Goal: Transaction & Acquisition: Purchase product/service

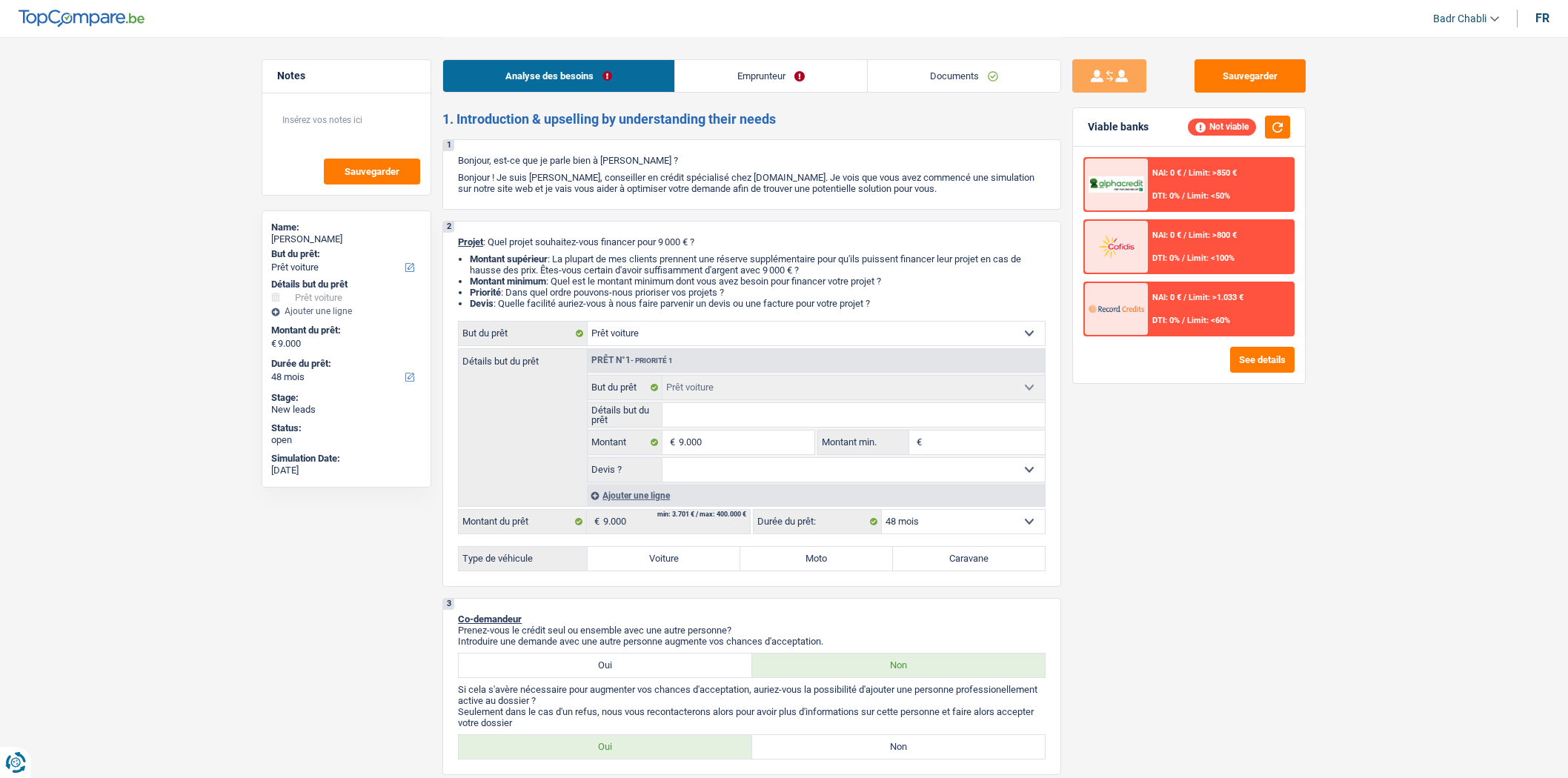
select select "car"
select select "48"
select select "car"
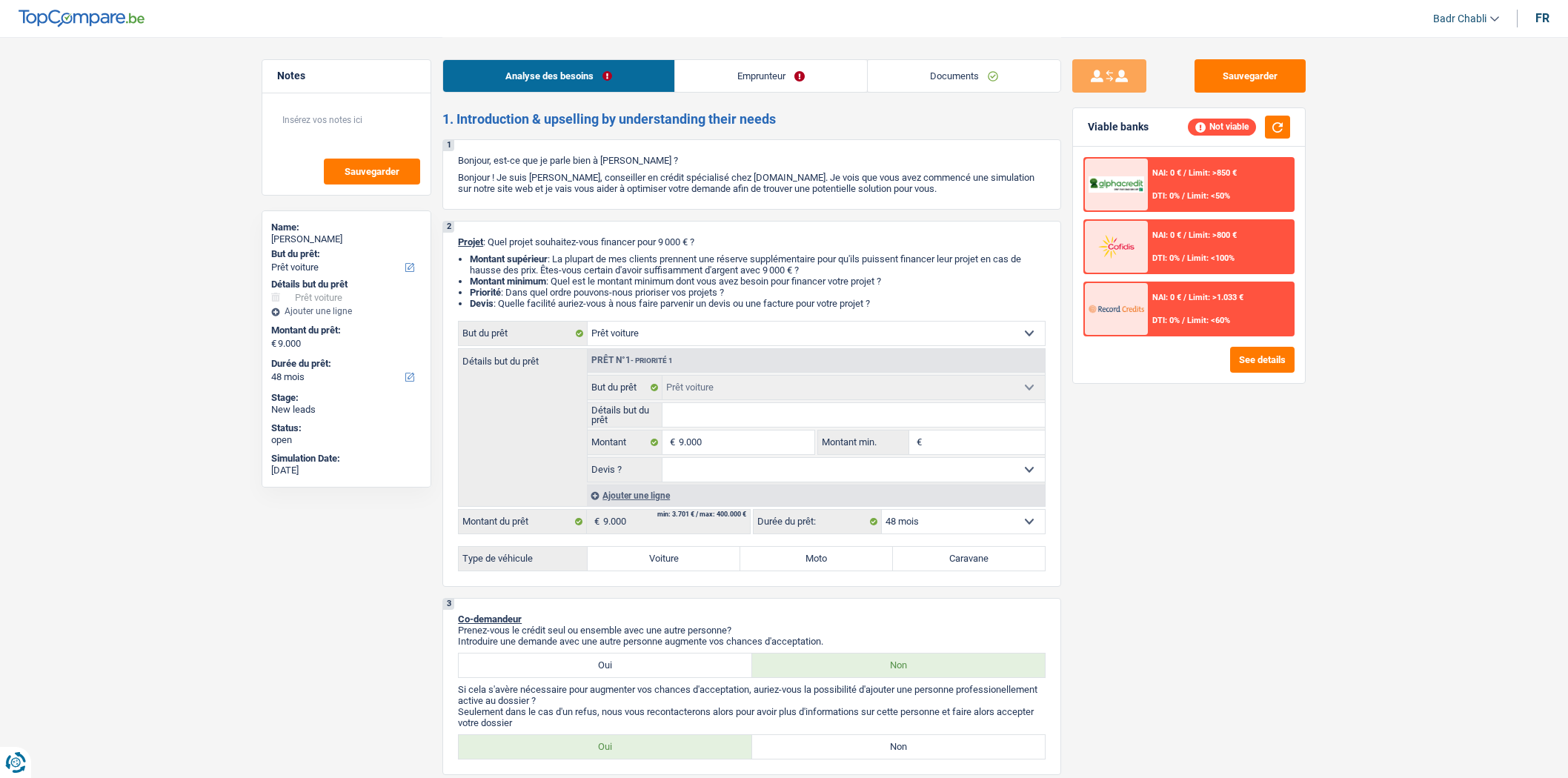
select select "48"
select select "car"
select select "48"
click at [730, 418] on input "Détails but du prêt" at bounding box center [853, 414] width 383 height 24
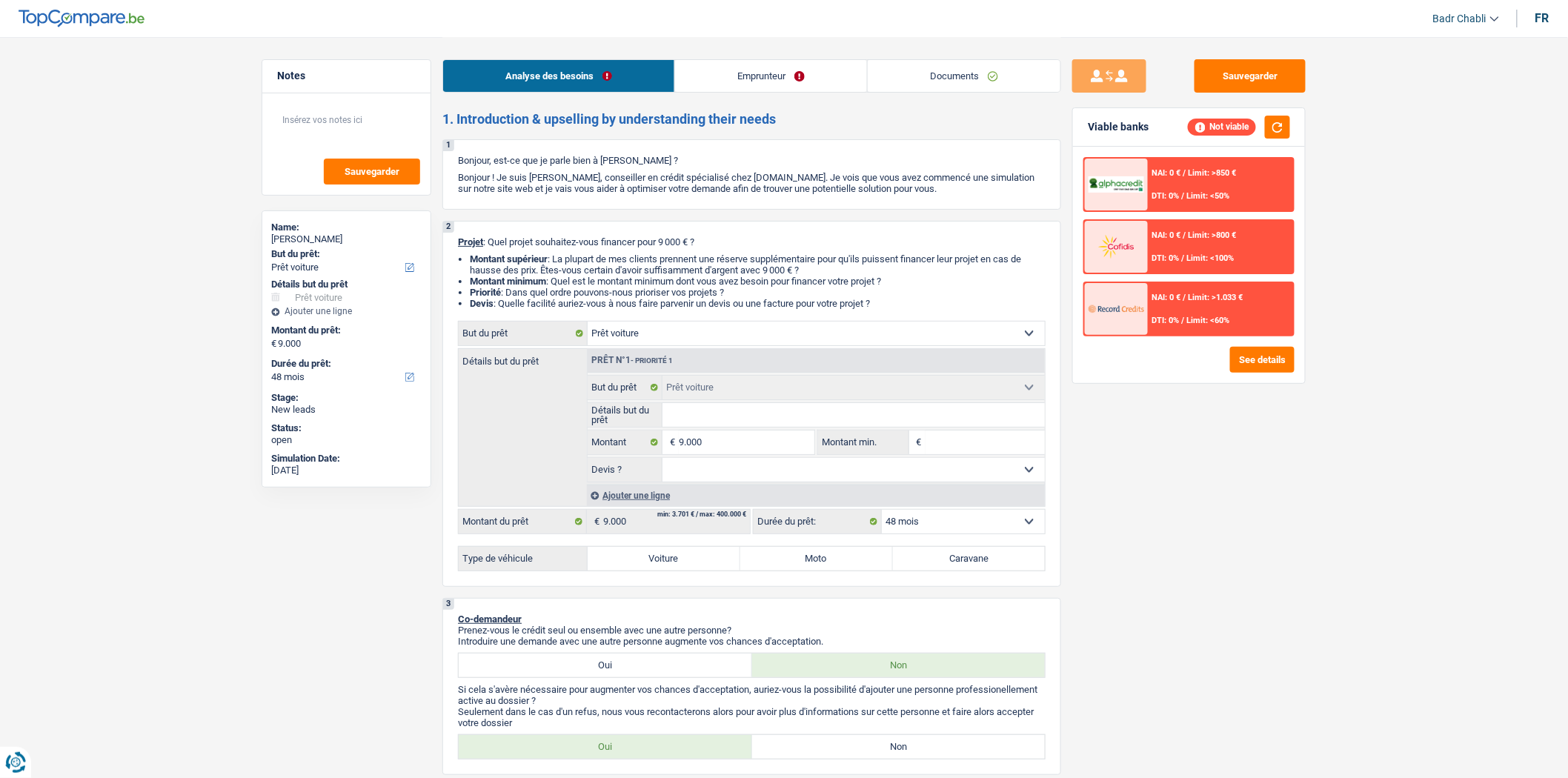
type input "F"
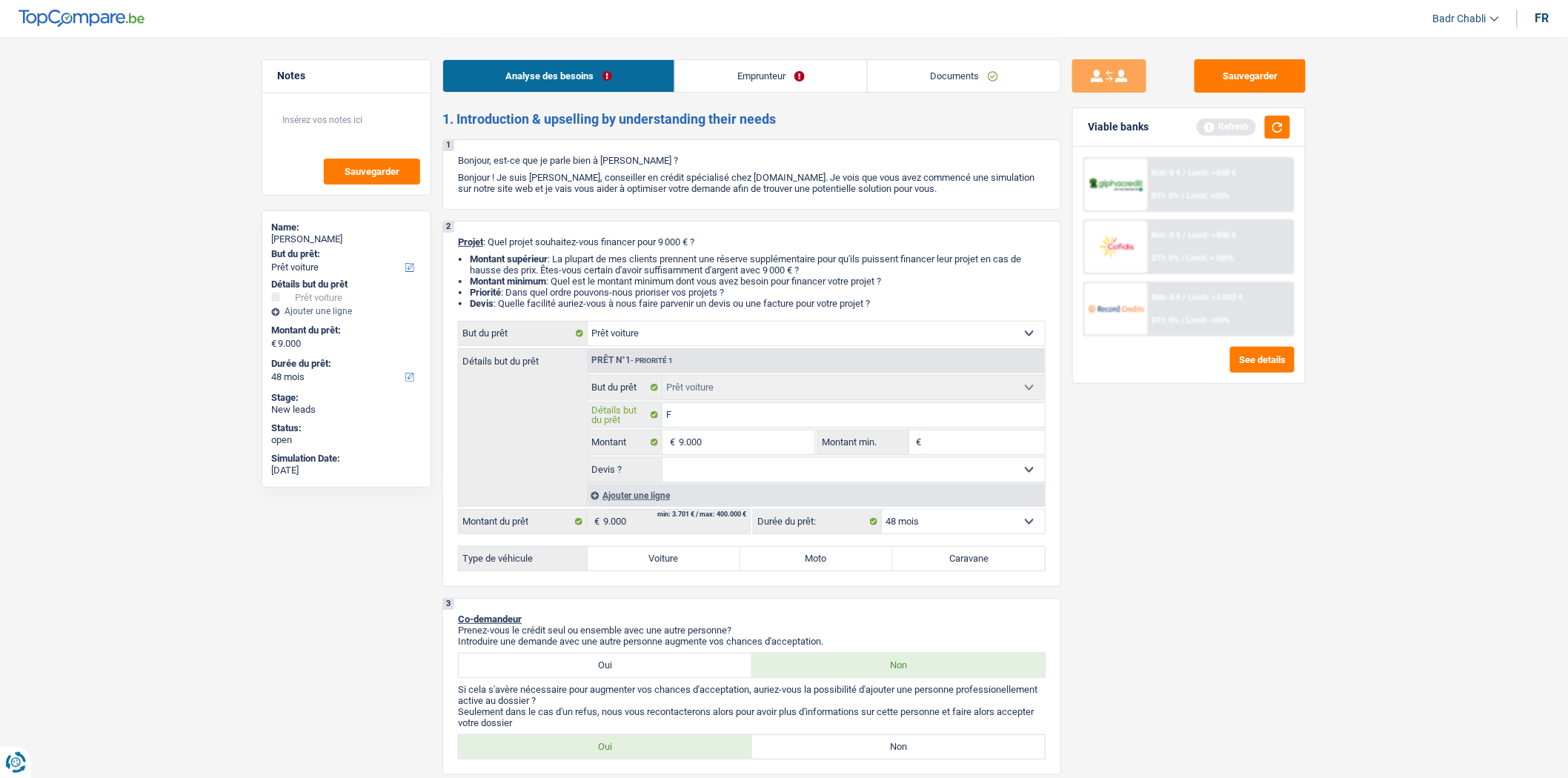
type input "Fi"
type input "Fia"
type input "Fiat"
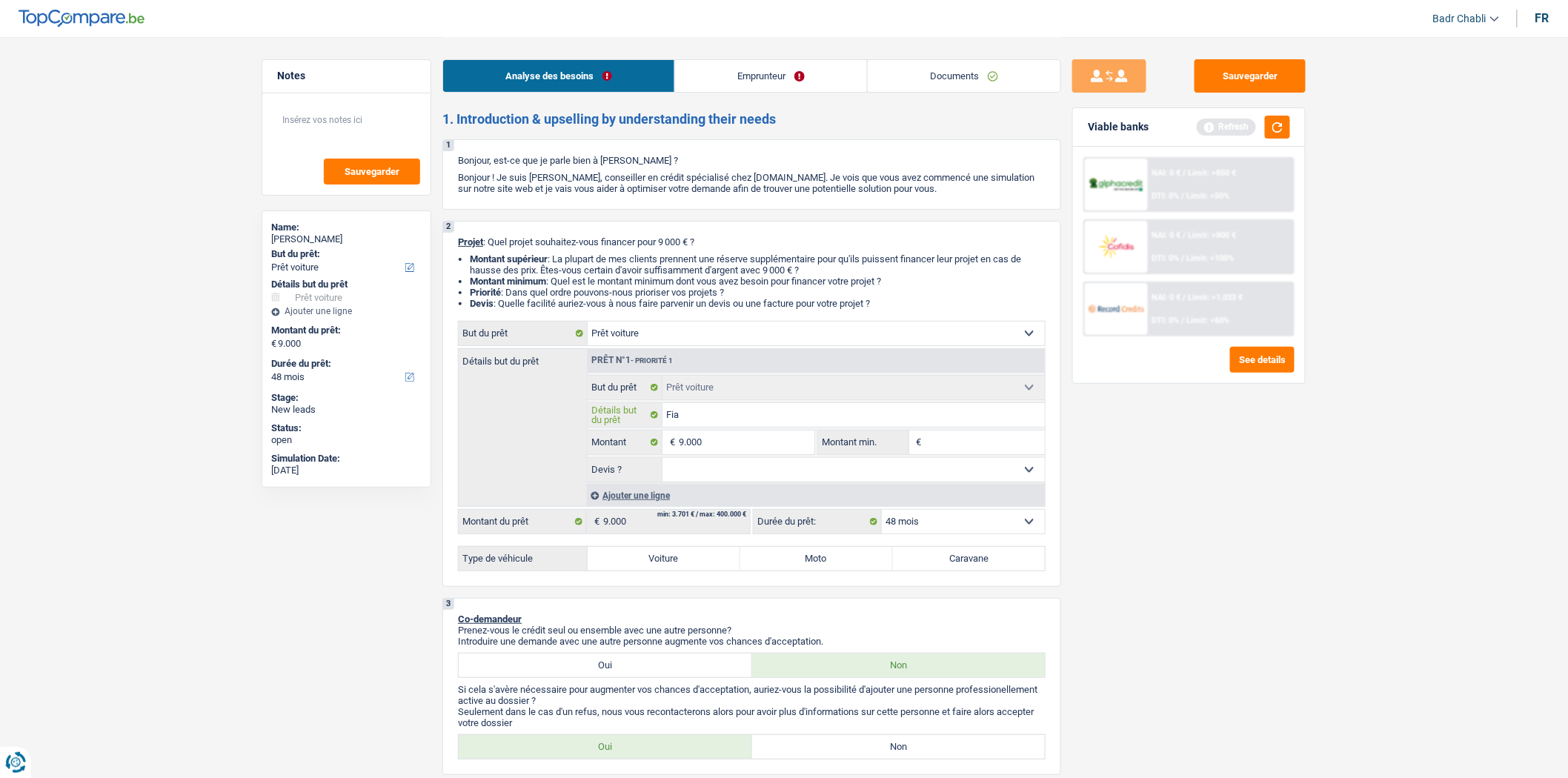
type input "Fiat"
type input "Fiat D"
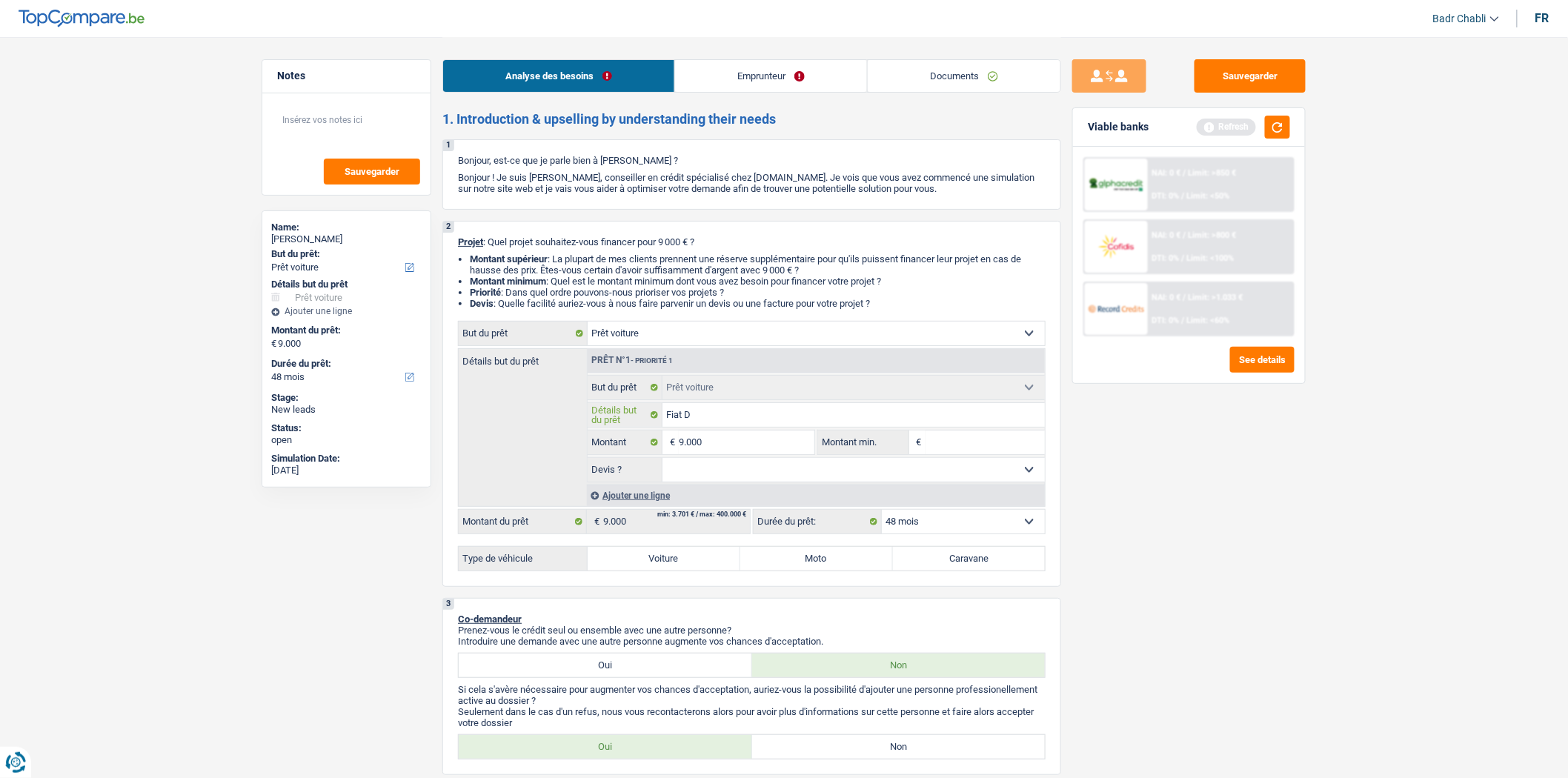
type input "Fiat Do"
type input "Fiat Dob"
type input "Fiat Dobl"
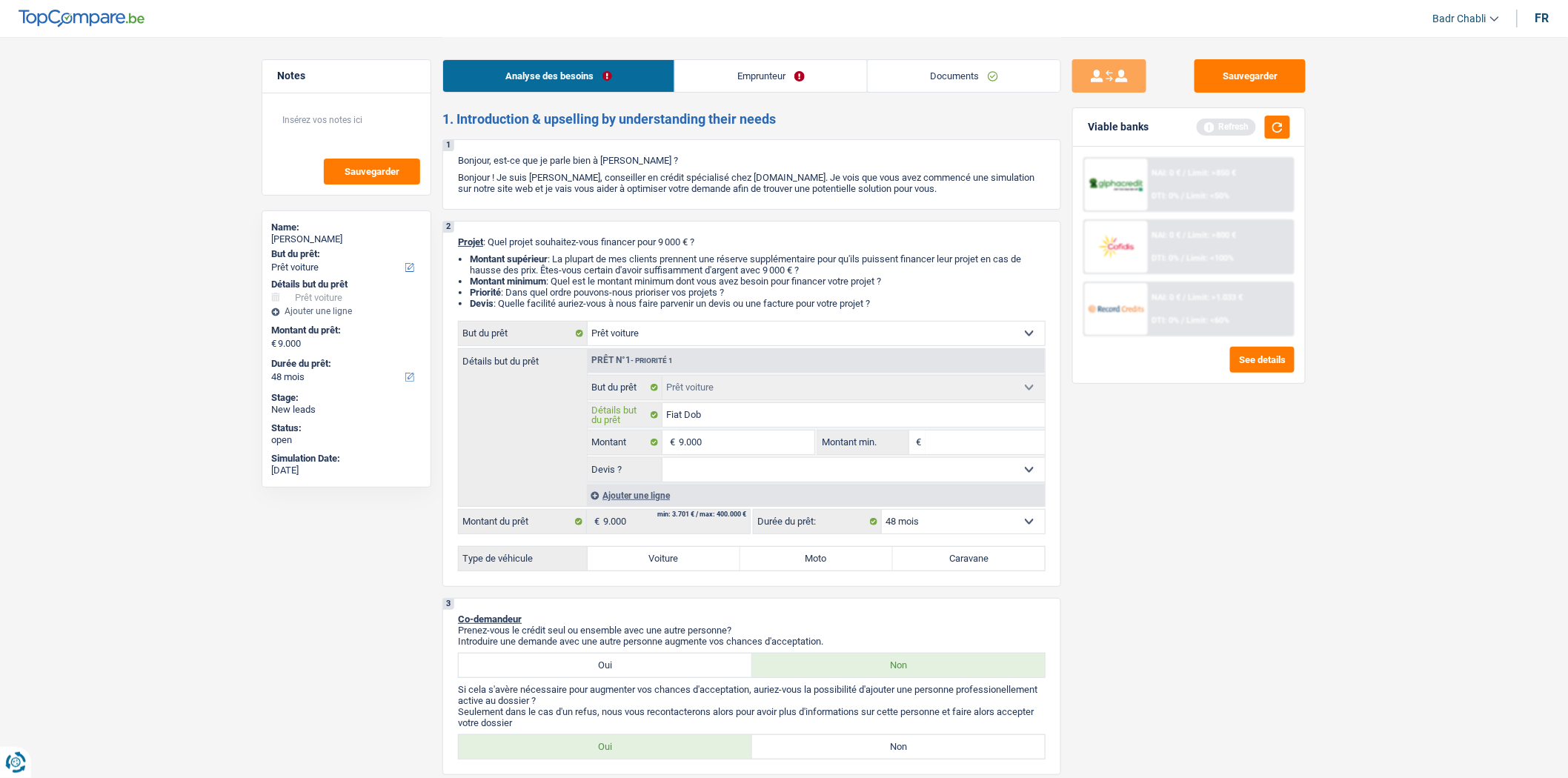
type input "Fiat Dobl"
type input "Fiat Doblo"
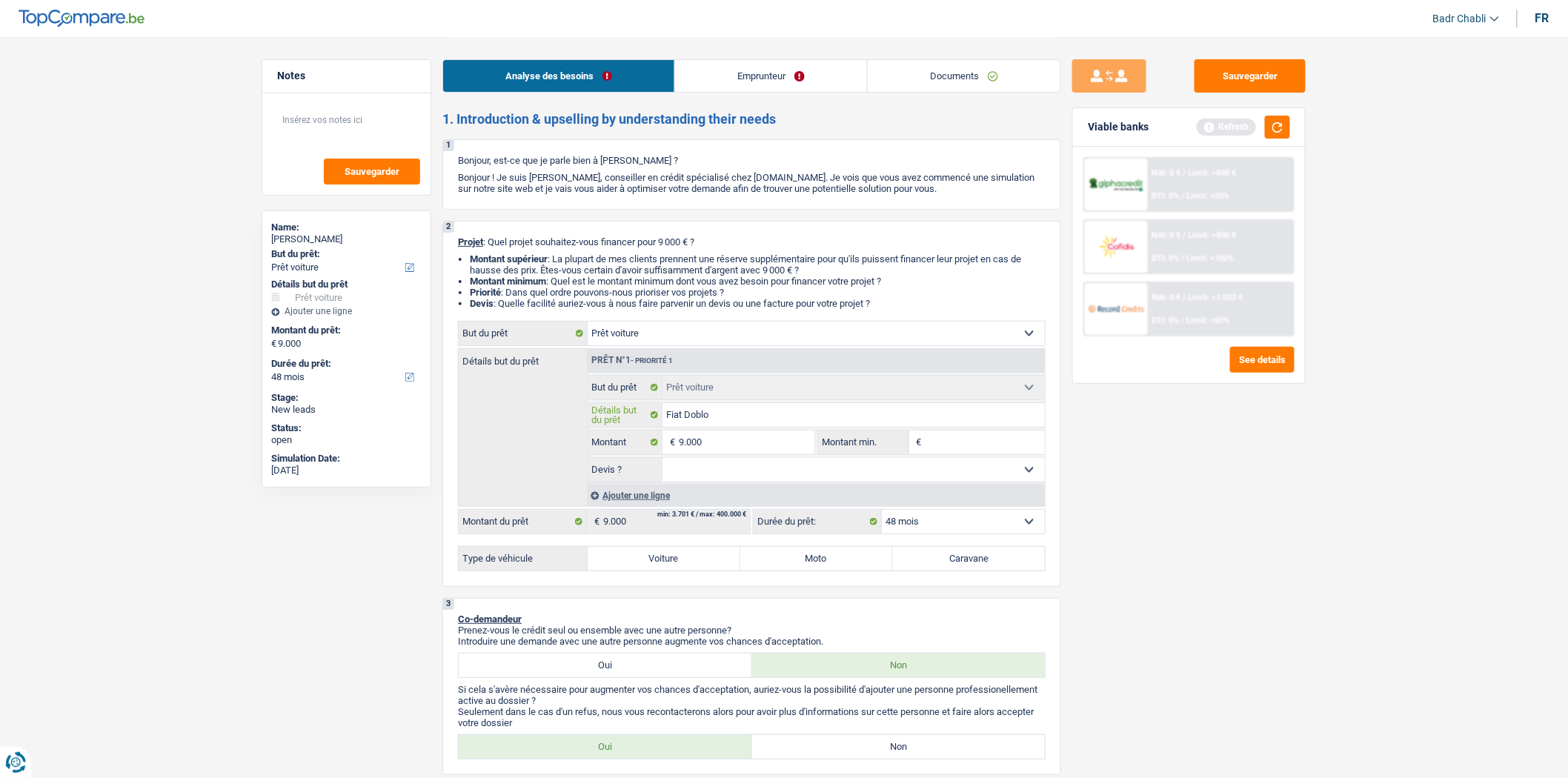
type input "Fiat Doblo 2"
type input "Fiat Doblo 20"
type input "Fiat Doblo 202"
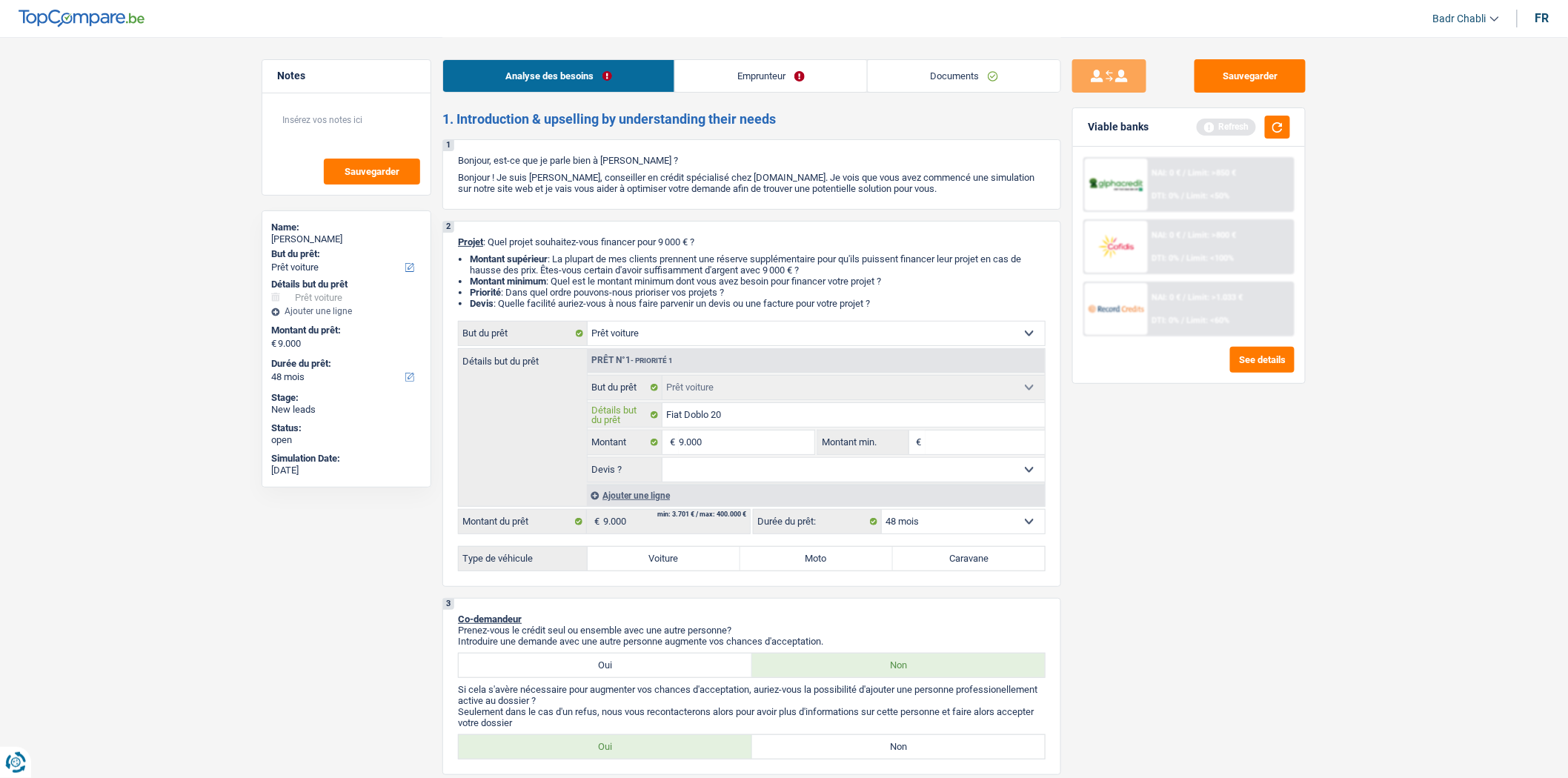
type input "Fiat Doblo 202"
type input "Fiat Doblo 2020"
click at [746, 472] on select "Oui Non Non répondu Sélectionner une option" at bounding box center [853, 469] width 383 height 24
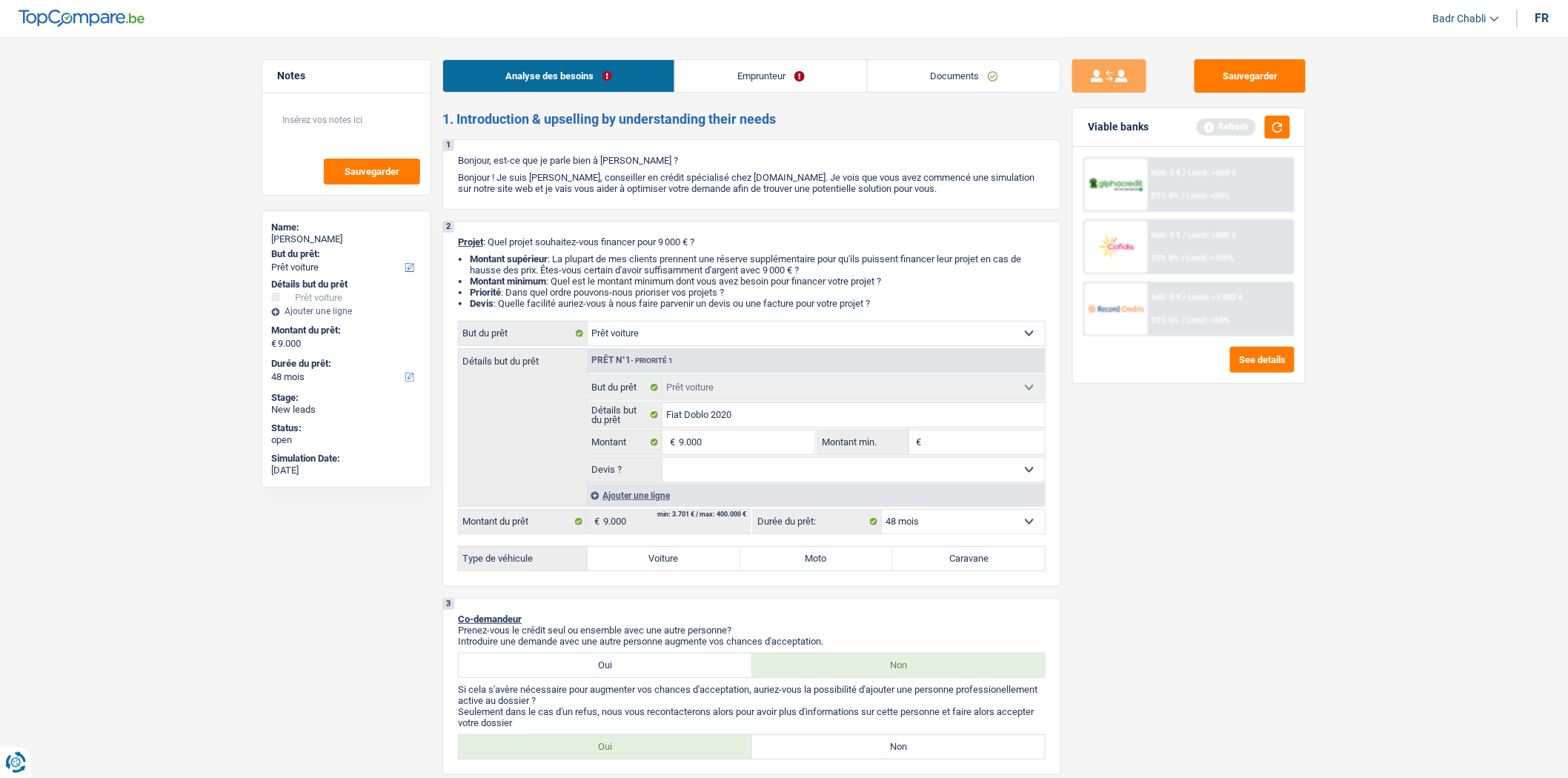
select select "yes"
click at [662, 462] on select "Oui Non Non répondu Sélectionner une option" at bounding box center [853, 469] width 383 height 24
select select "yes"
click at [698, 567] on label "Voiture" at bounding box center [663, 558] width 153 height 24
click at [698, 567] on input "Voiture" at bounding box center [663, 558] width 153 height 24
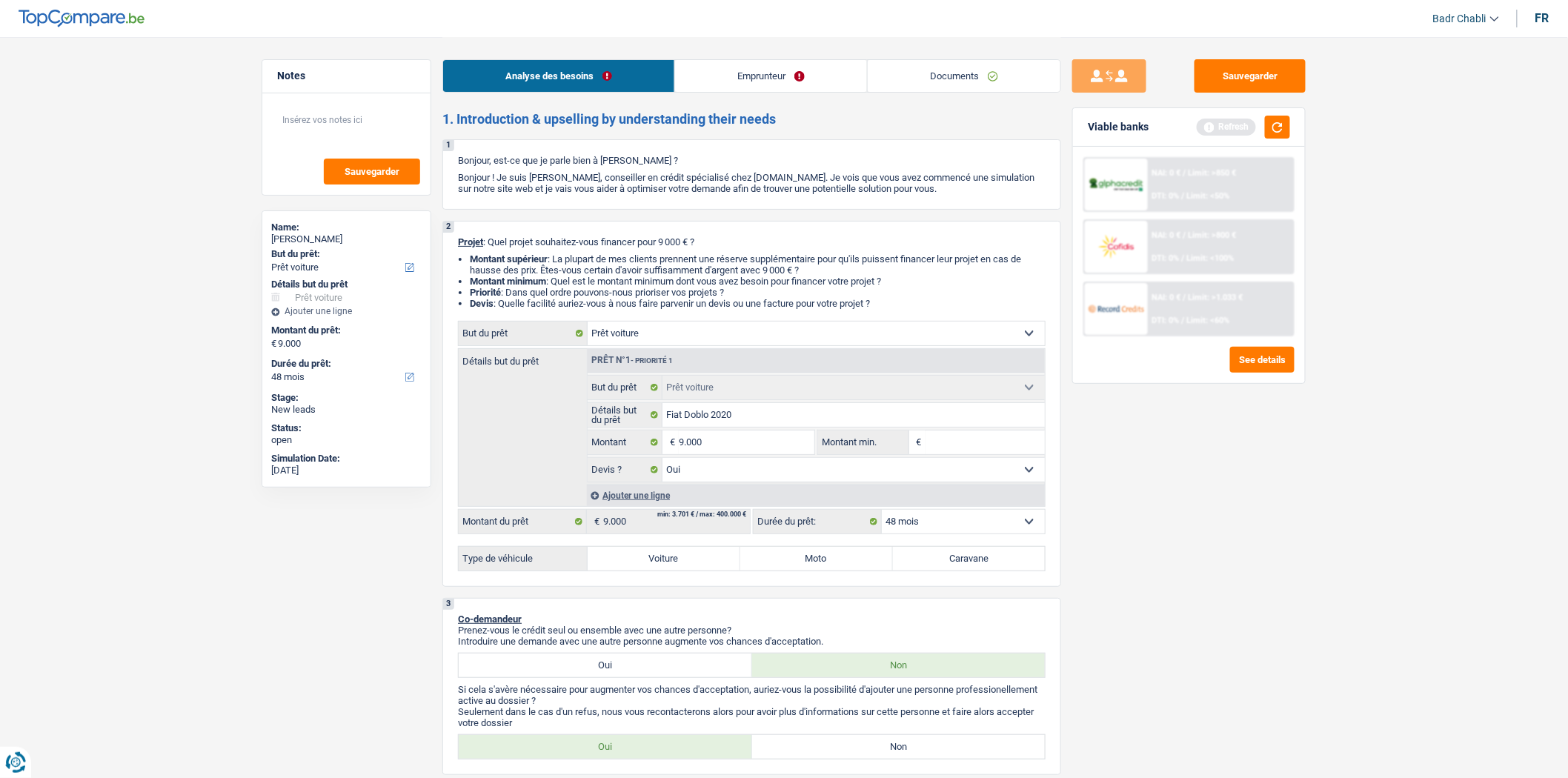
radio input "true"
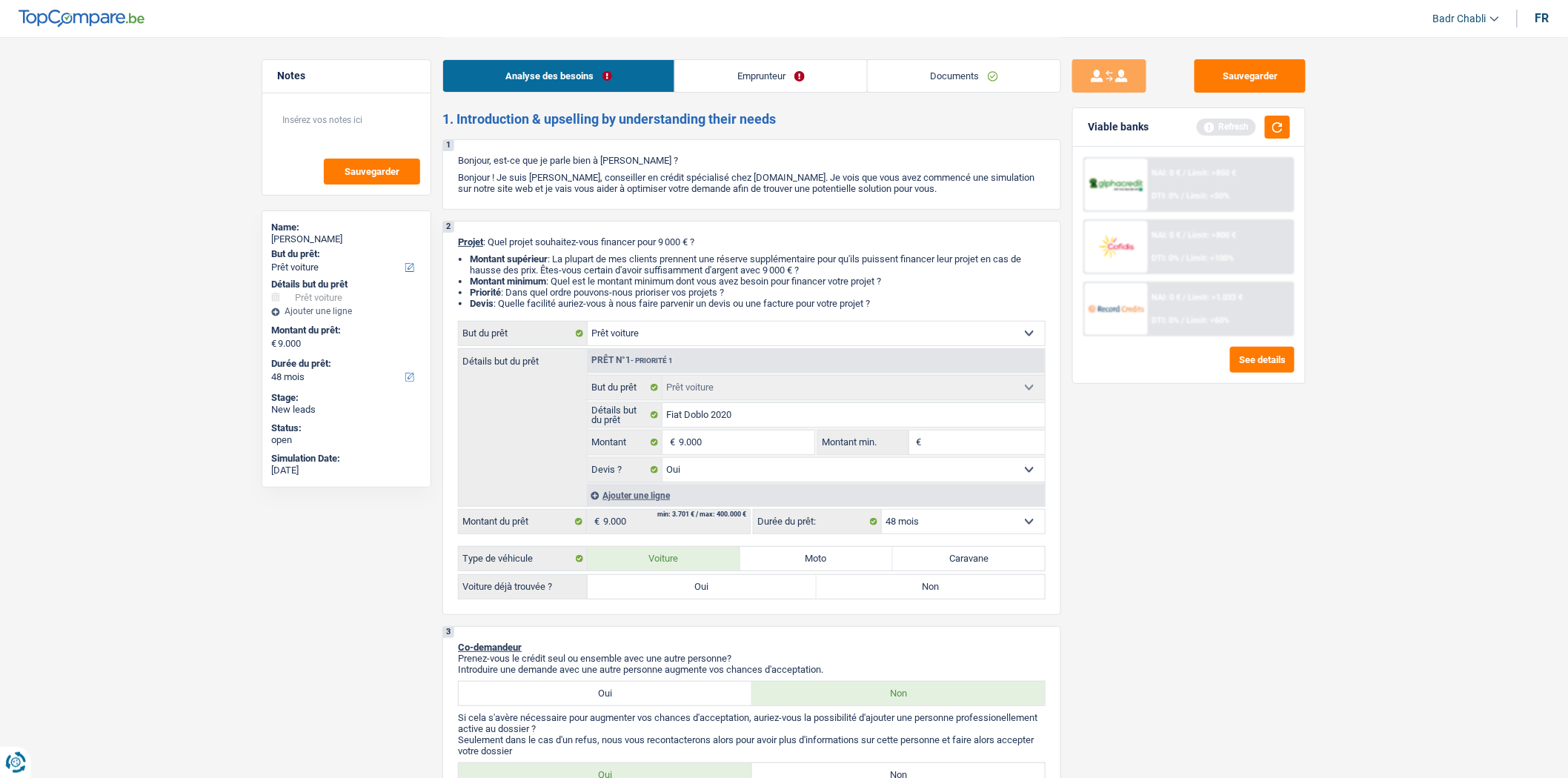
click at [700, 590] on label "Oui" at bounding box center [701, 586] width 229 height 24
click at [700, 590] on input "Oui" at bounding box center [701, 586] width 229 height 24
radio input "true"
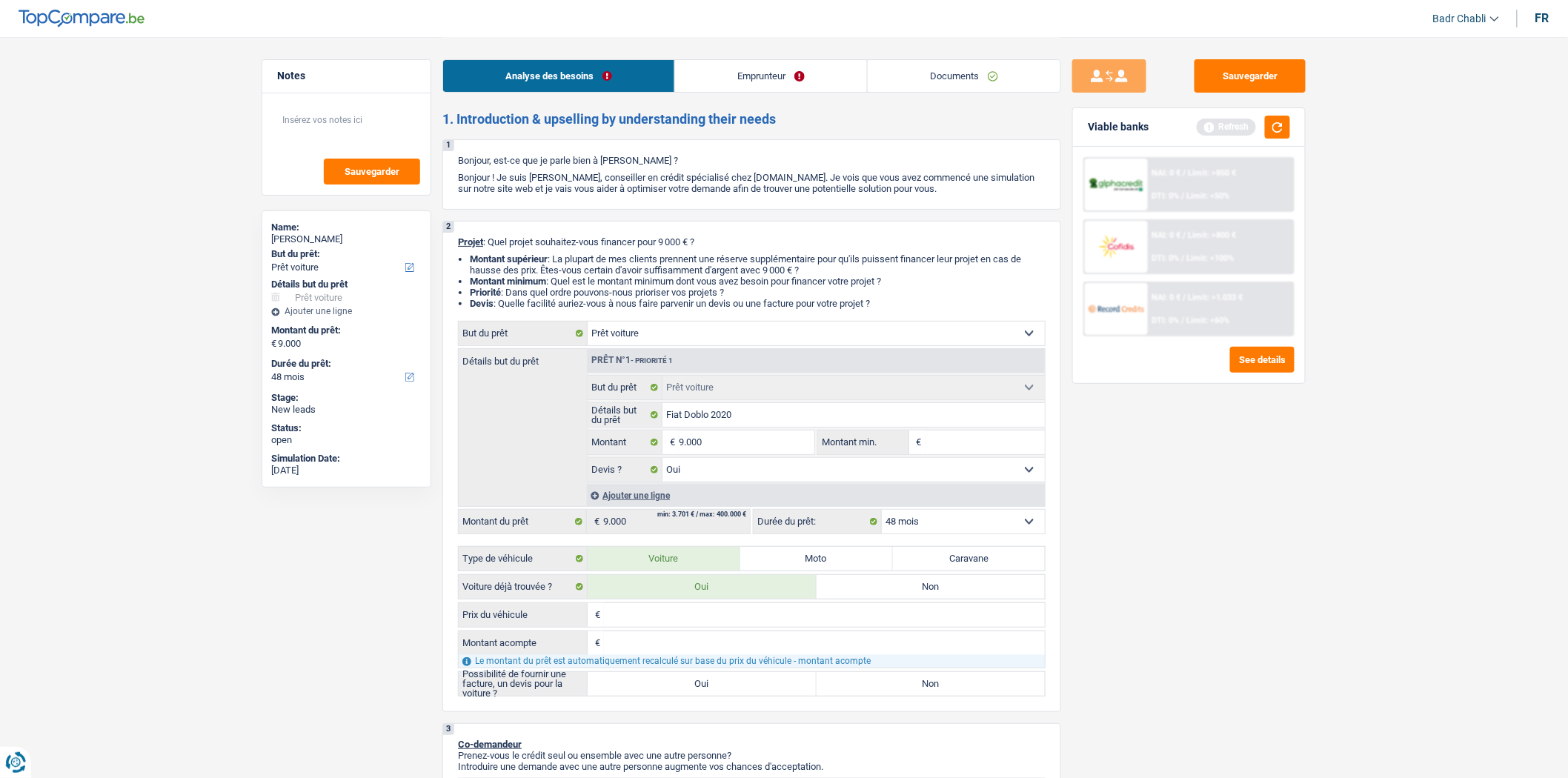
click at [663, 695] on label "Oui" at bounding box center [701, 683] width 229 height 24
click at [663, 695] on input "Oui" at bounding box center [701, 683] width 229 height 24
radio input "true"
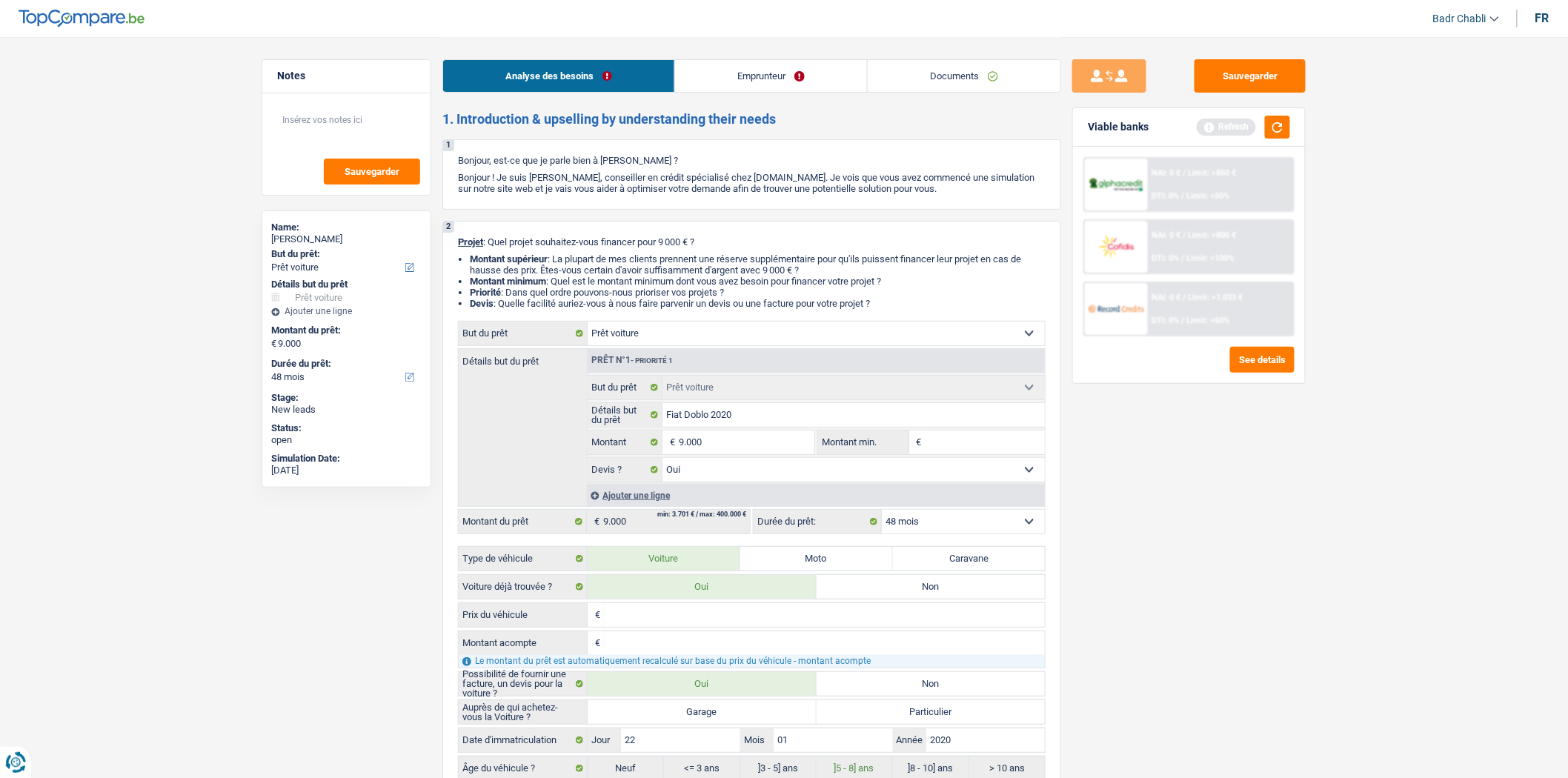
click at [690, 720] on label "Garage" at bounding box center [701, 712] width 229 height 24
click at [690, 720] on input "Garage" at bounding box center [701, 712] width 229 height 24
radio input "true"
click at [815, 443] on div "9.000 € Montant Tous les champs sont obligatoires. Veuillez fournir une réponse…" at bounding box center [815, 442] width 457 height 26
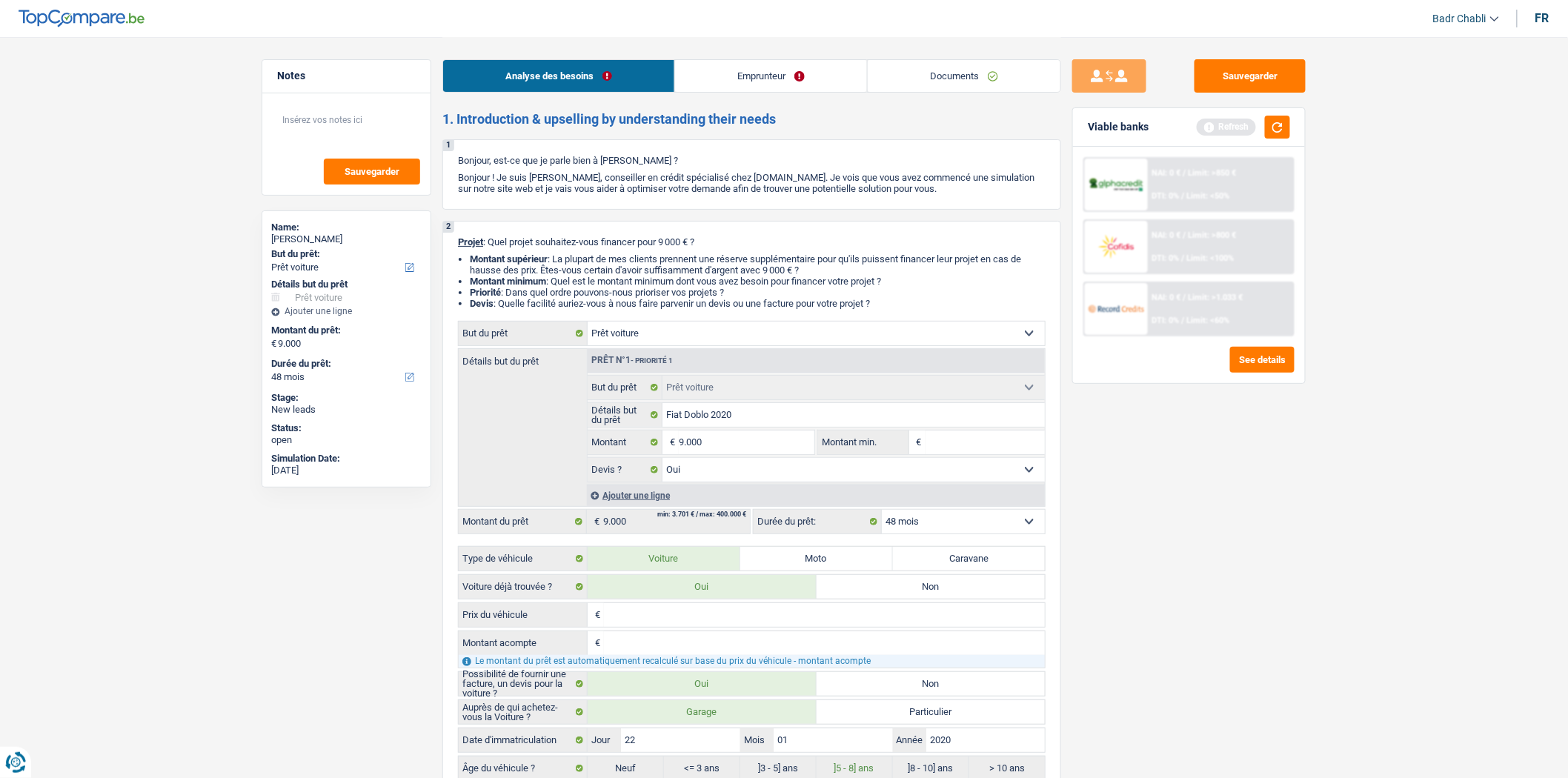
click at [815, 443] on div "9.000 € Montant Tous les champs sont obligatoires. Veuillez fournir une réponse…" at bounding box center [815, 442] width 457 height 26
click at [761, 442] on input "9.000" at bounding box center [746, 442] width 136 height 24
click at [979, 441] on input "Montant min." at bounding box center [985, 442] width 120 height 24
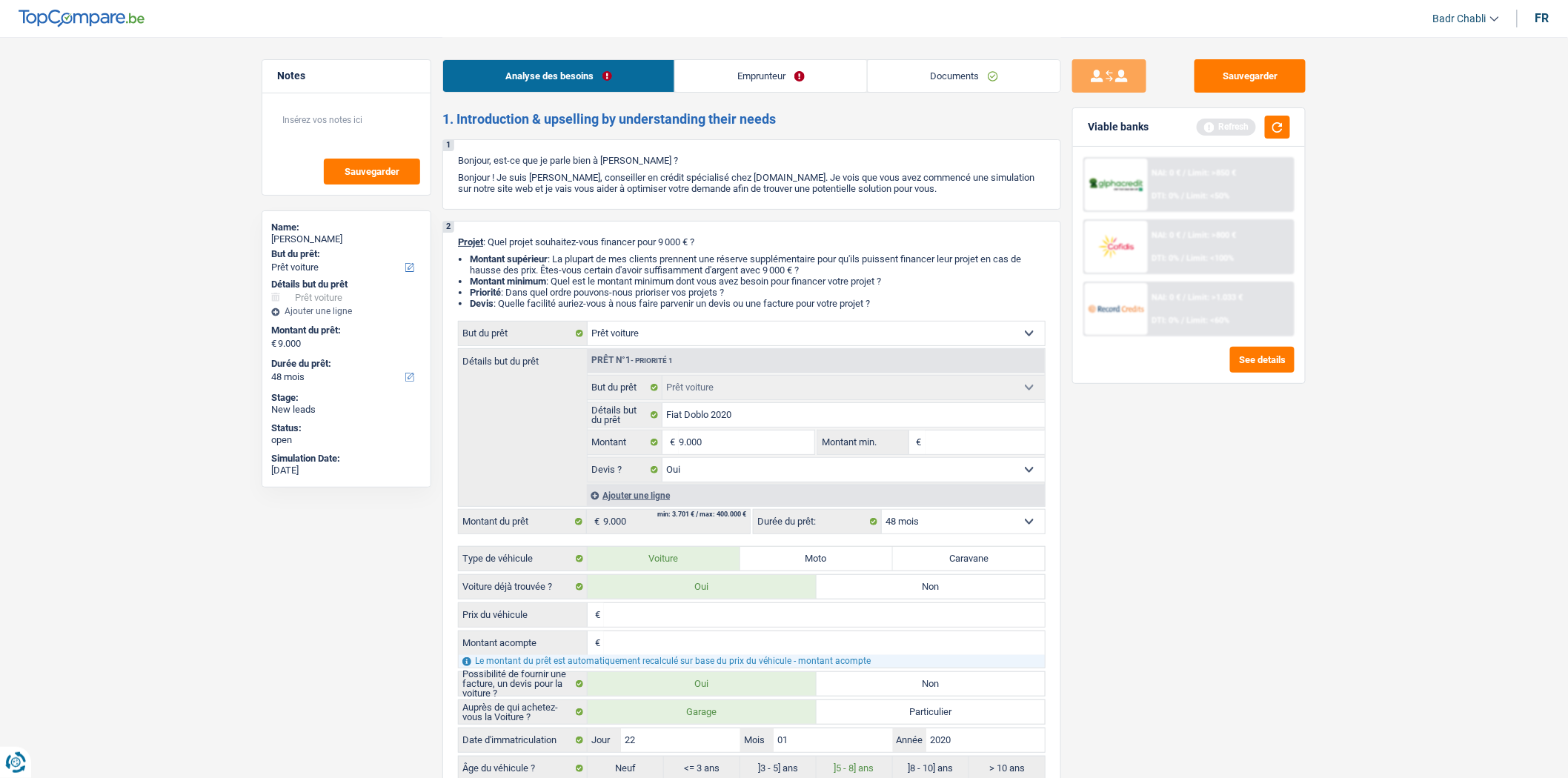
paste input "9.000"
type input "9.000"
click at [378, 116] on textarea at bounding box center [346, 125] width 147 height 45
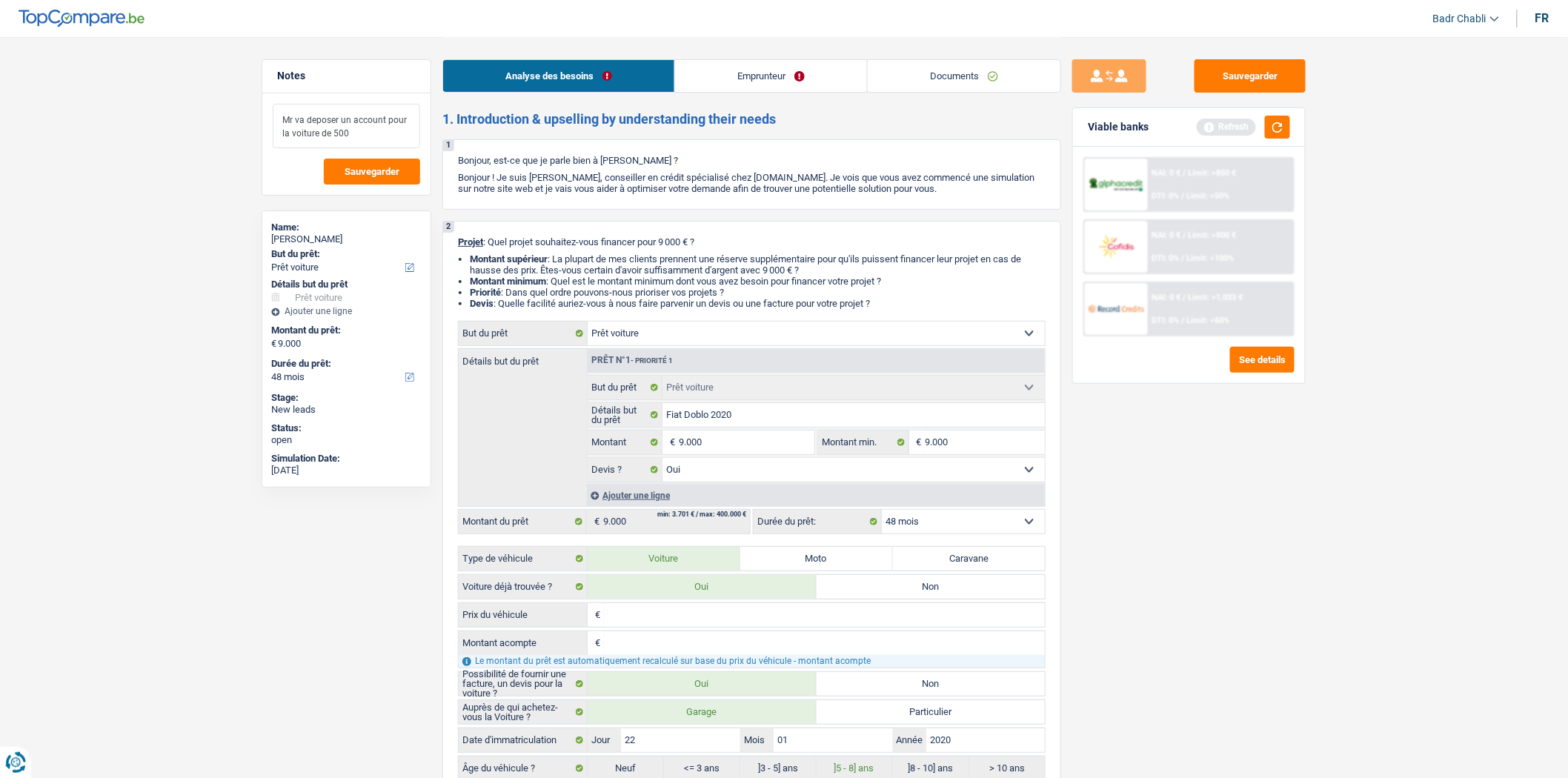
type textarea "Mr va deposer un account pour la voiture de 500"
click at [657, 617] on input "Prix du véhicule" at bounding box center [824, 615] width 441 height 24
type input "9"
type input "95"
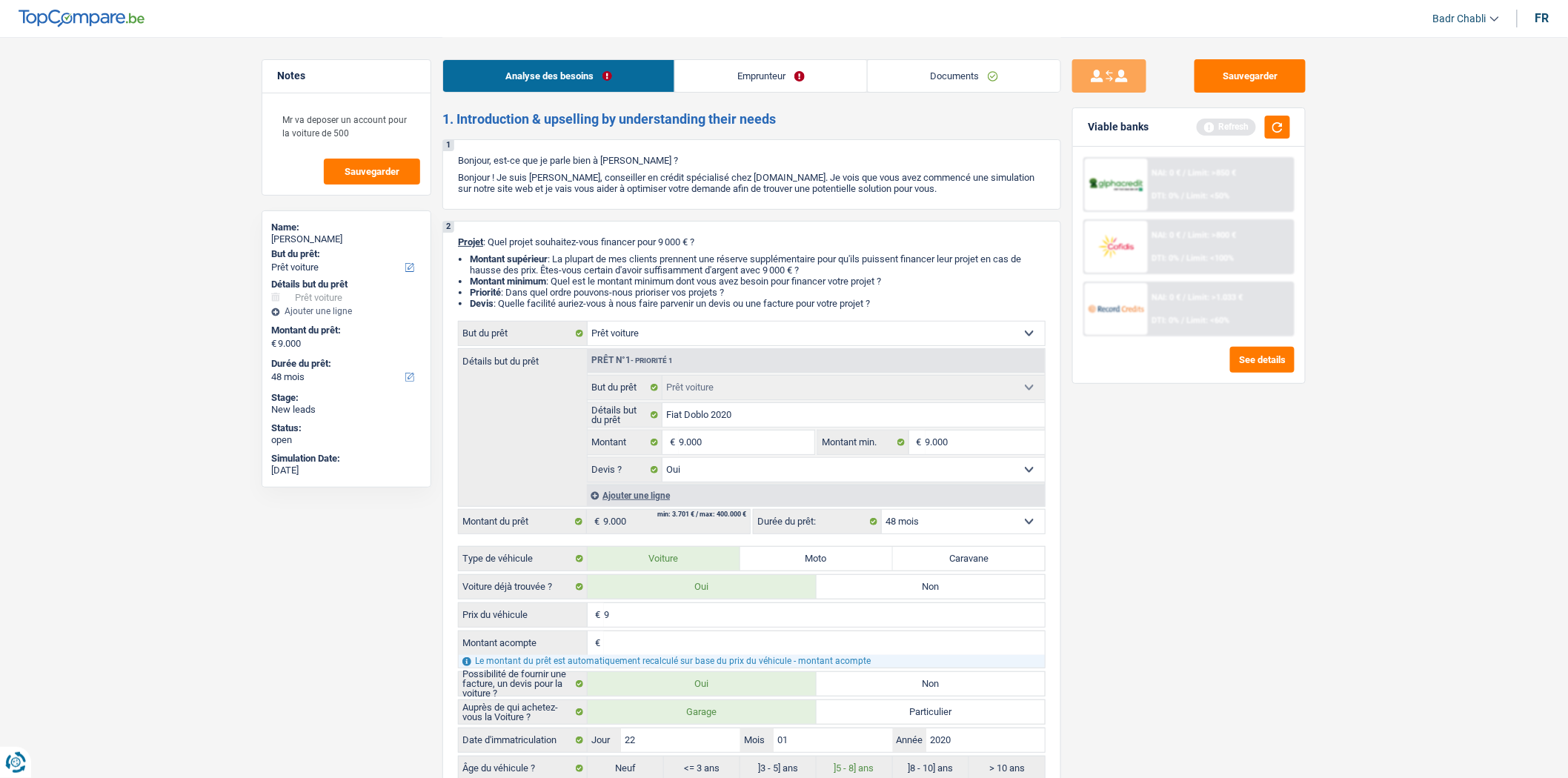
type input "95"
type input "950"
type input "9.500"
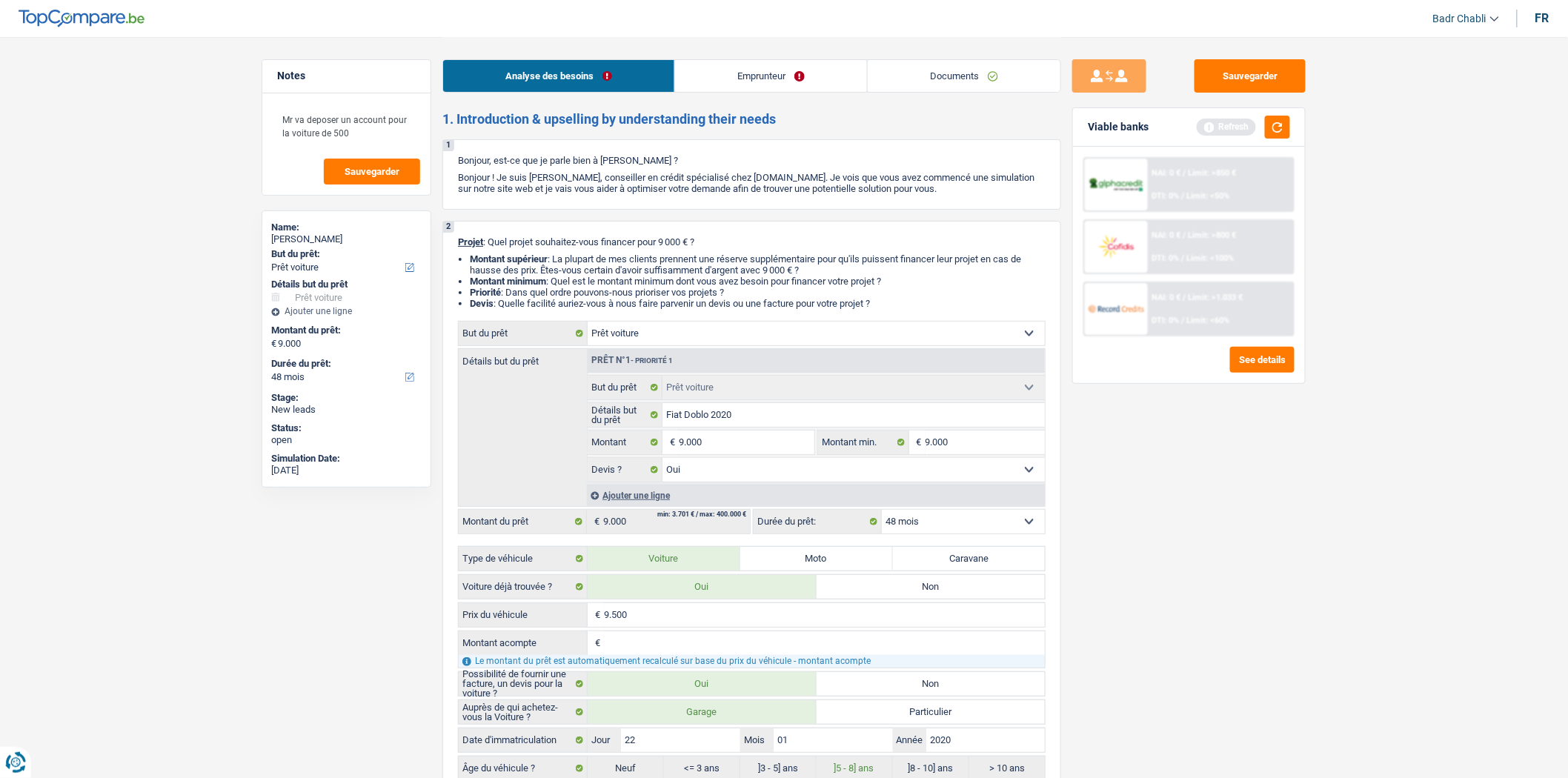
type input "9.500"
type input "5"
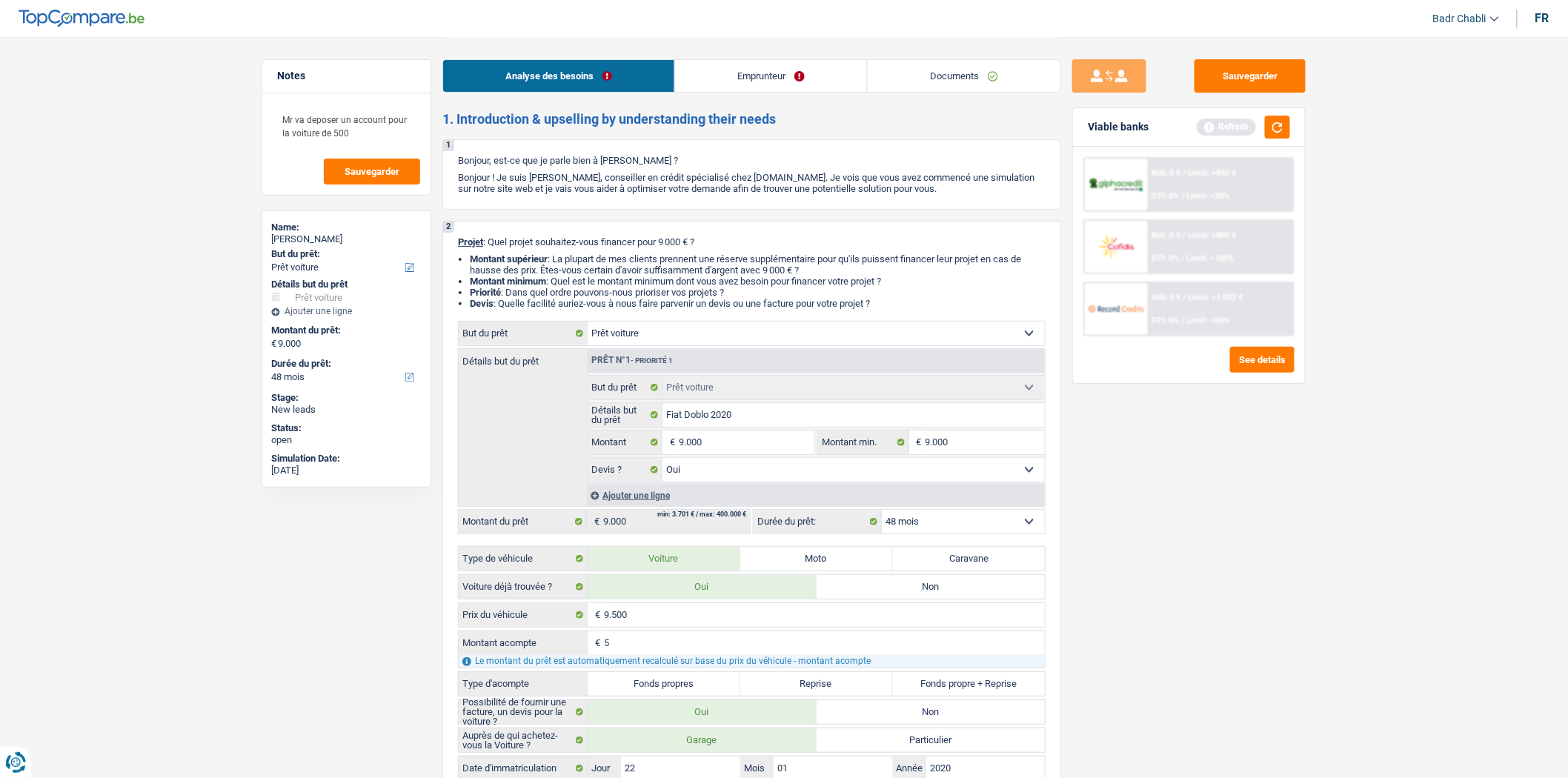
type input "50"
type input "500"
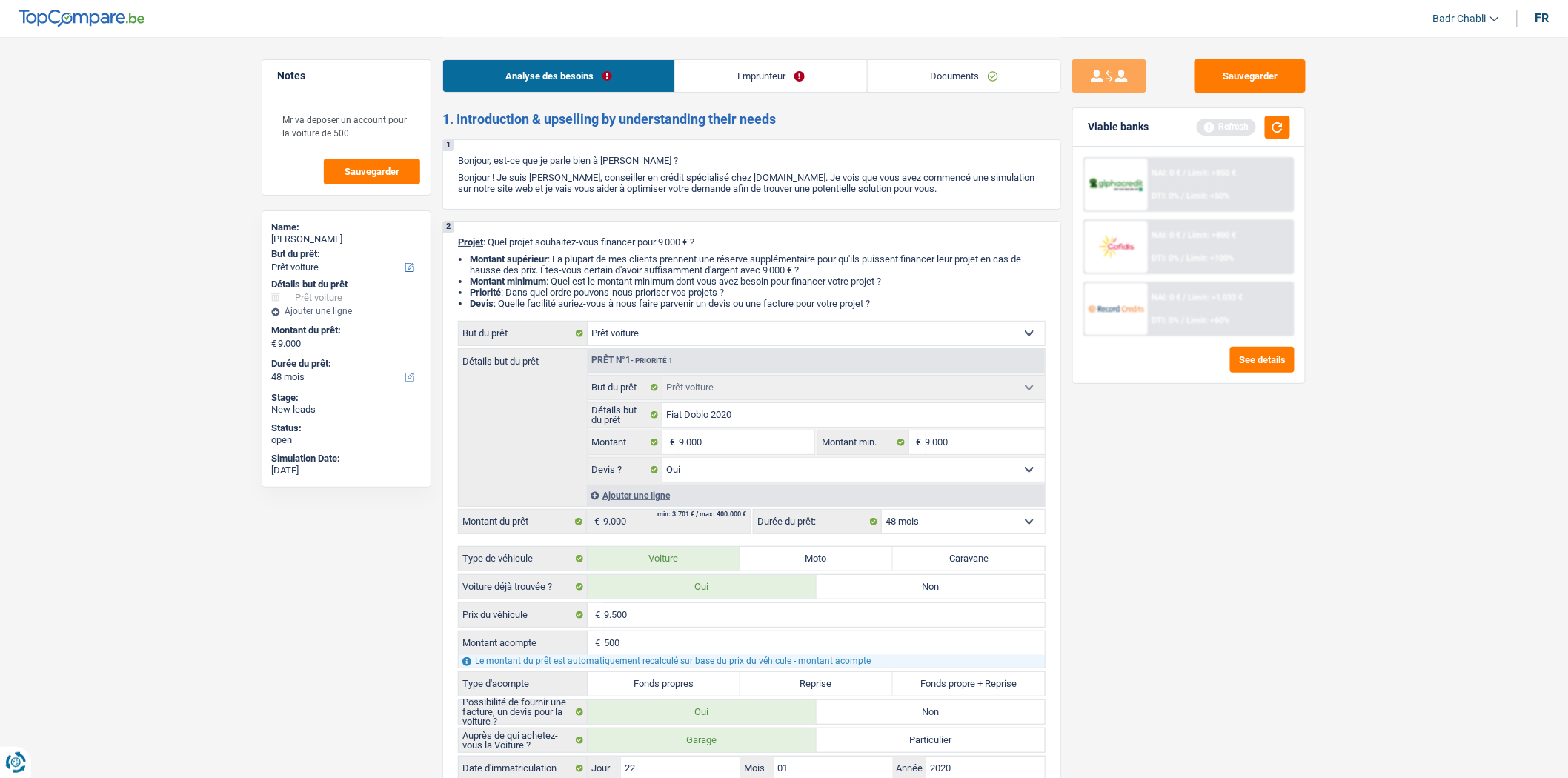
click at [683, 693] on label "Fonds propres" at bounding box center [663, 683] width 153 height 24
click at [683, 693] on input "Fonds propres" at bounding box center [663, 683] width 153 height 24
radio input "true"
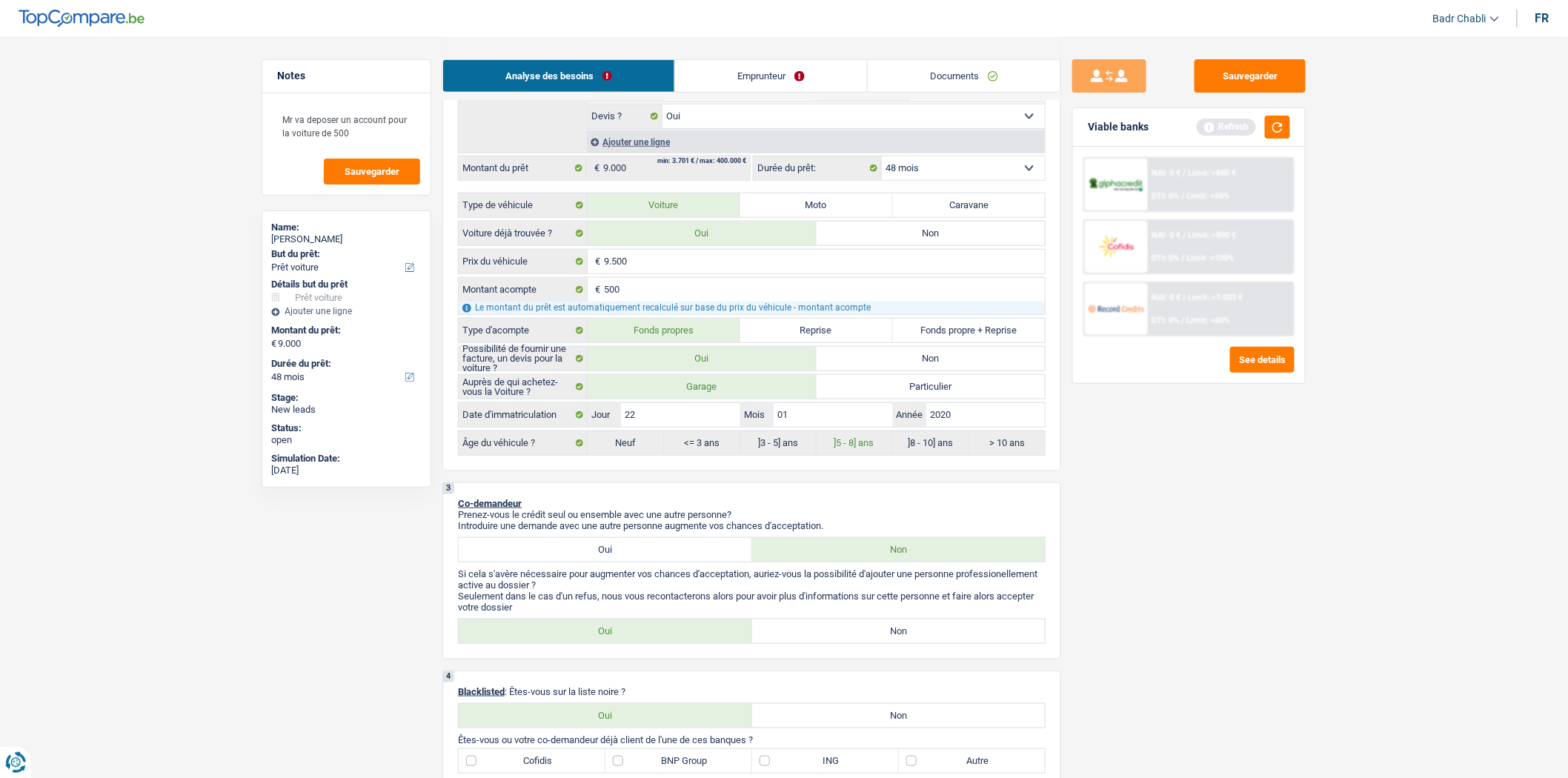
scroll to position [411, 0]
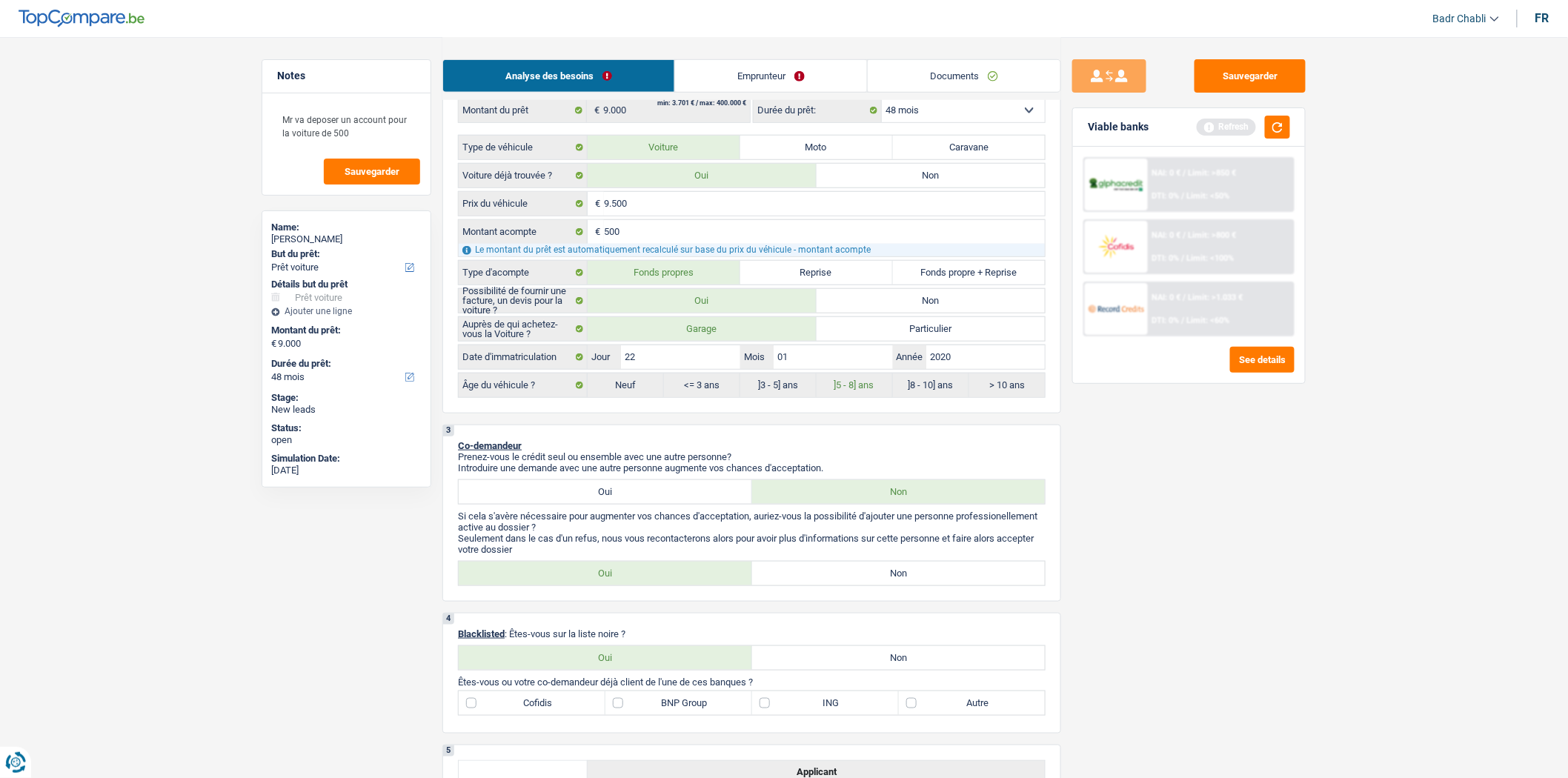
click at [879, 578] on label "Non" at bounding box center [898, 573] width 294 height 24
click at [879, 578] on input "Non" at bounding box center [898, 573] width 294 height 24
radio input "true"
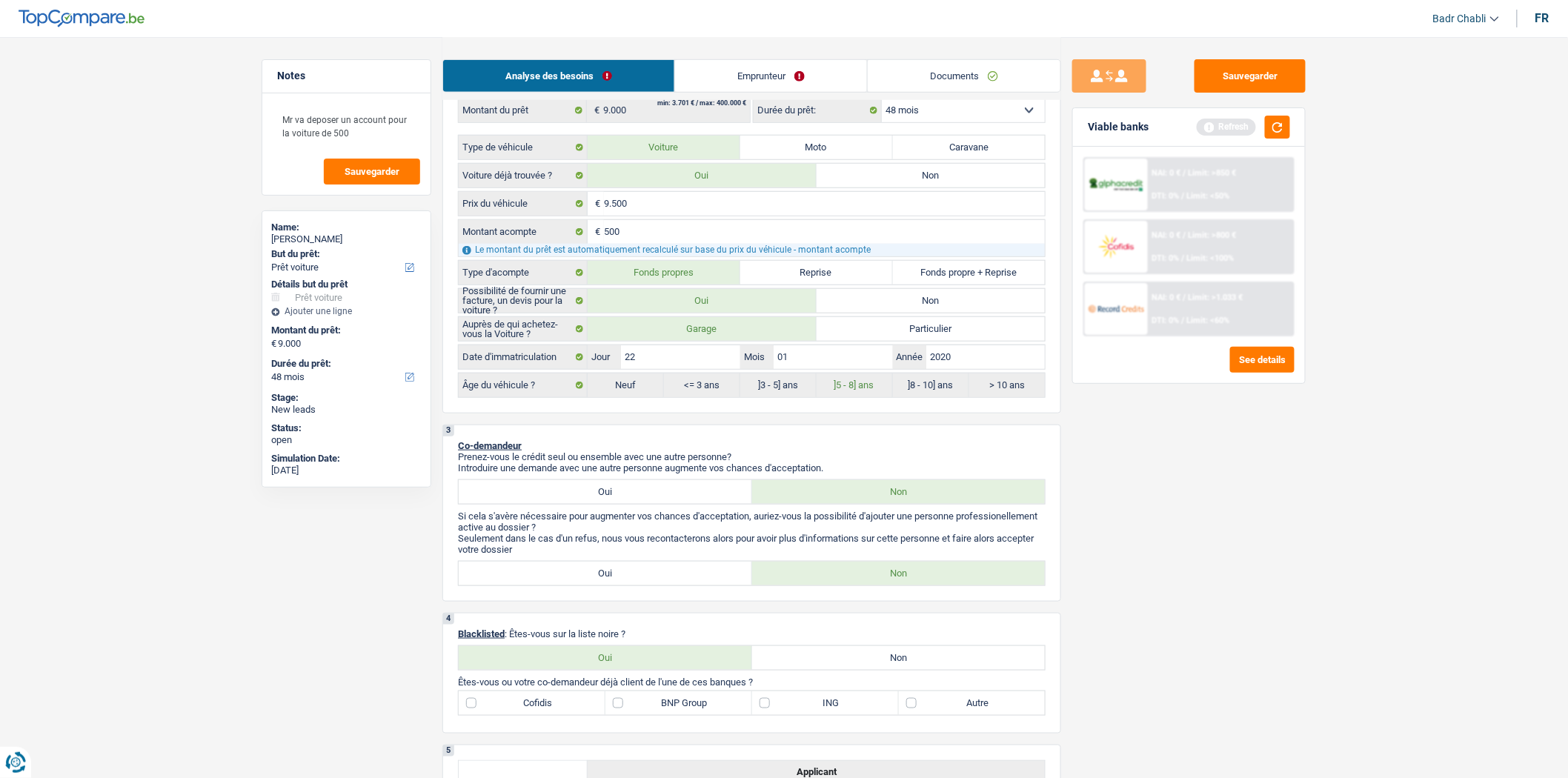
click at [890, 663] on label "Non" at bounding box center [898, 657] width 294 height 24
click at [890, 663] on input "Non" at bounding box center [898, 657] width 294 height 24
radio input "true"
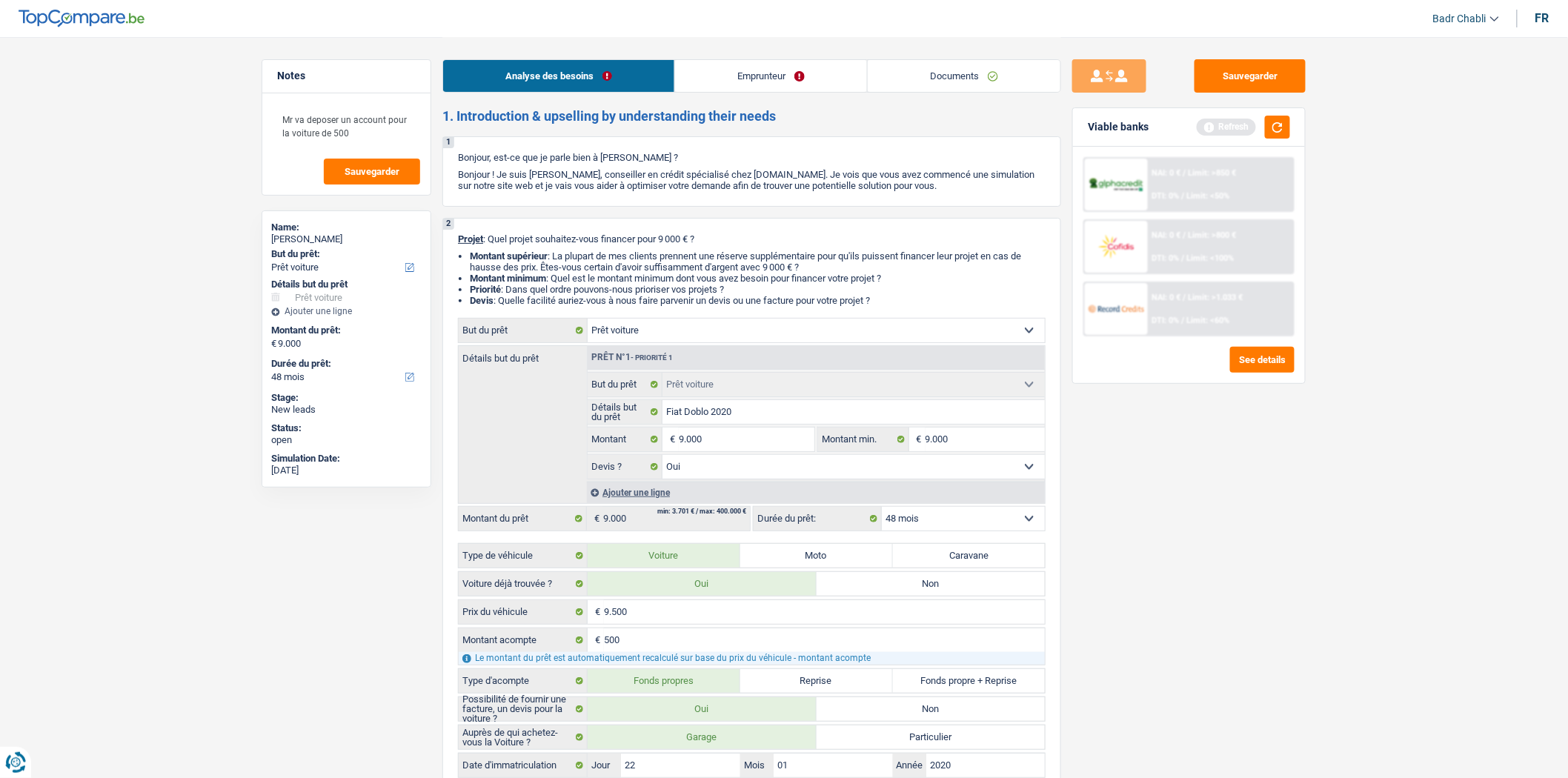
scroll to position [0, 0]
click at [755, 84] on link "Emprunteur" at bounding box center [771, 76] width 192 height 32
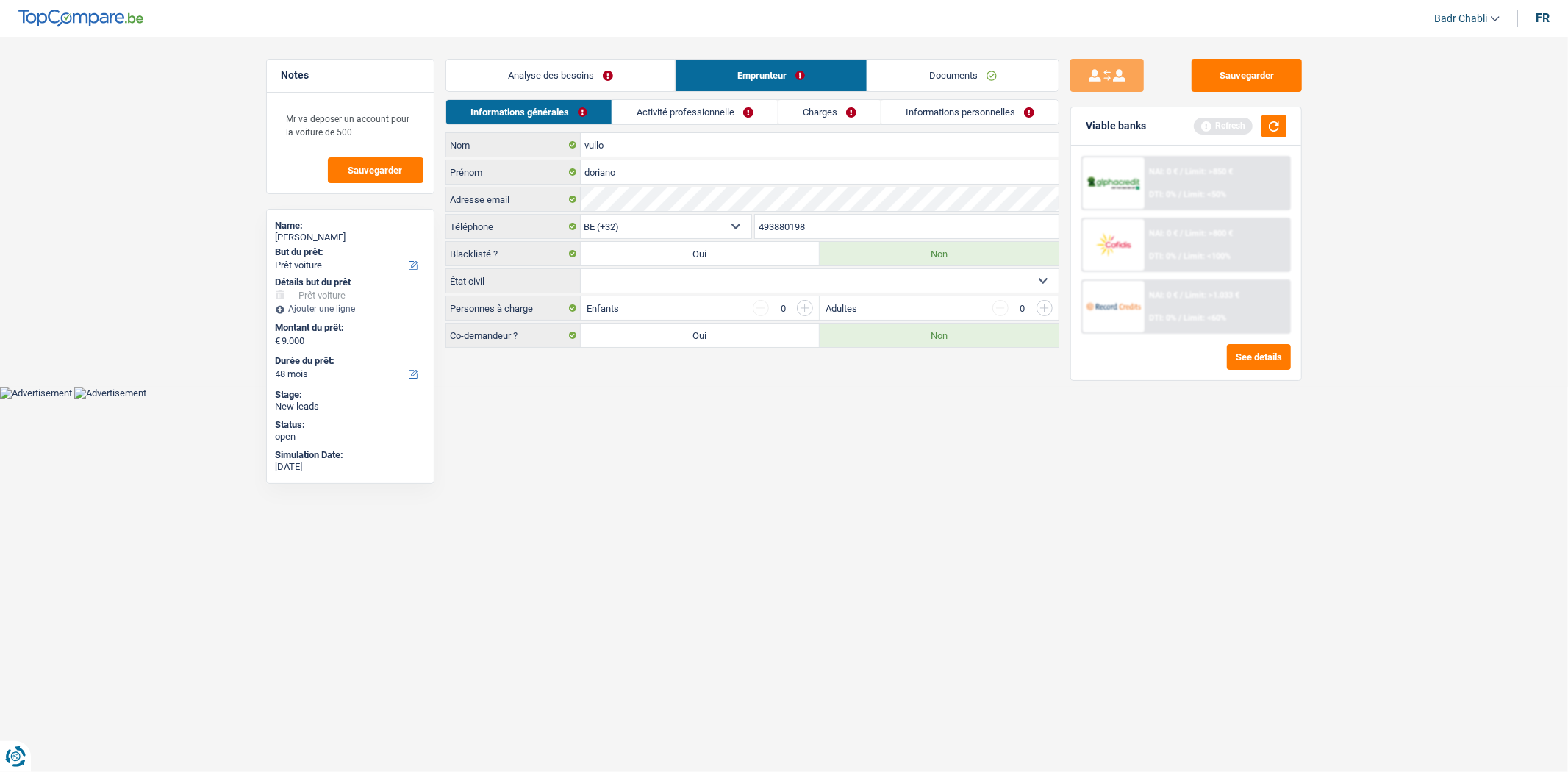
click at [701, 288] on select "Célibataire Marié(e) Cohabitant(e) légal(e) Divorcé(e) Veuf(ve) Séparé (de fait…" at bounding box center [819, 280] width 478 height 24
select select "cohabitation"
click at [581, 270] on select "Célibataire Marié(e) Cohabitant(e) légal(e) Divorcé(e) Veuf(ve) Séparé (de fait…" at bounding box center [819, 280] width 478 height 24
click at [812, 313] on input "button" at bounding box center [804, 307] width 16 height 16
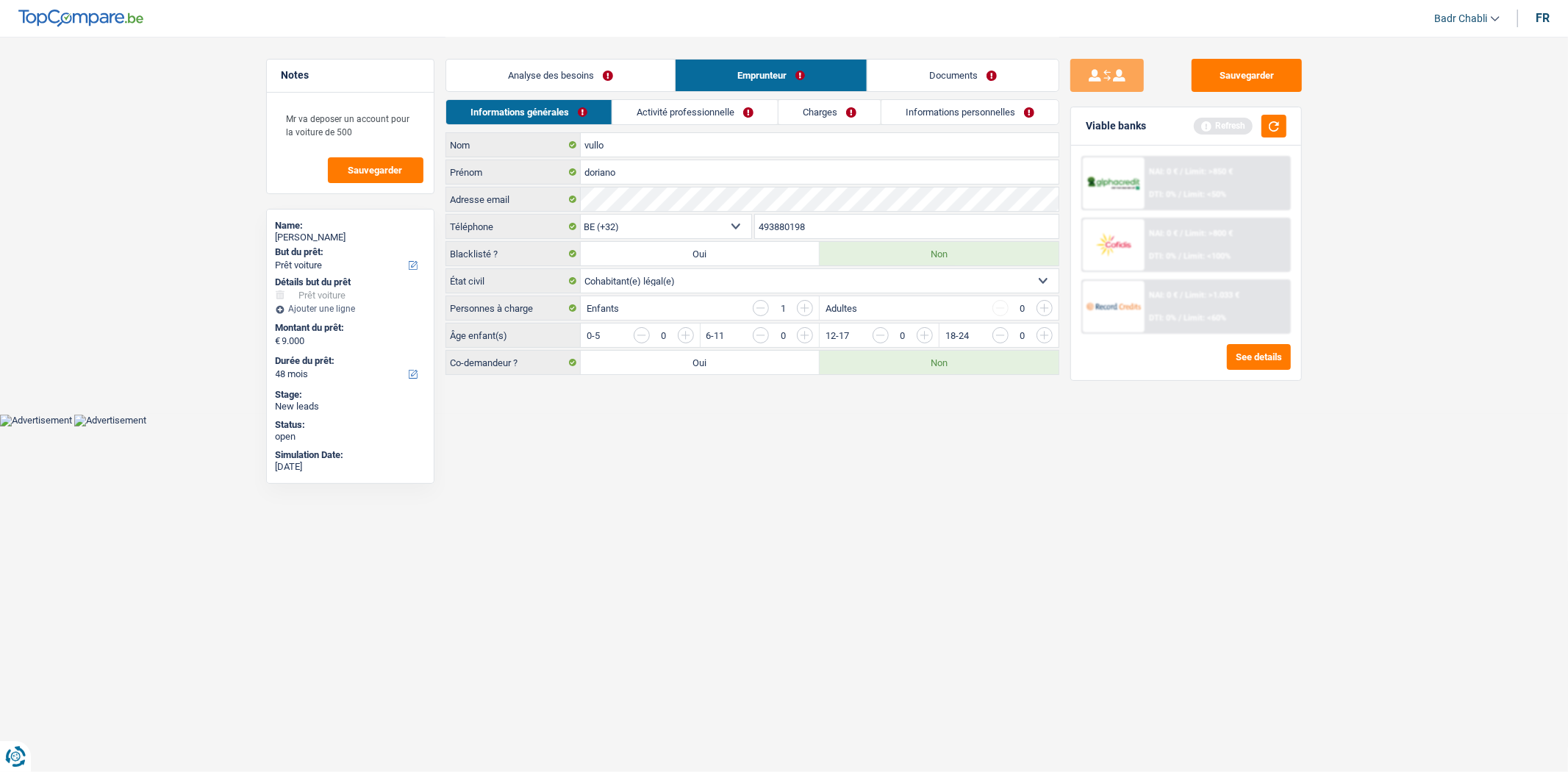
click at [806, 341] on input "button" at bounding box center [1102, 338] width 612 height 24
drag, startPoint x: 535, startPoint y: 72, endPoint x: 549, endPoint y: 108, distance: 38.6
click at [535, 72] on link "Analyse des besoins" at bounding box center [560, 75] width 228 height 32
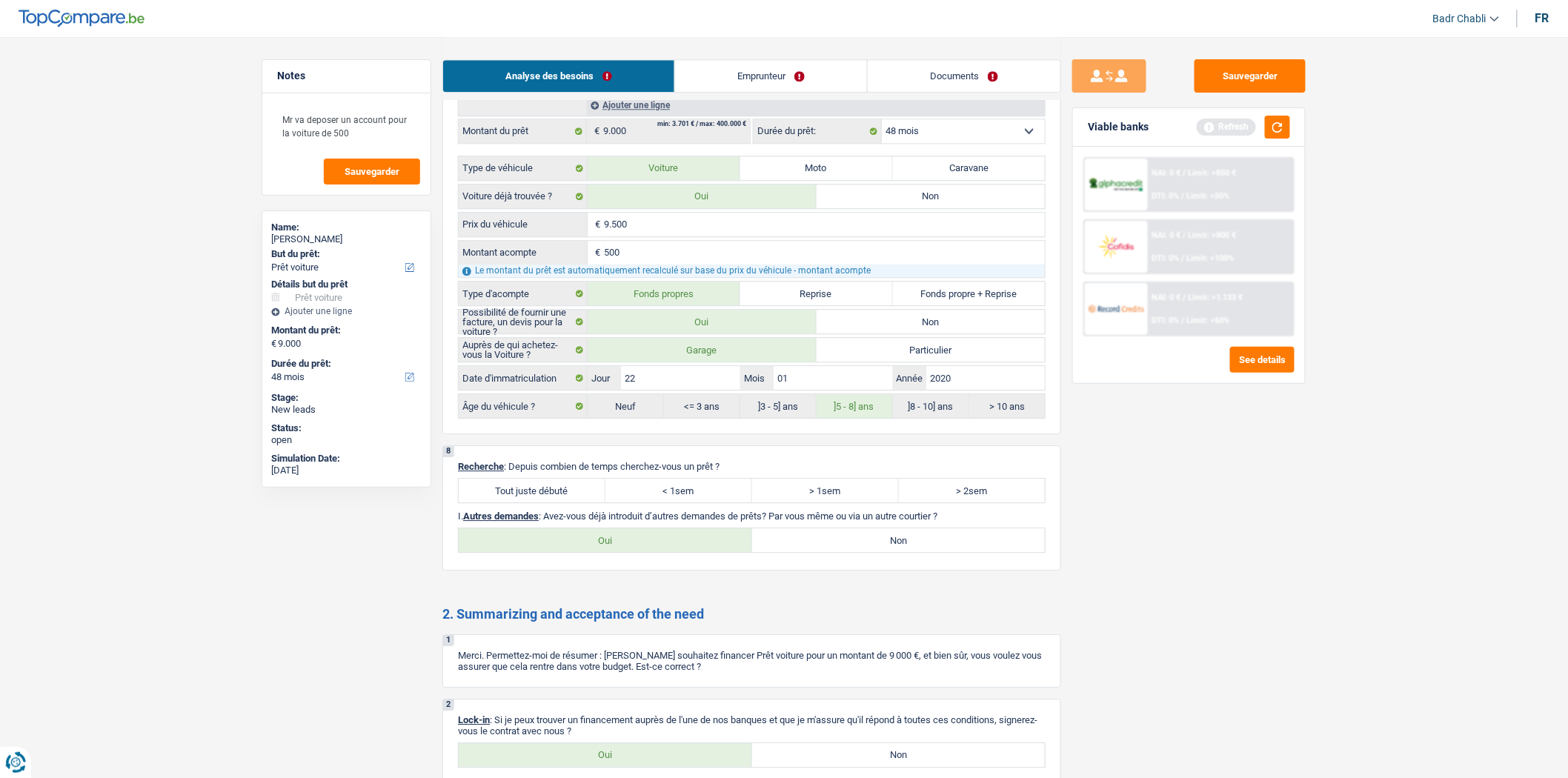
scroll to position [1728, 0]
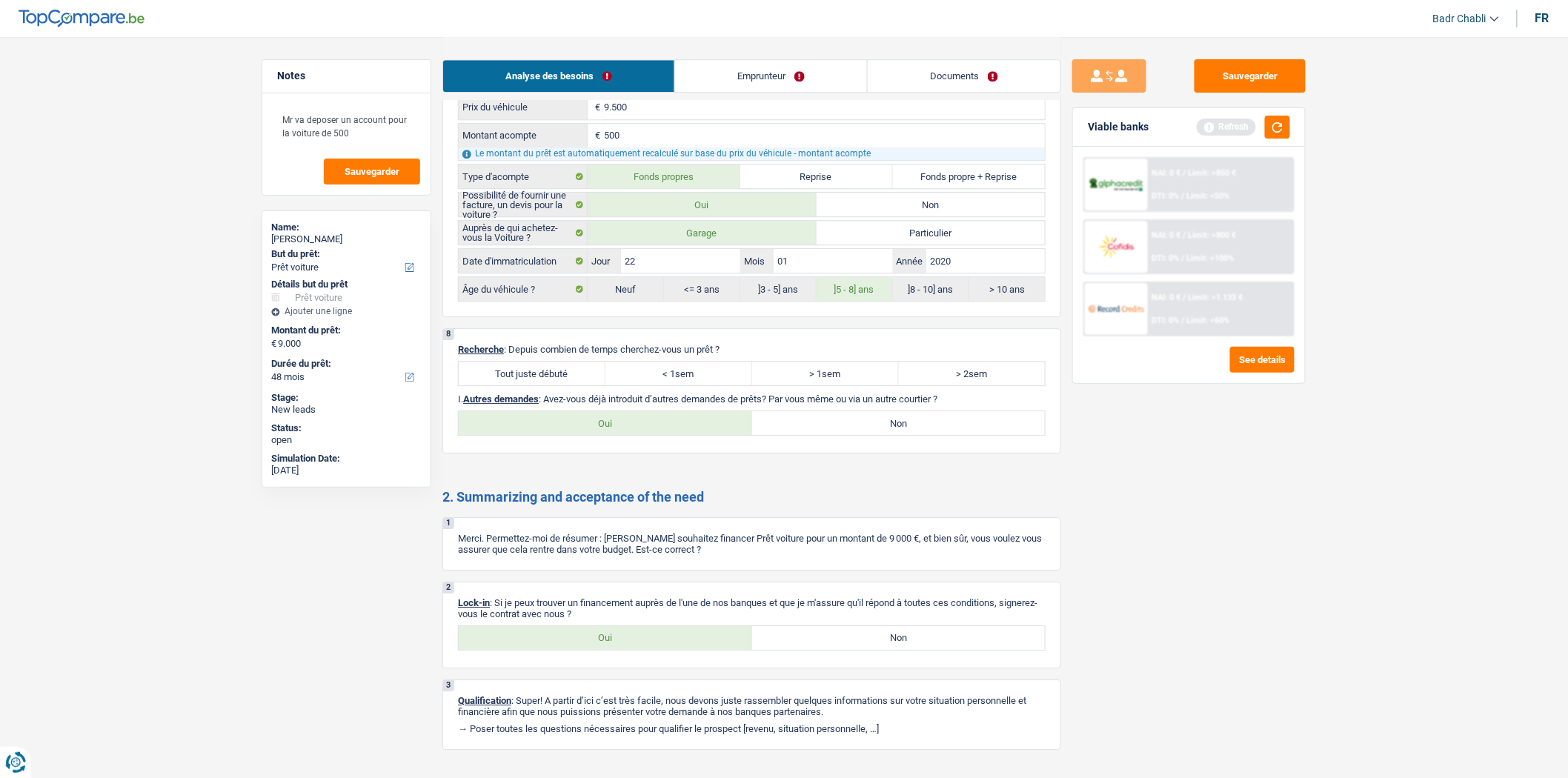
click at [600, 354] on p "Recherche : Depuis combien de temps cherchez-vous un prêt ?" at bounding box center [752, 350] width 587 height 11
click at [576, 384] on label "Tout juste débuté" at bounding box center [532, 372] width 146 height 24
click at [576, 384] on input "Tout juste débuté" at bounding box center [532, 372] width 146 height 24
radio input "true"
click at [911, 453] on div "8 Recherche : Depuis combien de temps cherchez-vous un prêt ? Tout juste débuté…" at bounding box center [751, 390] width 619 height 125
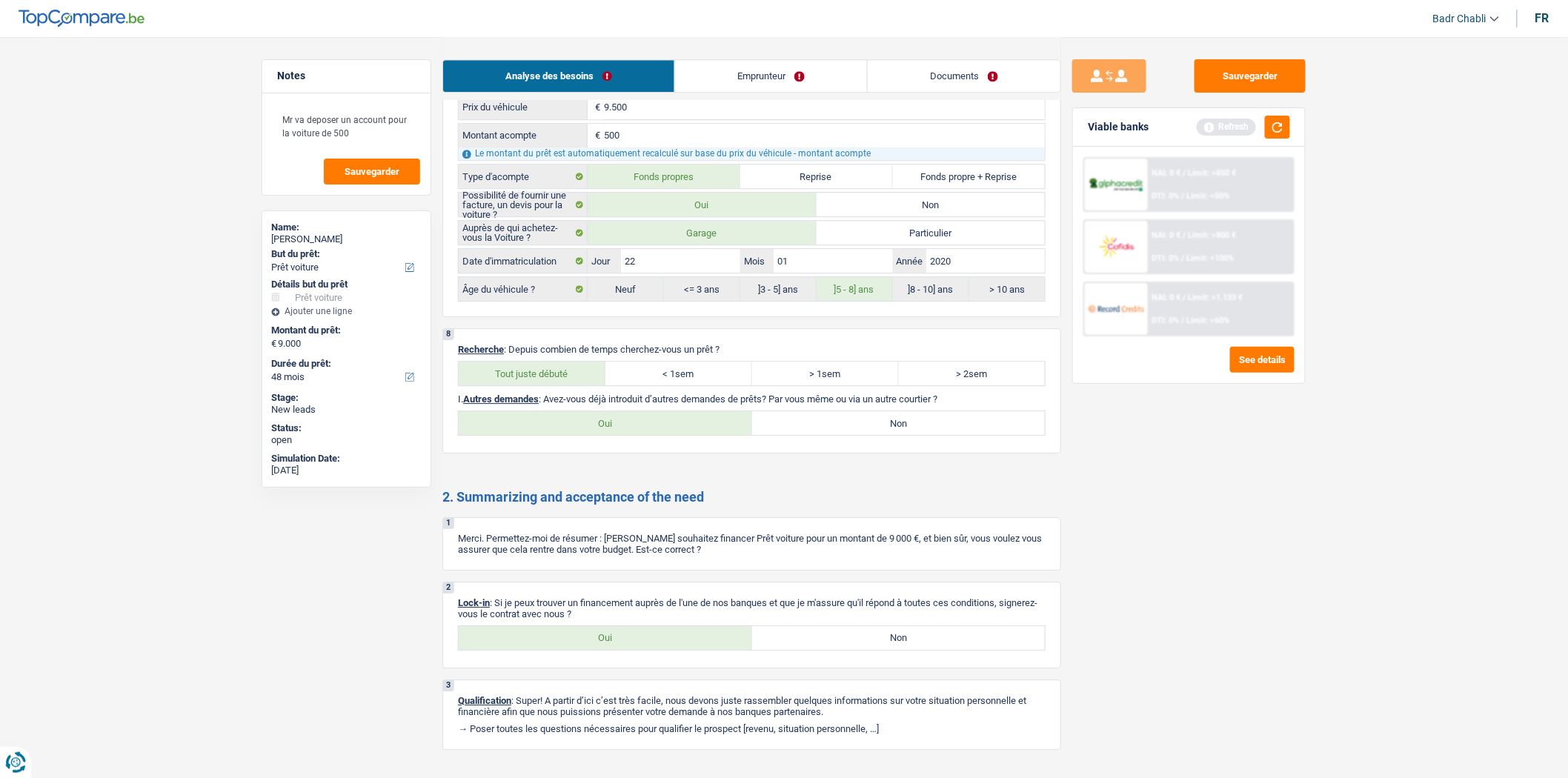
click at [892, 435] on label "Non" at bounding box center [898, 423] width 294 height 24
click at [892, 435] on input "Non" at bounding box center [898, 423] width 294 height 24
radio input "true"
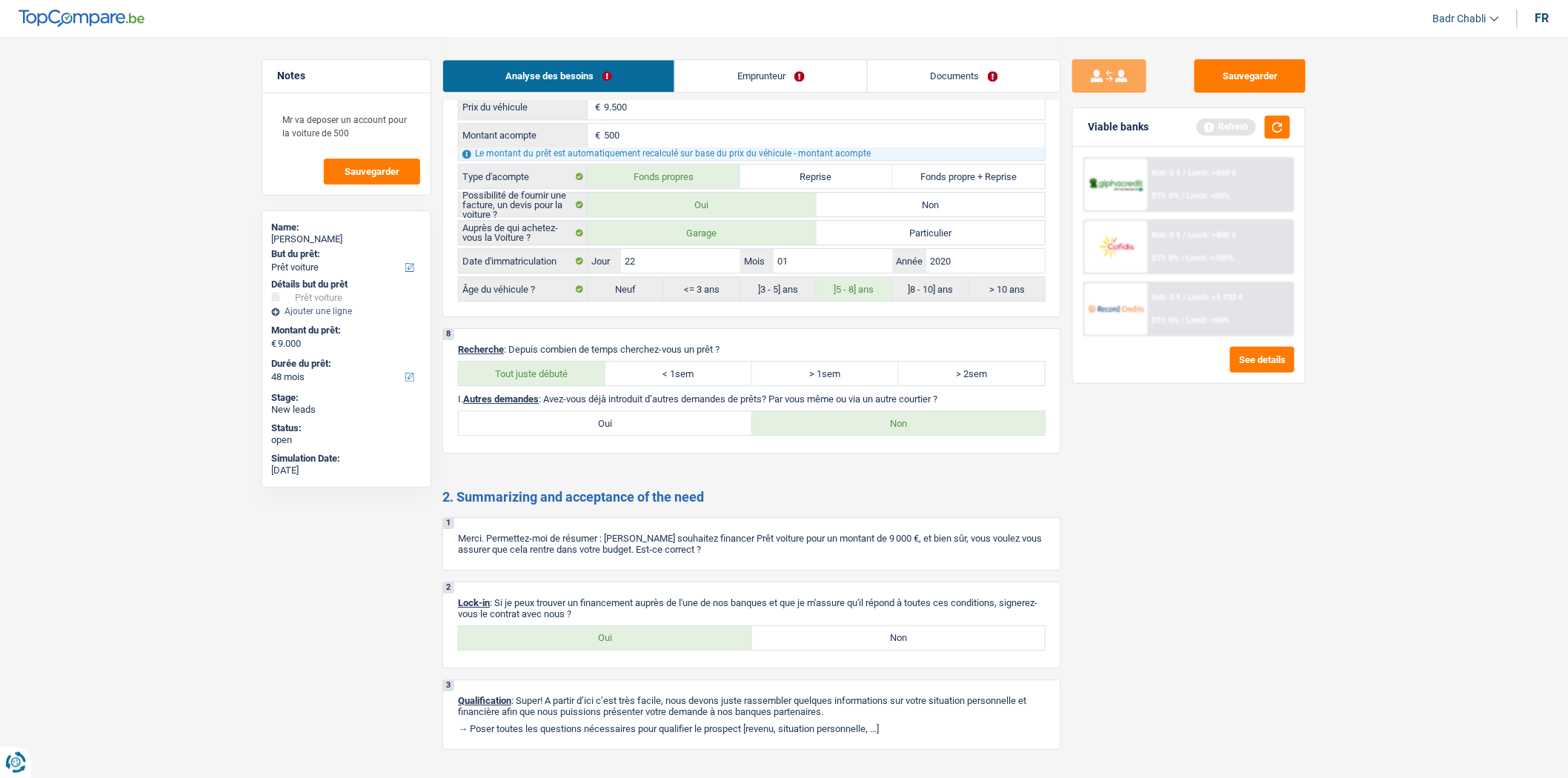
click at [633, 650] on label "Oui" at bounding box center [605, 637] width 294 height 24
click at [633, 650] on input "Oui" at bounding box center [605, 637] width 294 height 24
radio input "true"
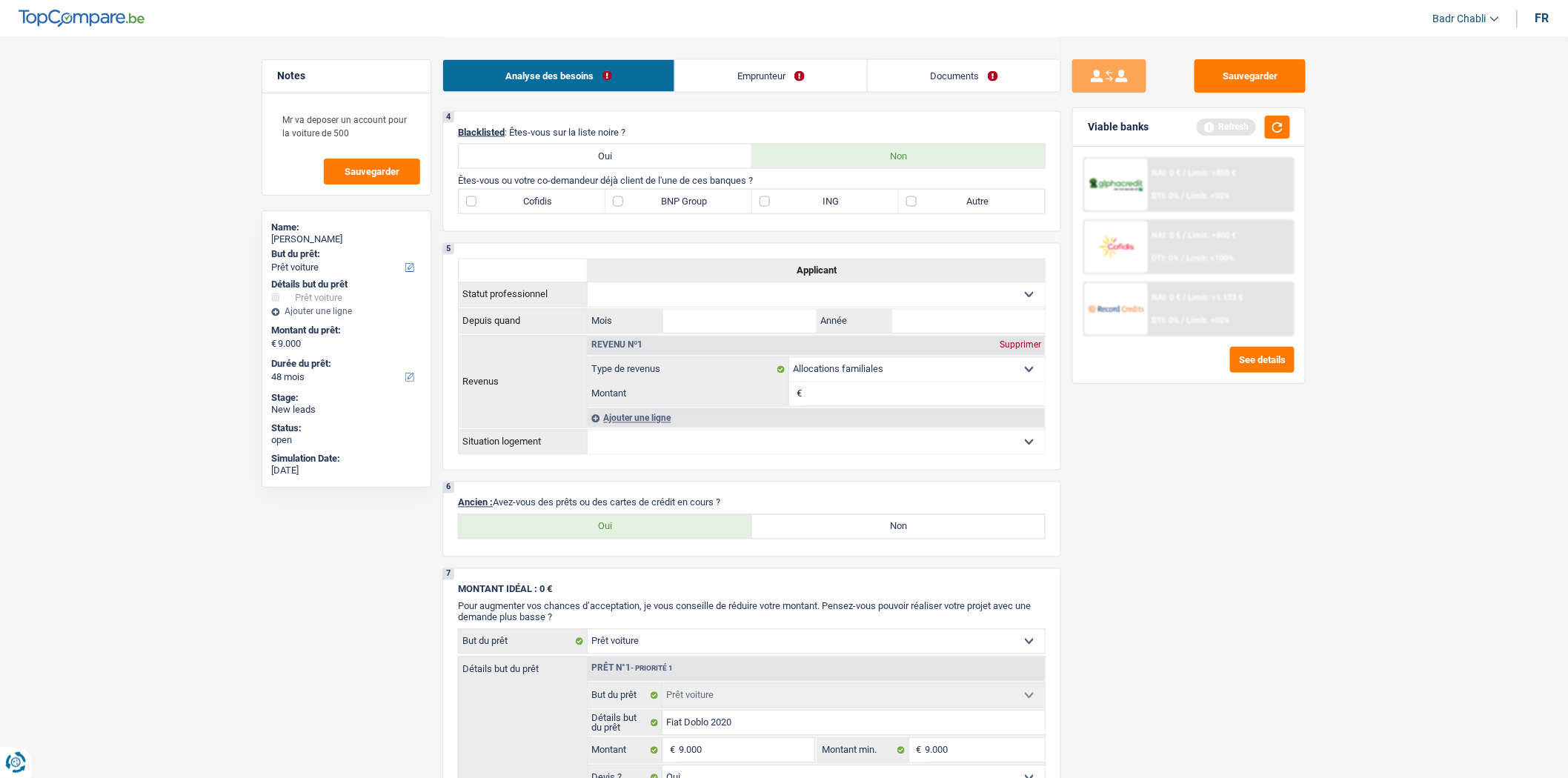
scroll to position [905, 0]
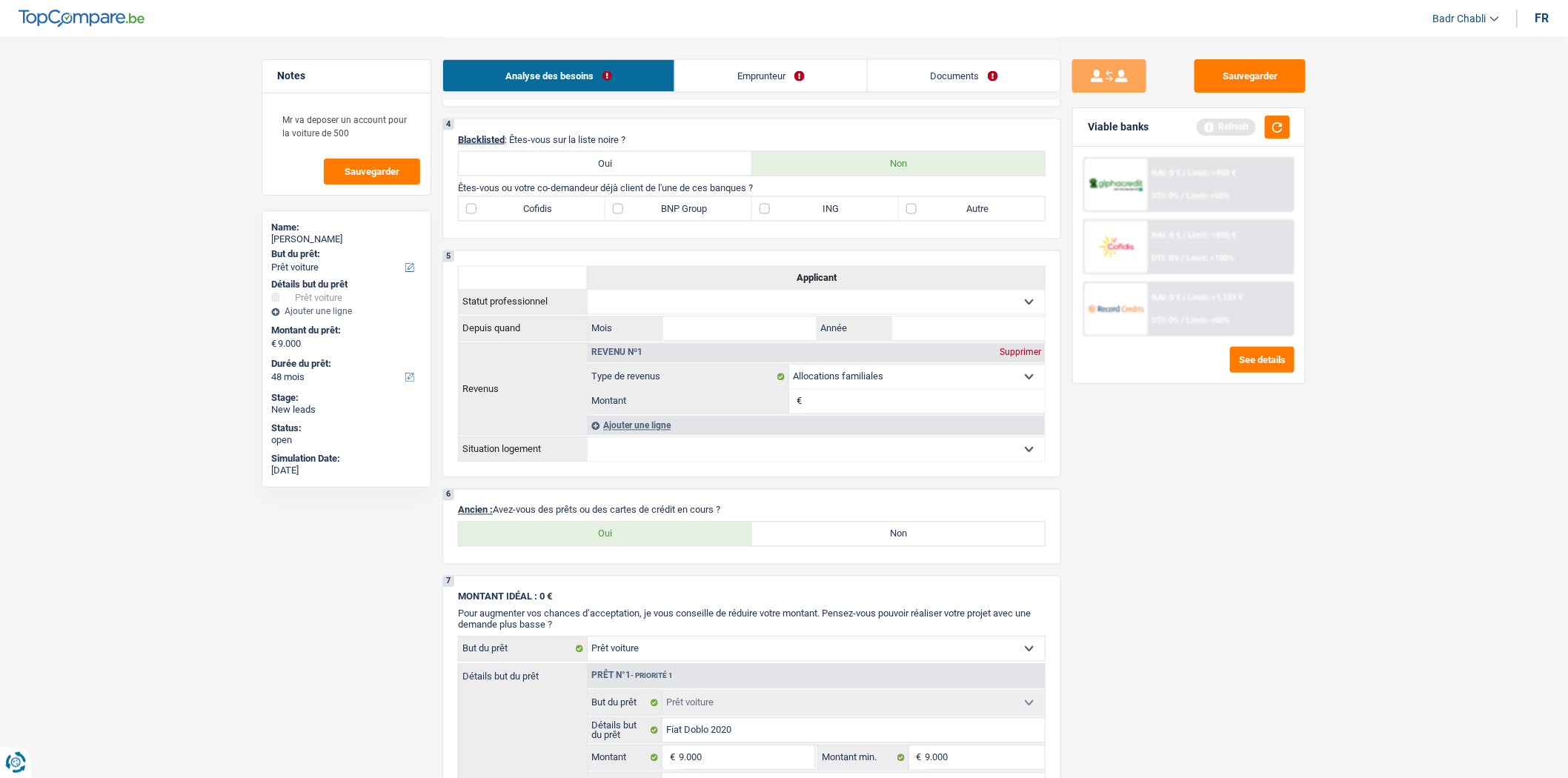
click at [677, 544] on label "Oui" at bounding box center [605, 534] width 294 height 24
click at [677, 544] on input "Oui" at bounding box center [605, 534] width 294 height 24
radio input "true"
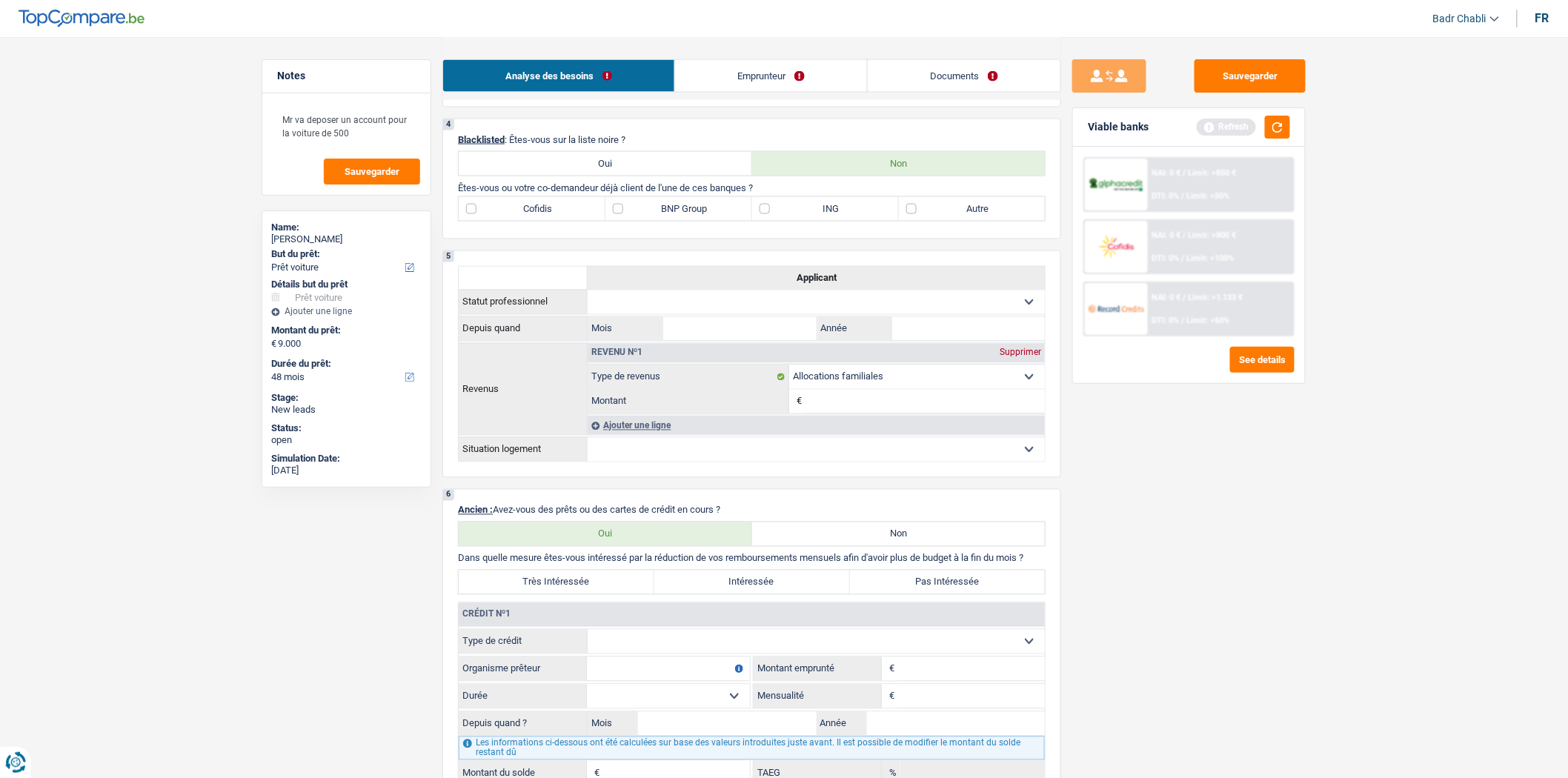
click at [649, 627] on div "Crédit nº1" at bounding box center [752, 615] width 586 height 24
click at [657, 654] on select "Carte ou ouverture de crédit Prêt hypothécaire Vente à tempérament Prêt à tempé…" at bounding box center [815, 641] width 457 height 24
select select "mortgage"
click at [587, 642] on select "Carte ou ouverture de crédit Prêt hypothécaire Vente à tempérament Prêt à tempé…" at bounding box center [815, 641] width 457 height 24
type input "0"
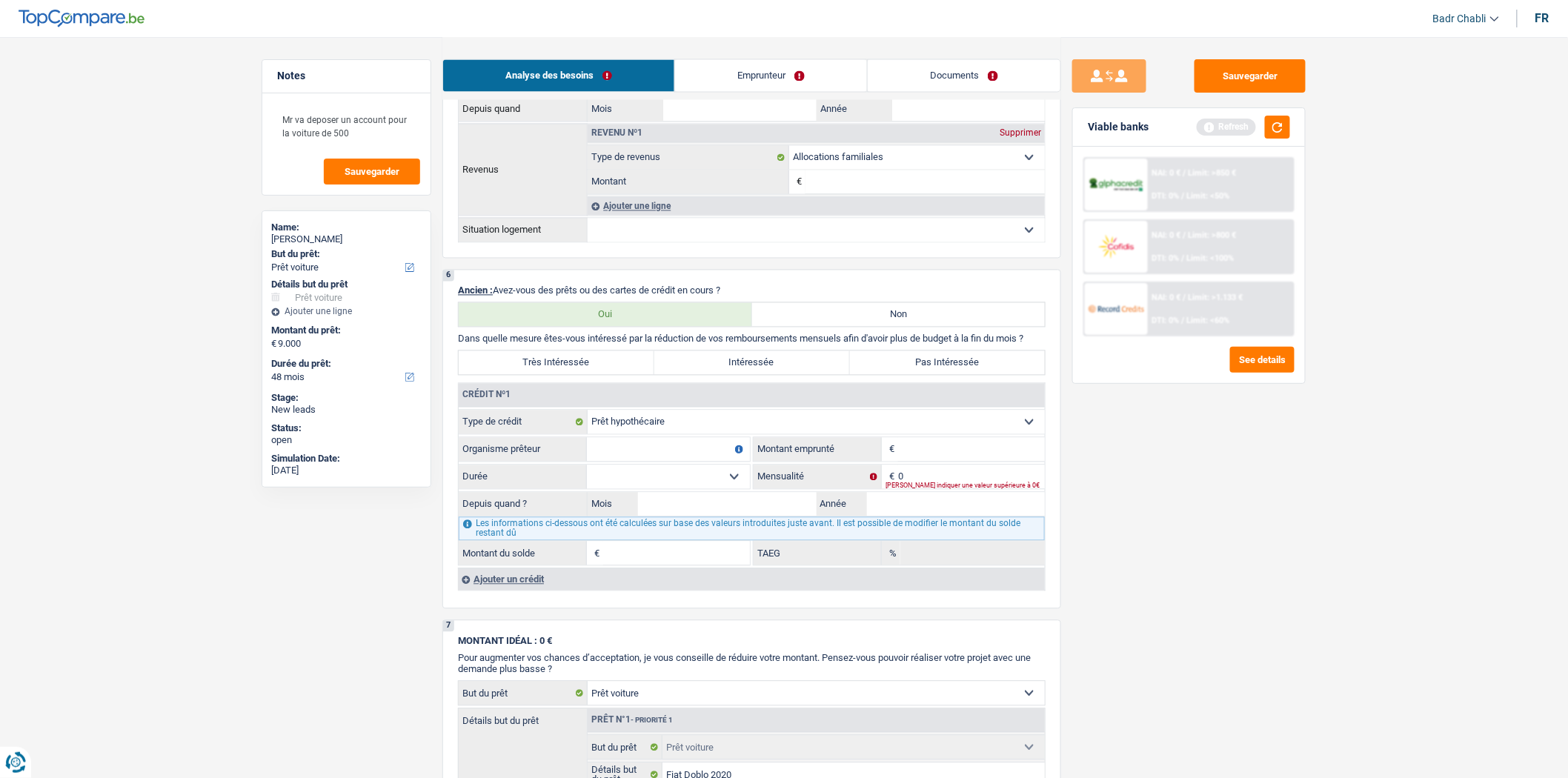
scroll to position [1234, 0]
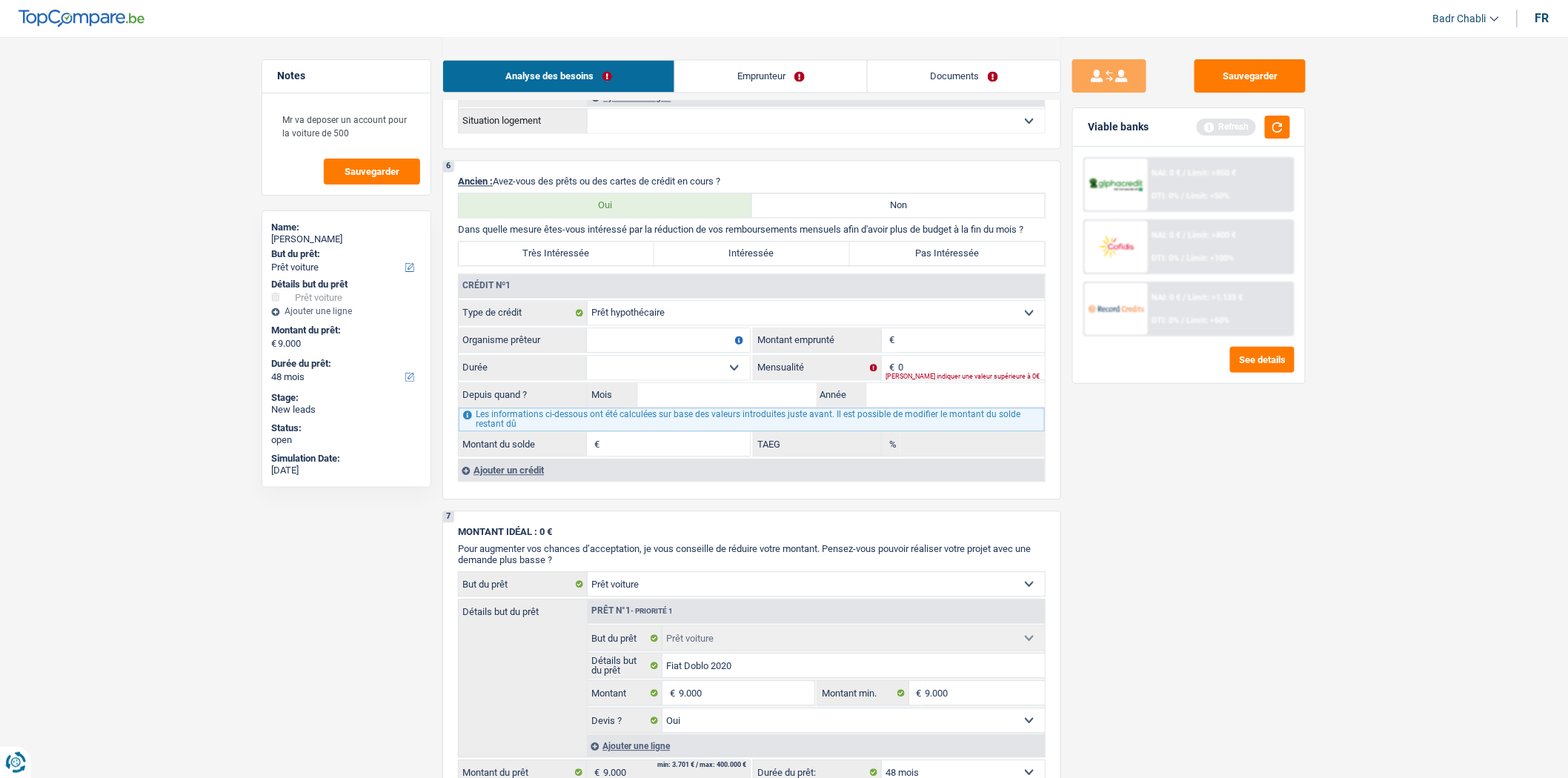
click at [665, 351] on input "Organisme prêteur" at bounding box center [668, 339] width 163 height 24
type input "B"
type input "Elantis"
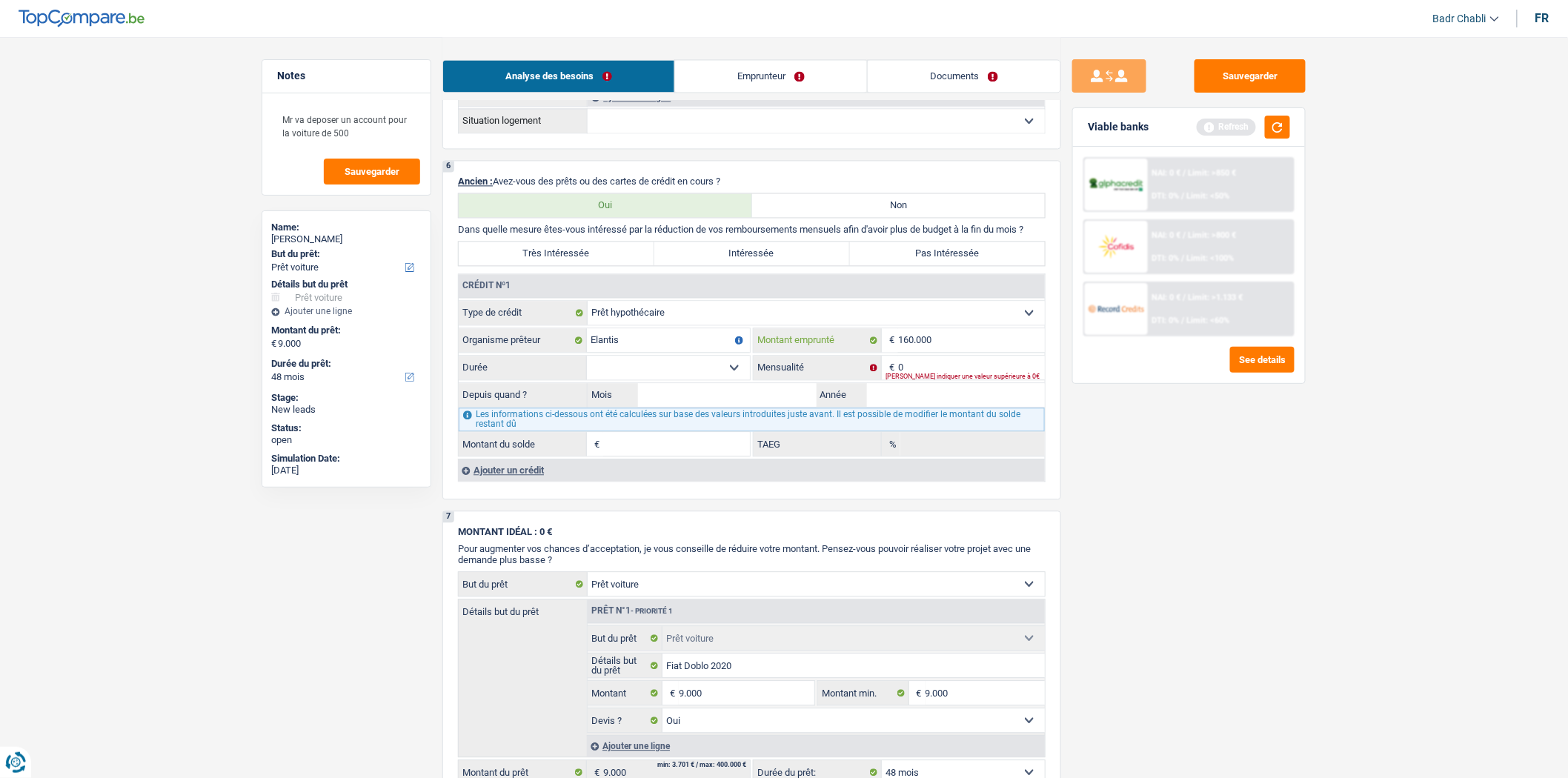
click at [971, 348] on input "160.000" at bounding box center [971, 339] width 146 height 24
click at [934, 351] on input "180.000" at bounding box center [971, 339] width 146 height 24
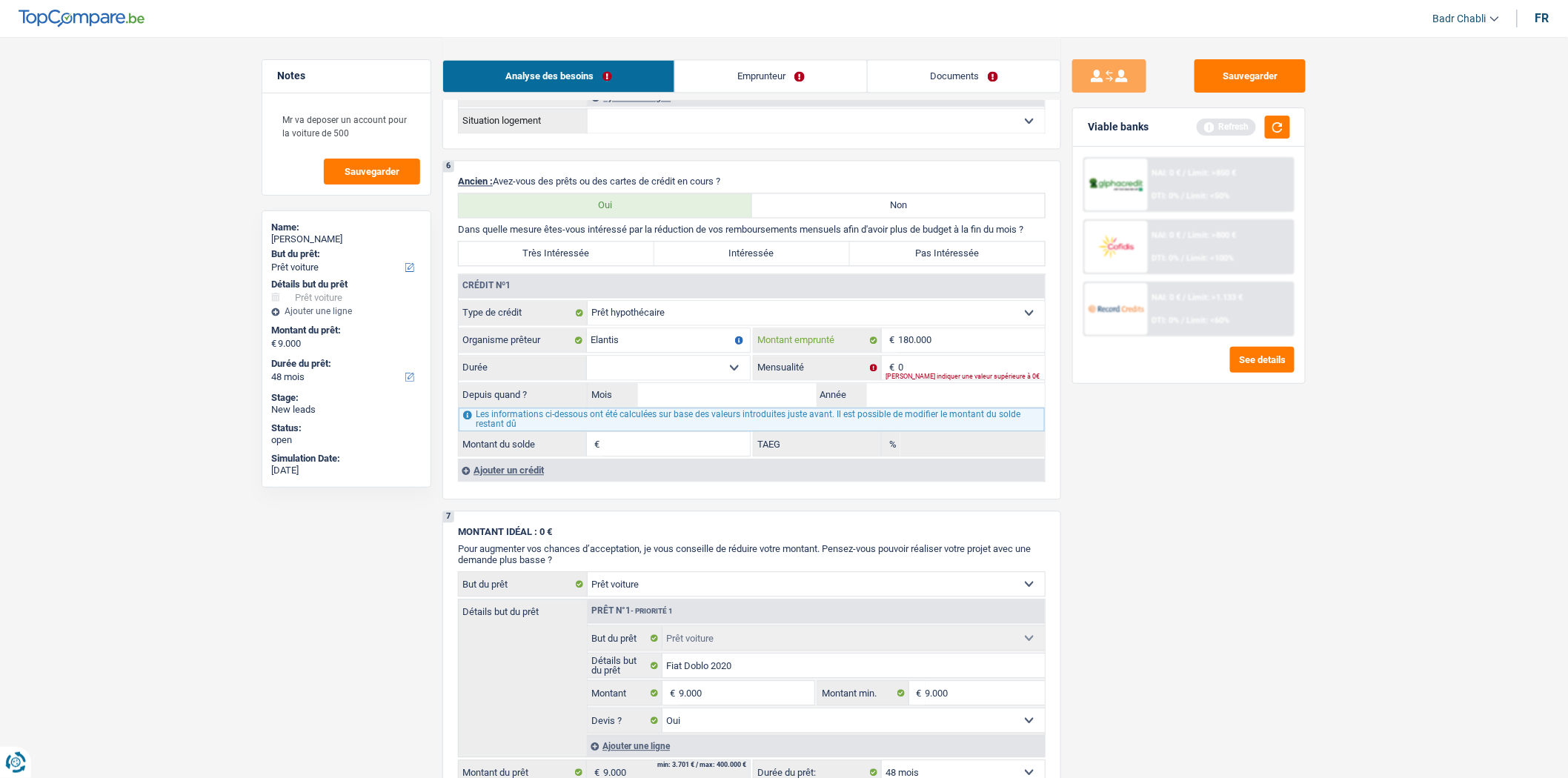
click at [934, 351] on input "180.000" at bounding box center [971, 339] width 146 height 24
type input "190.000"
click at [730, 372] on select "120 mois 132 mois 144 mois 180 mois 240 mois 300 mois 360 mois 420 mois Sélecti…" at bounding box center [668, 367] width 163 height 24
select select "300"
click at [586, 368] on select "120 mois 132 mois 144 mois 180 mois 240 mois 300 mois 360 mois 420 mois Sélecti…" at bounding box center [668, 367] width 163 height 24
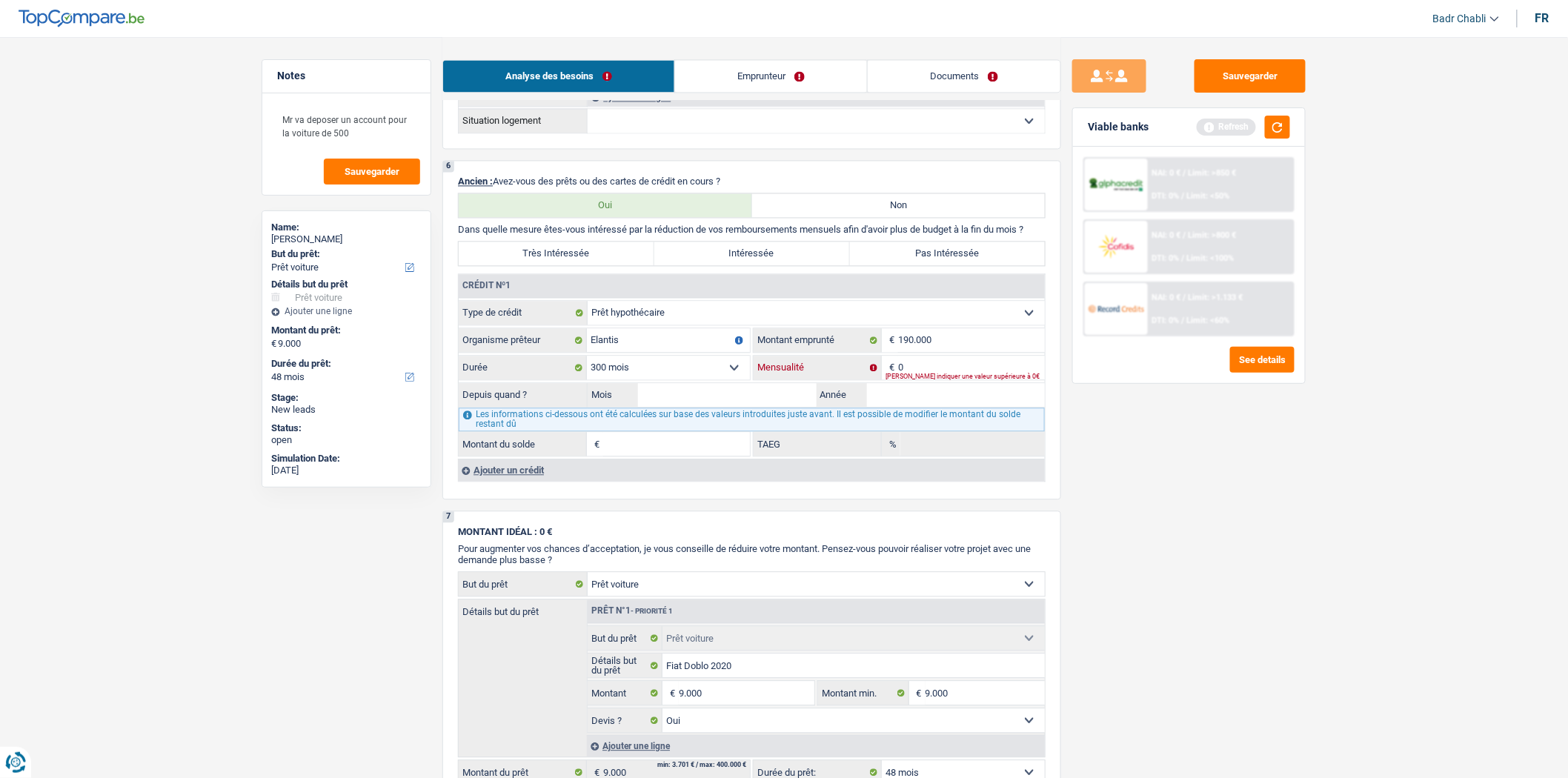
click at [944, 374] on input "0" at bounding box center [971, 367] width 146 height 24
click at [936, 379] on input "0" at bounding box center [971, 367] width 146 height 24
type input "790"
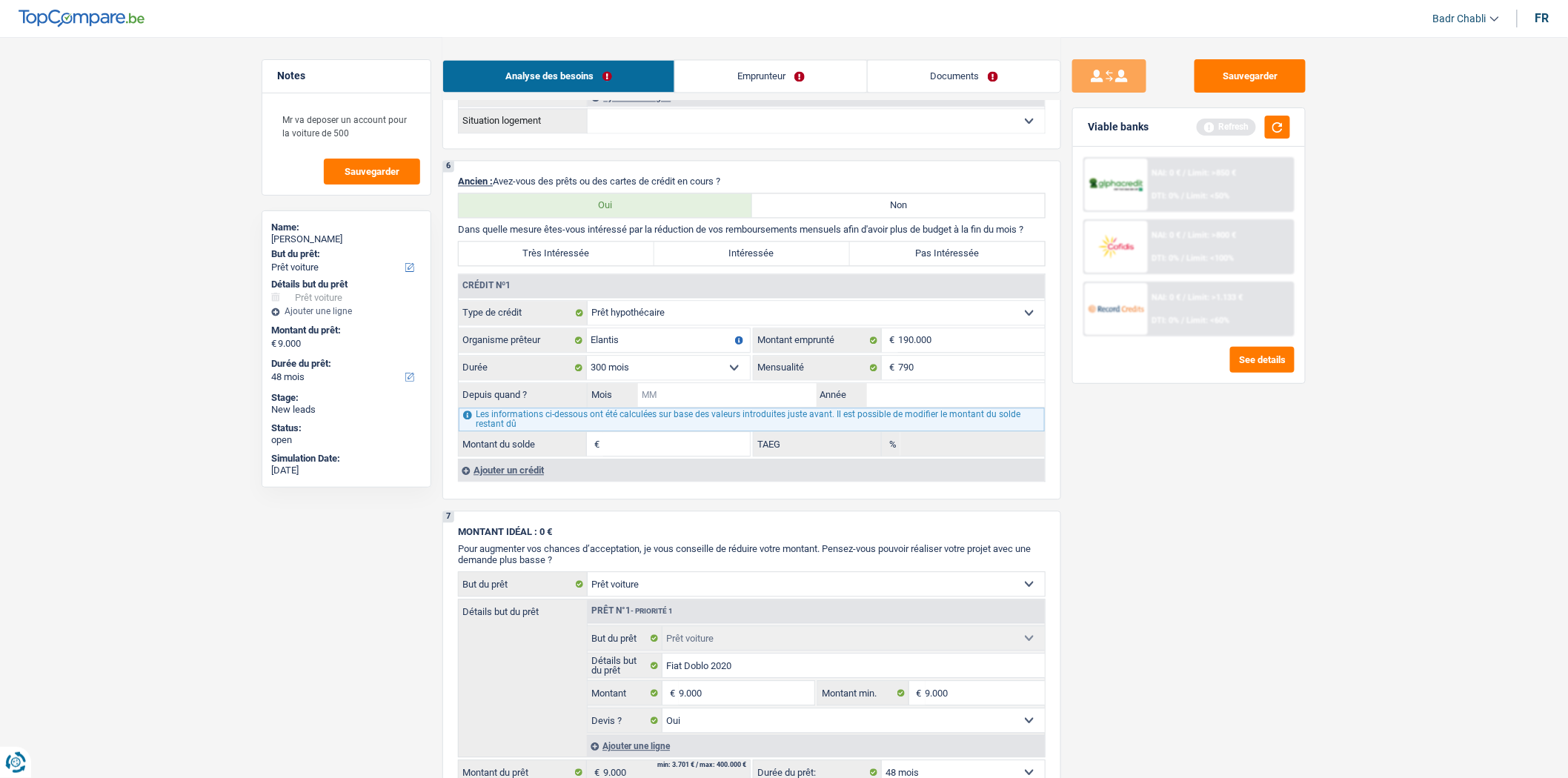
click at [761, 407] on input "Mois" at bounding box center [727, 394] width 179 height 24
type input "01"
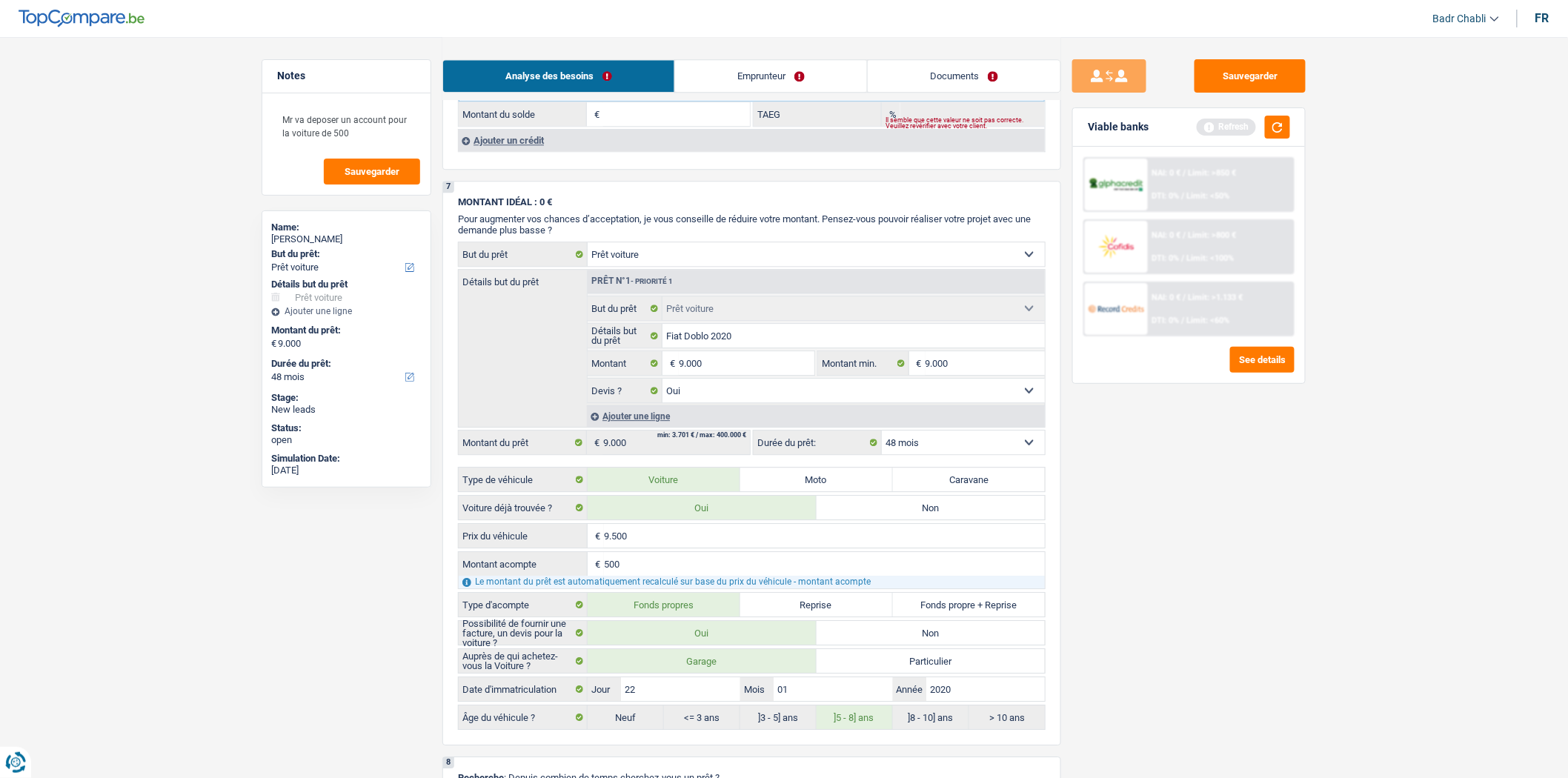
type input "2018"
type input "140.679"
type input "1,85"
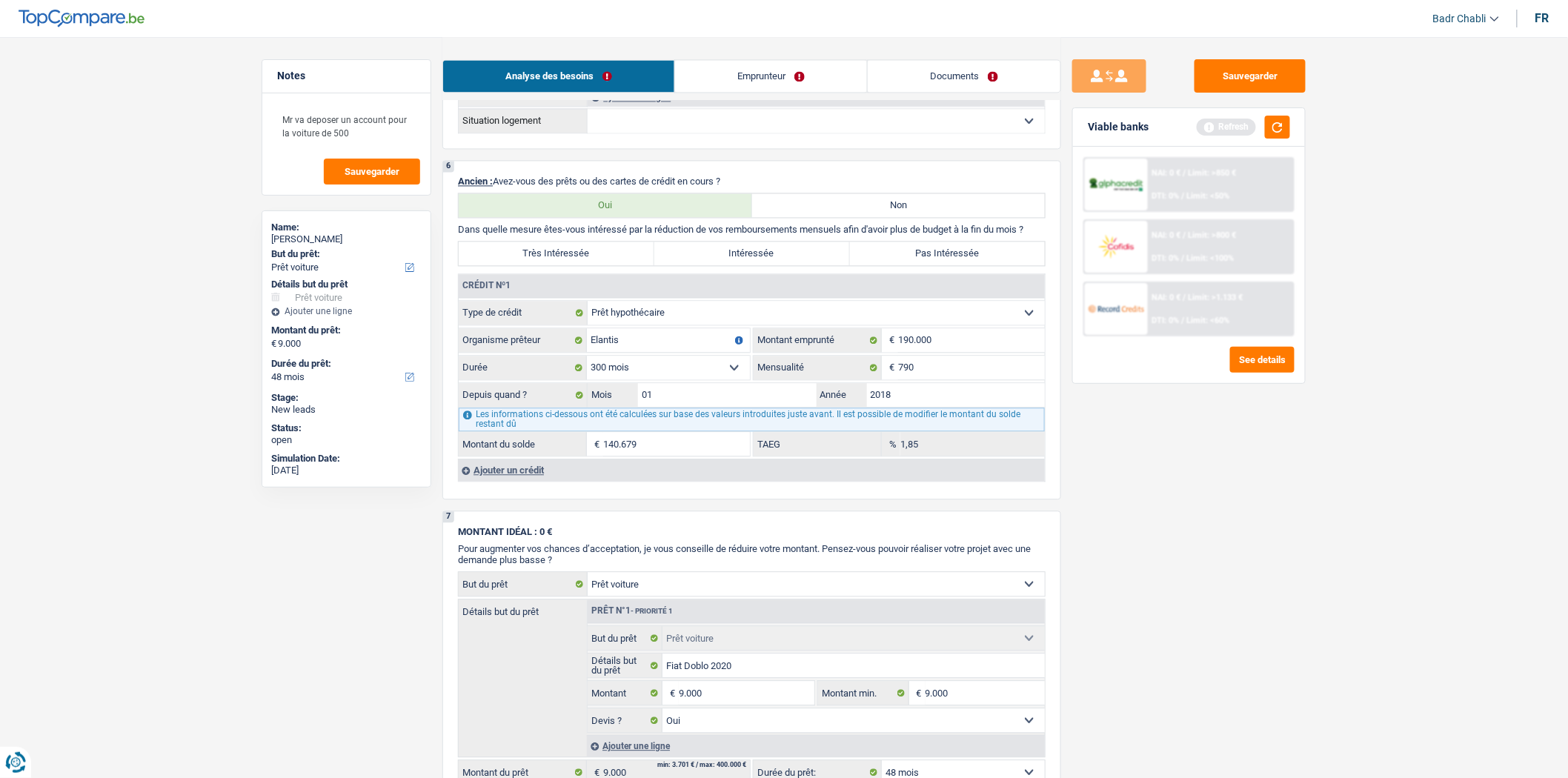
click at [949, 265] on label "Pas Intéressée" at bounding box center [947, 253] width 196 height 24
click at [949, 265] on input "Pas Intéressée" at bounding box center [947, 253] width 196 height 24
radio input "true"
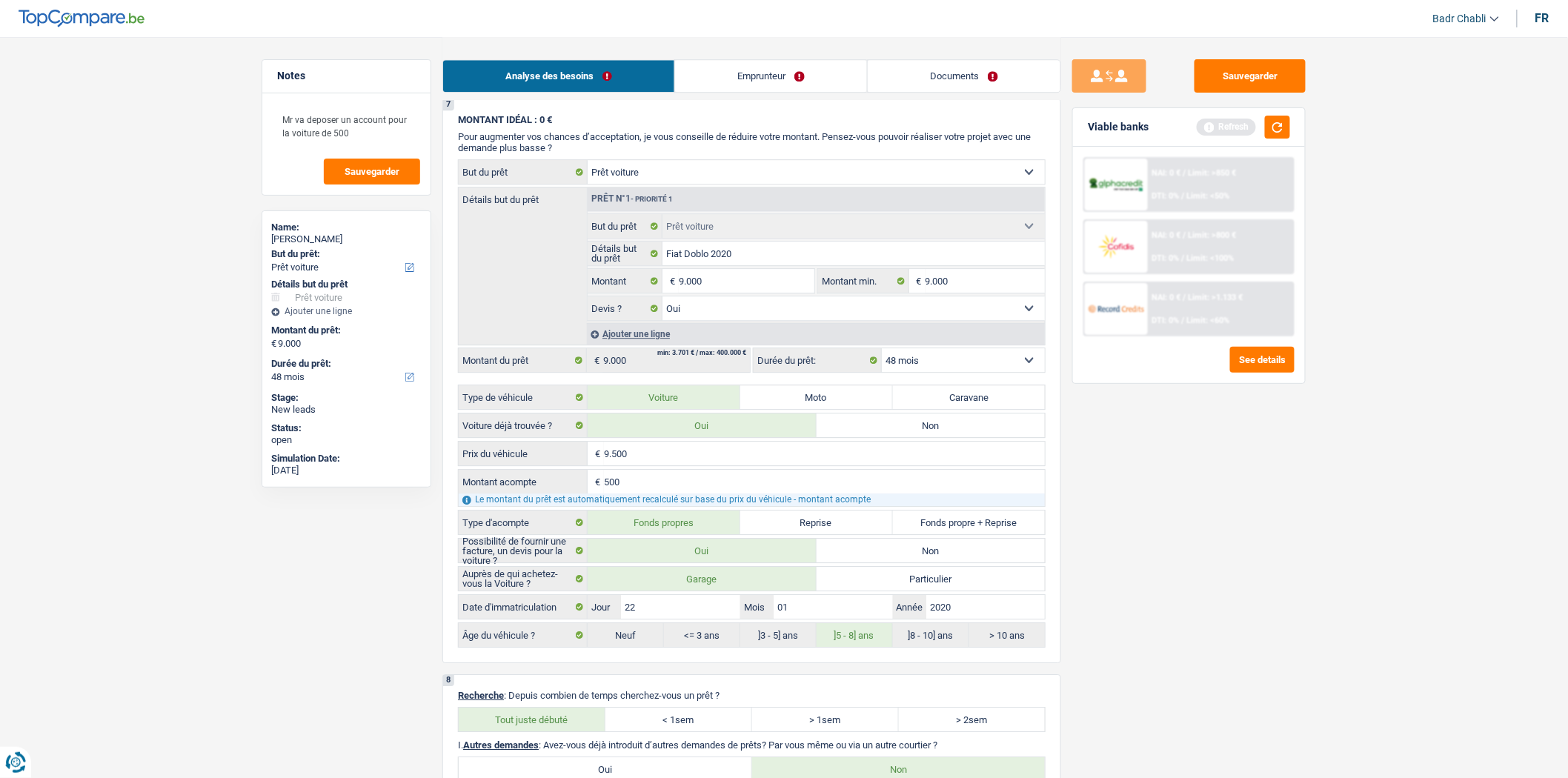
scroll to position [1316, 0]
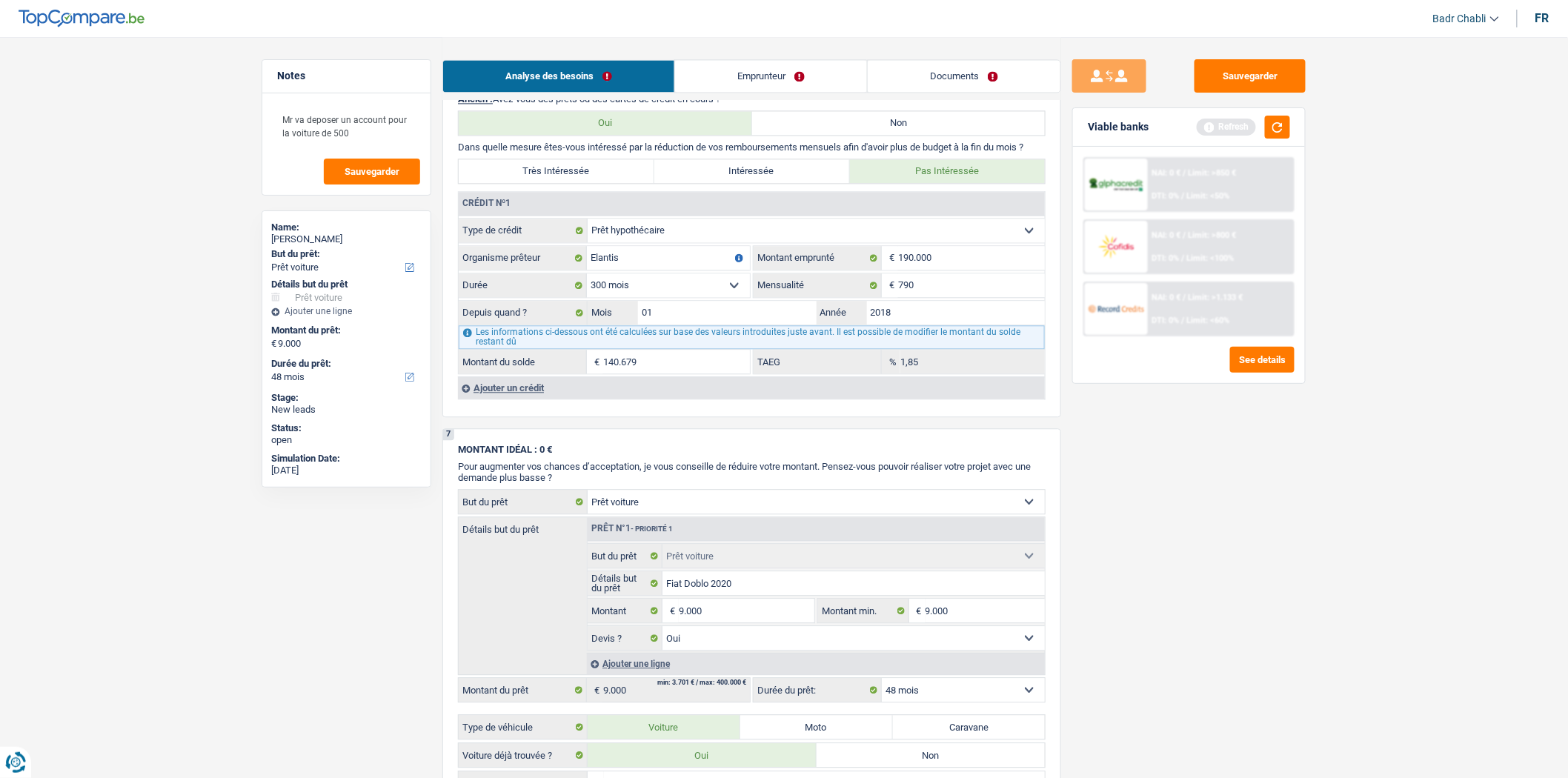
click at [519, 395] on div "Ajouter un crédit" at bounding box center [751, 387] width 586 height 22
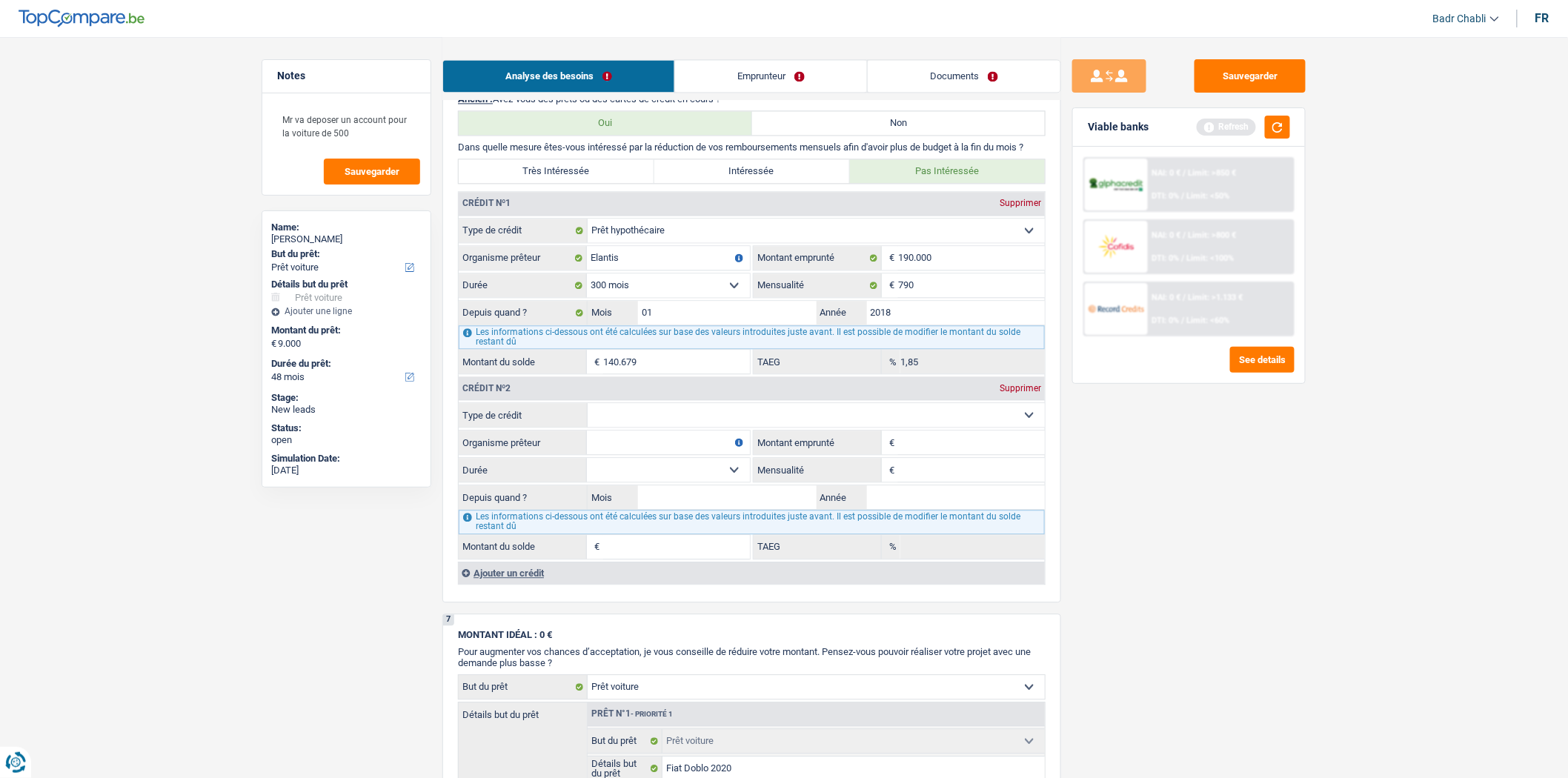
click at [683, 427] on select "Carte ou ouverture de crédit Prêt hypothécaire Vente à tempérament Prêt à tempé…" at bounding box center [815, 414] width 457 height 24
select select "cardOrCredit"
type input "0"
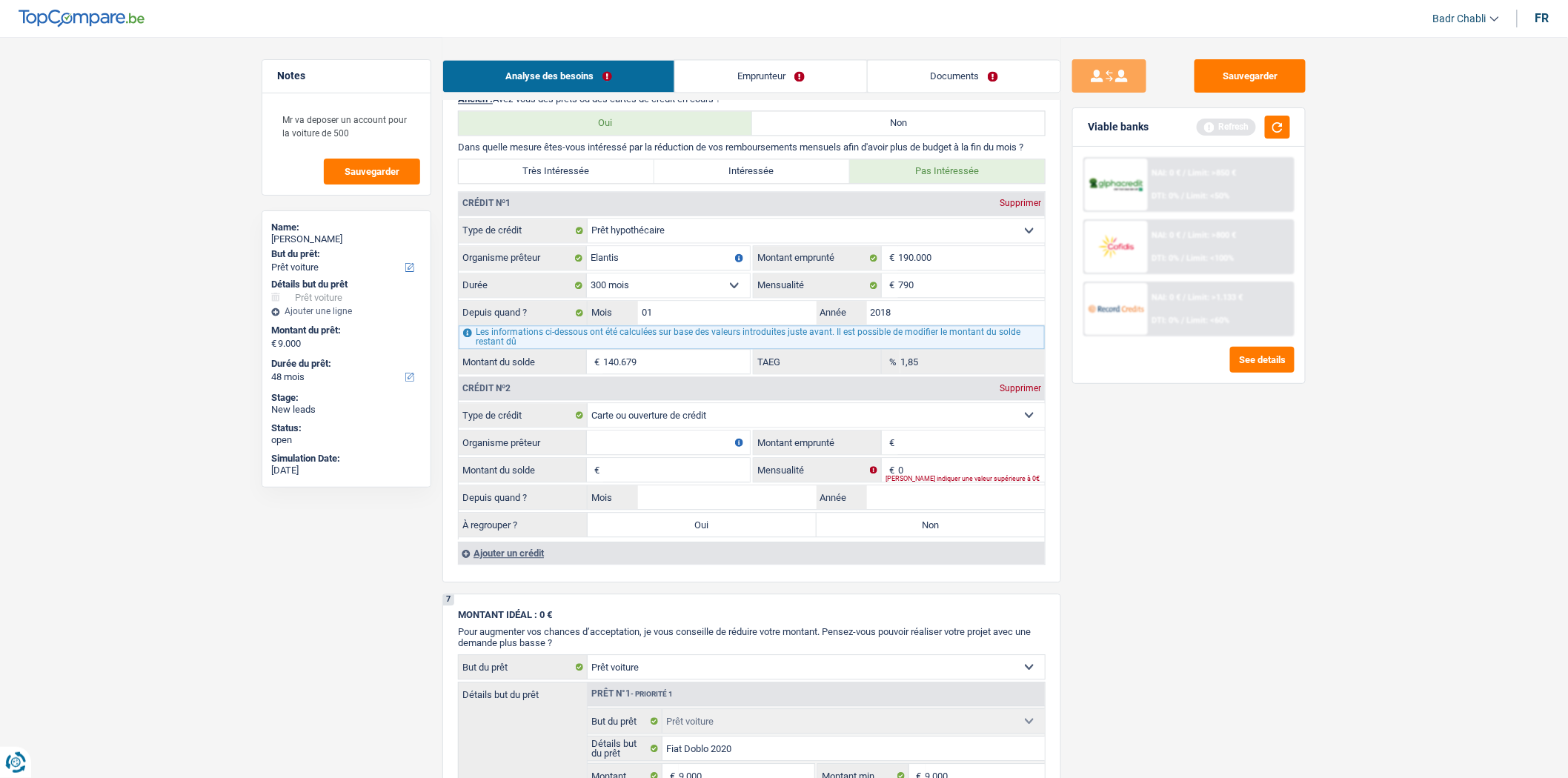
click at [520, 560] on div "Ajouter un crédit" at bounding box center [751, 552] width 586 height 22
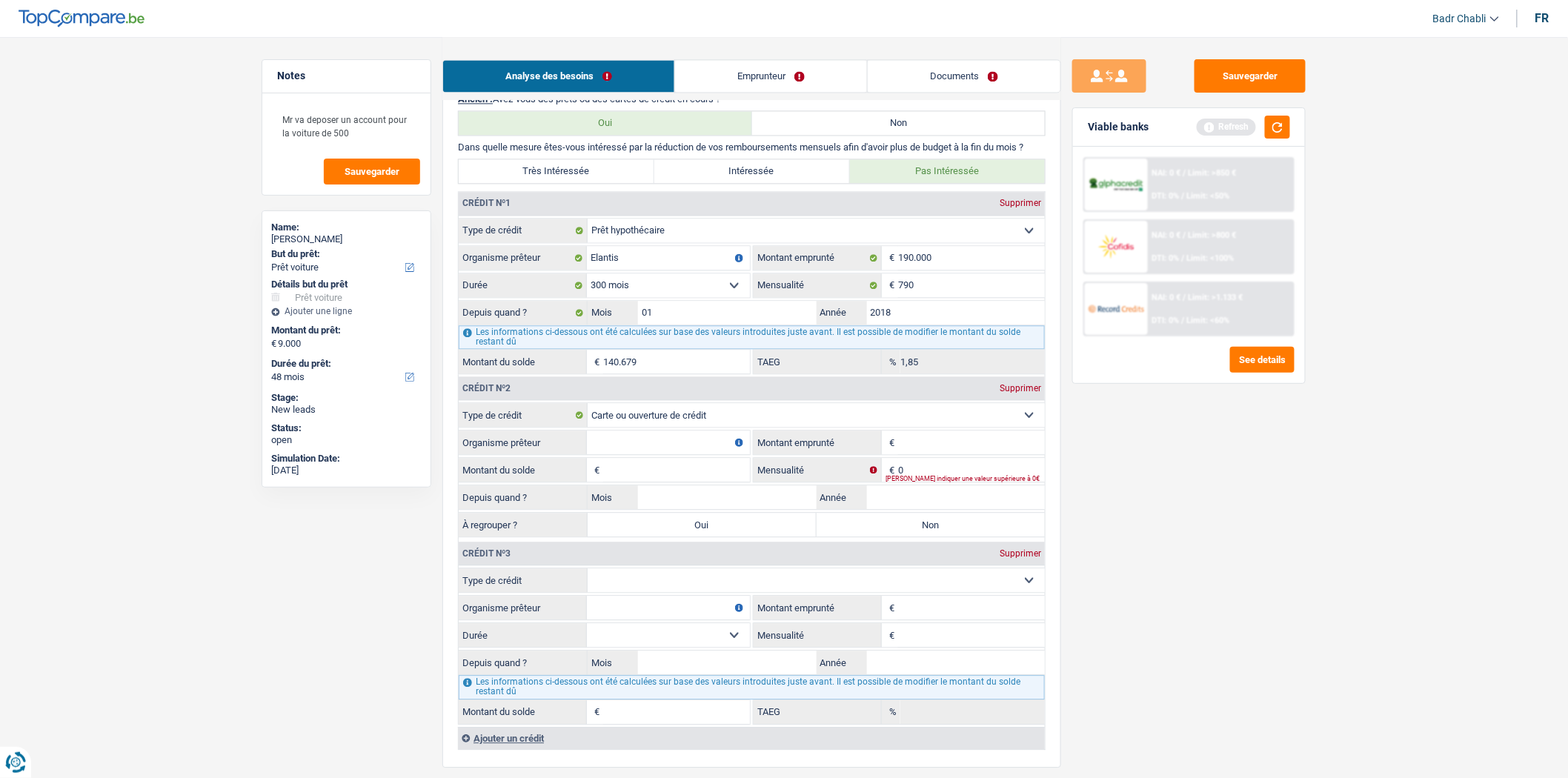
click at [698, 592] on select "Carte ou ouverture de crédit Prêt hypothécaire Vente à tempérament Prêt à tempé…" at bounding box center [815, 579] width 457 height 24
click at [1017, 558] on div "Supprimer" at bounding box center [1020, 553] width 48 height 9
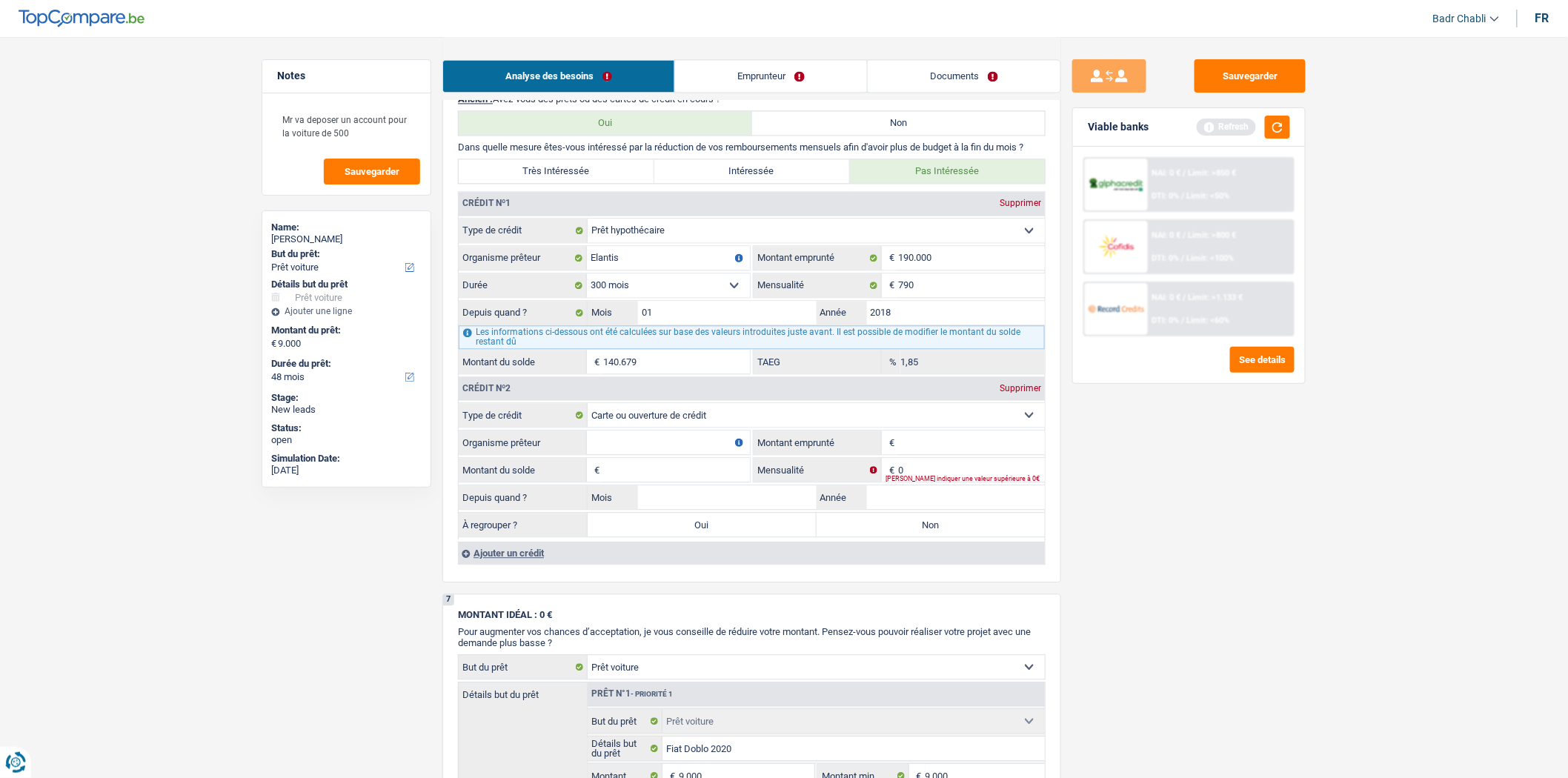
click at [654, 454] on input "Organisme prêteur" at bounding box center [668, 442] width 163 height 24
type input "Belfius"
type input "2.500"
type input "1"
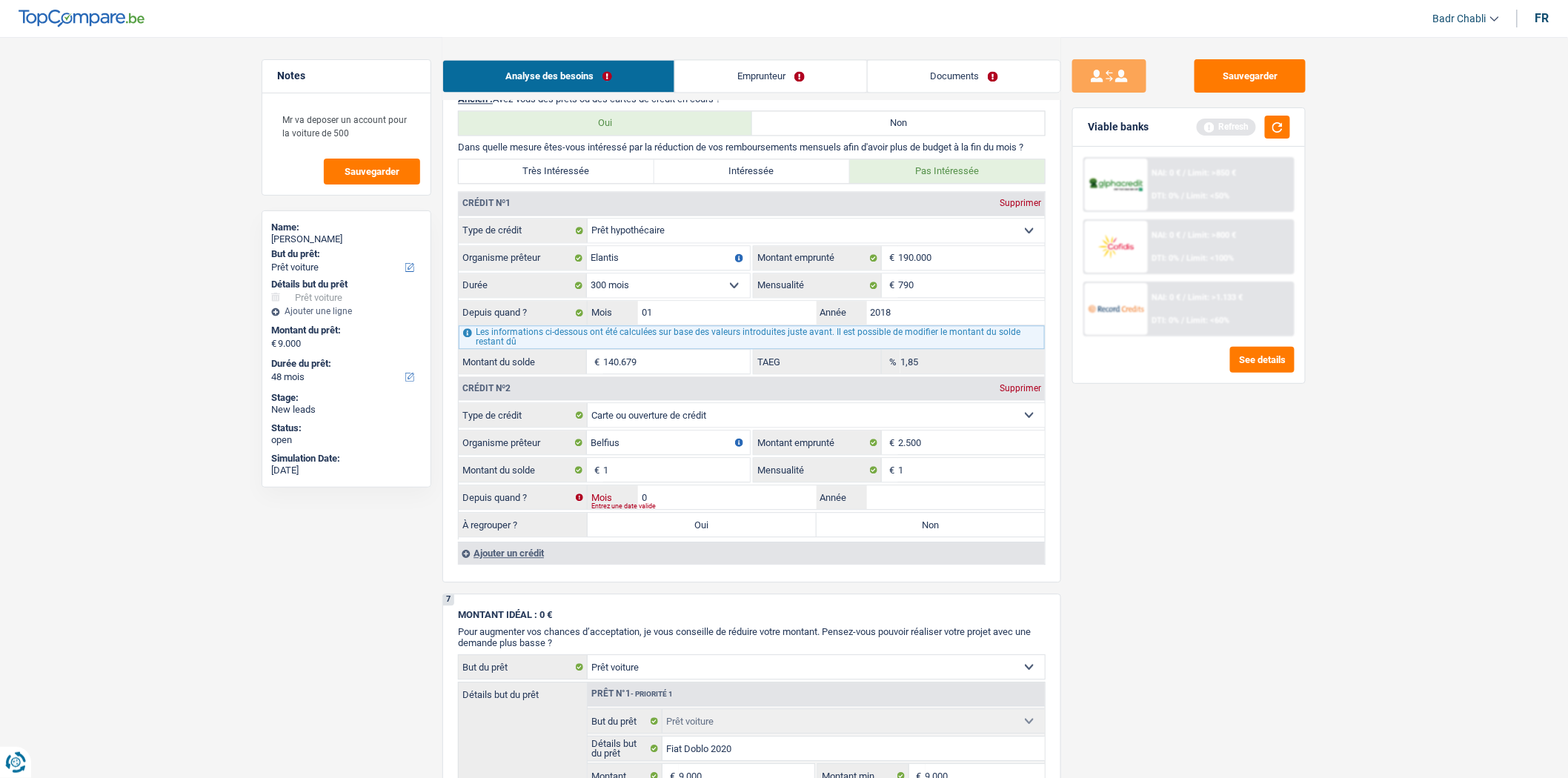
type input "02"
type input "2020"
click at [923, 536] on label "Non" at bounding box center [930, 523] width 229 height 24
click at [923, 536] on input "Non" at bounding box center [930, 523] width 229 height 24
radio input "true"
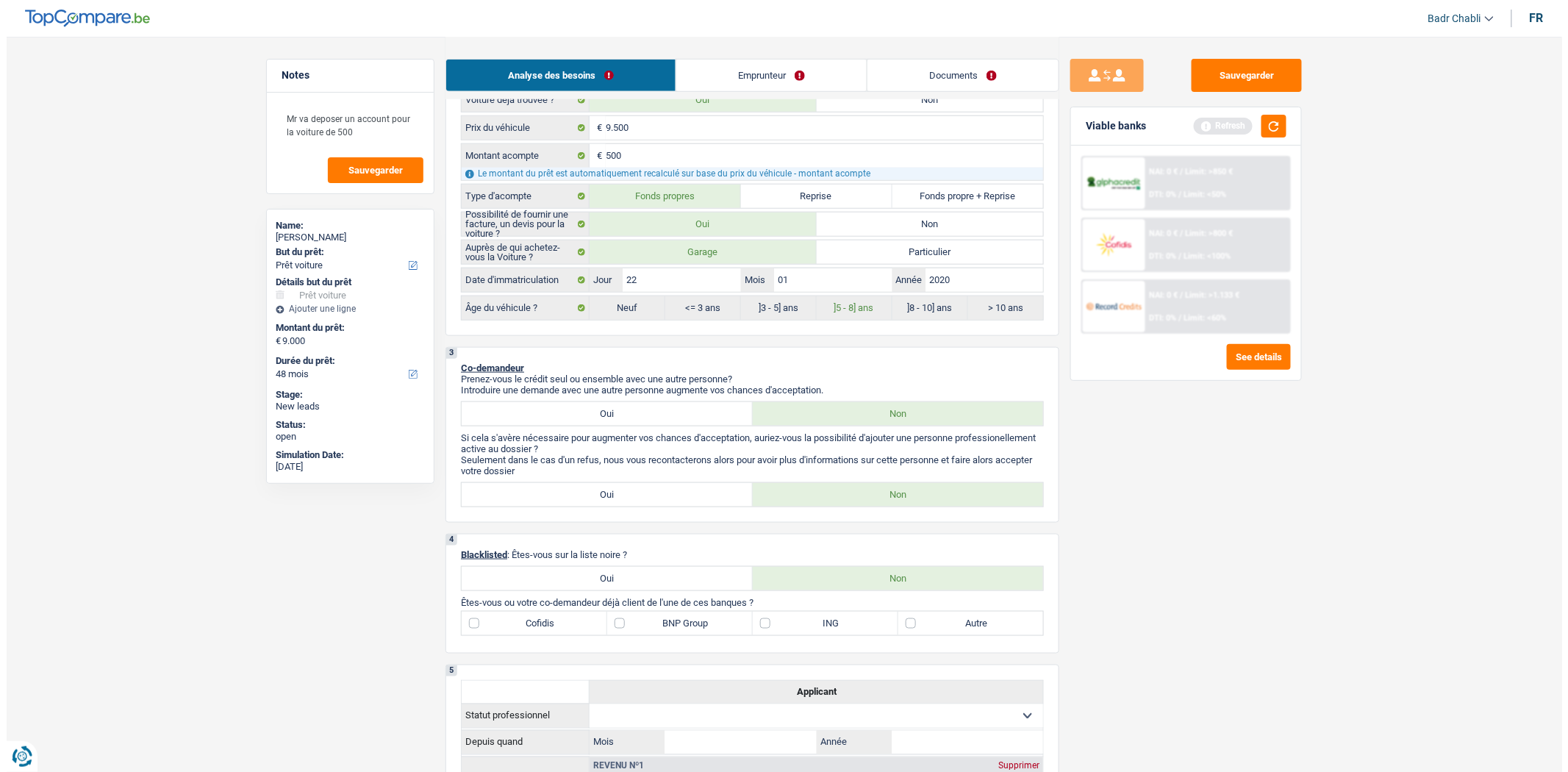
scroll to position [0, 0]
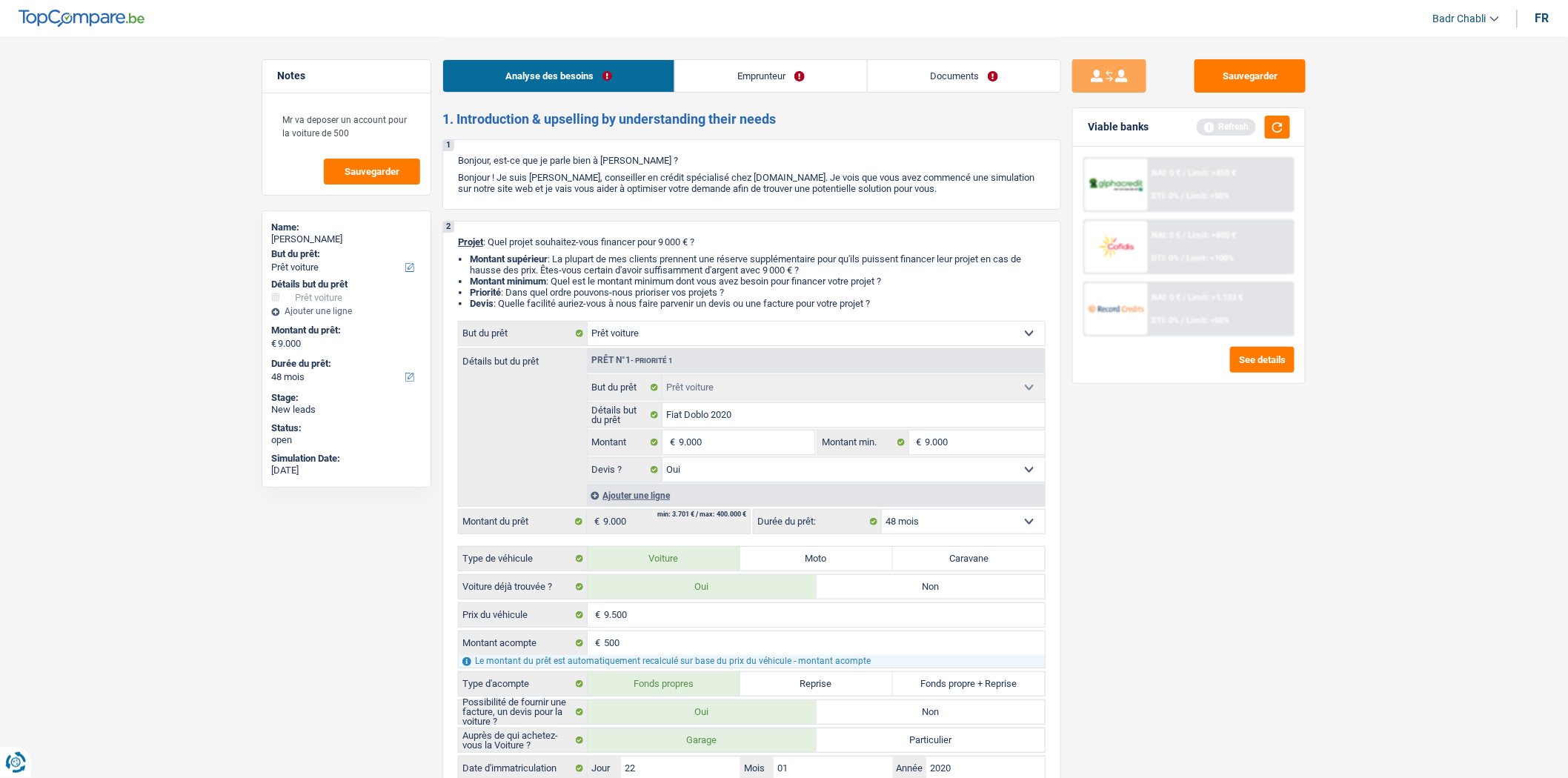
click at [738, 77] on link "Emprunteur" at bounding box center [771, 76] width 192 height 32
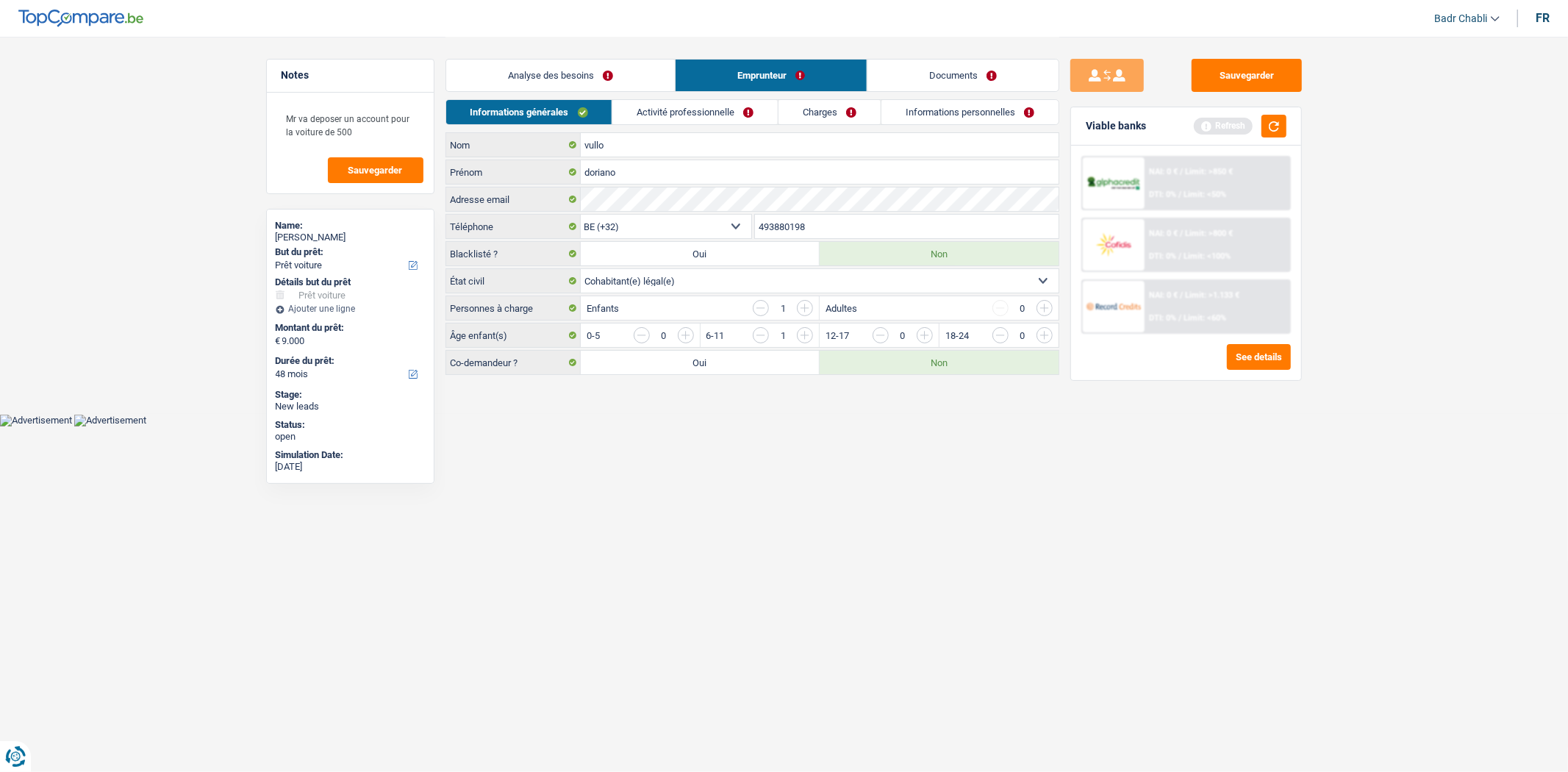
click at [705, 111] on link "Activité professionnelle" at bounding box center [694, 112] width 165 height 25
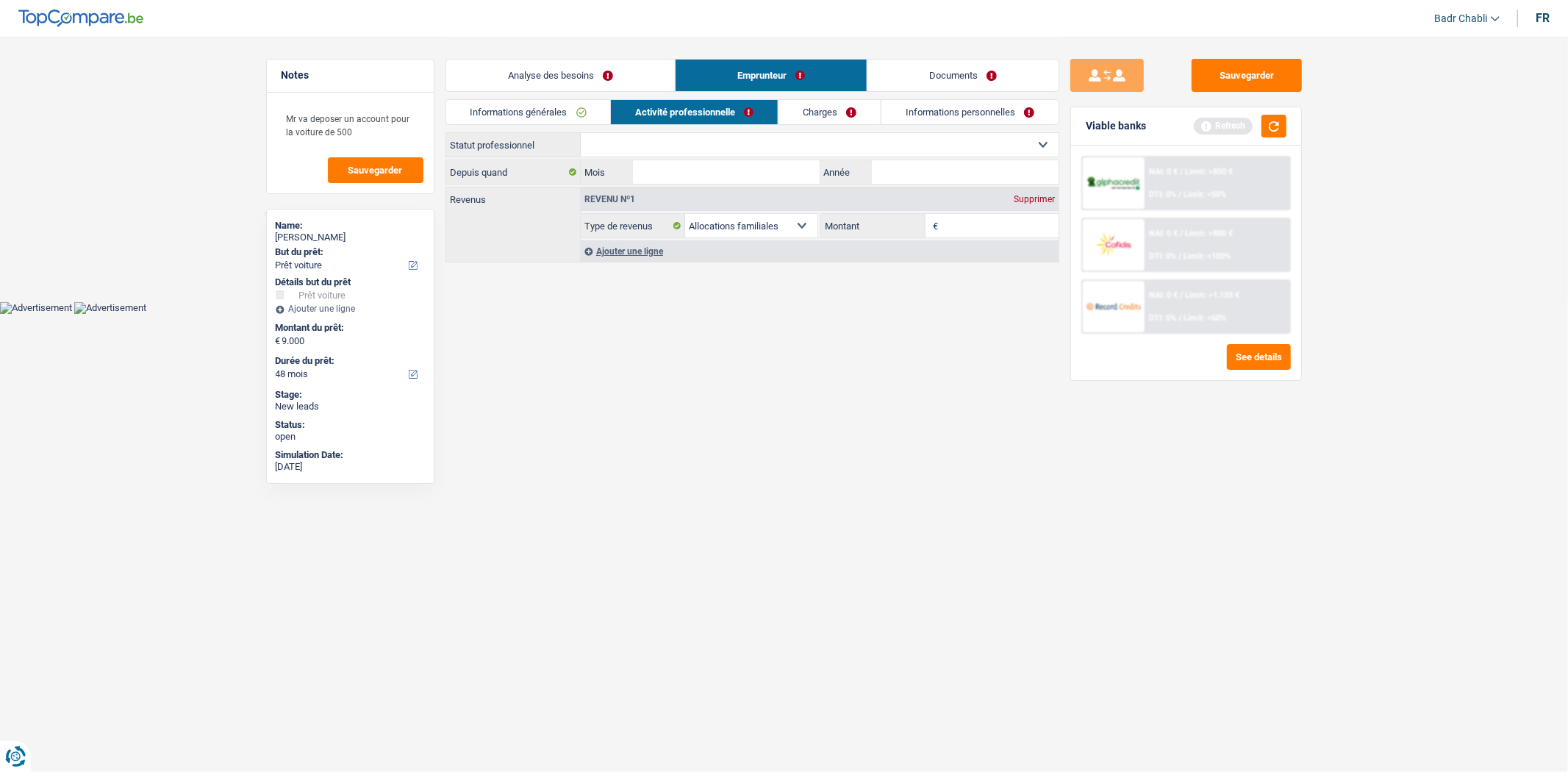
click at [699, 143] on select "Ouvrier Employé privé Employé public Invalide Indépendant Pensionné Chômeur Mut…" at bounding box center [819, 144] width 478 height 24
select select "worker"
click at [581, 133] on select "Ouvrier Employé privé Employé public Invalide Indépendant Pensionné Chômeur Mut…" at bounding box center [819, 144] width 478 height 24
select select "familyAllowances"
select select "netSalary"
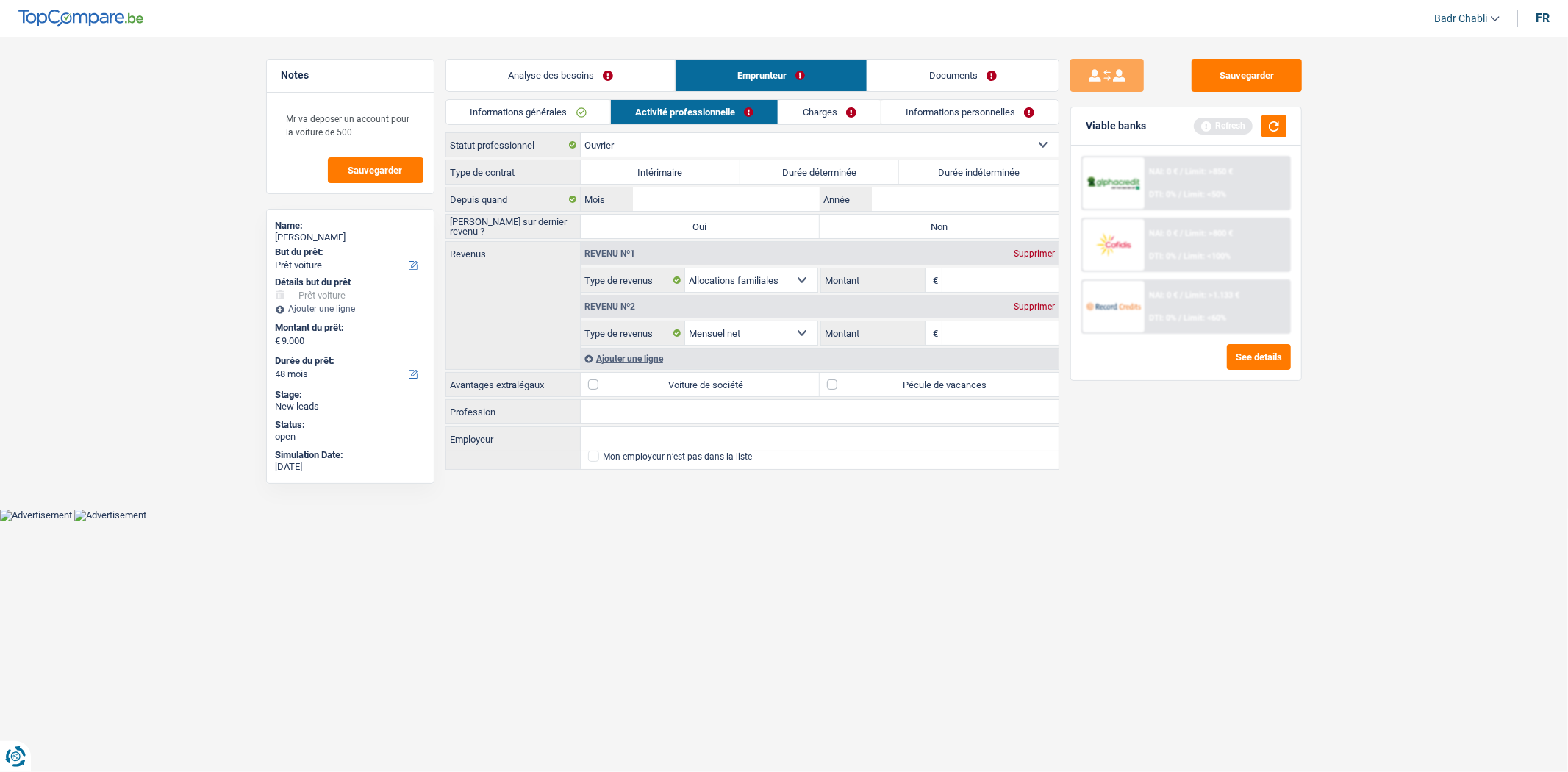
click at [959, 162] on label "Durée indéterminée" at bounding box center [978, 172] width 159 height 24
click at [959, 162] on input "Durée indéterminée" at bounding box center [978, 172] width 159 height 24
radio input "true"
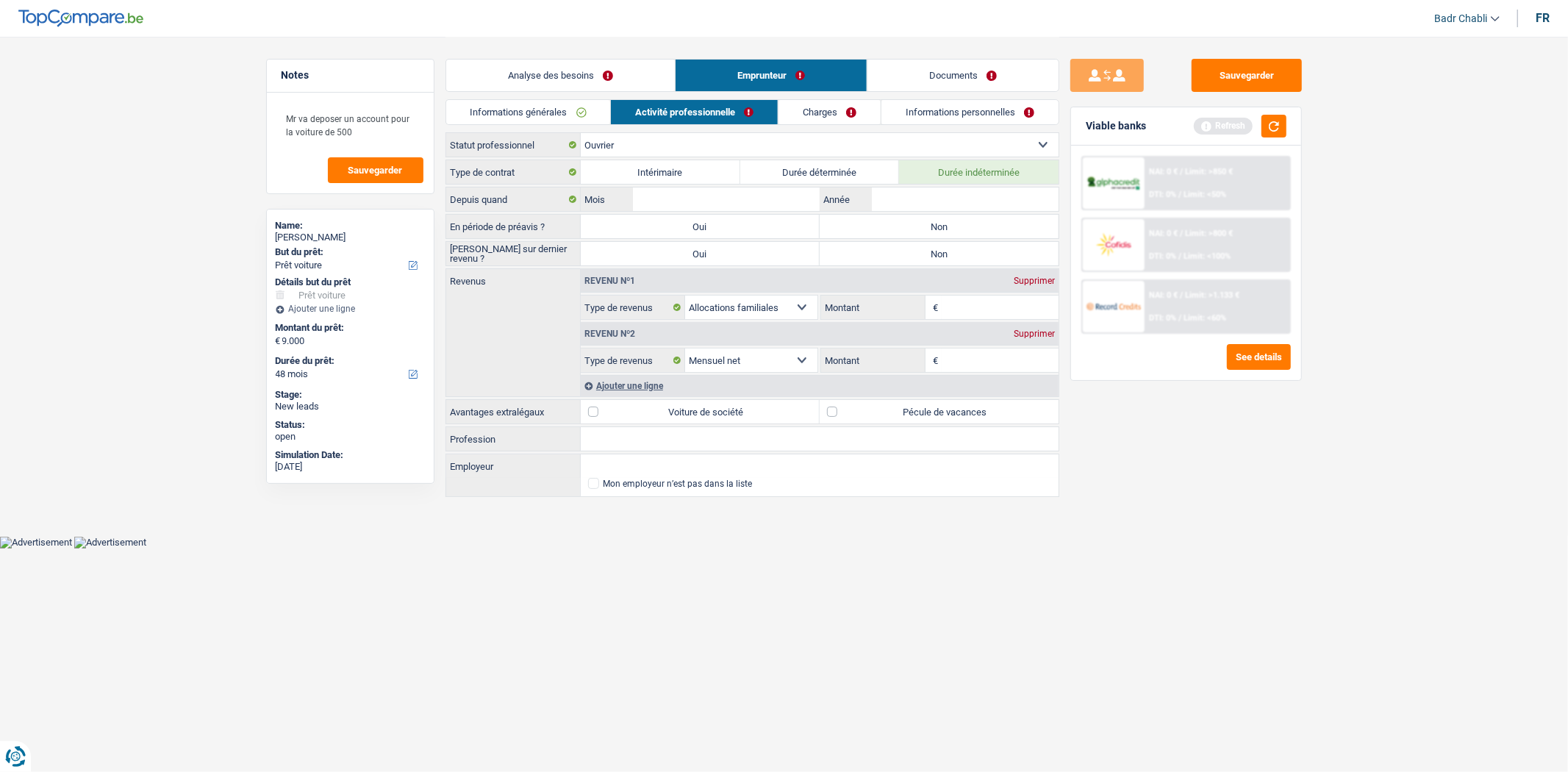
click at [939, 222] on label "Non" at bounding box center [938, 226] width 239 height 24
click at [939, 222] on input "Non" at bounding box center [938, 226] width 239 height 24
radio input "true"
click at [941, 252] on label "Non" at bounding box center [938, 253] width 239 height 24
click at [941, 252] on input "Non" at bounding box center [938, 253] width 239 height 24
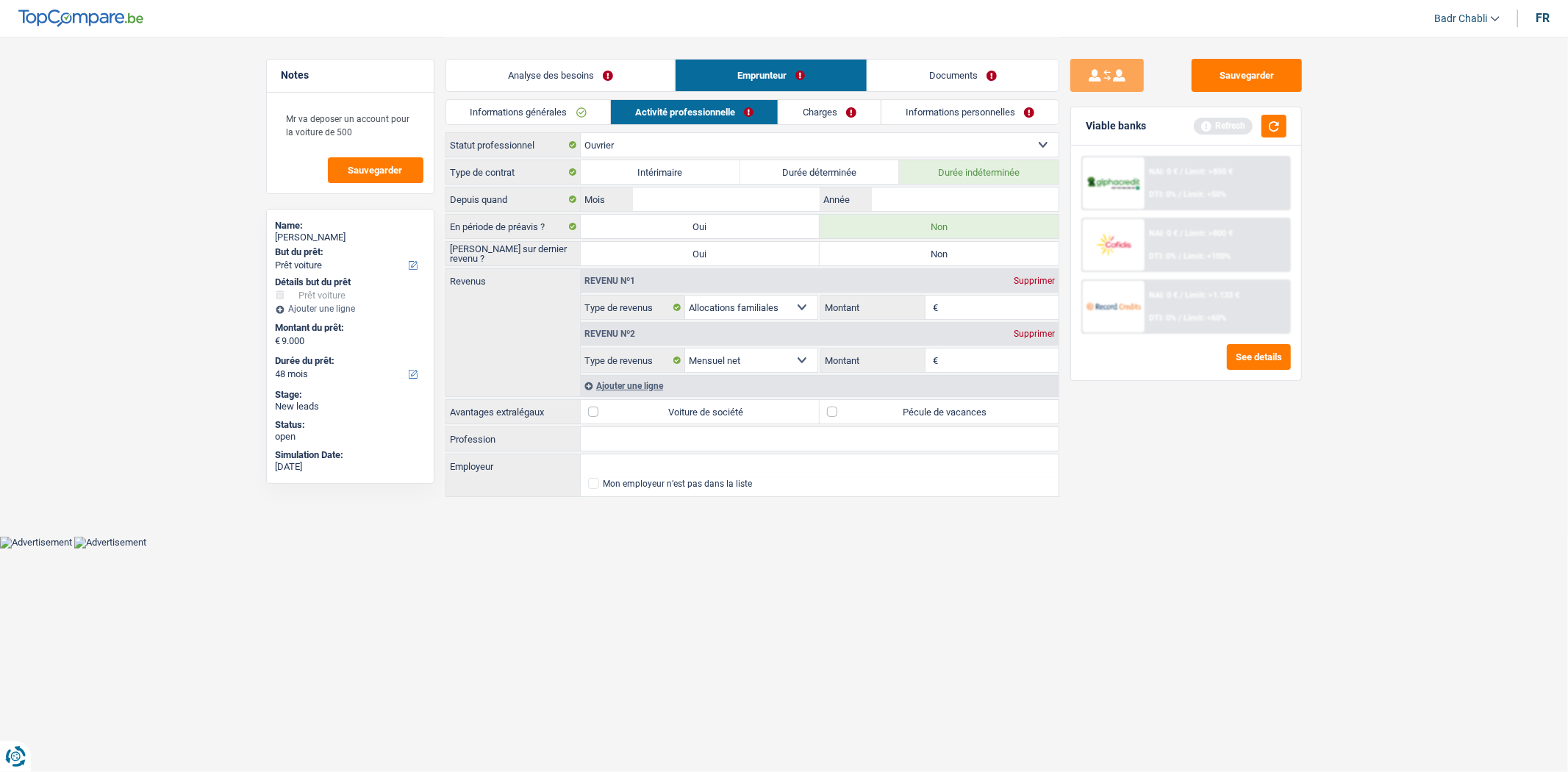
radio input "true"
click at [652, 466] on input "Employeur" at bounding box center [819, 466] width 478 height 24
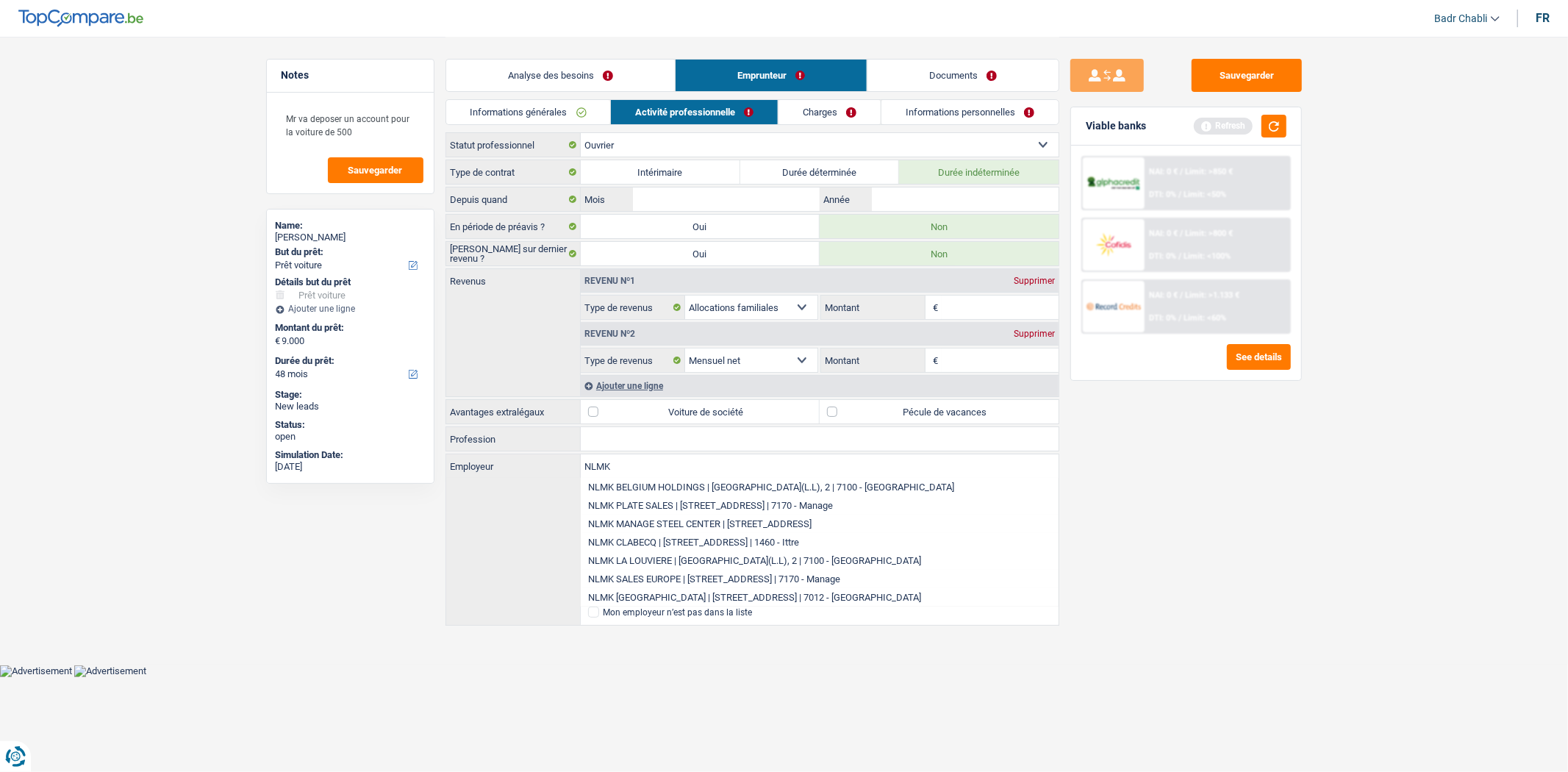
click at [755, 483] on li "NLMK BELGIUM HOLDINGS | Rue des Rivaux(L.L), 2 | 7100 - La Louvière" at bounding box center [819, 486] width 478 height 18
type input "NLMK BELGIUM HOLDINGS | Rue des Rivaux(L.L), 2 | 7100 - La Louvière"
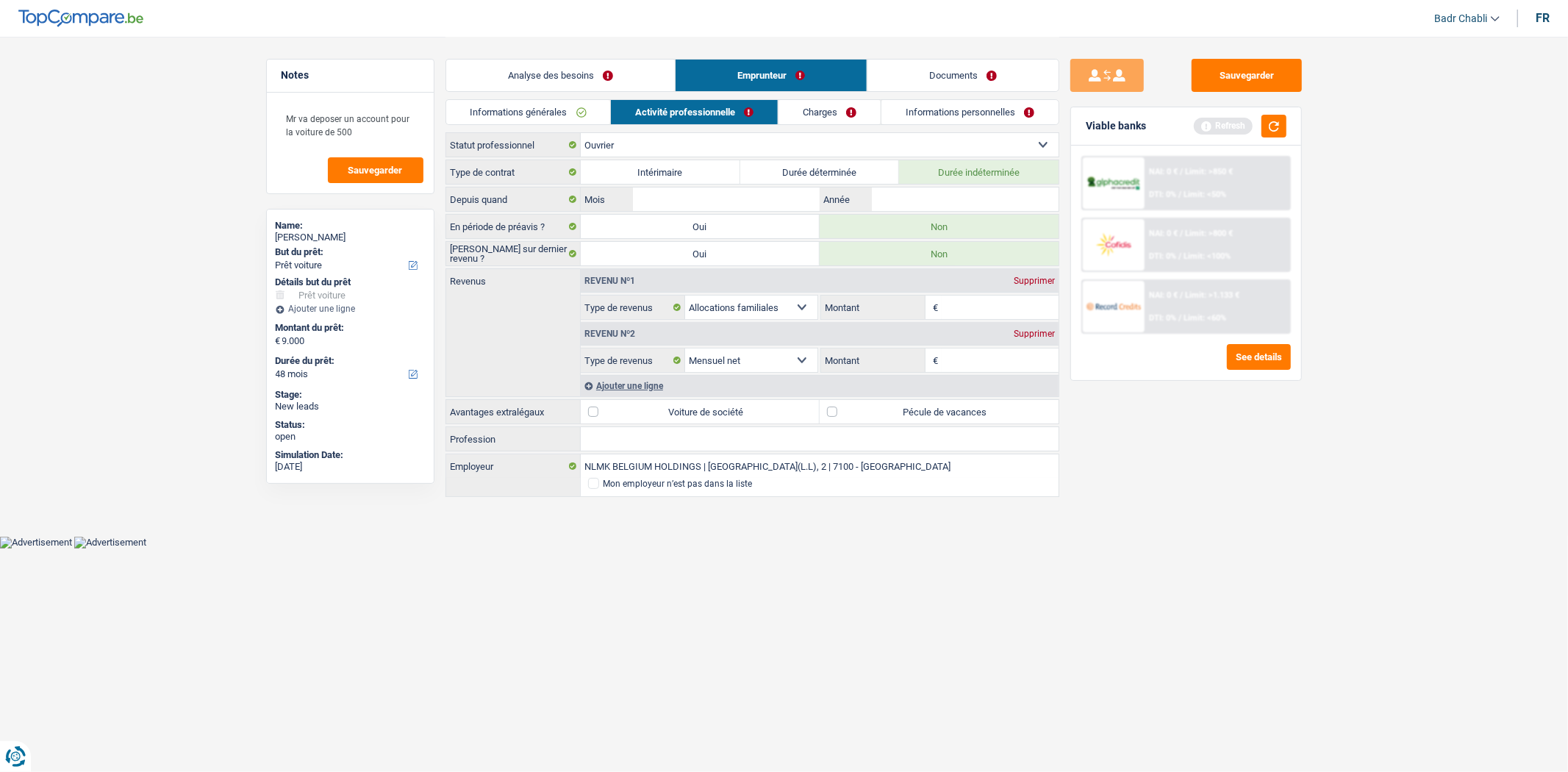
click at [692, 446] on input "Profession" at bounding box center [819, 438] width 478 height 24
type input "Ouvrier"
click at [836, 409] on label "Pécule de vacances" at bounding box center [938, 411] width 239 height 24
click at [836, 409] on input "Pécule de vacances" at bounding box center [938, 411] width 239 height 24
checkbox input "true"
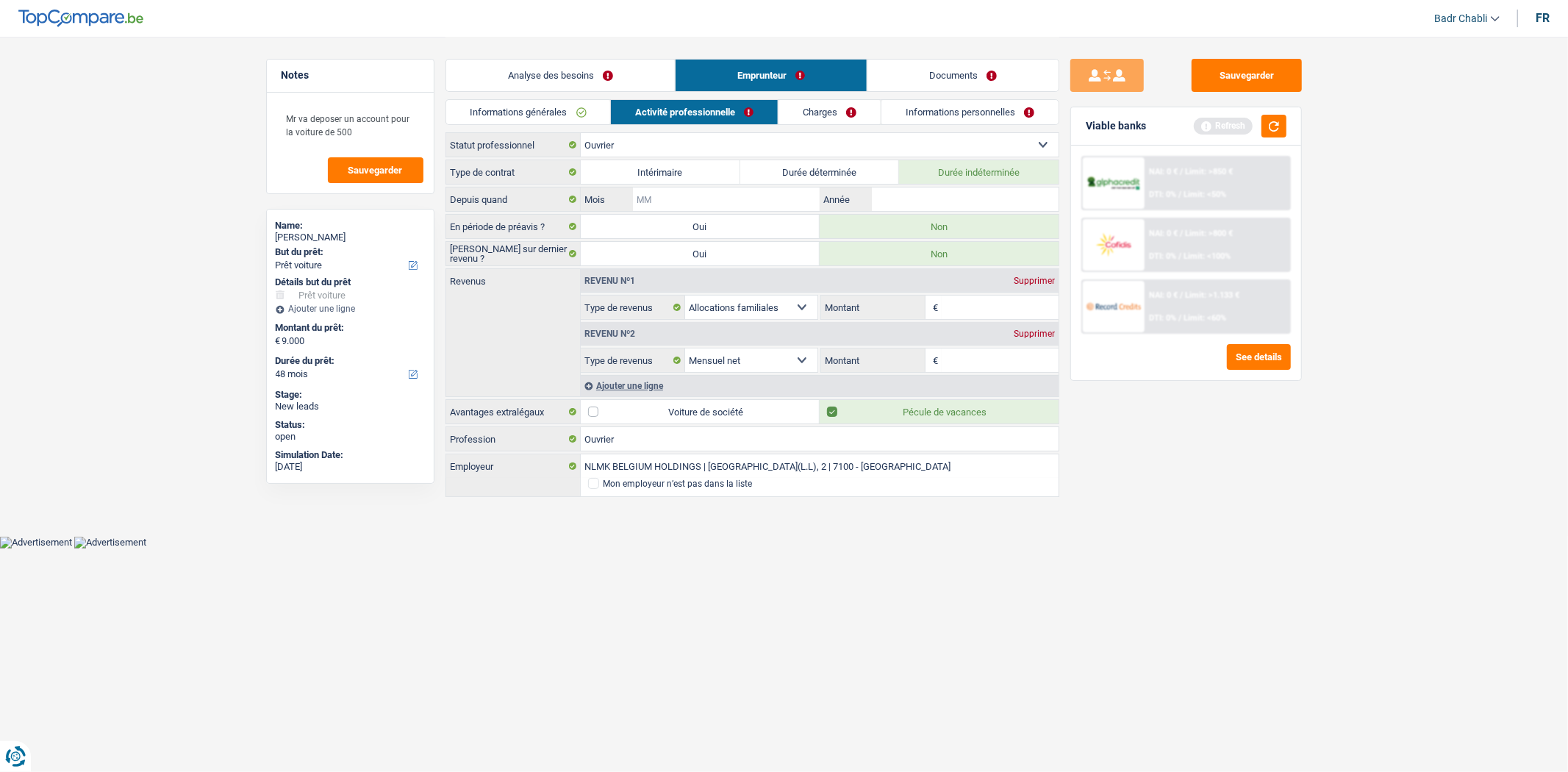
click at [751, 202] on input "Mois" at bounding box center [725, 199] width 186 height 24
type input "01"
type input "2015"
click at [988, 354] on input "Montant" at bounding box center [1000, 360] width 117 height 24
click at [985, 356] on input "Montant" at bounding box center [1000, 360] width 117 height 24
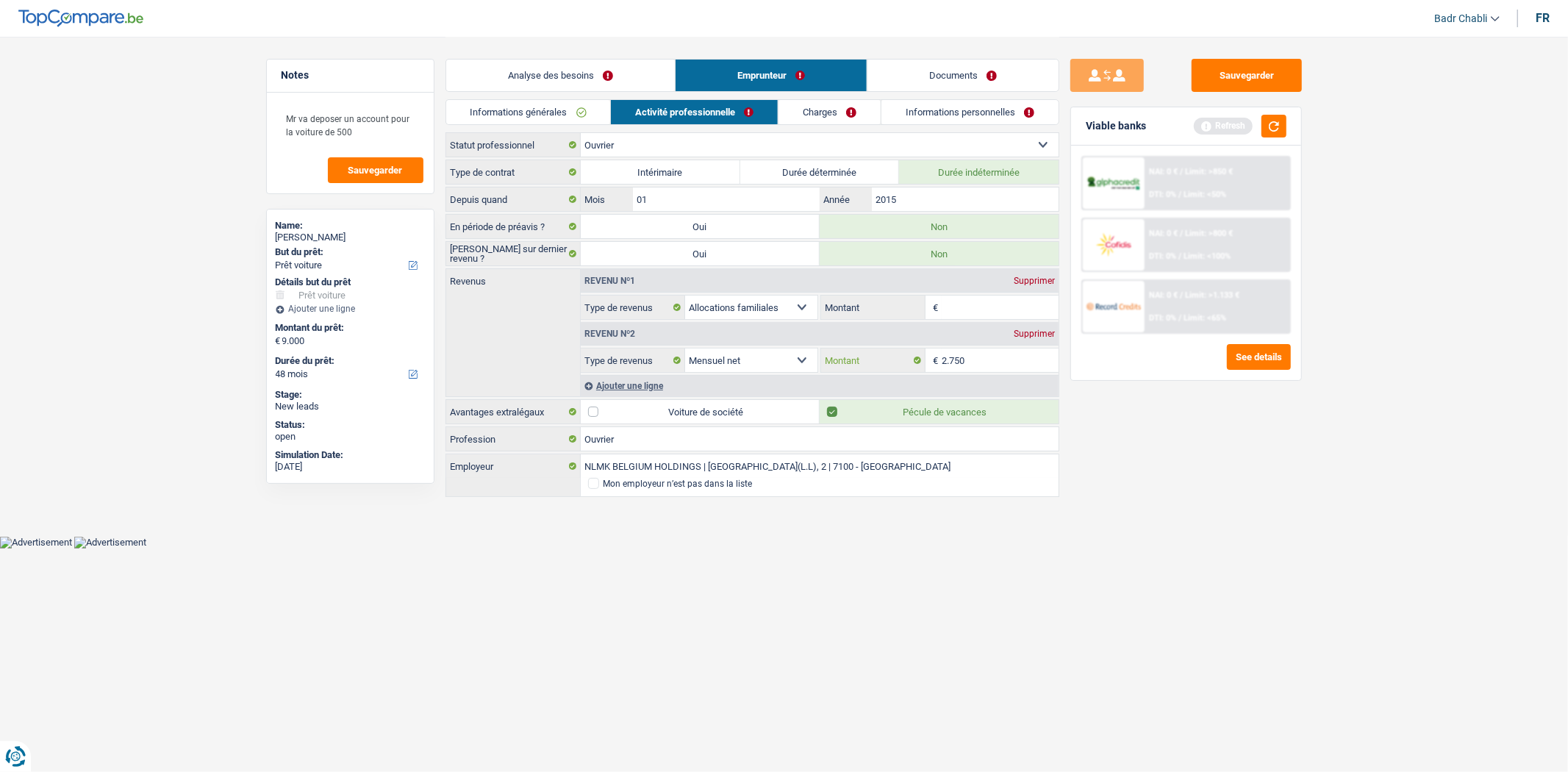
type input "2.750"
click at [993, 302] on input "Montant" at bounding box center [1000, 306] width 117 height 24
click at [992, 303] on input "Montant" at bounding box center [1000, 306] width 117 height 24
type input "400"
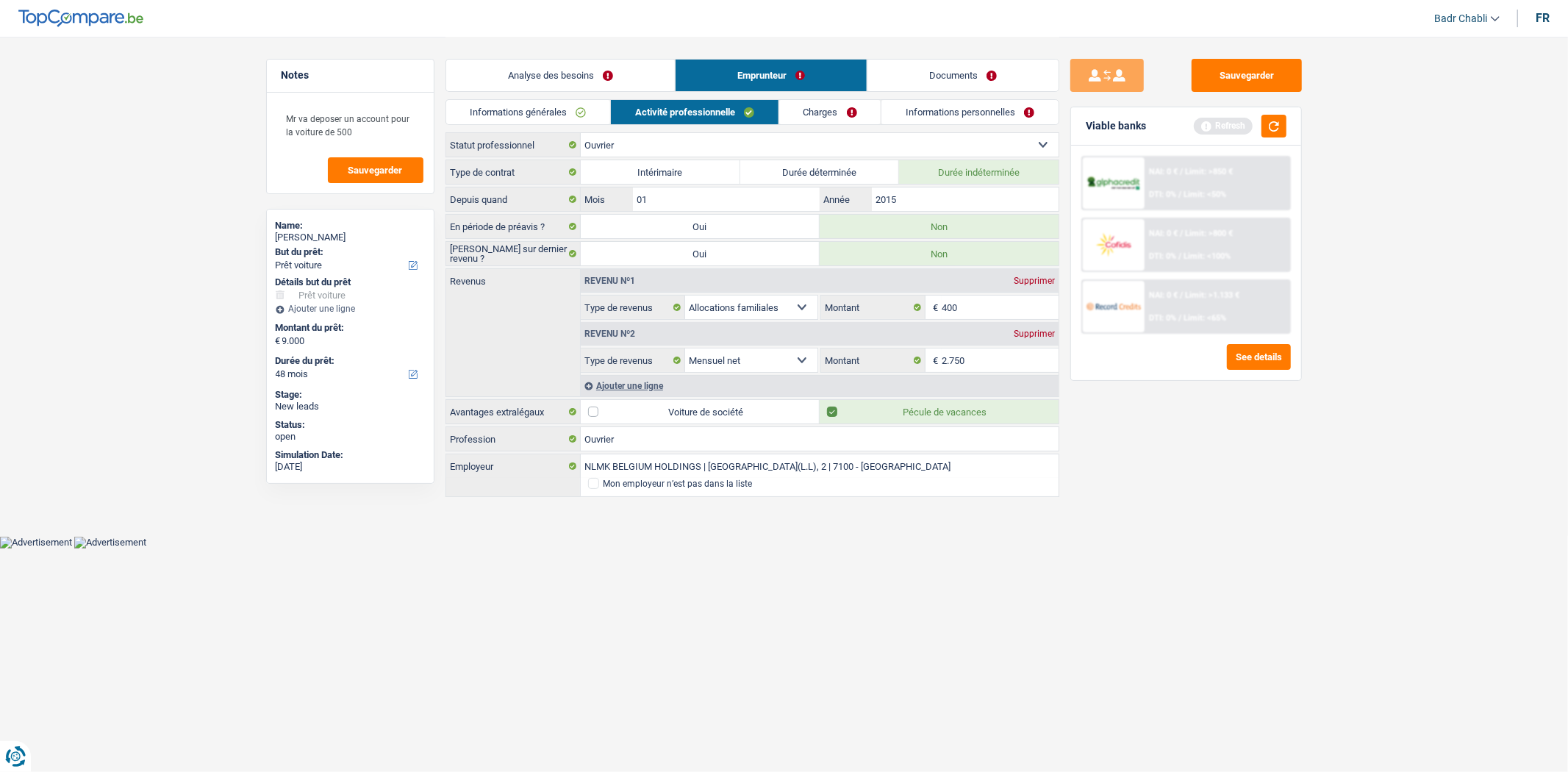
click at [649, 390] on div "Ajouter une ligne" at bounding box center [819, 386] width 478 height 22
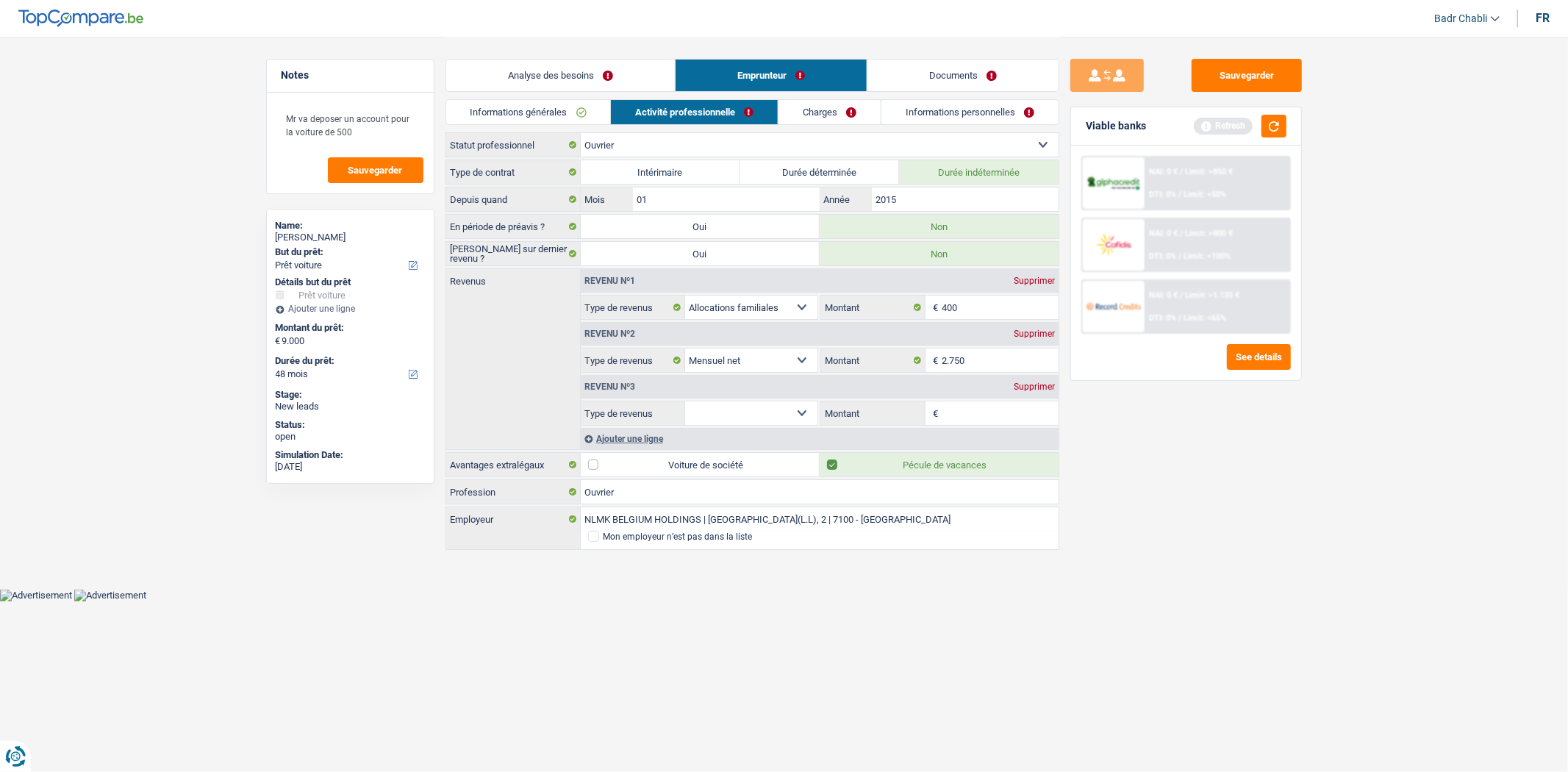
click at [781, 413] on select "Allocation d'handicap Allocations chômage Allocations familiales Chèques repas …" at bounding box center [751, 413] width 133 height 24
select select "mealVouchers"
click at [685, 402] on select "Allocation d'handicap Allocations chômage Allocations familiales Chèques repas …" at bounding box center [751, 413] width 133 height 24
click at [962, 418] on input "Montant par jour" at bounding box center [1000, 413] width 117 height 24
type input "8,0"
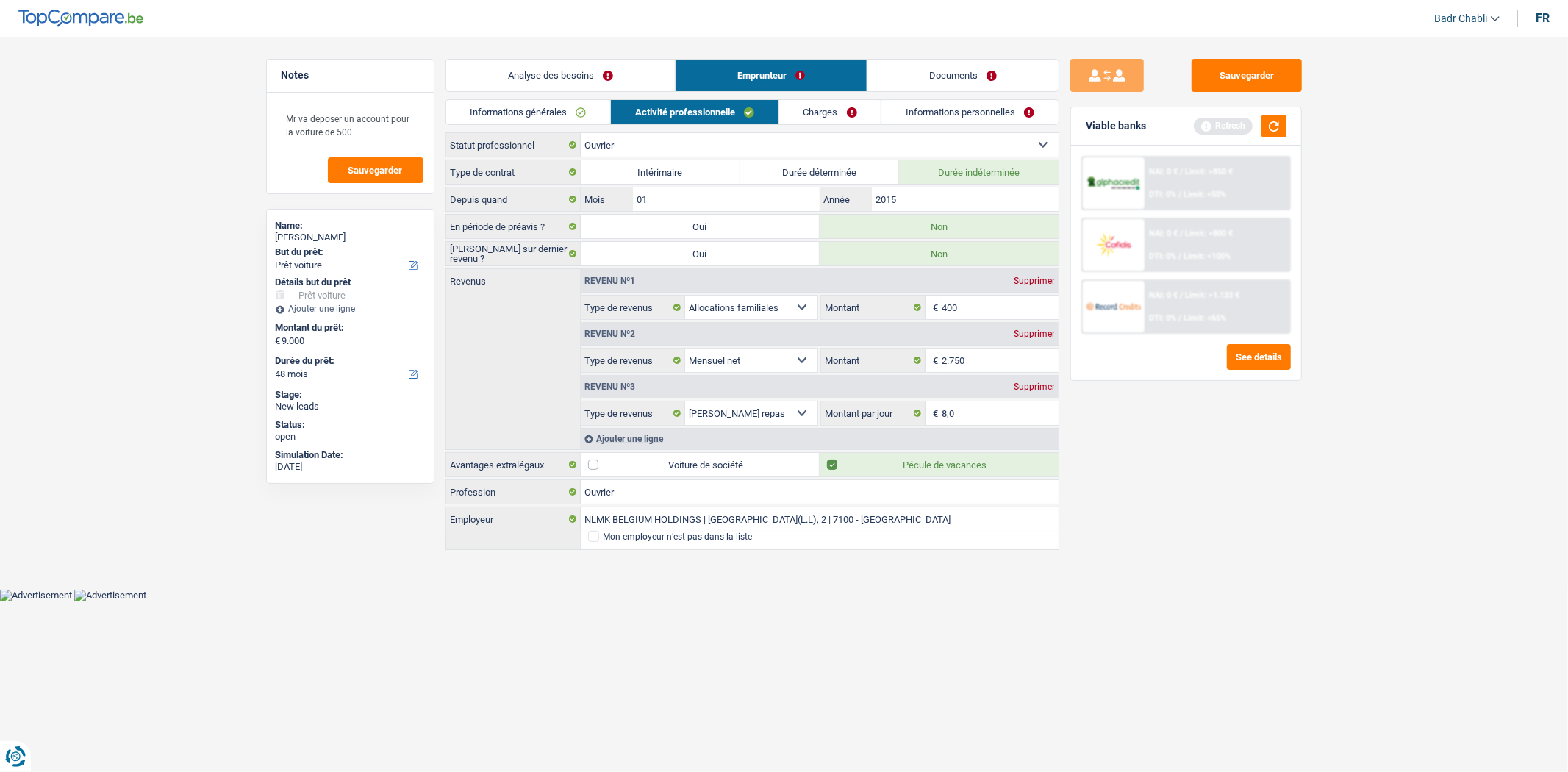
click at [834, 112] on link "Charges" at bounding box center [830, 112] width 102 height 25
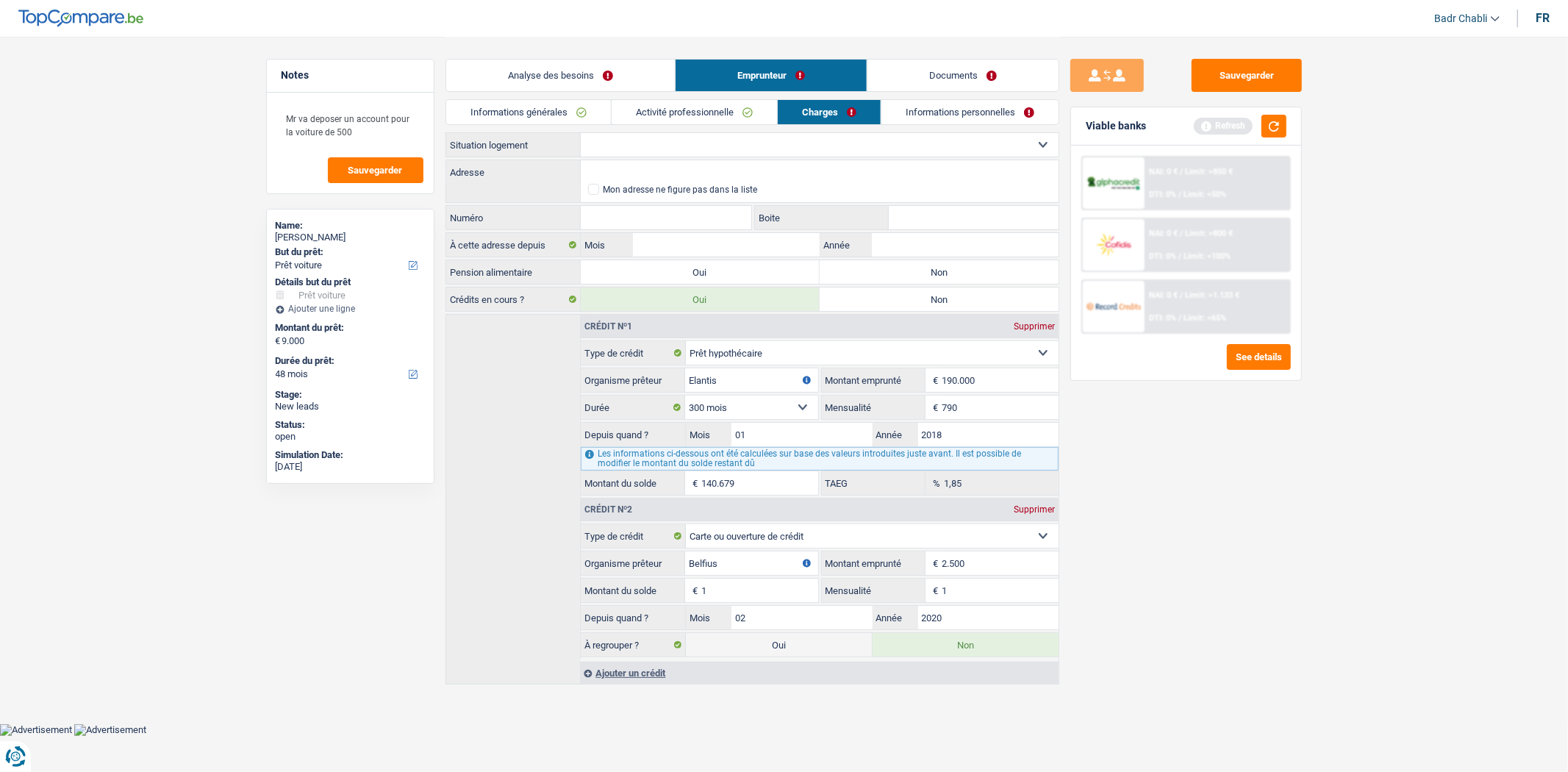
click at [695, 139] on select "Locataire Propriétaire avec prêt hypothécaire Propriétaire sans prêt hypothécai…" at bounding box center [819, 144] width 478 height 24
select select "ownerWithMortgage"
click at [581, 133] on select "Locataire Propriétaire avec prêt hypothécaire Propriétaire sans prêt hypothécai…" at bounding box center [819, 144] width 478 height 24
click at [895, 273] on label "Non" at bounding box center [938, 271] width 239 height 24
click at [895, 273] on input "Non" at bounding box center [938, 271] width 239 height 24
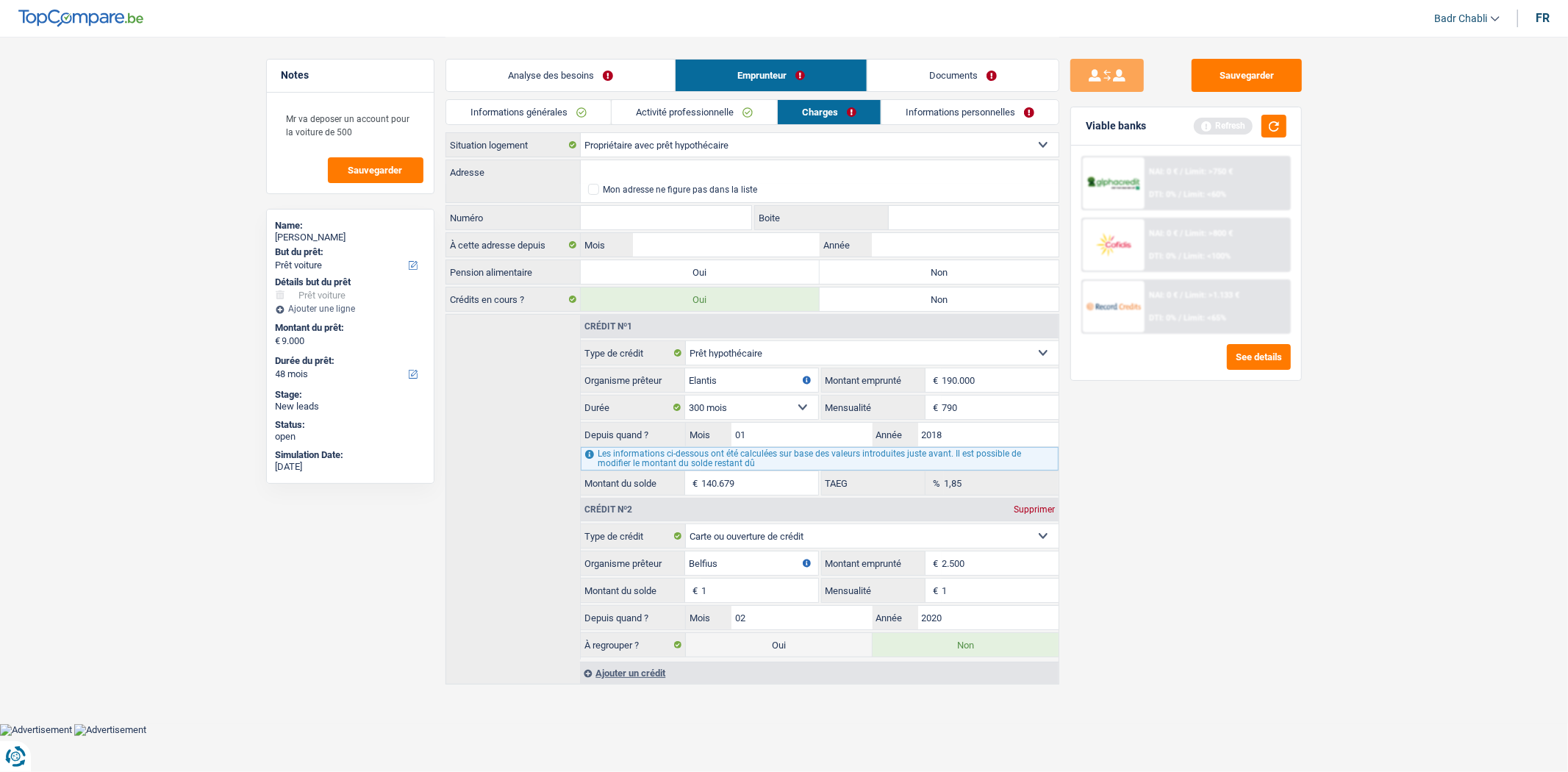
radio input "true"
click at [651, 173] on input "Adresse" at bounding box center [819, 172] width 478 height 24
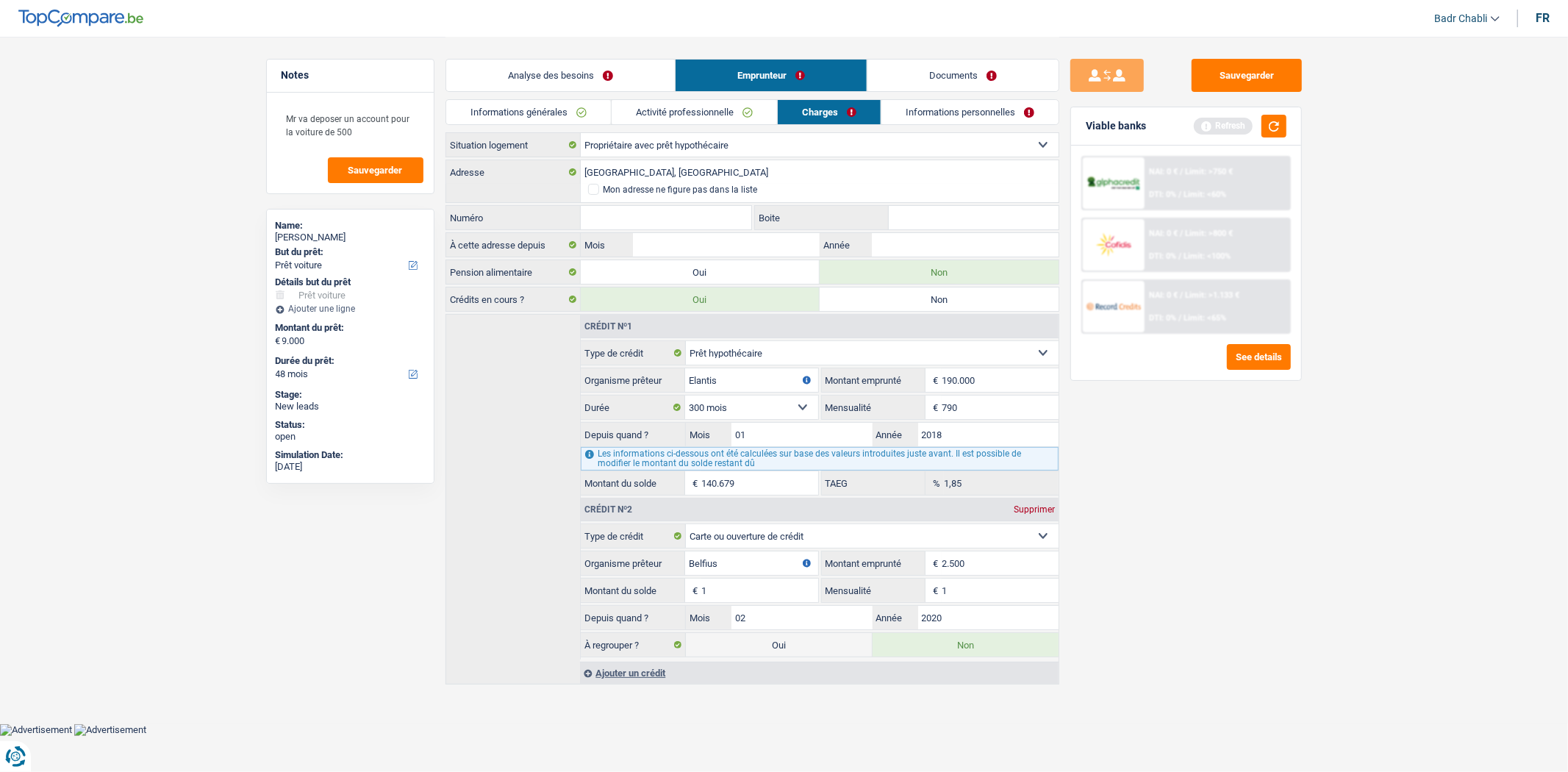
type input "Rue Nouvelle, 7170, Manage, BE"
click at [664, 212] on input "Numéro" at bounding box center [667, 217] width 172 height 24
type input "23"
type input "2"
type input "01"
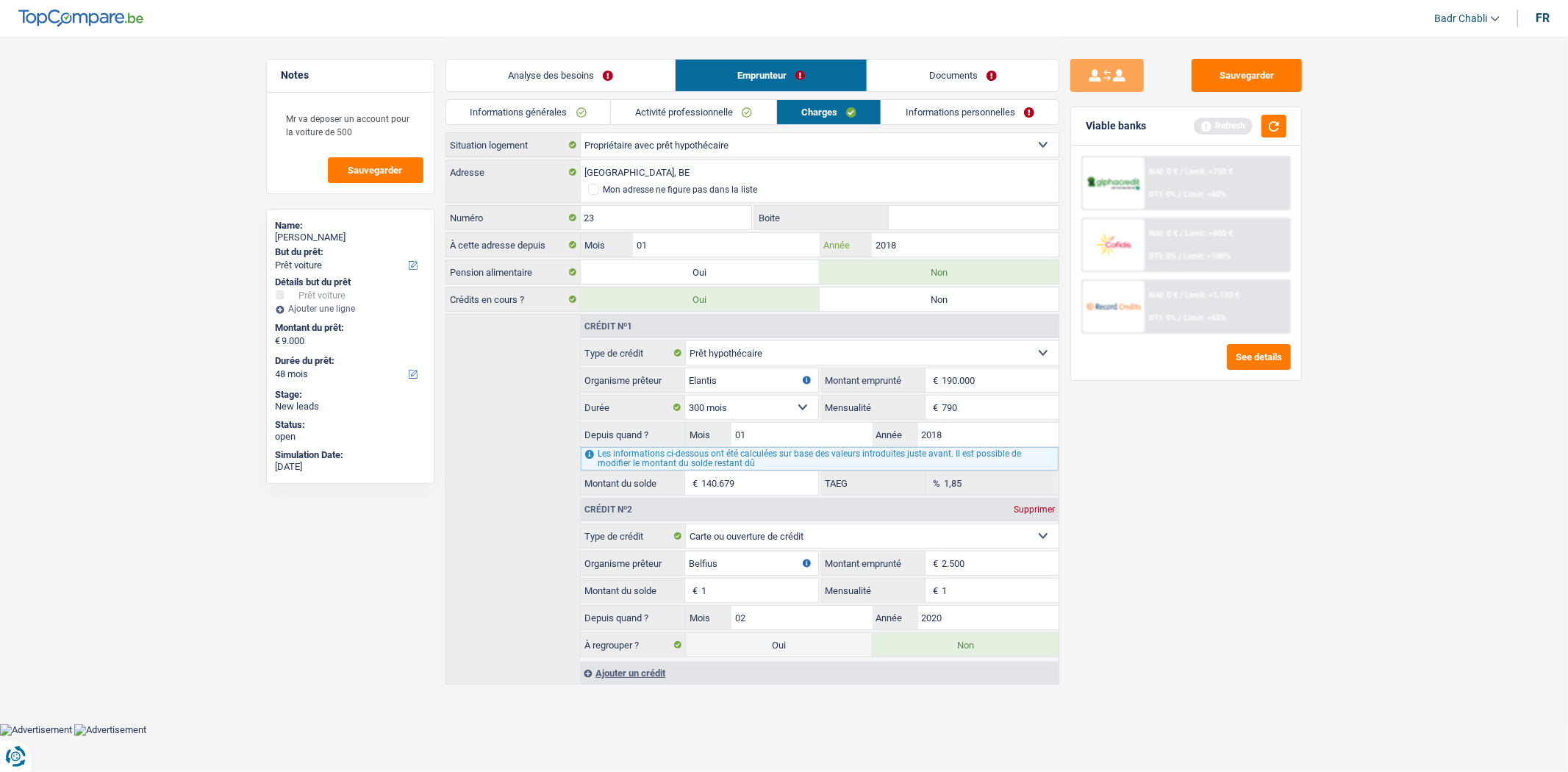
type input "2018"
click at [938, 107] on link "Informations personnelles" at bounding box center [970, 112] width 177 height 25
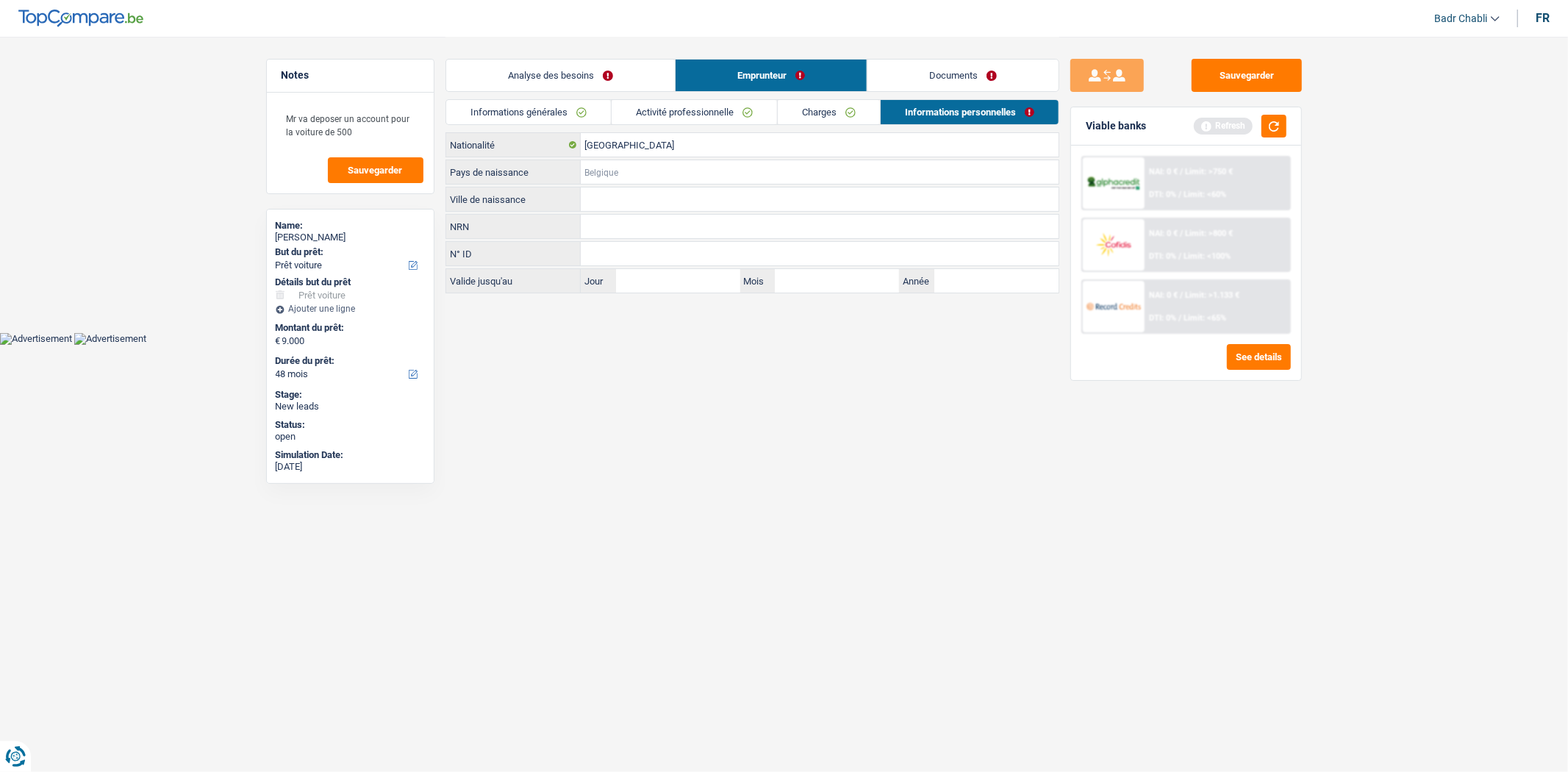
click at [663, 172] on input "Pays de naissance" at bounding box center [819, 172] width 478 height 24
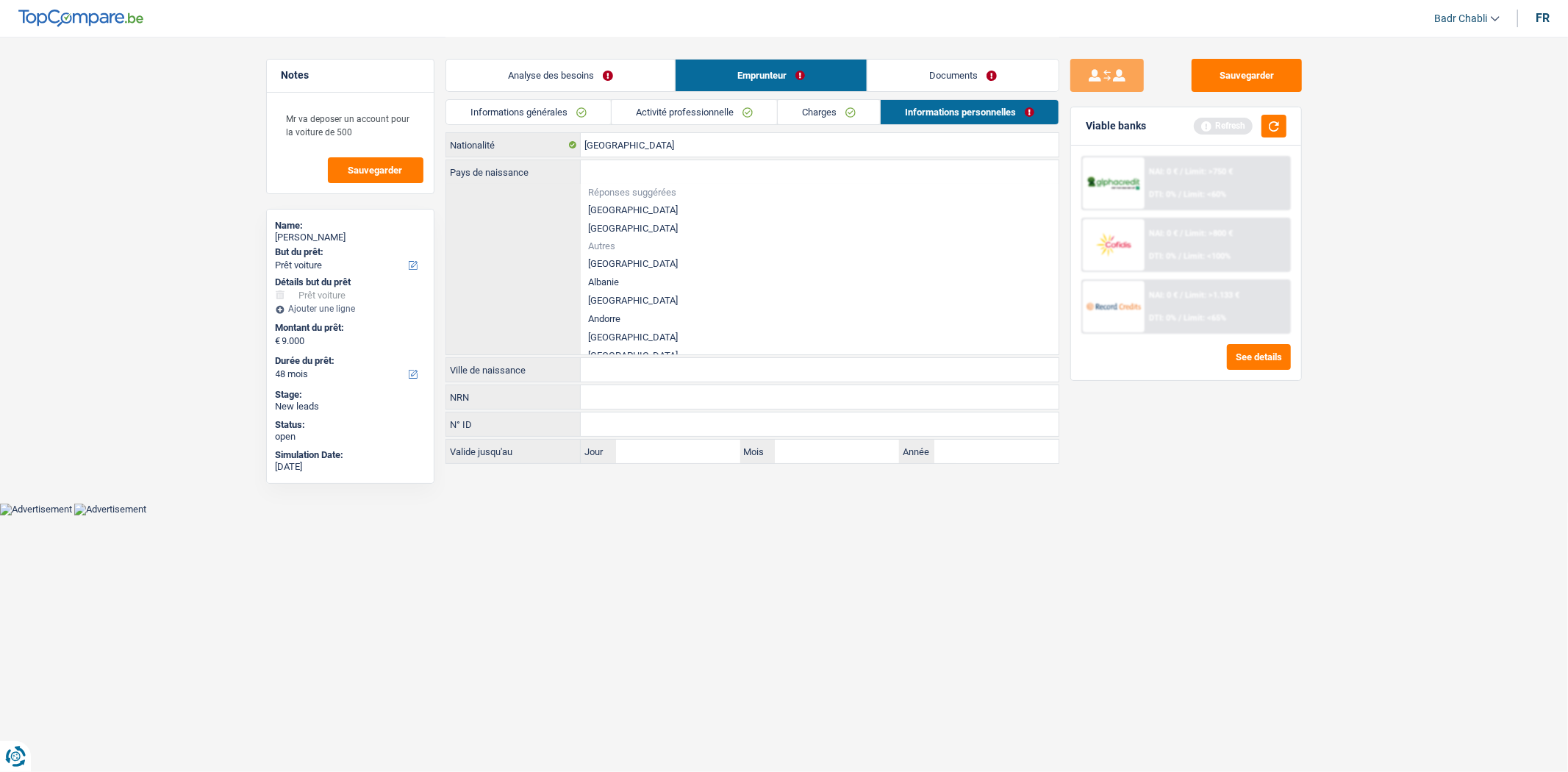
click at [620, 205] on li "[GEOGRAPHIC_DATA]" at bounding box center [819, 209] width 478 height 18
type input "[GEOGRAPHIC_DATA]"
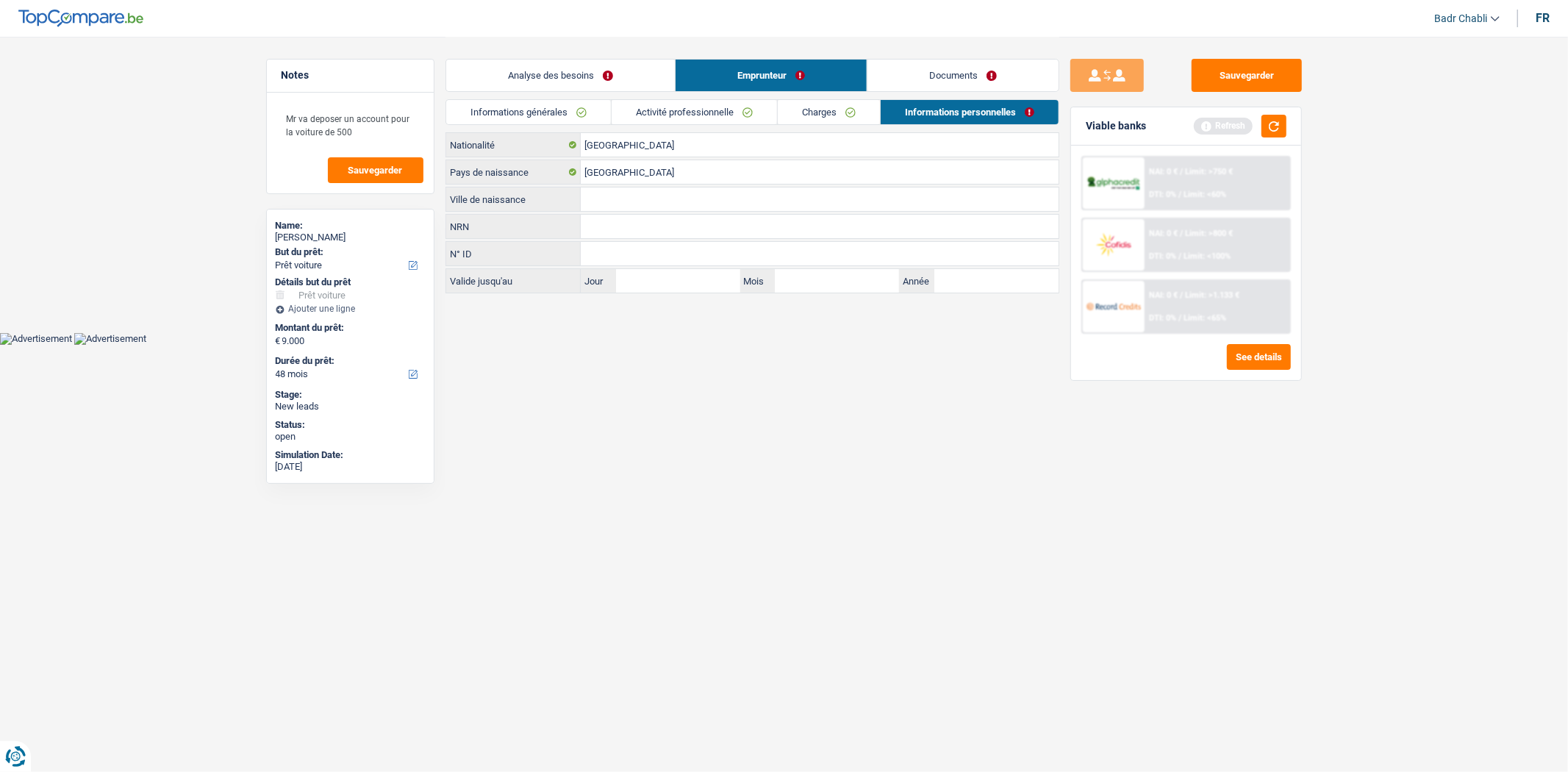
click at [625, 201] on input "Ville de naissance" at bounding box center [819, 199] width 478 height 24
type input "La Louvière"
click at [951, 84] on link "Documents" at bounding box center [963, 75] width 191 height 32
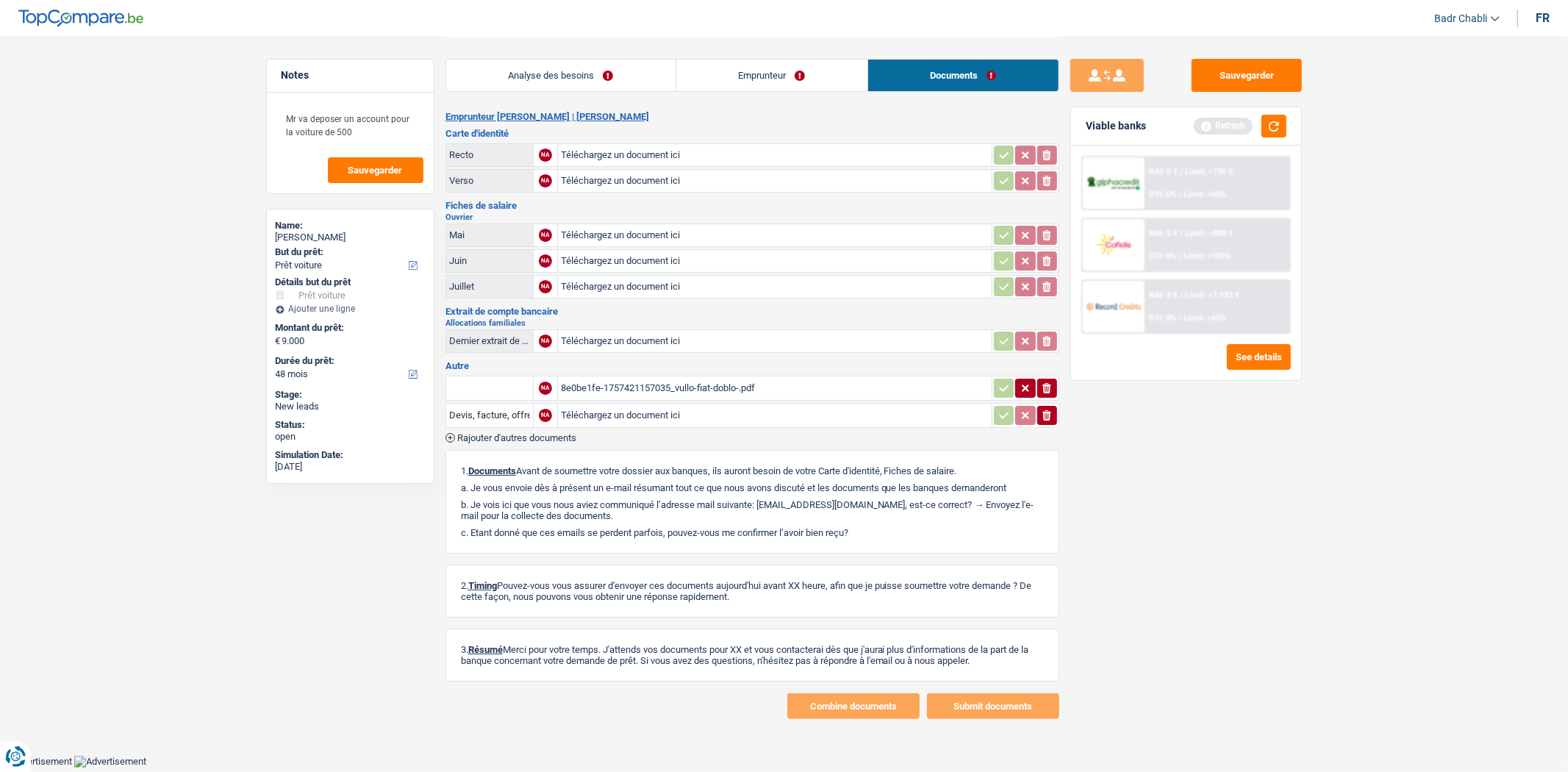
click at [736, 83] on link "Emprunteur" at bounding box center [771, 75] width 191 height 32
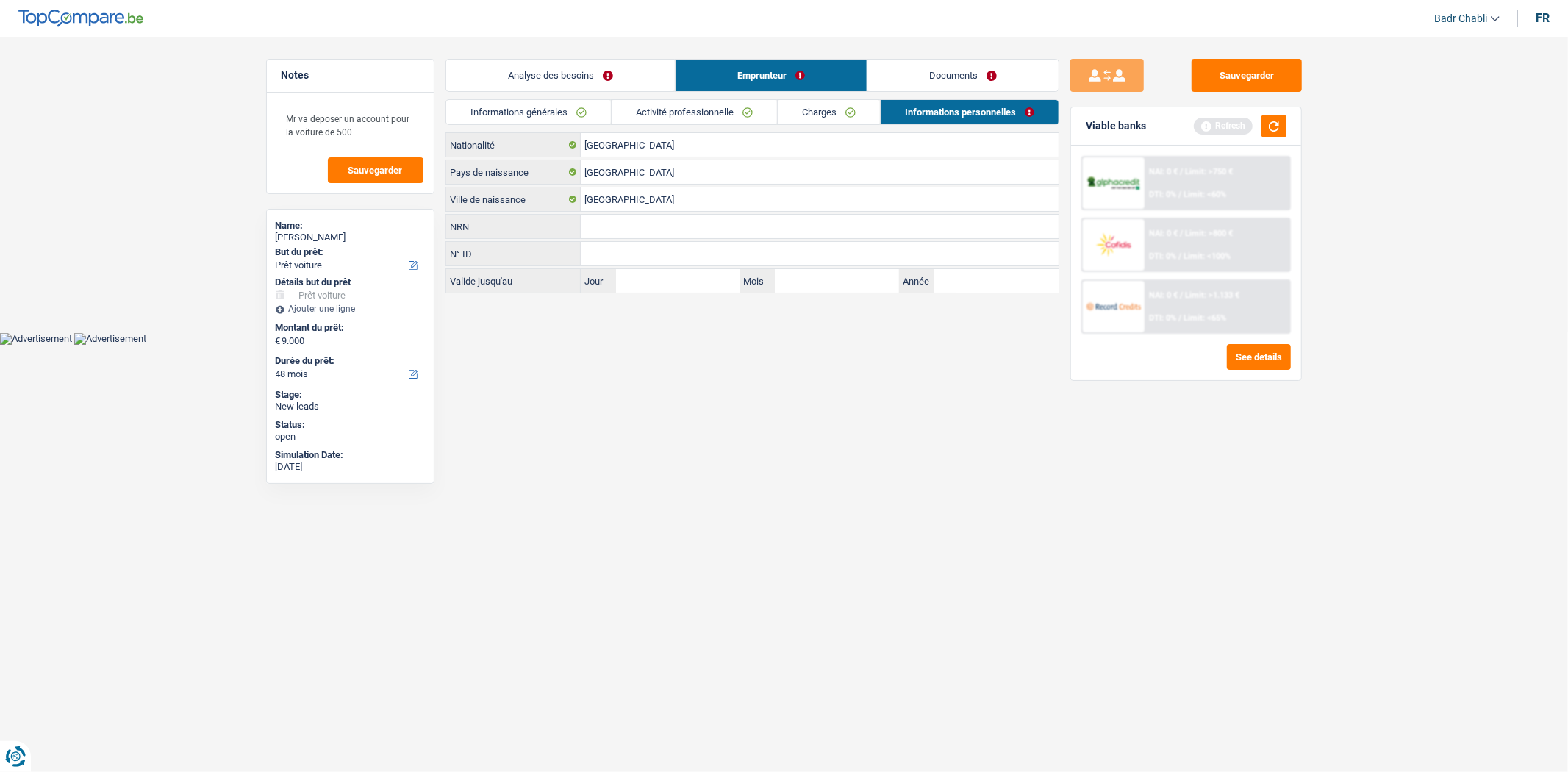
click at [687, 121] on link "Activité professionnelle" at bounding box center [694, 112] width 165 height 25
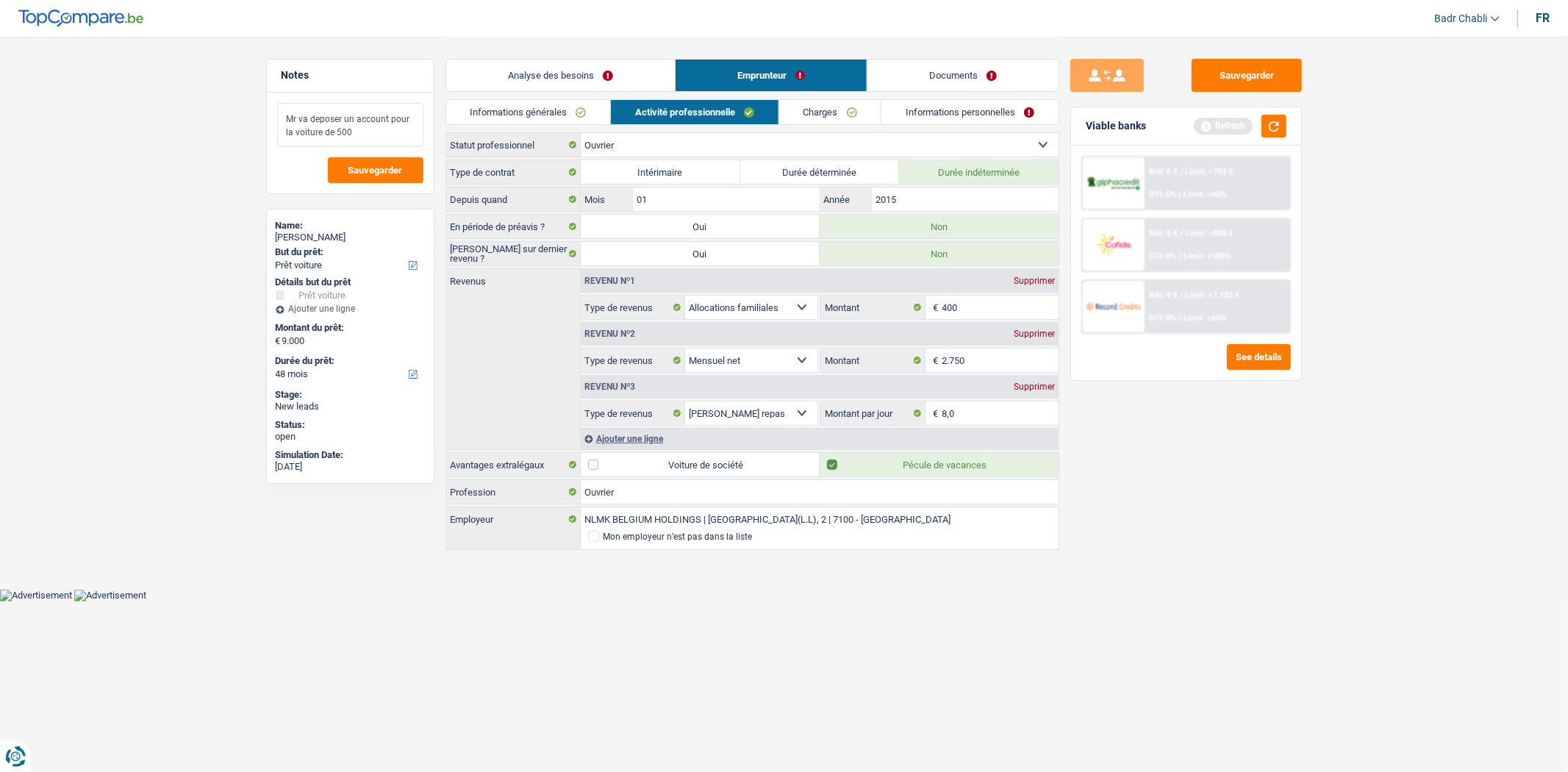
click at [368, 134] on textarea "Mr va deposer un account pour la voiture de 500" at bounding box center [350, 124] width 146 height 44
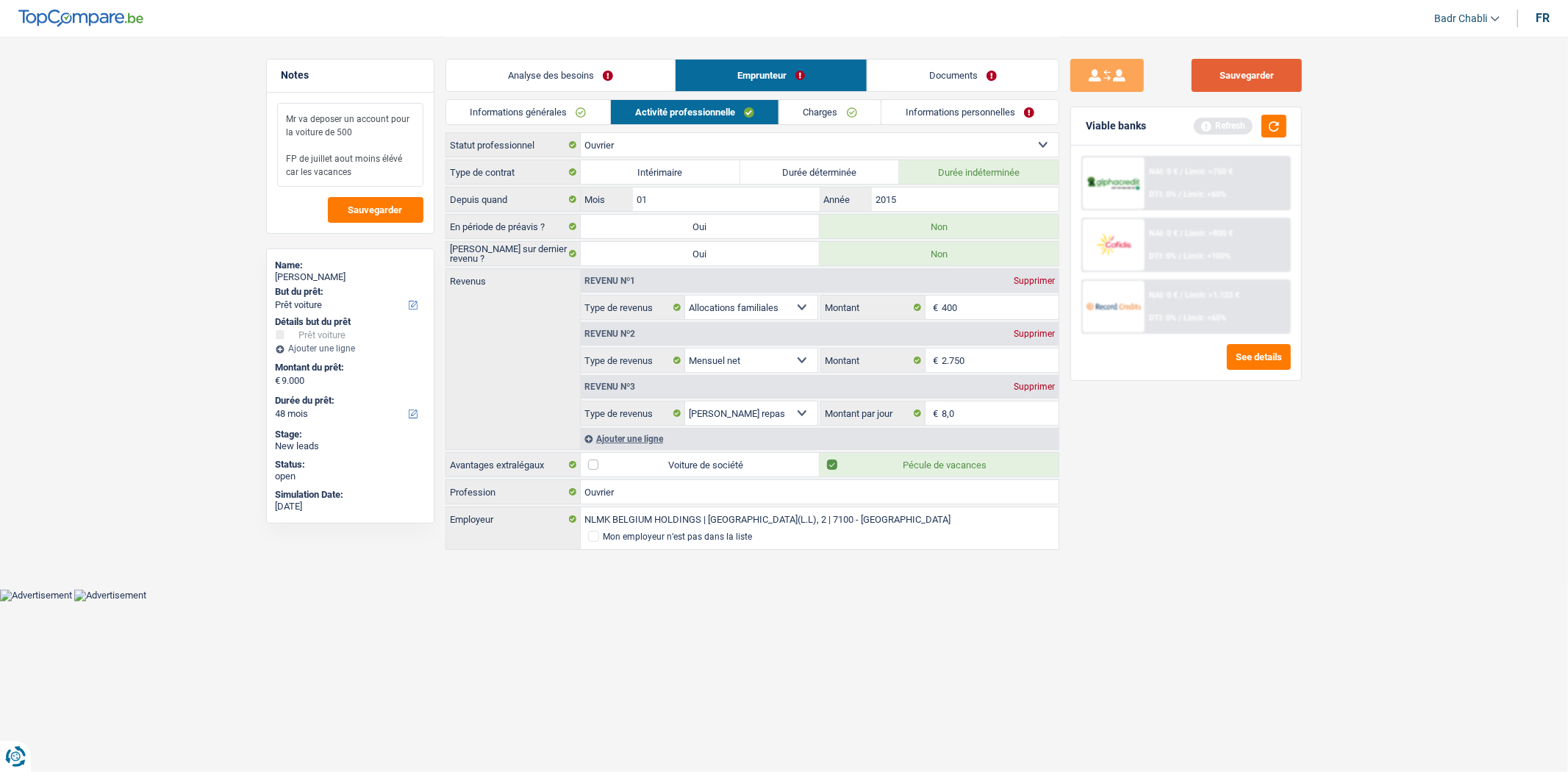
type textarea "Mr va deposer un account pour la voiture de 500 FP de juillet aout moins élévé …"
click at [1263, 64] on button "Sauvegarder" at bounding box center [1246, 74] width 110 height 33
click at [1283, 120] on button "button" at bounding box center [1274, 126] width 25 height 23
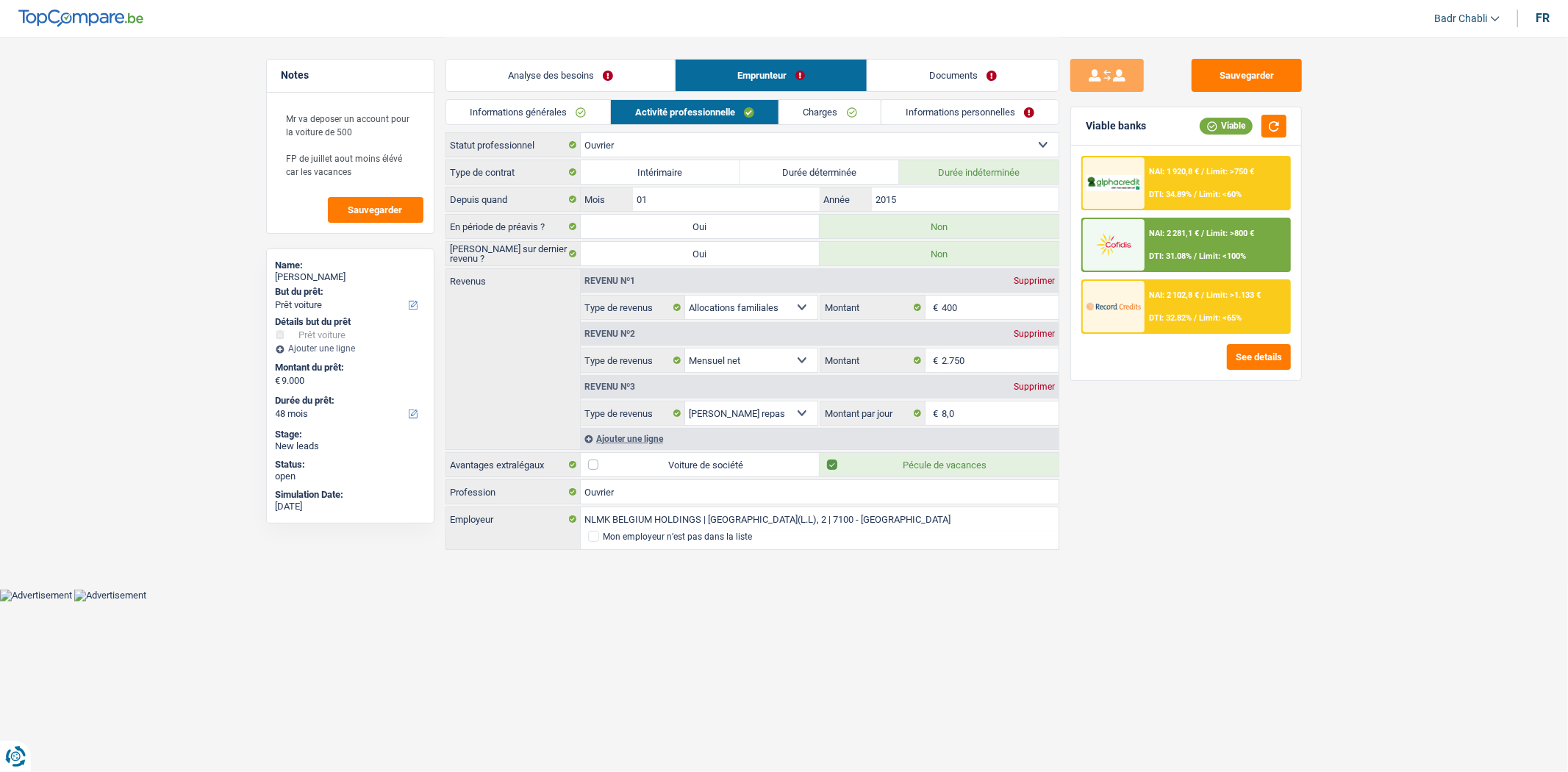
click at [1192, 182] on div "NAI: 1 920,8 € / Limit: >750 € DTI: 34.89% / Limit: <60%" at bounding box center [1217, 183] width 145 height 52
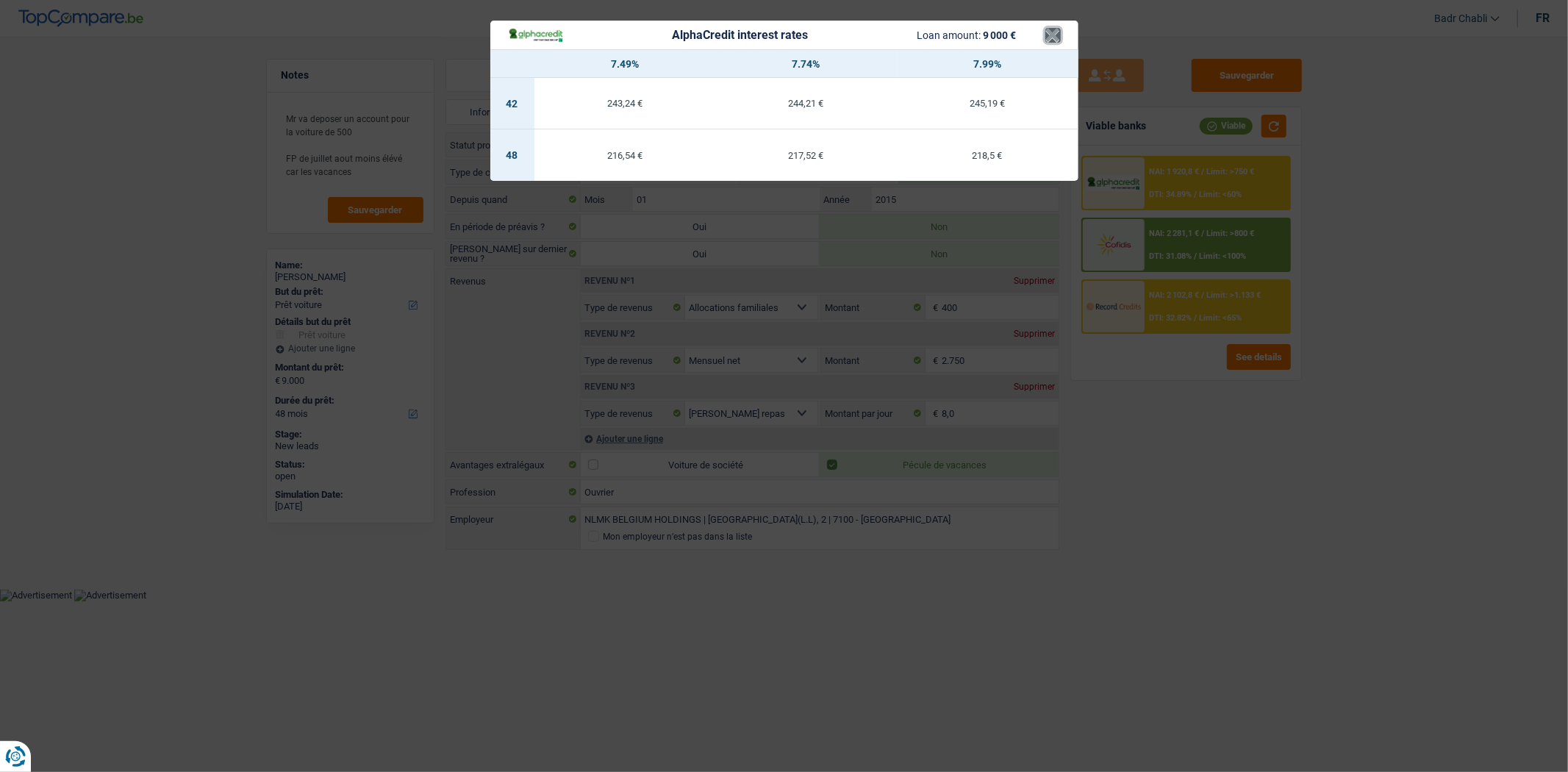
click at [1051, 30] on button "×" at bounding box center [1053, 36] width 15 height 15
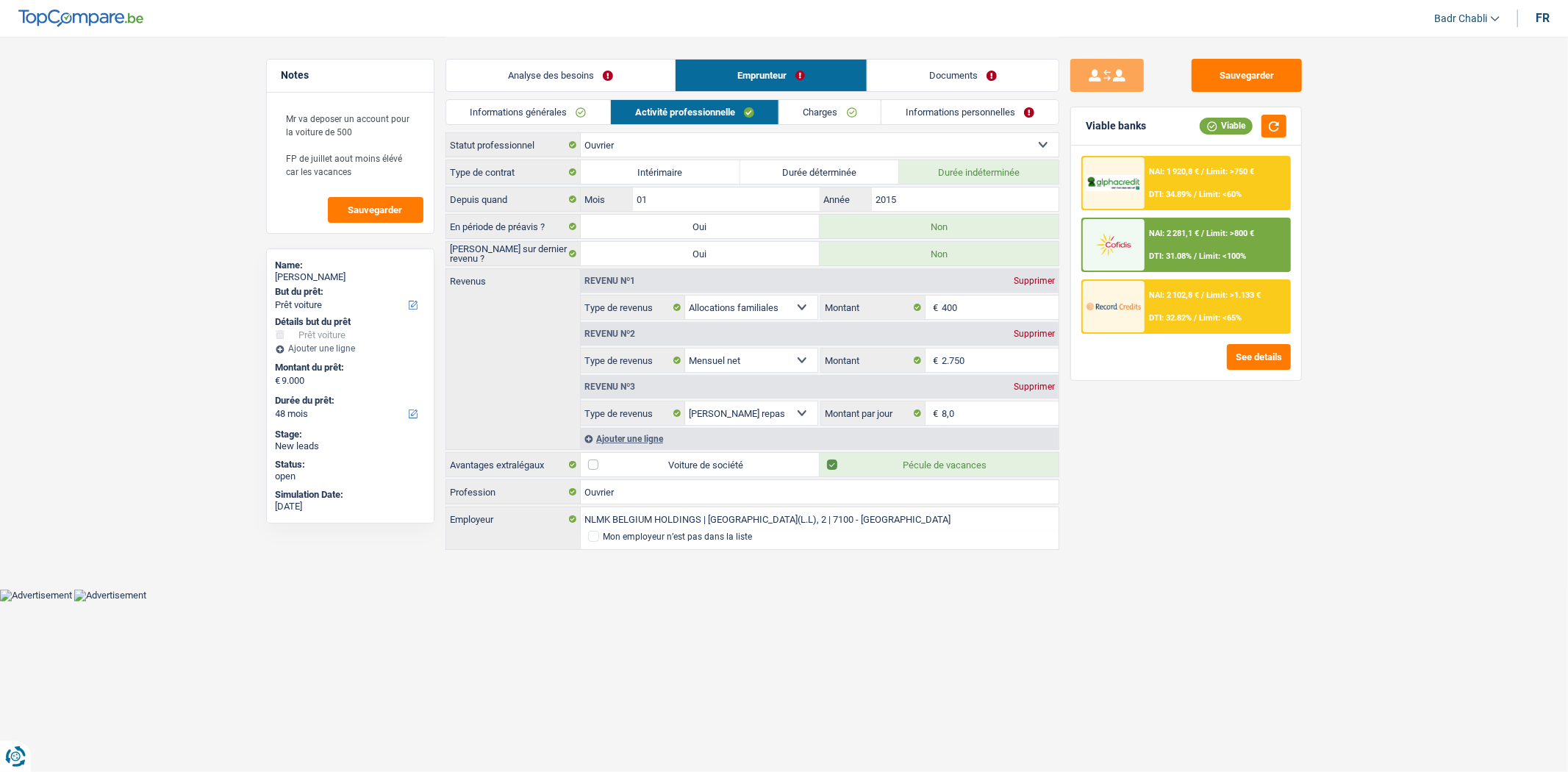
click at [1198, 315] on span "Limit: <65%" at bounding box center [1219, 318] width 42 height 9
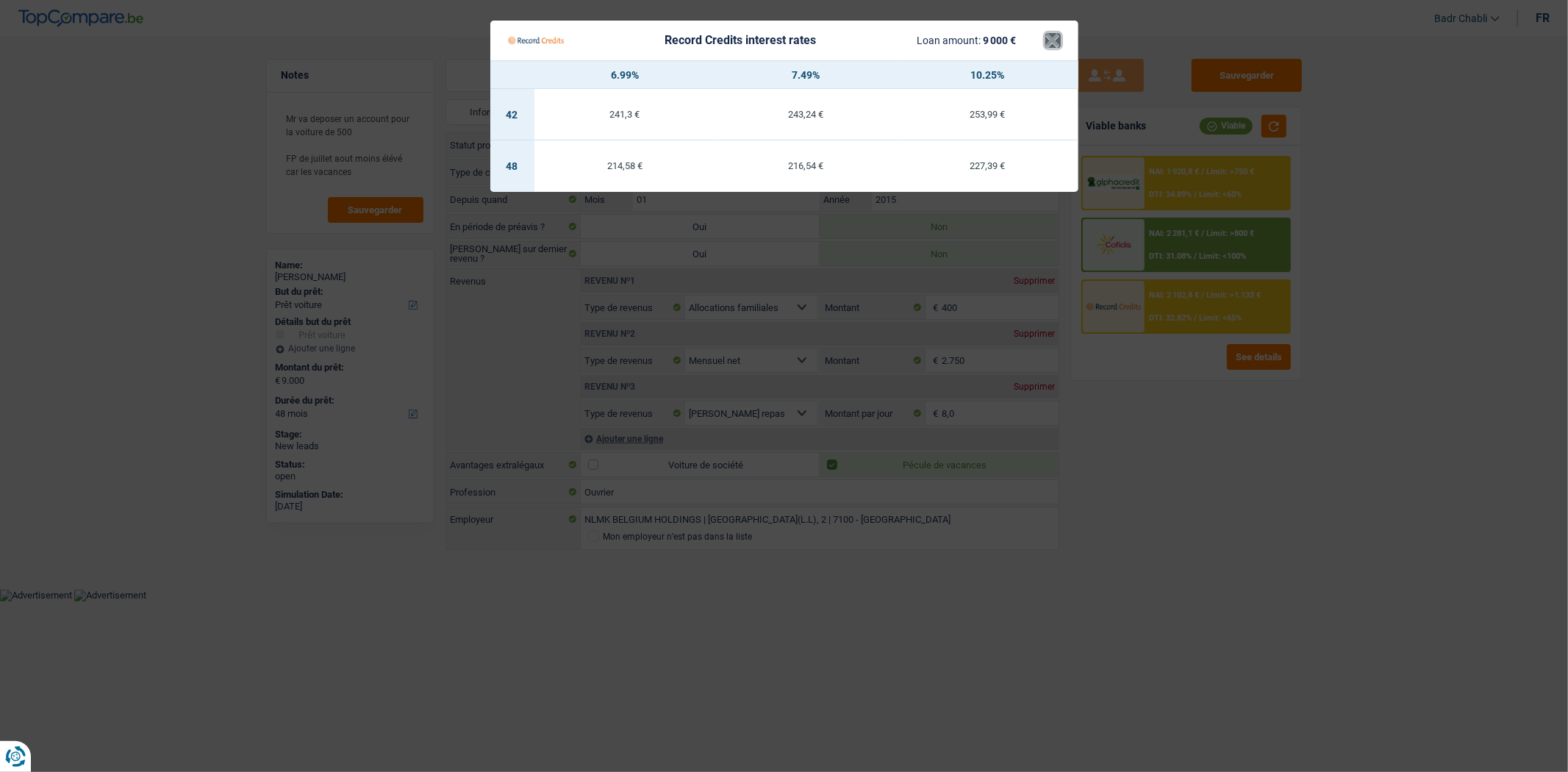
click at [1051, 41] on button "×" at bounding box center [1053, 41] width 15 height 15
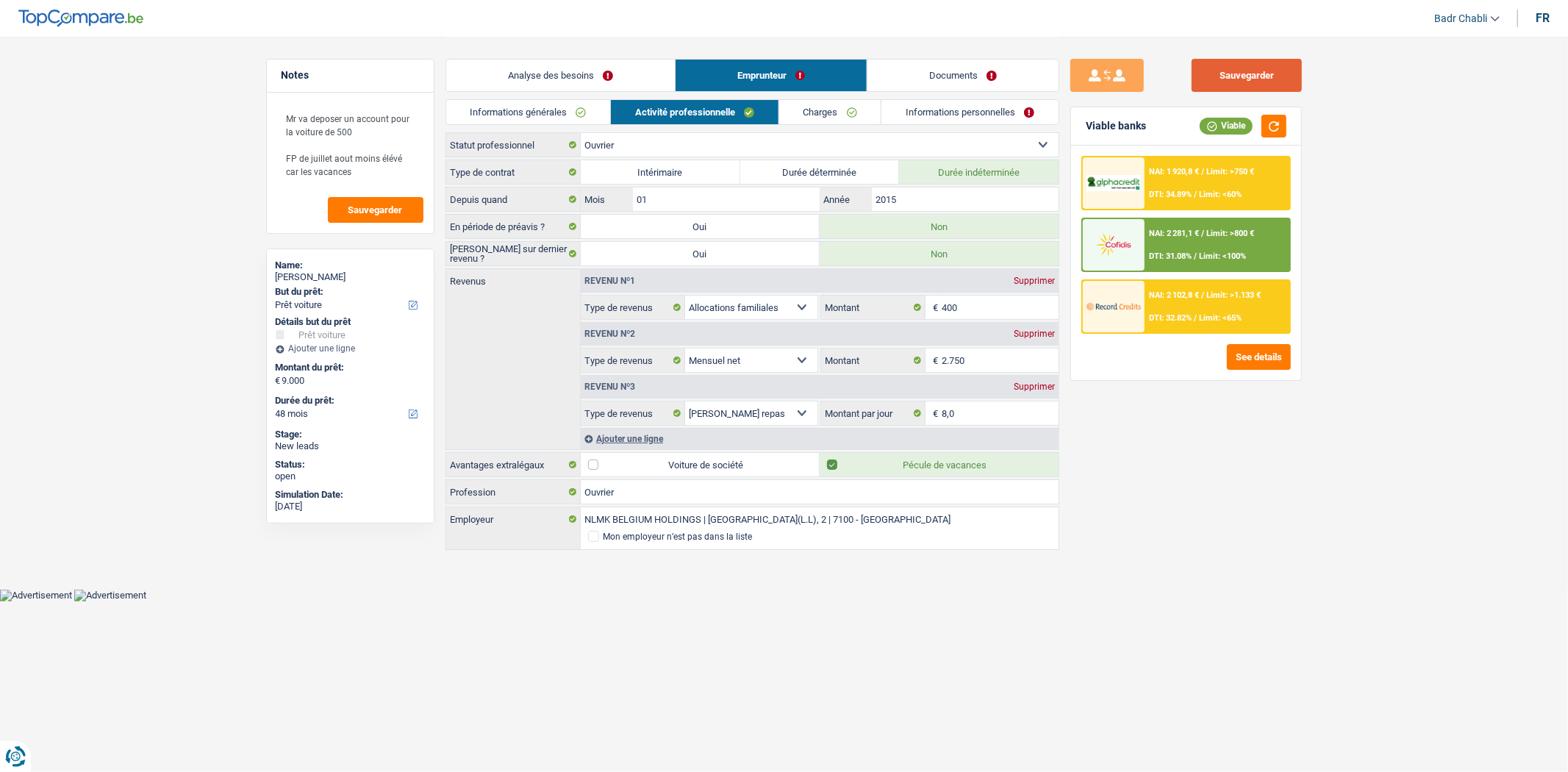
click at [1243, 90] on button "Sauvegarder" at bounding box center [1246, 74] width 110 height 33
click at [1255, 85] on button "Sauvegarder" at bounding box center [1246, 74] width 110 height 33
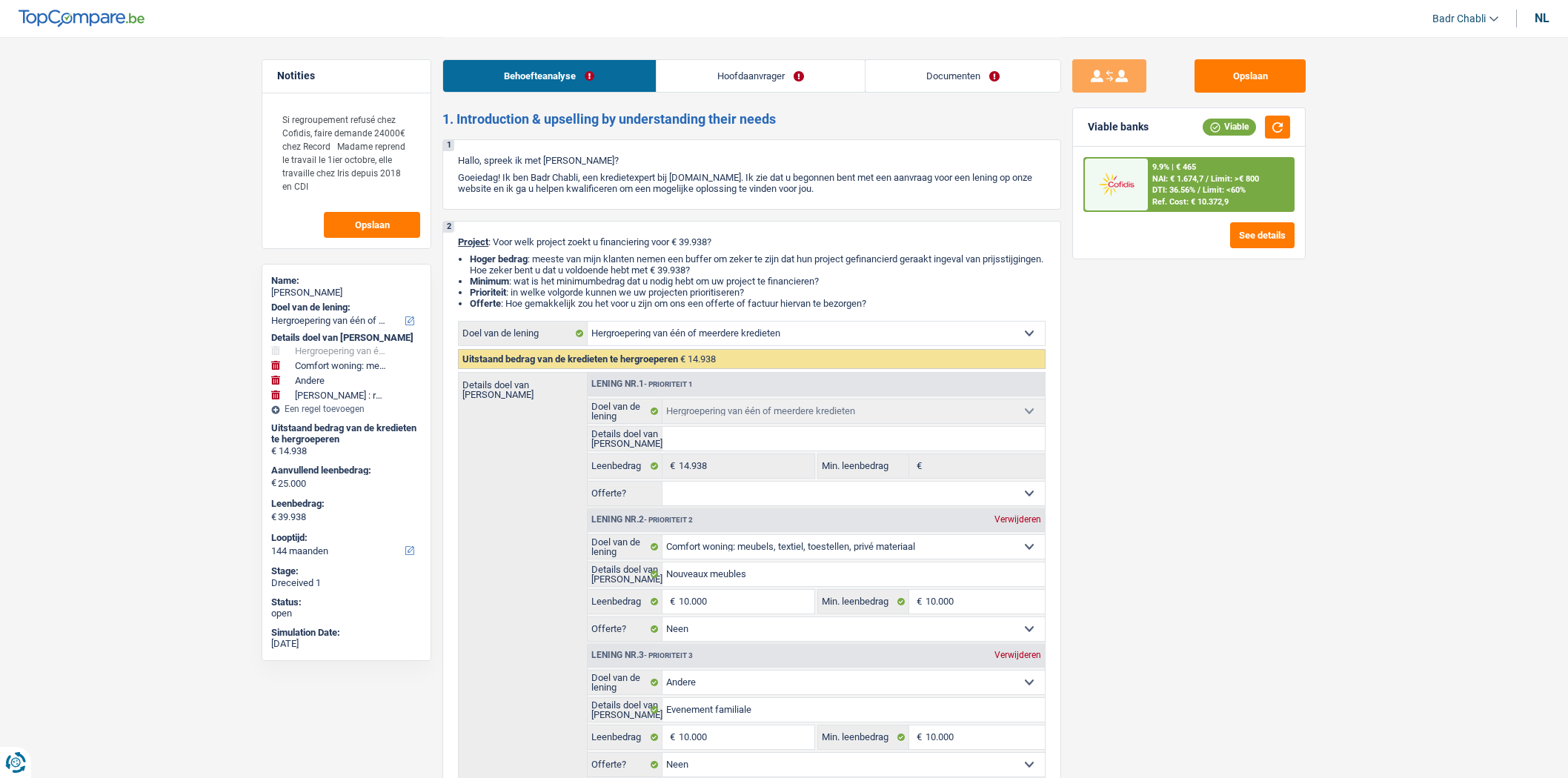
select select "refinancing"
select select "household"
select select "other"
select select "hobbies"
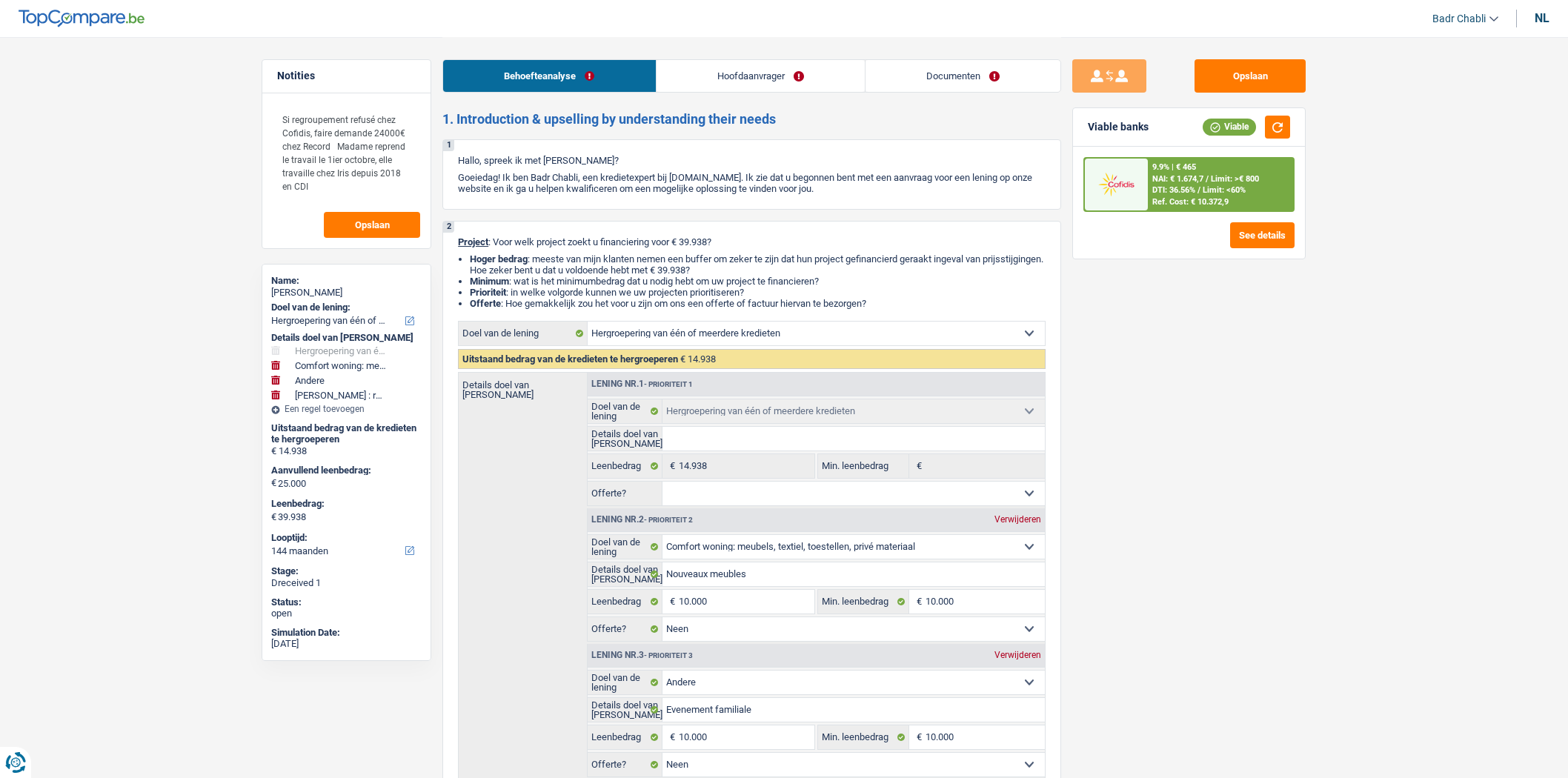
select select "144"
select select "refinancing"
select select "household"
select select "false"
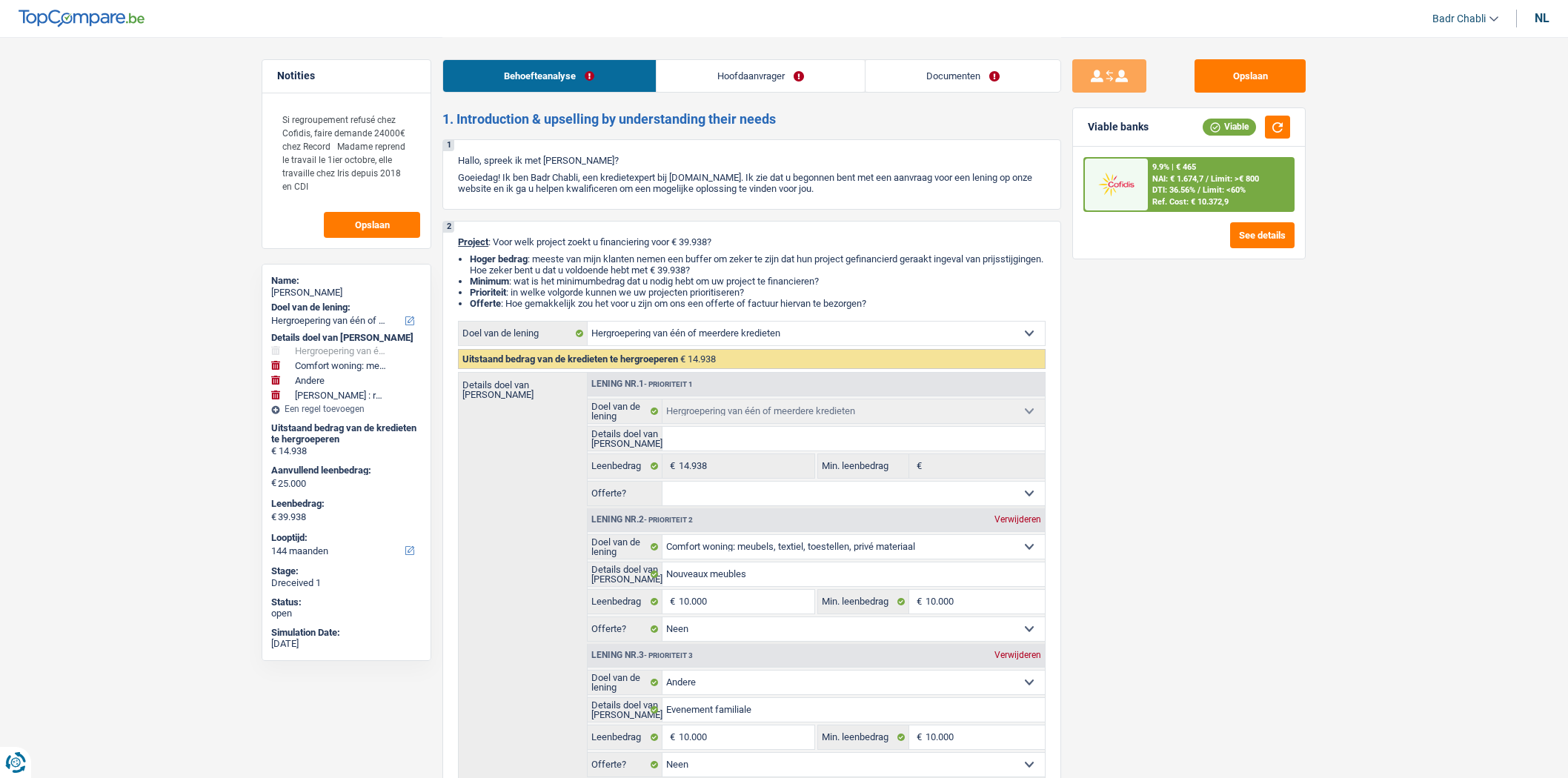
select select "other"
select select "false"
select select "hobbies"
select select "false"
select select "144"
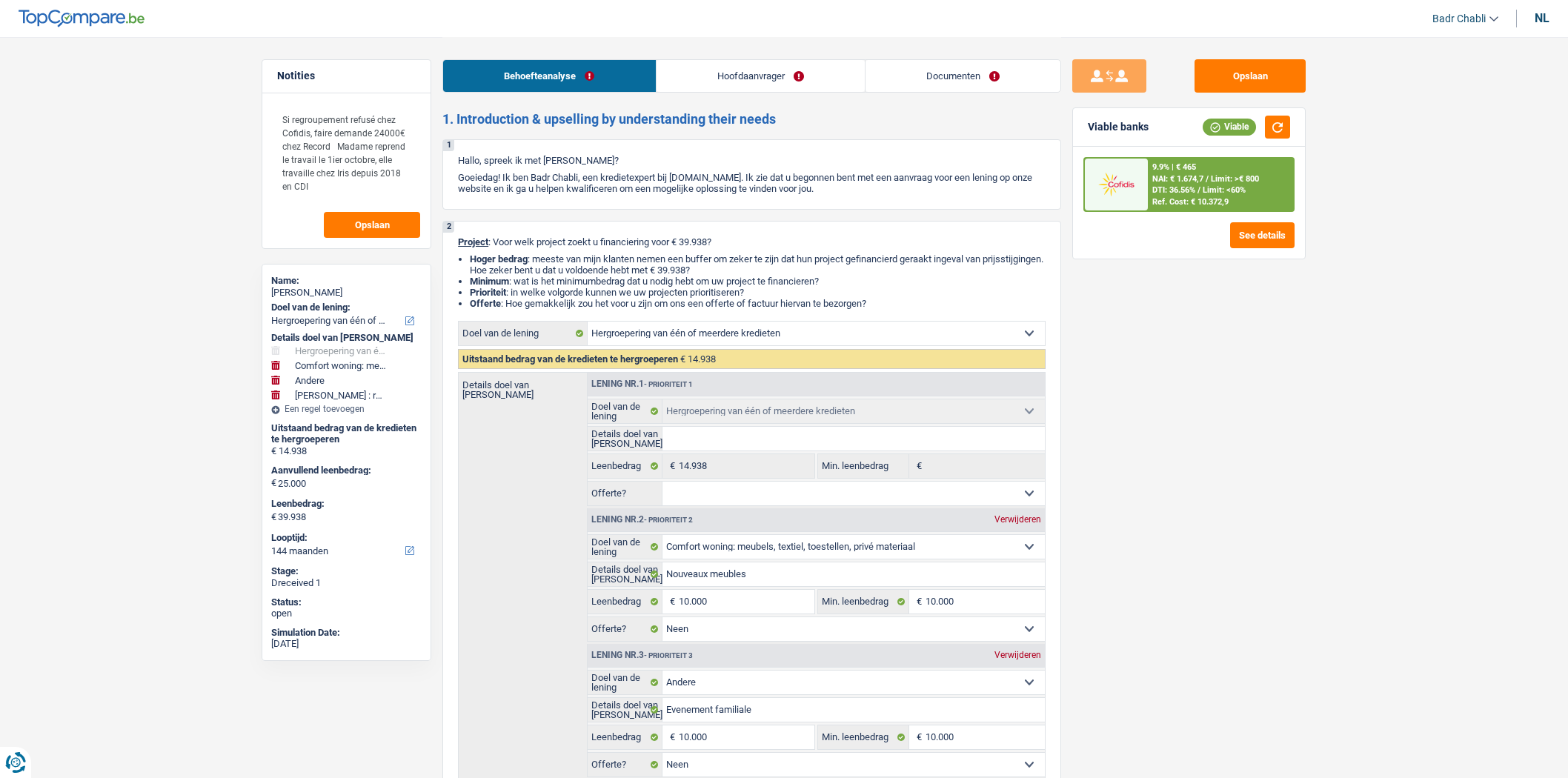
select select "mutuality"
select select "familyAllowances"
select select "mutualityIndemnity"
select select "ownerWithMortgage"
select select "mortgage"
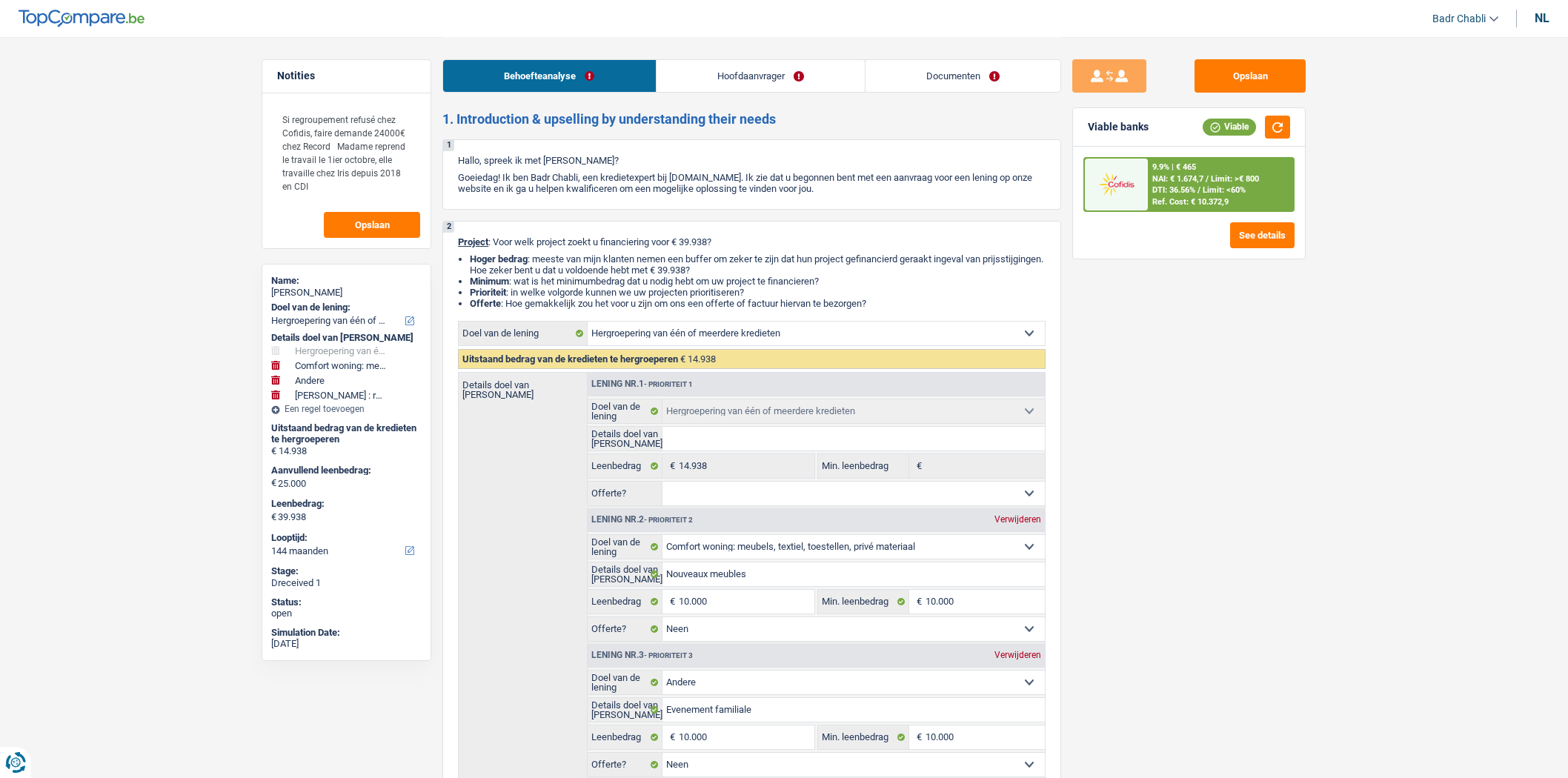
select select "360"
select select "personalLoan"
select select "smallWorks"
select select "96"
select select "refinancing"
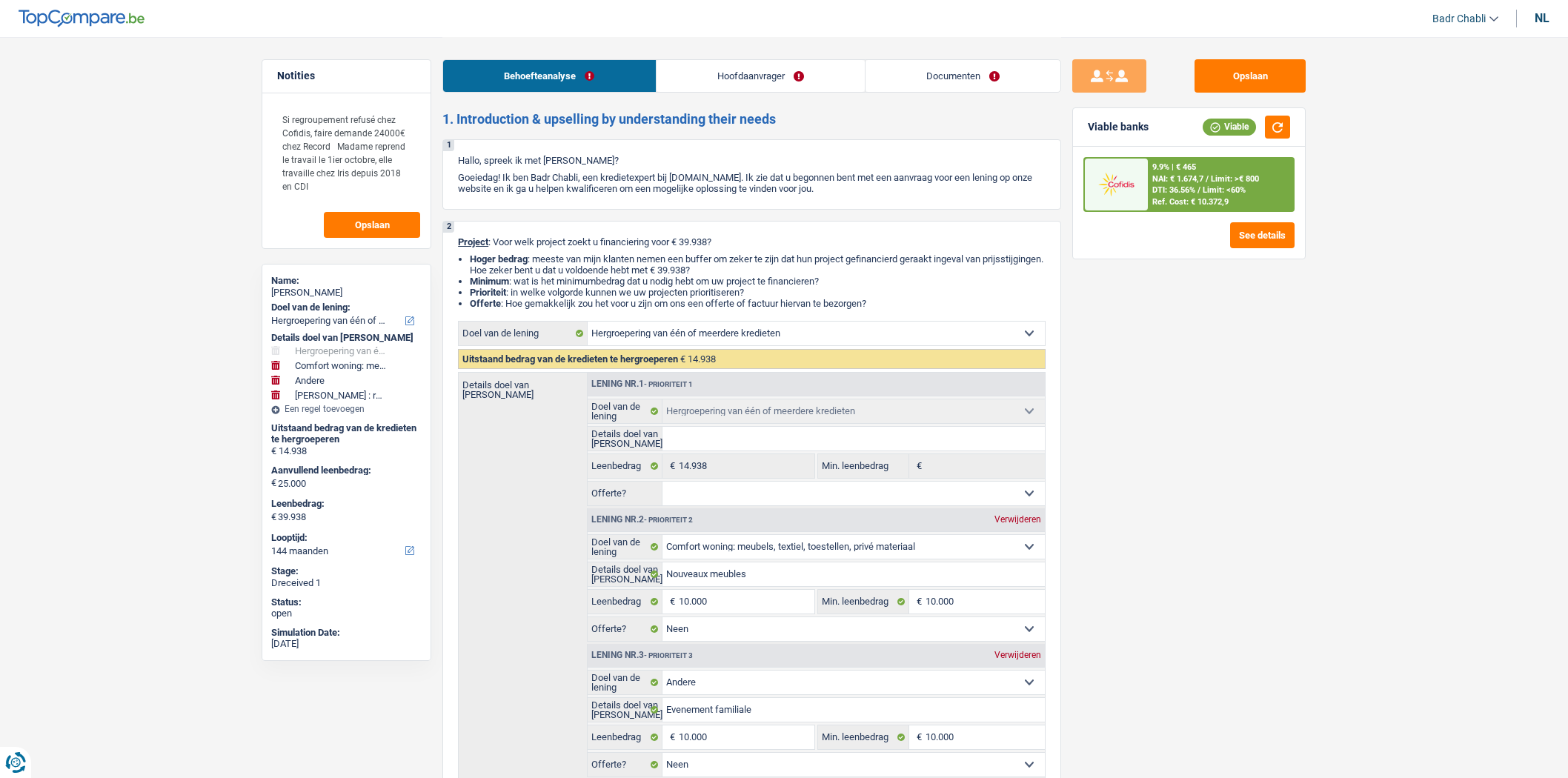
select select "refinancing"
select select "household"
select select "false"
select select "other"
select select "false"
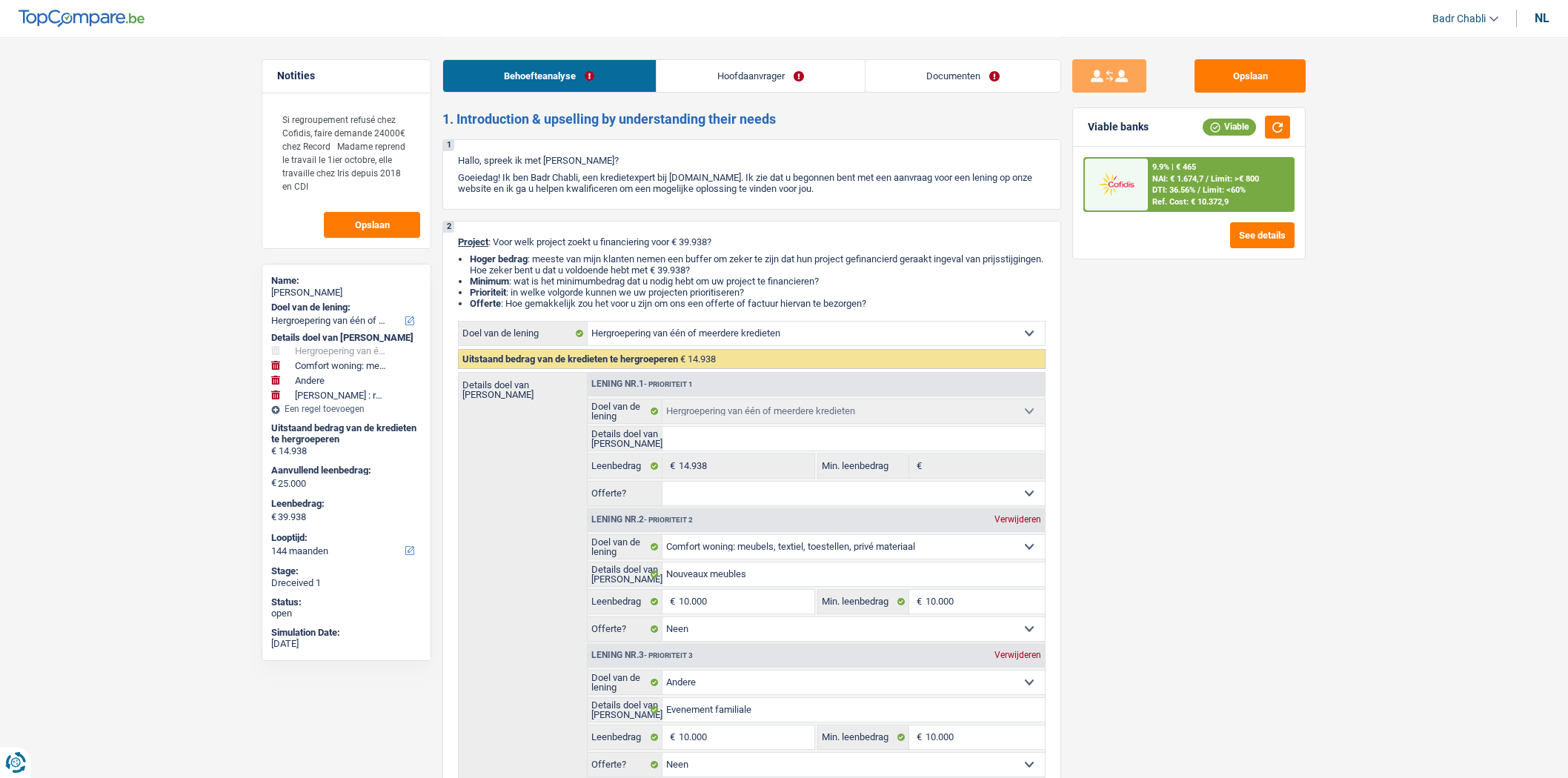
select select "hobbies"
select select "false"
select select "144"
select select "ownerWithMortgage"
select select "BE"
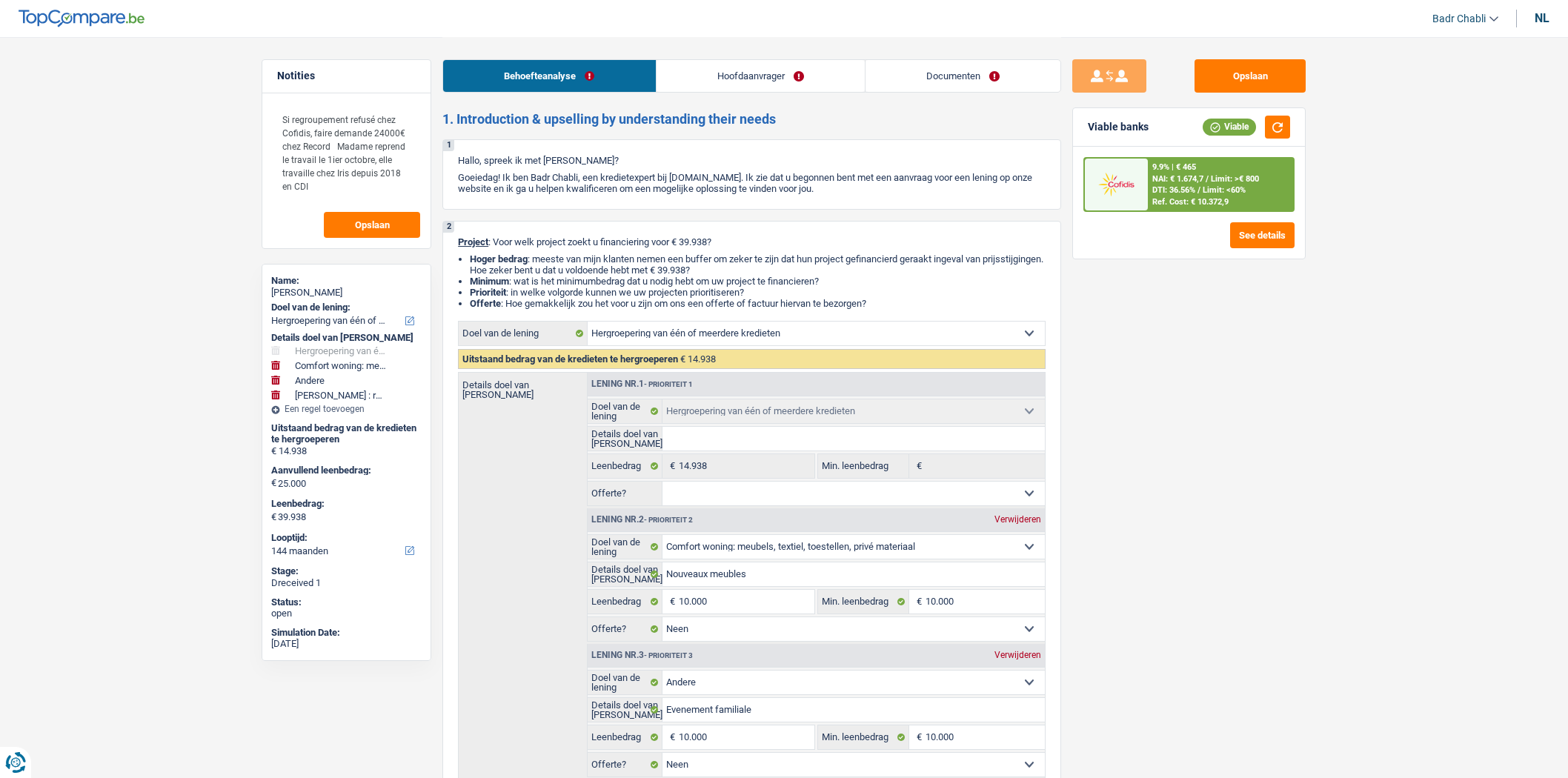
select select "mortgage"
select select "360"
select select "personalLoan"
select select "smallWorks"
select select "96"
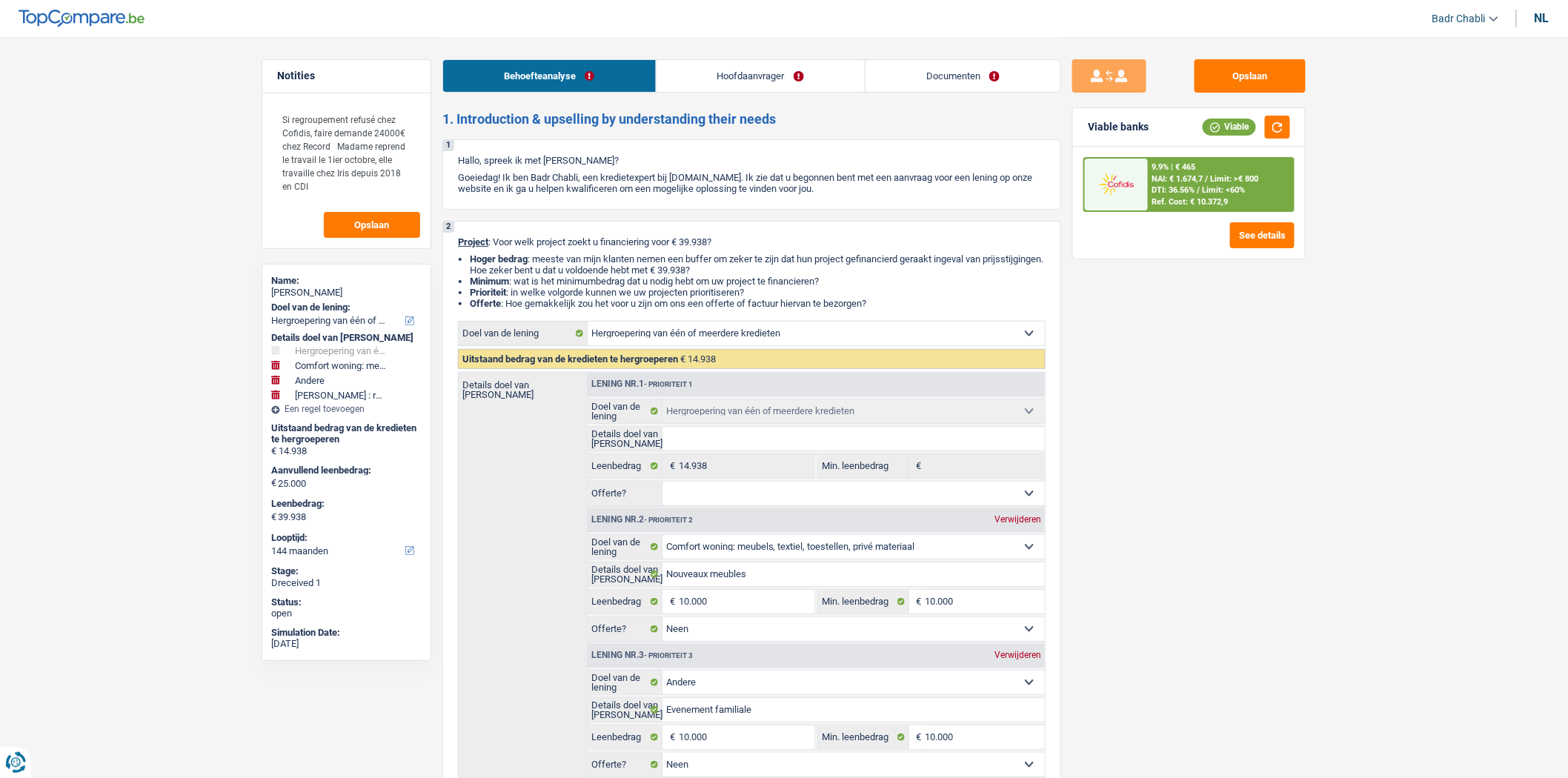
click at [758, 71] on link "Hoofdaanvrager" at bounding box center [760, 76] width 208 height 32
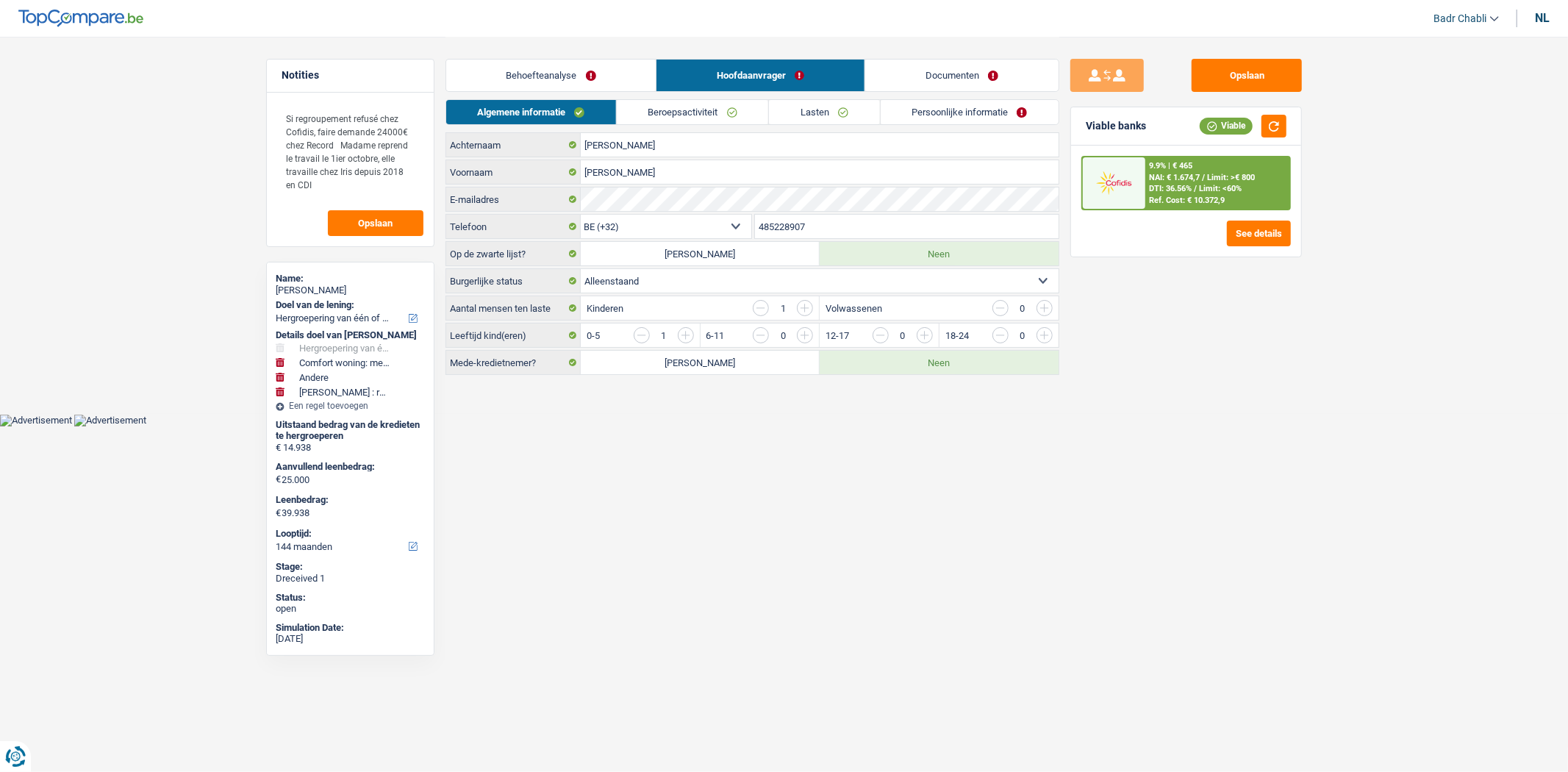
click at [699, 113] on link "Beroepsactiviteit" at bounding box center [692, 112] width 152 height 25
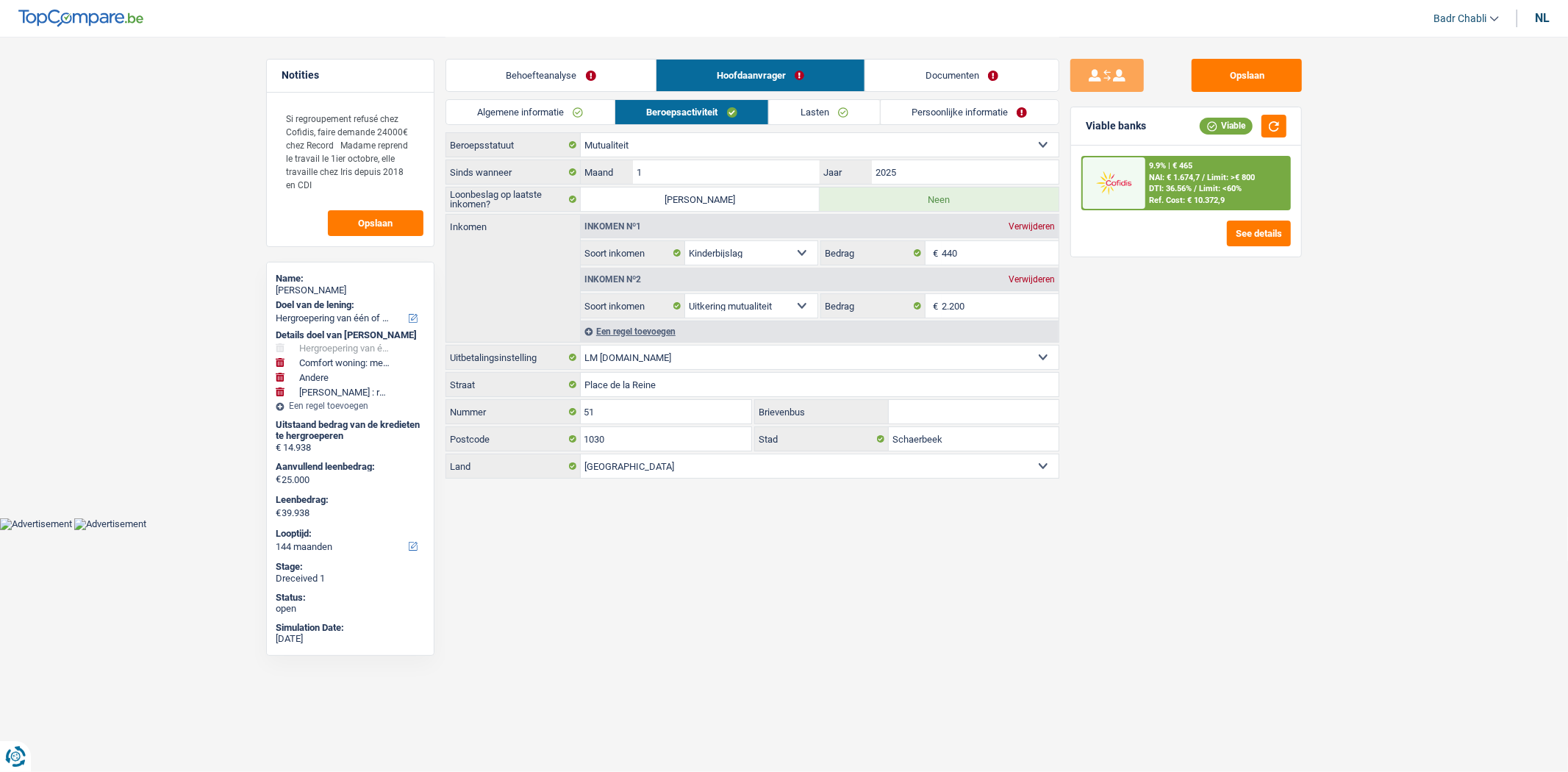
click at [806, 113] on link "Lasten" at bounding box center [823, 112] width 110 height 25
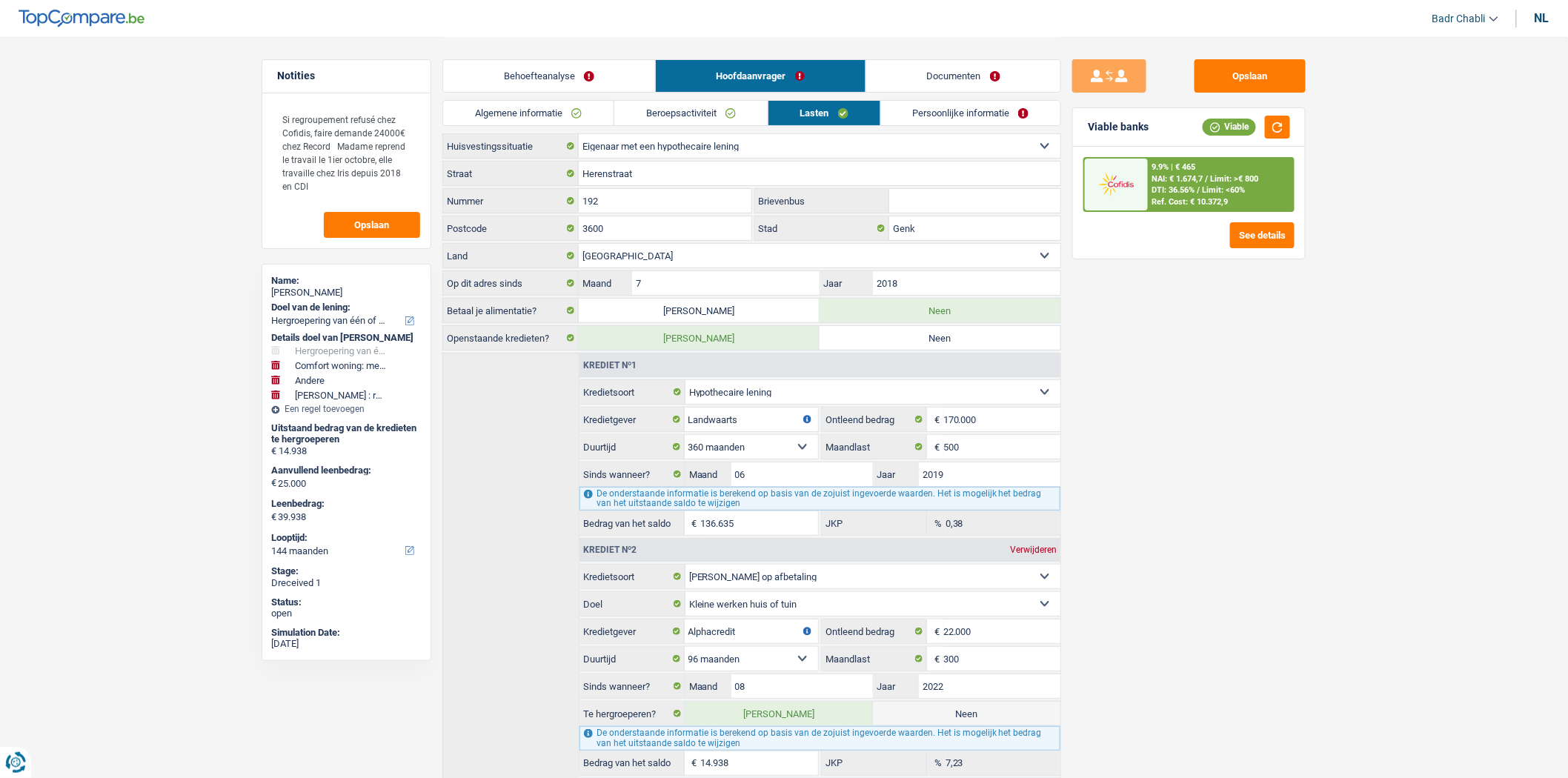
click at [722, 120] on link "Beroepsactiviteit" at bounding box center [690, 113] width 153 height 25
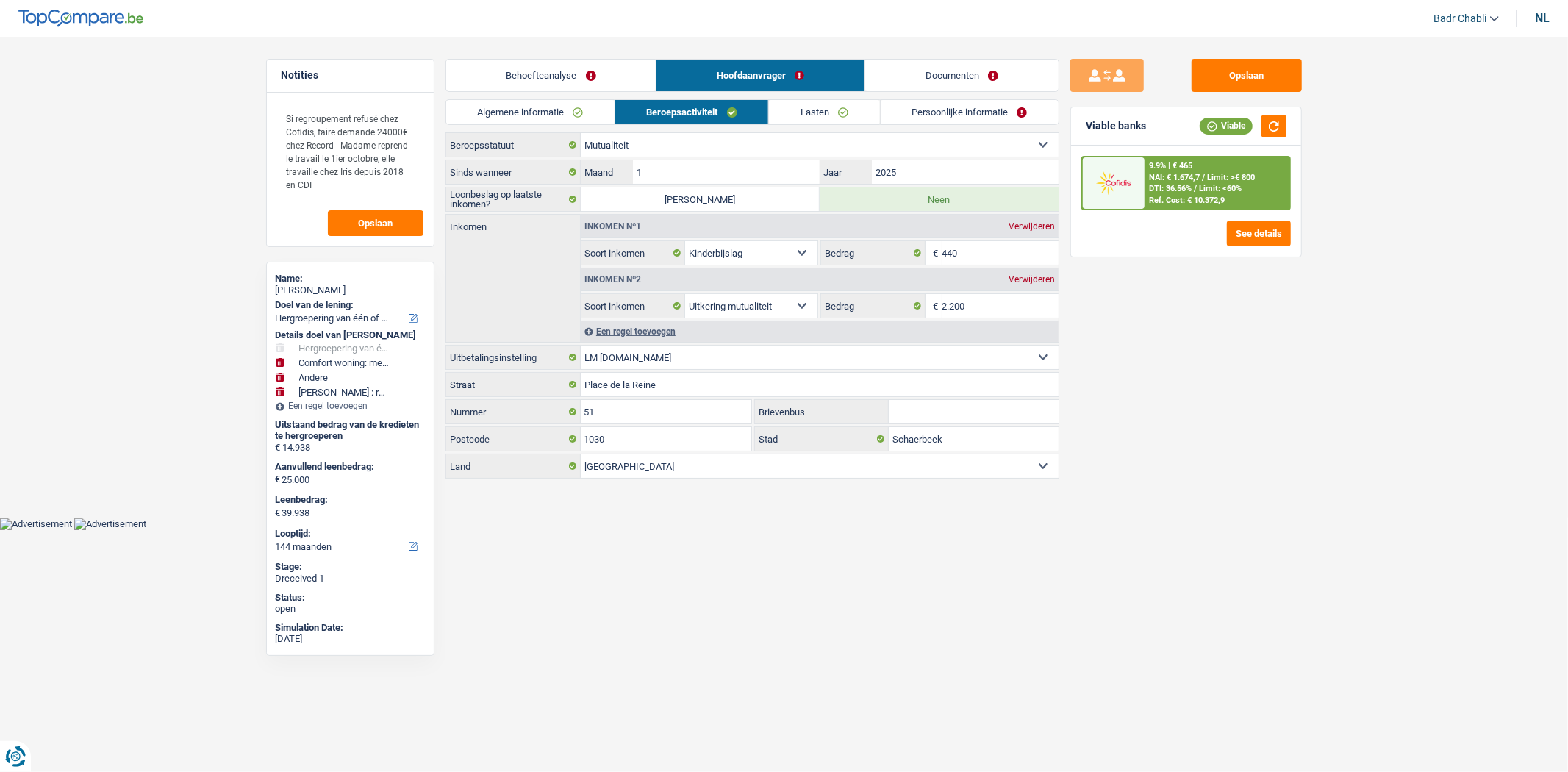
click at [811, 113] on link "Lasten" at bounding box center [823, 112] width 110 height 25
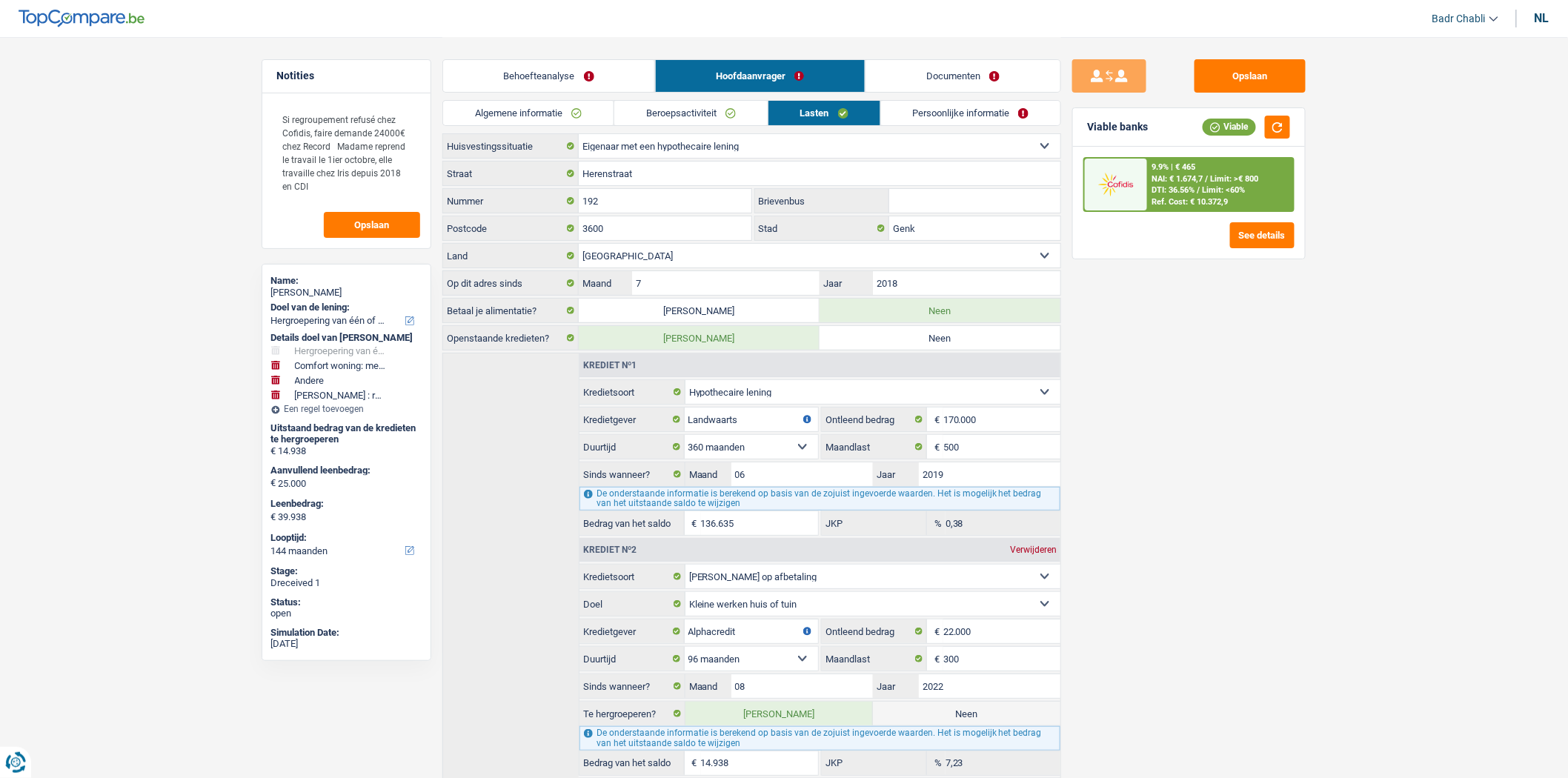
click at [969, 109] on link "Persoonlijke informatie" at bounding box center [970, 113] width 180 height 25
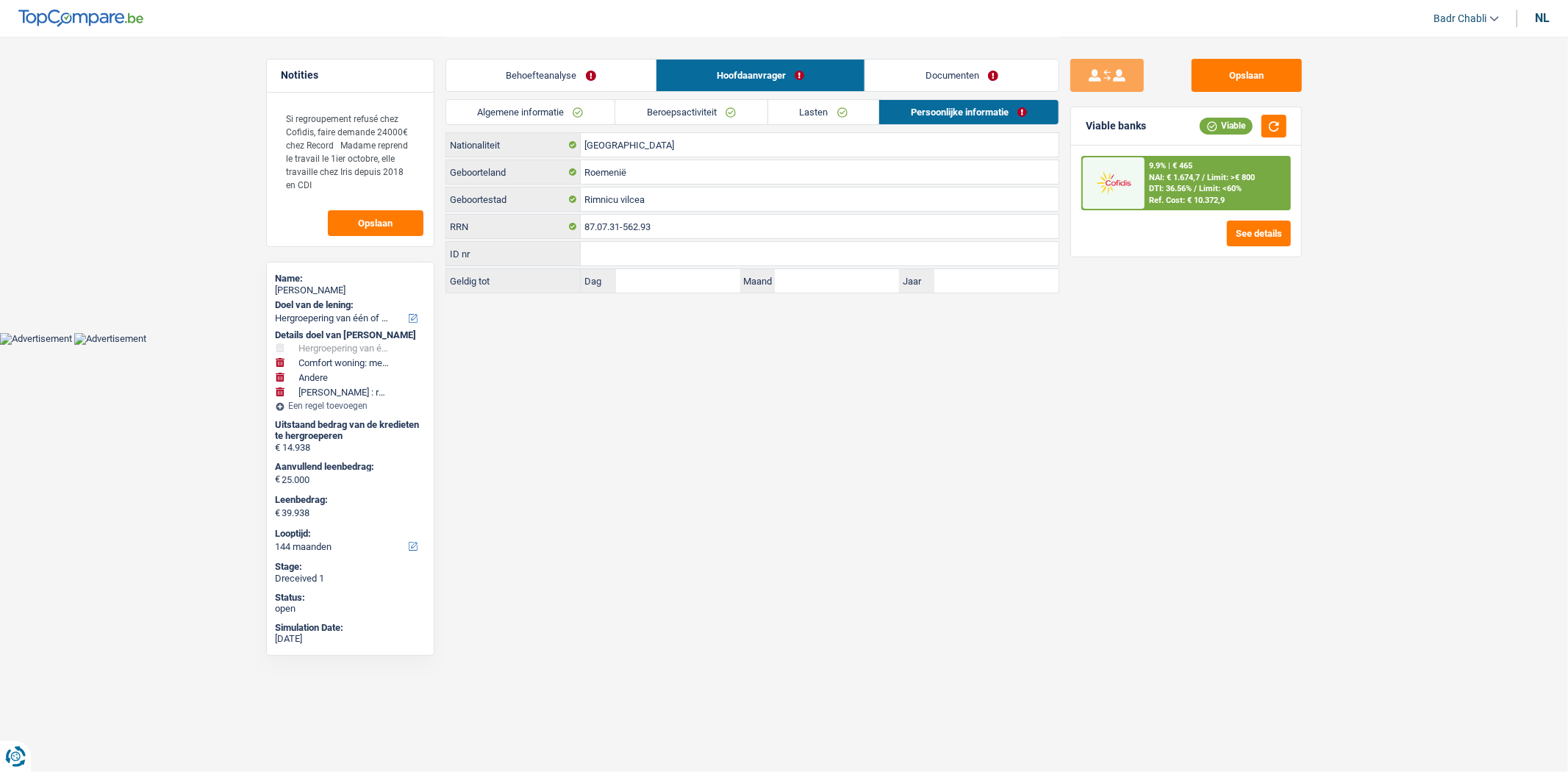
click at [811, 103] on link "Lasten" at bounding box center [824, 112] width 111 height 25
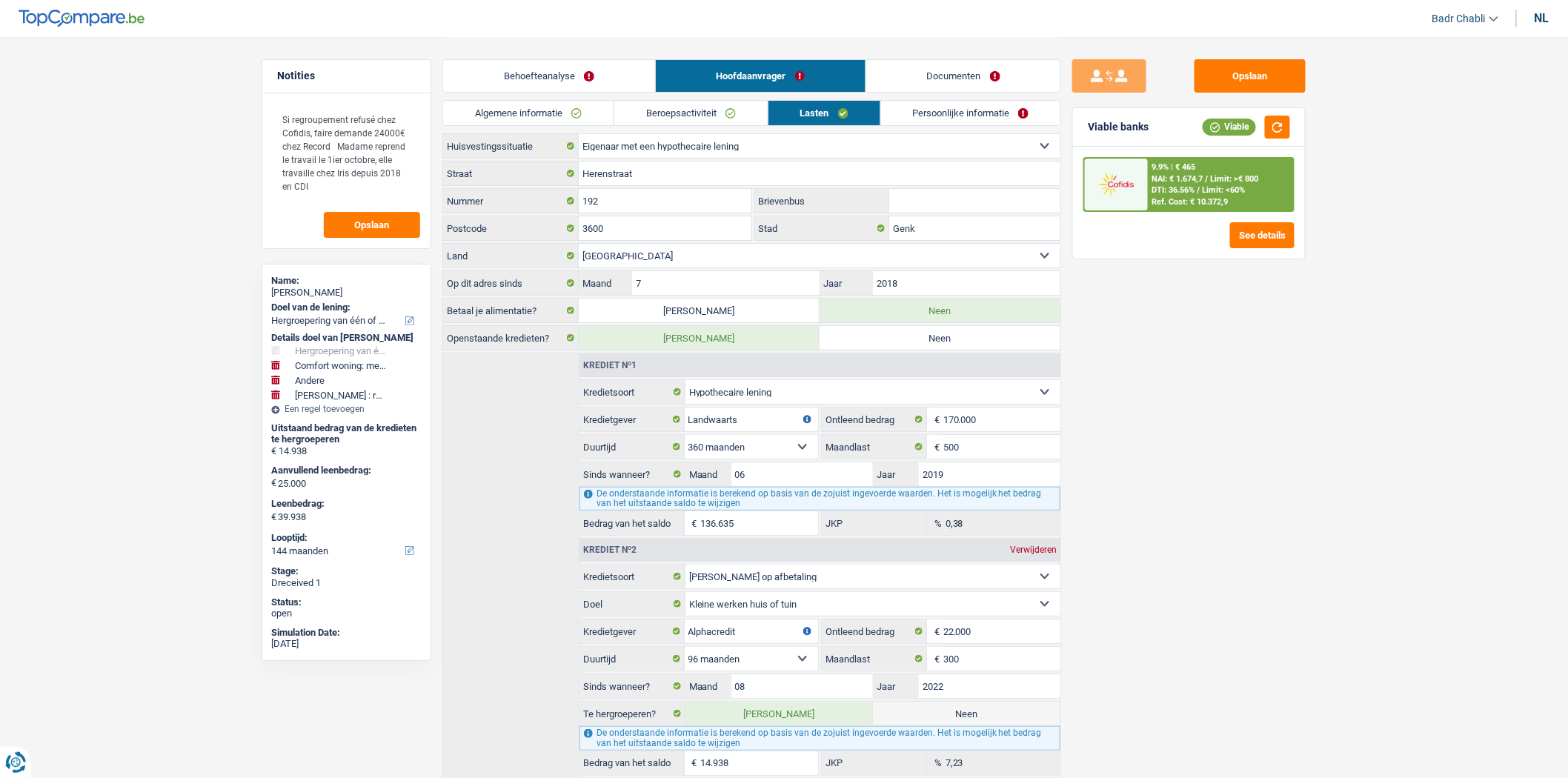
click at [686, 114] on link "Beroepsactiviteit" at bounding box center [690, 113] width 153 height 25
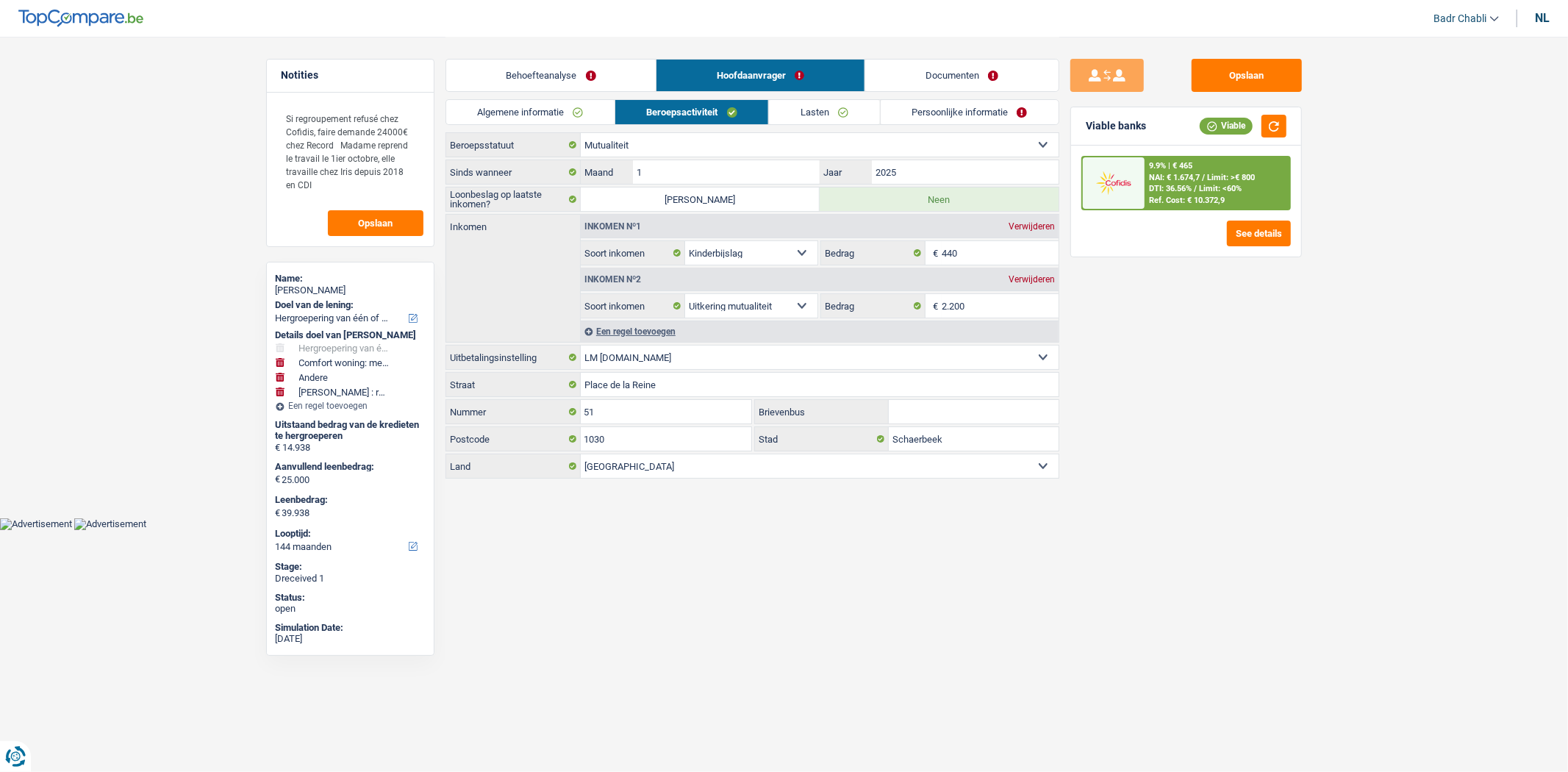
click at [594, 76] on link "Behoefteanalyse" at bounding box center [551, 75] width 210 height 32
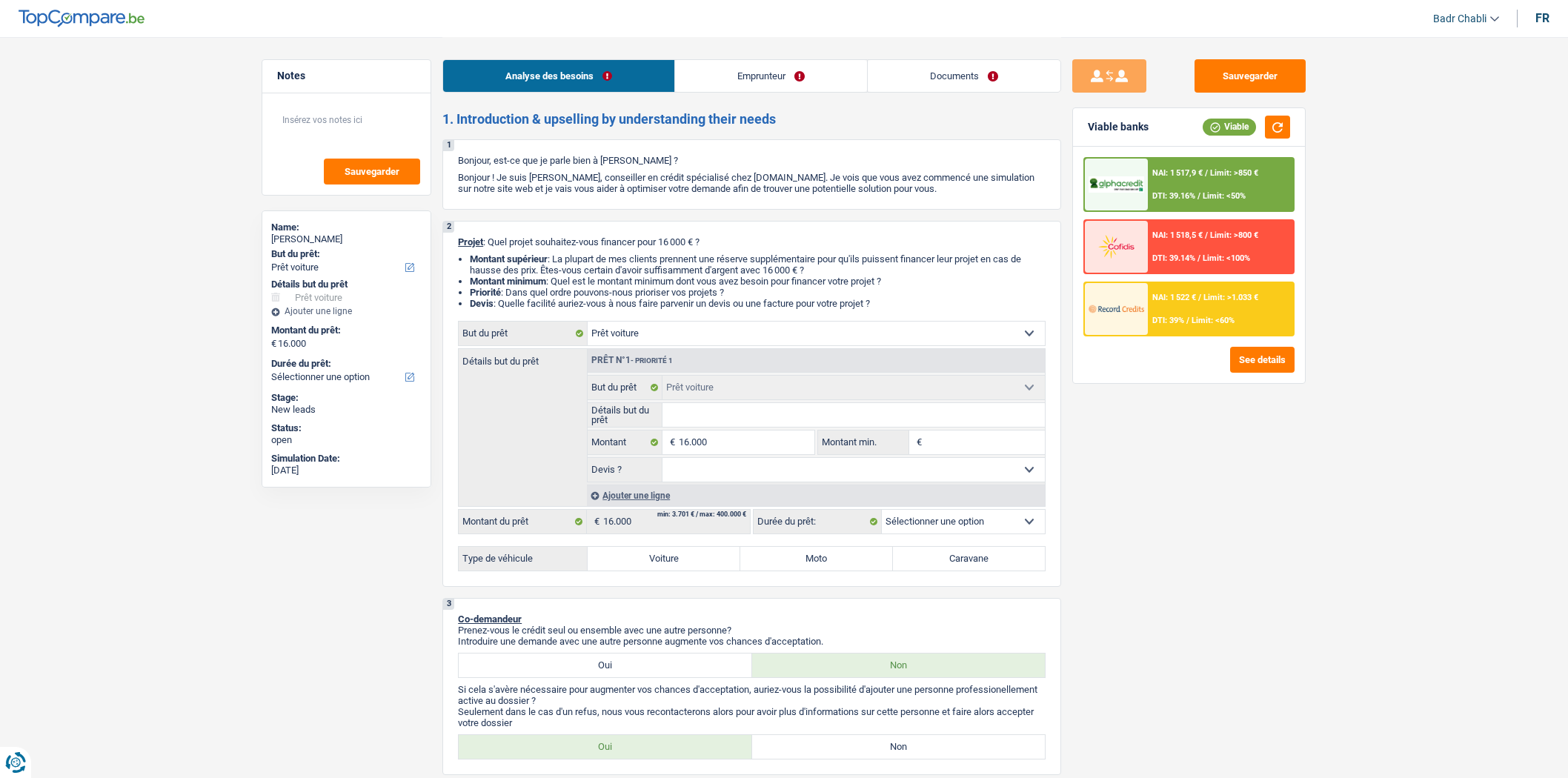
select select "car"
select select "retired"
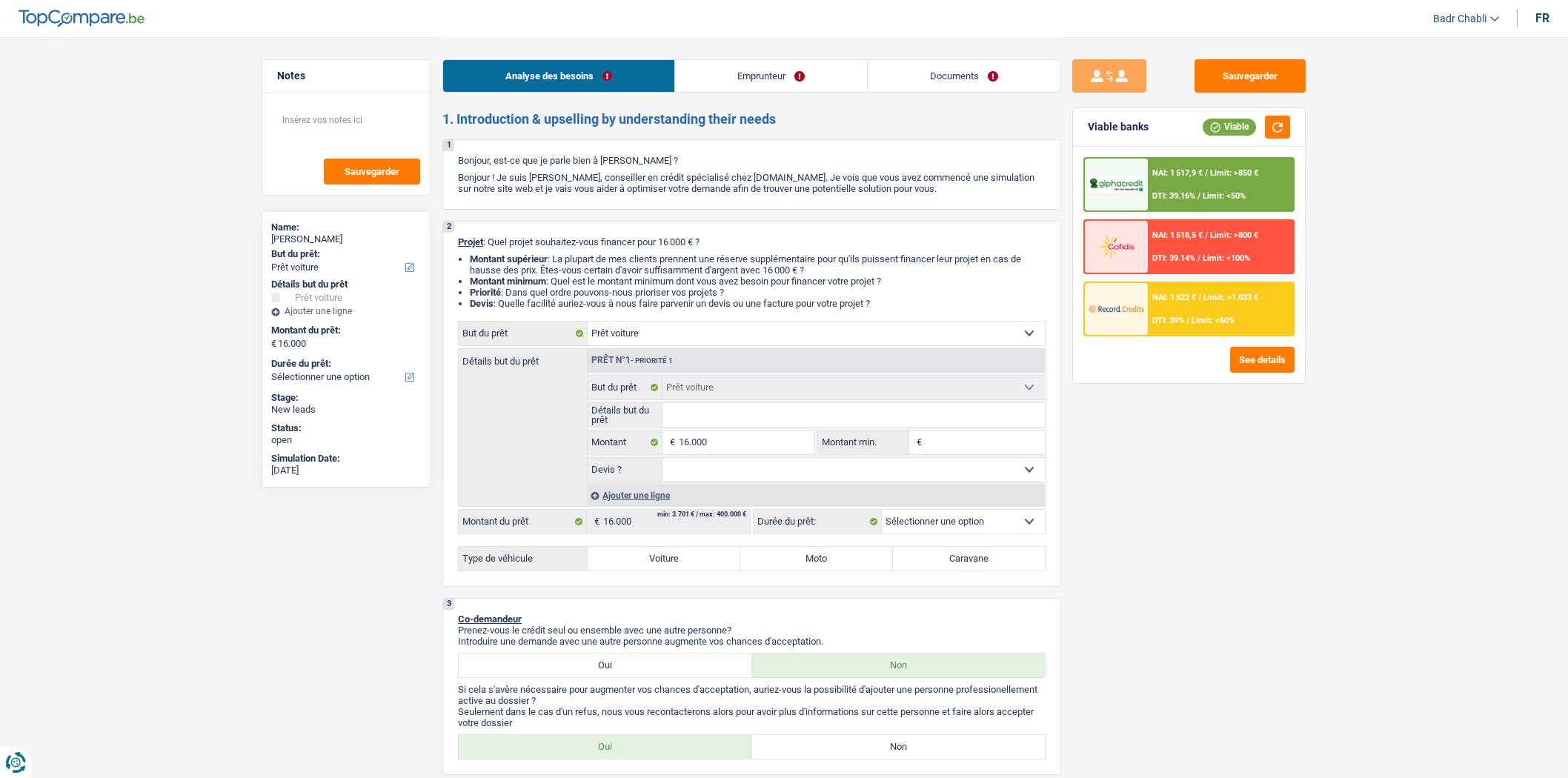
select select "pension"
select select "rents"
select select "car"
click at [1536, 22] on div "fr" at bounding box center [1541, 18] width 14 height 14
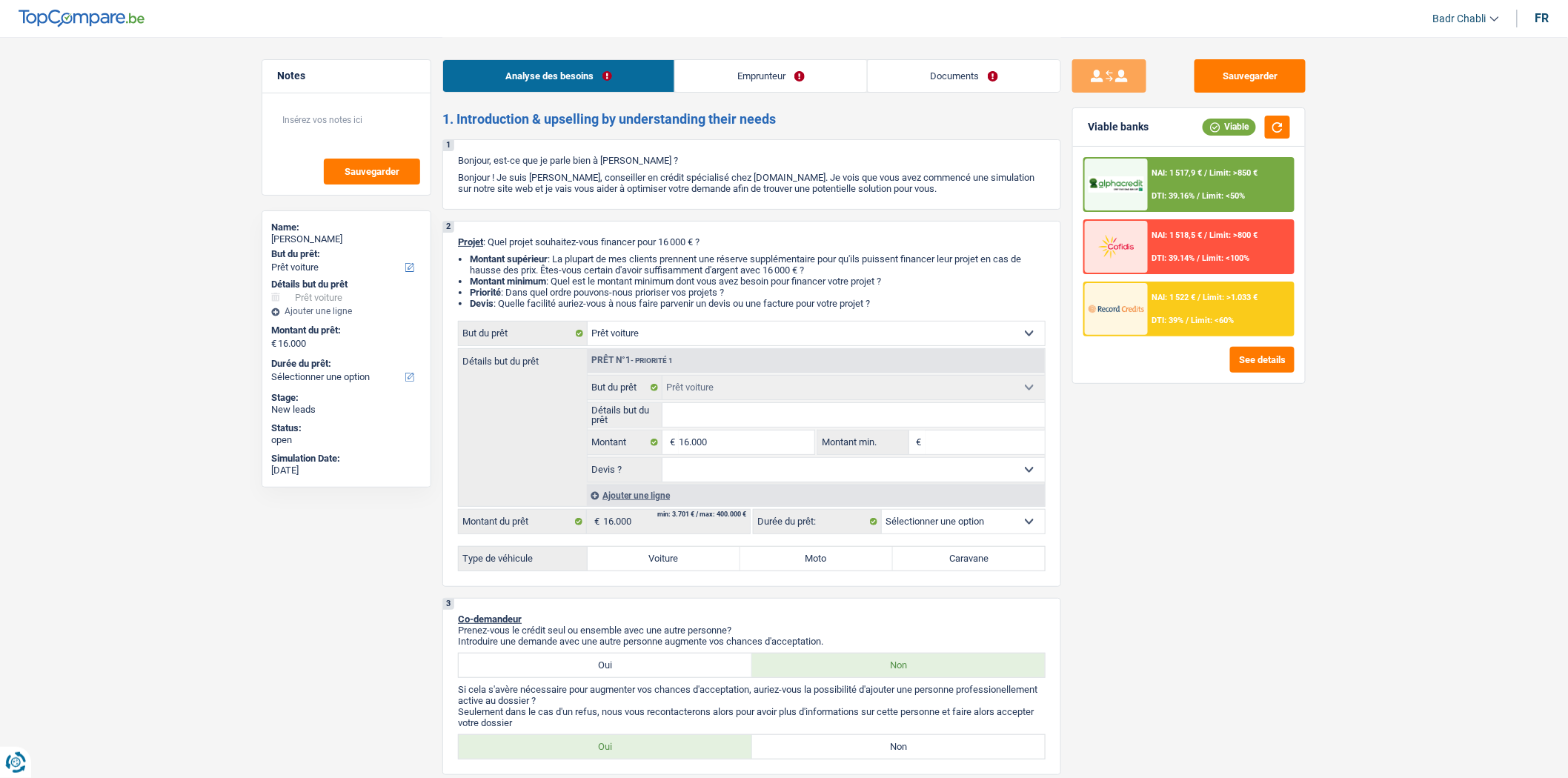
select select
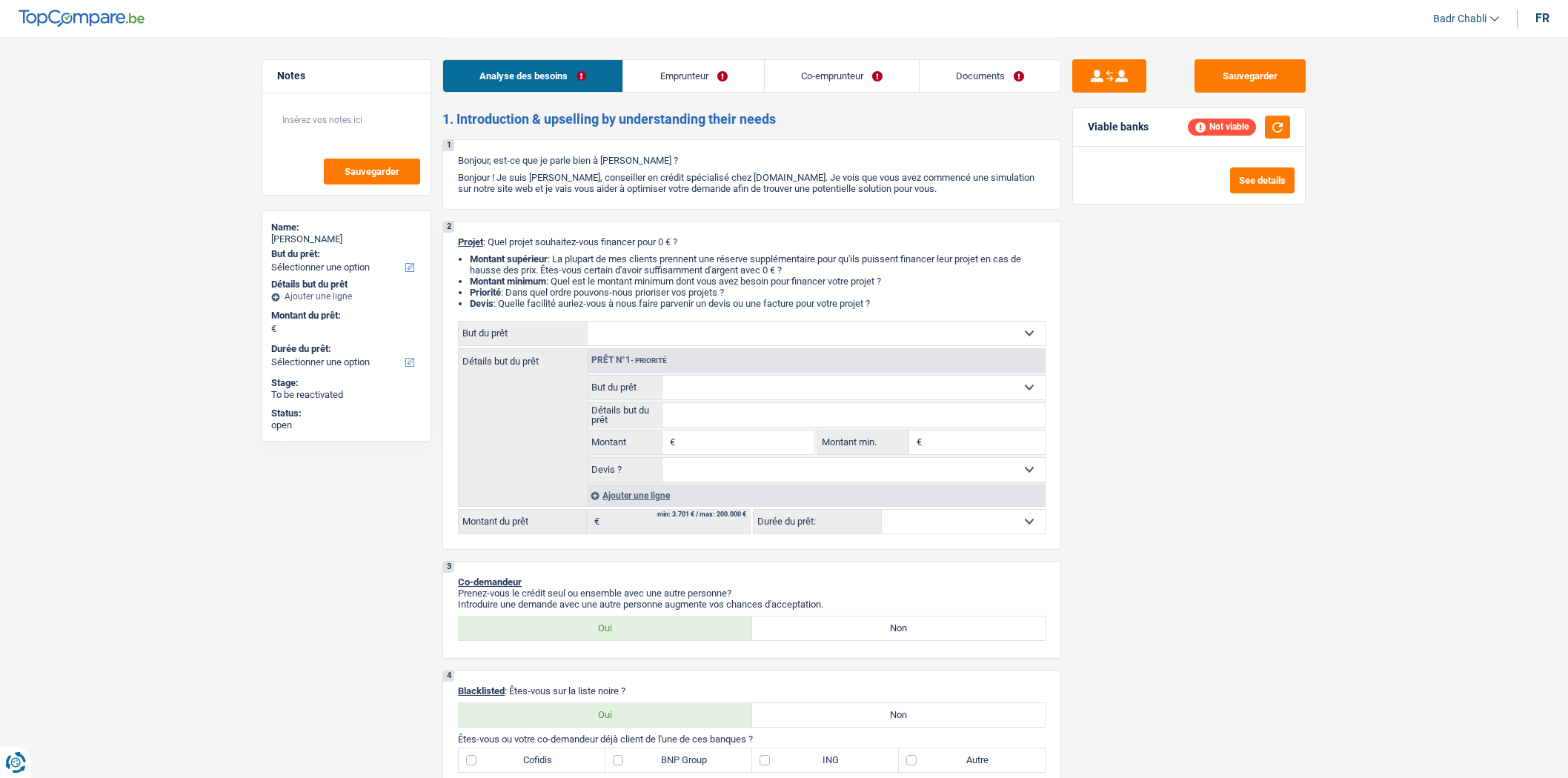
select select "publicEmployee"
select select "mutuality"
select select "familyAllowances"
select select "mutualityIndemnity"
select select "netSalary"
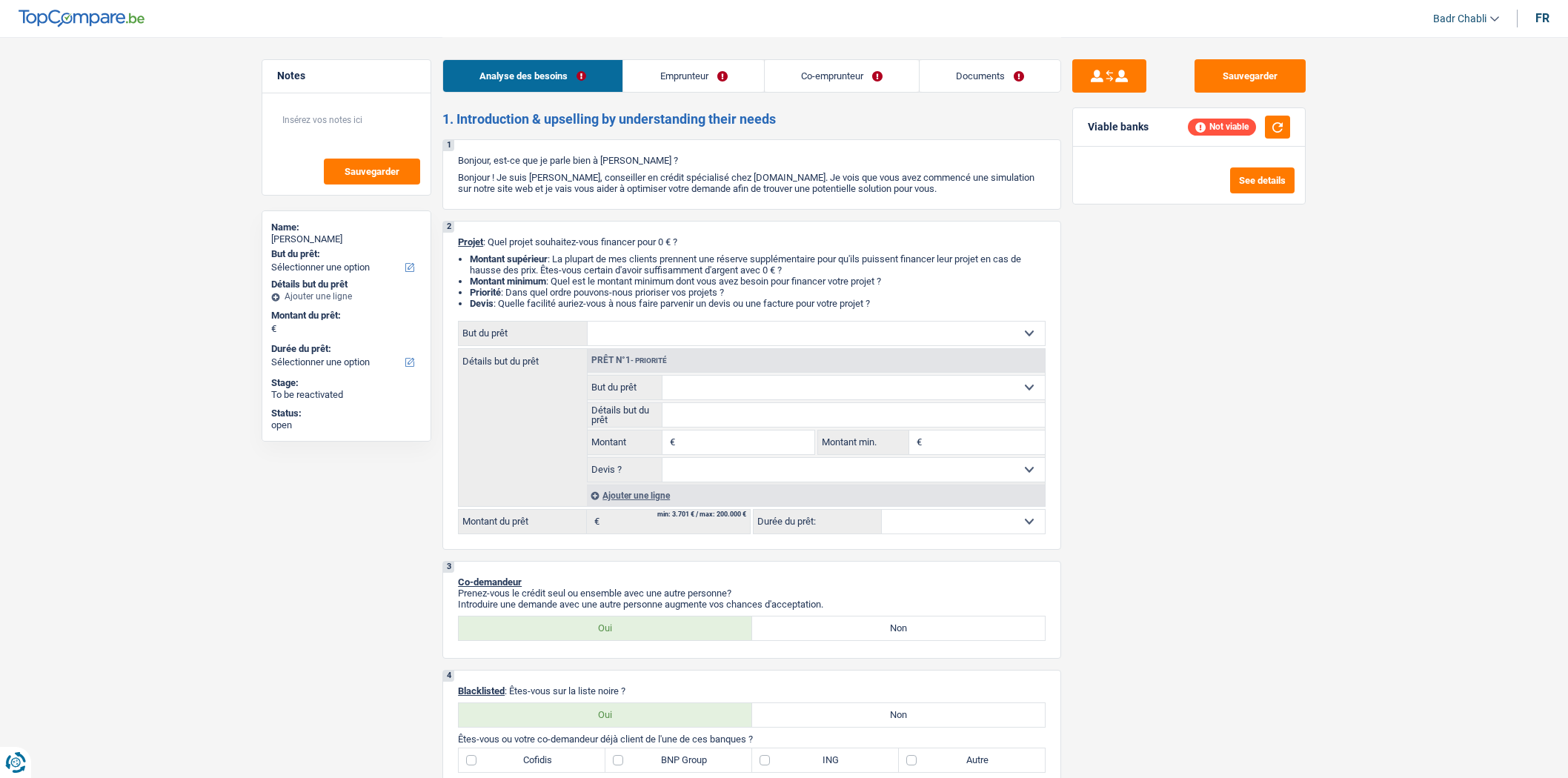
select select "mealVouchers"
select select "mutualityIndemnity"
select select "ownerWithMortgage"
select select "mortgage"
select select "360"
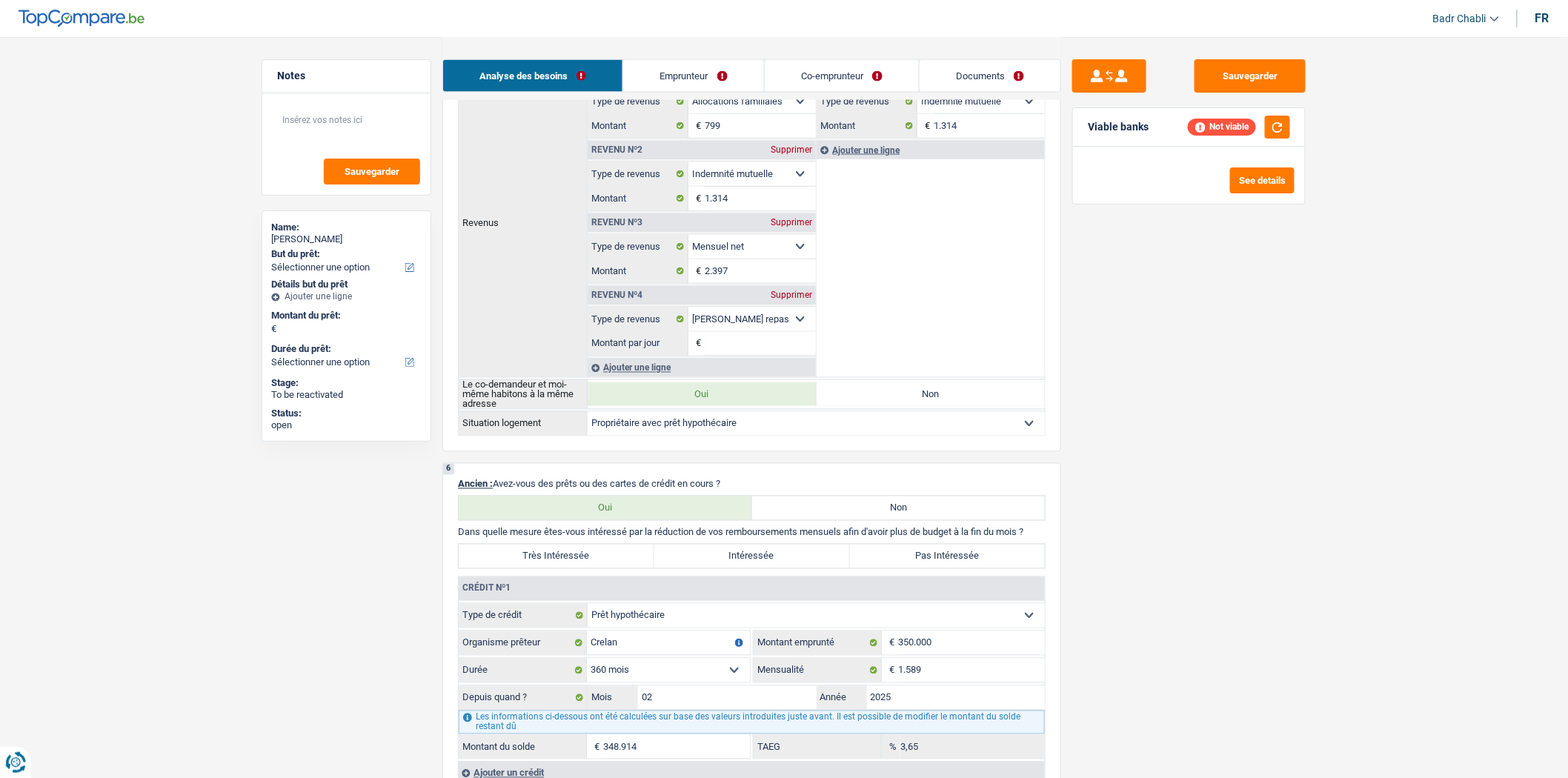
scroll to position [987, 0]
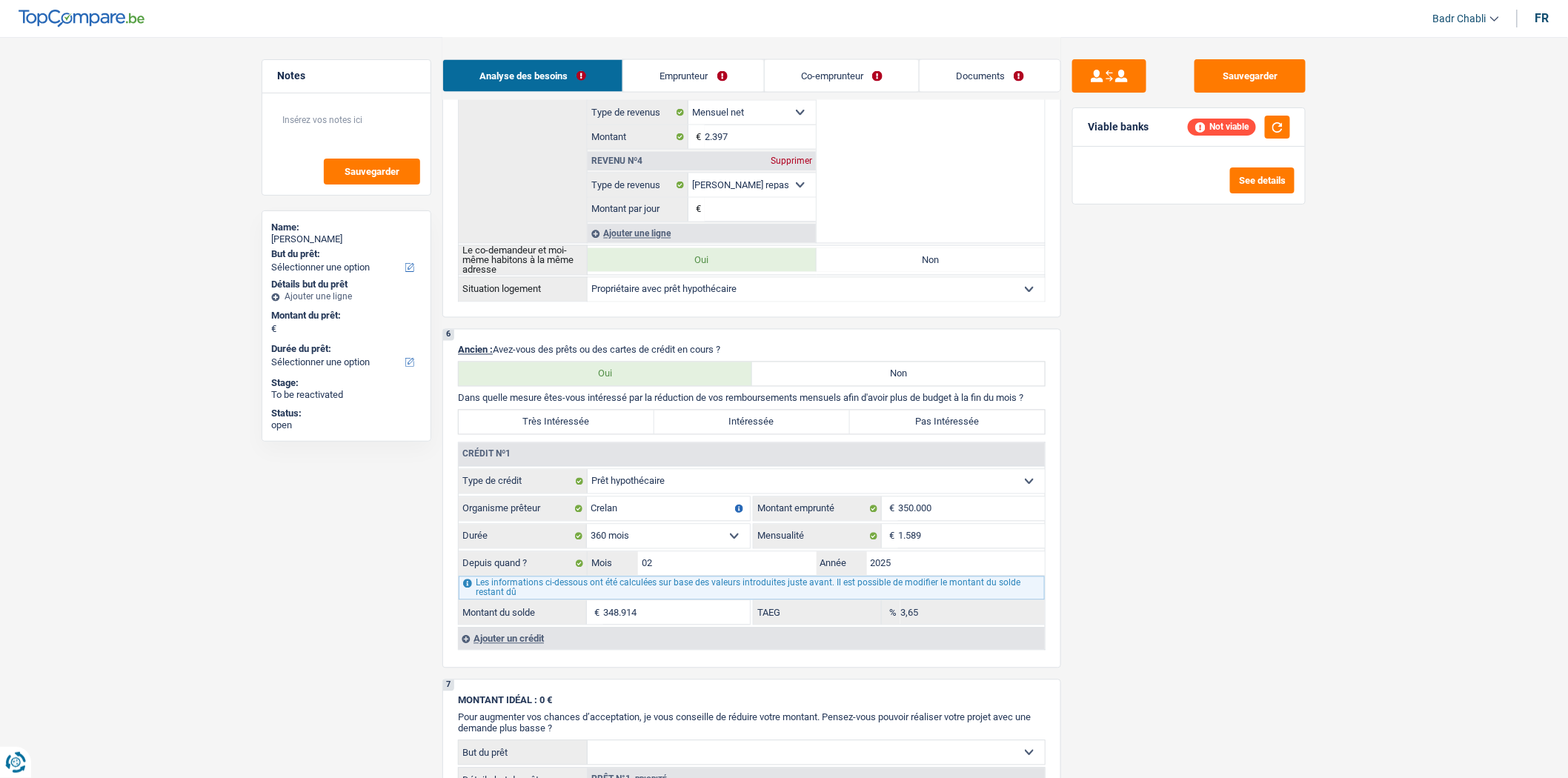
click at [523, 650] on div "Ajouter un crédit" at bounding box center [751, 637] width 586 height 22
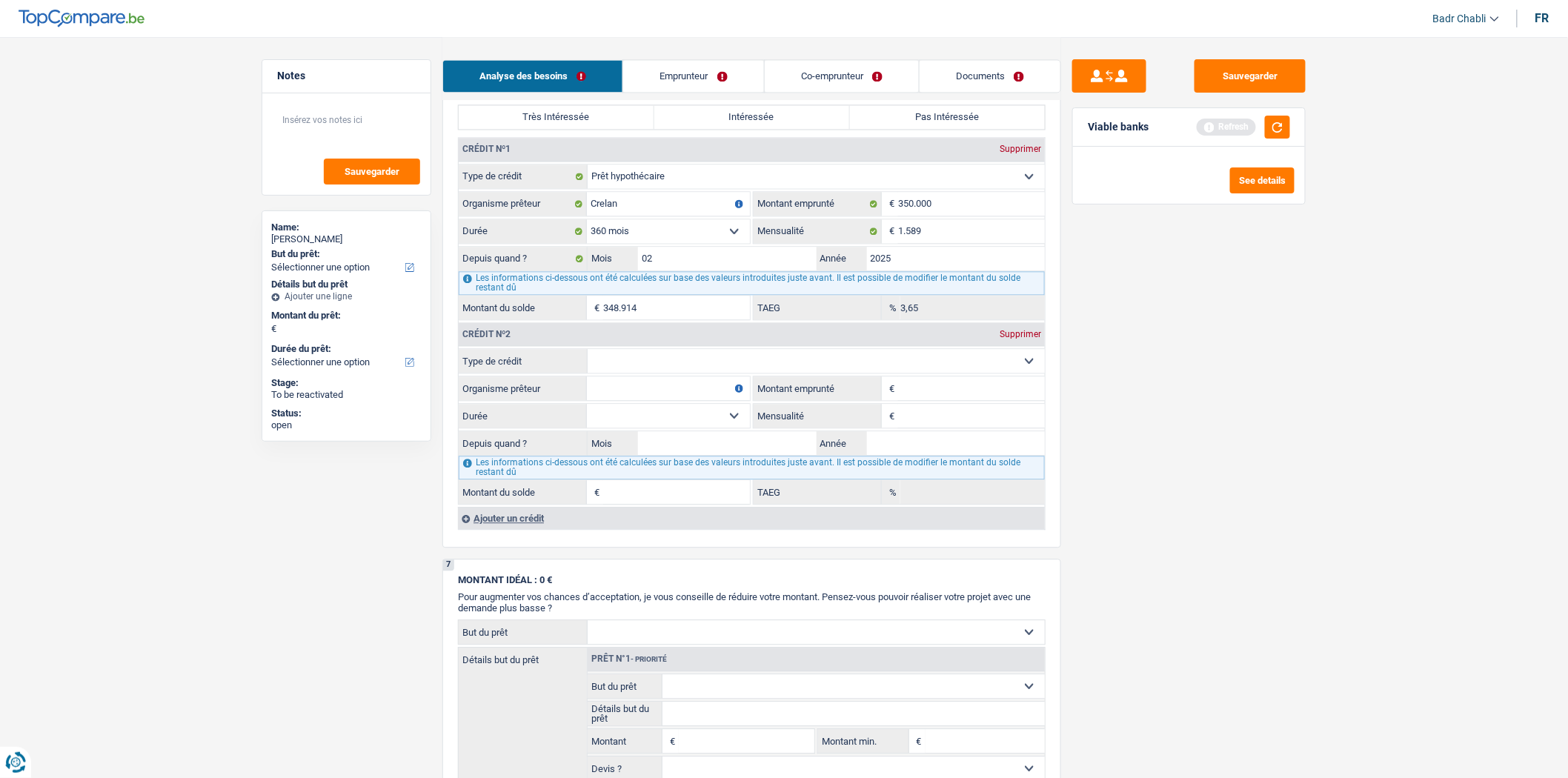
scroll to position [1316, 0]
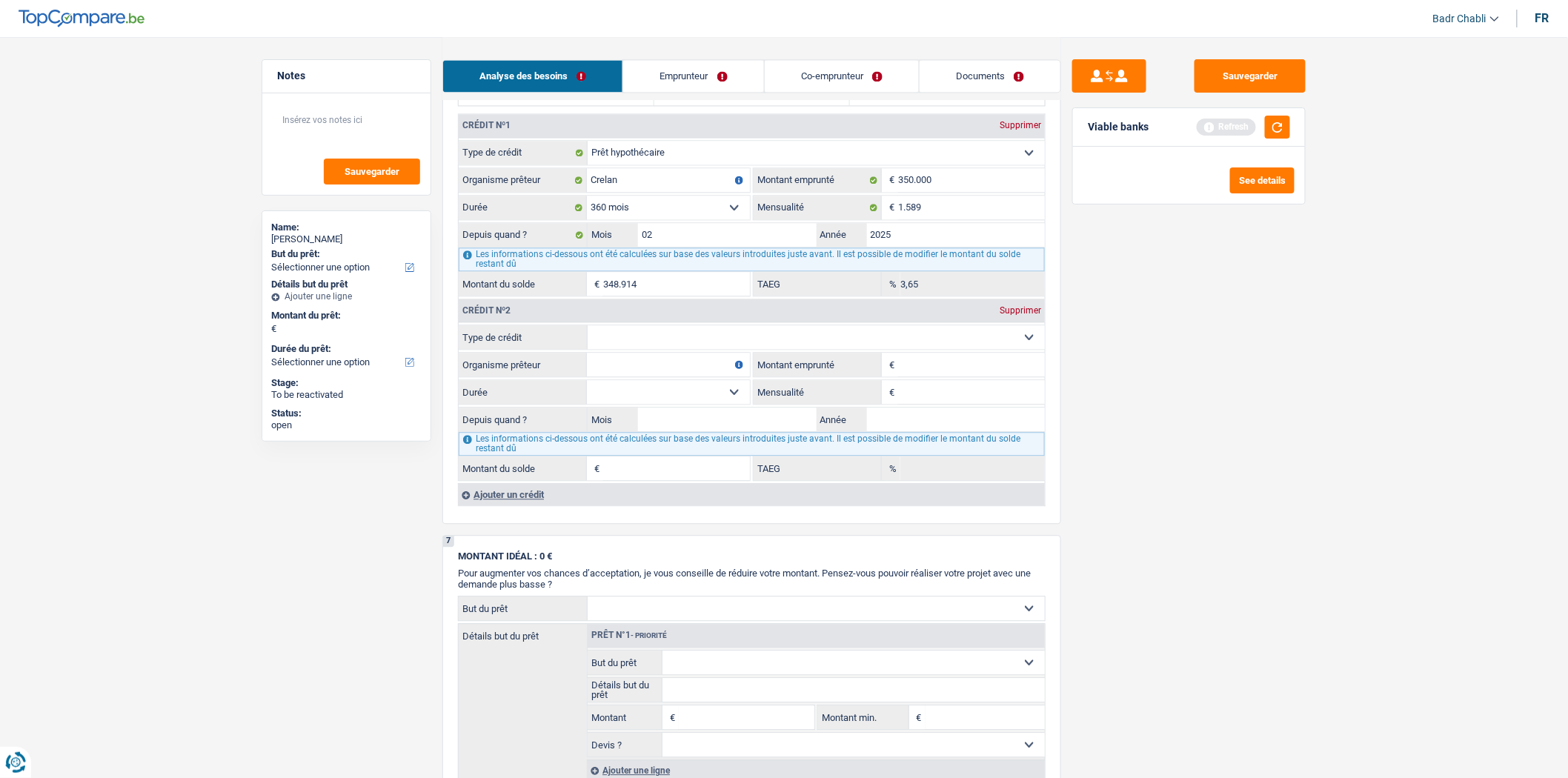
click at [731, 342] on select "Carte ou ouverture de crédit Prêt hypothécaire Vente à tempérament Prêt à tempé…" at bounding box center [815, 336] width 457 height 24
select select "carLoan"
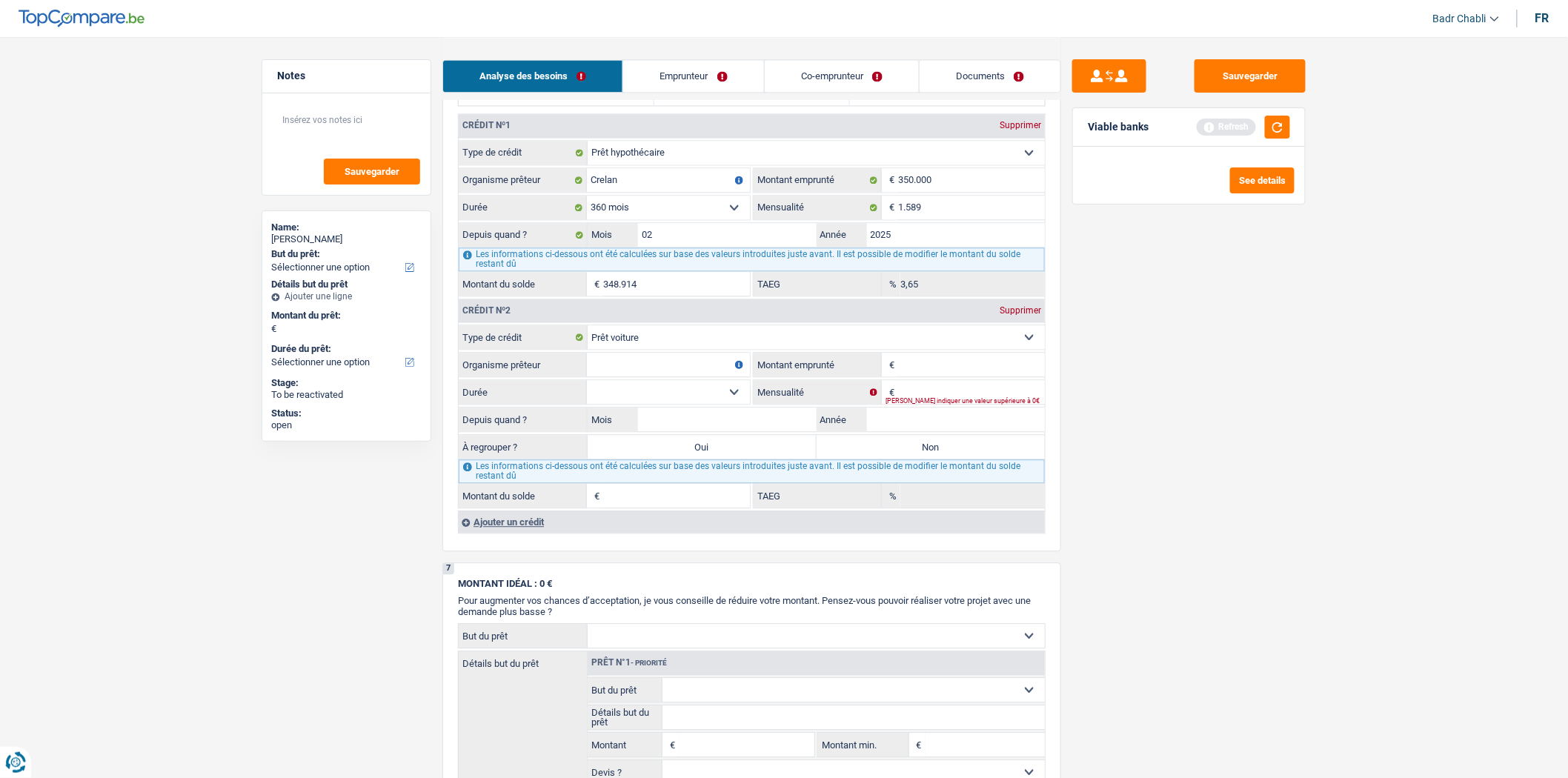
type input "0"
click at [698, 376] on input "Organisme prêteur" at bounding box center [668, 364] width 163 height 24
type input "Crelan"
click at [1159, 379] on div "Sauvegarder Viable banks Refresh See details" at bounding box center [1188, 406] width 256 height 694
click at [1024, 313] on div "Crédit nº2 Supprimer" at bounding box center [752, 310] width 586 height 24
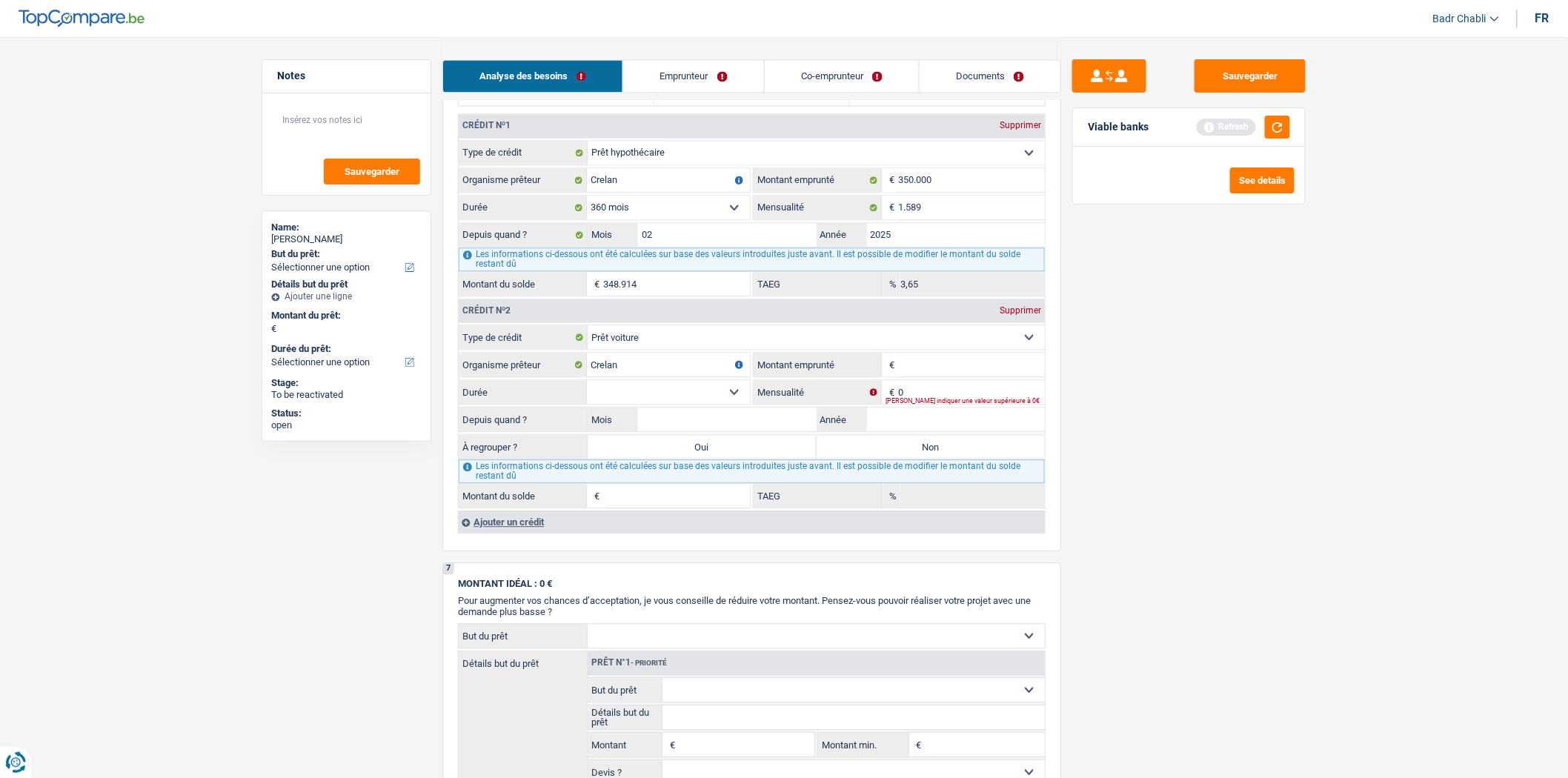
click at [1024, 314] on div "Supprimer" at bounding box center [1020, 310] width 48 height 9
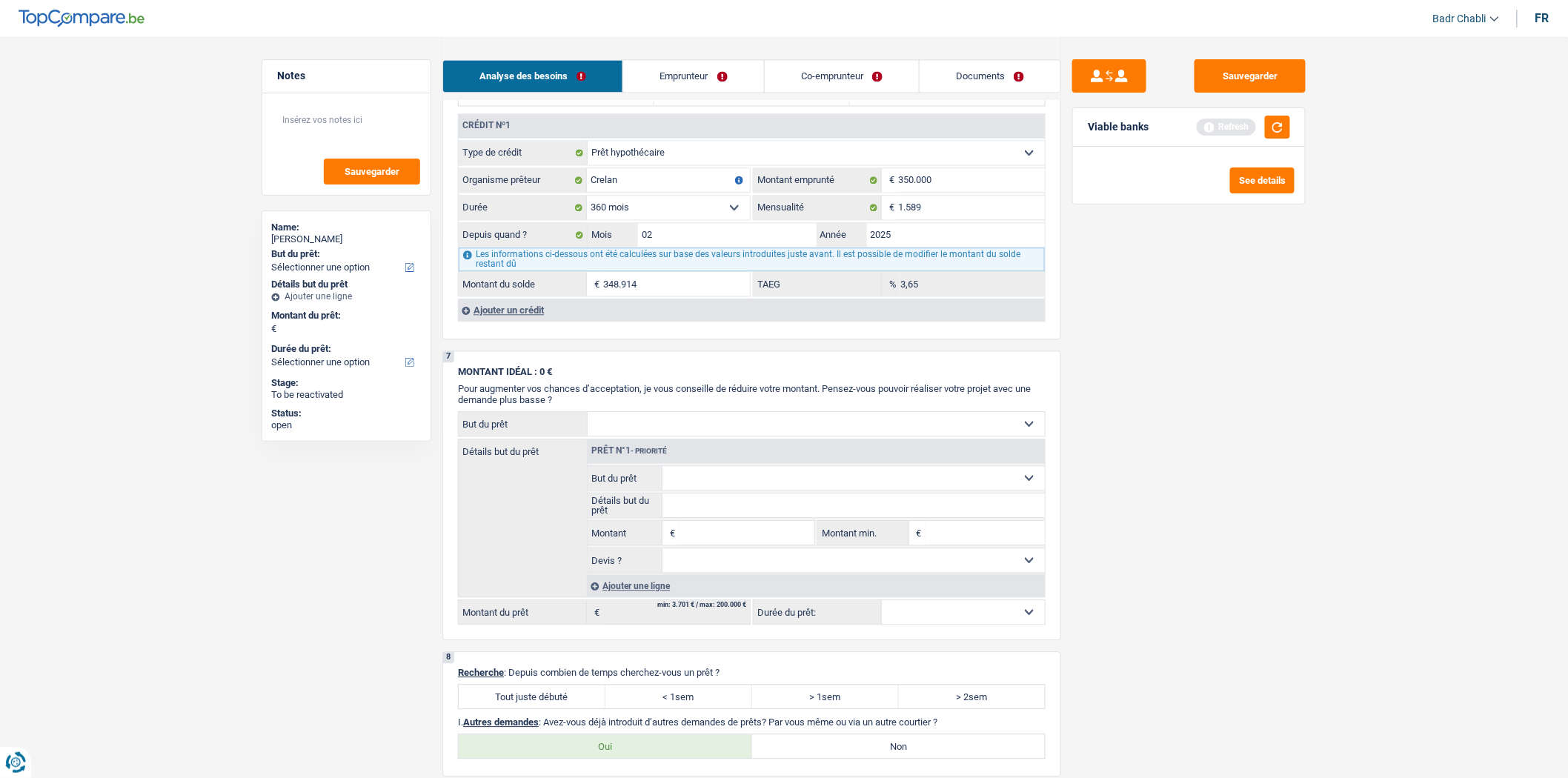
click at [1201, 348] on div "Sauvegarder Viable banks Refresh See details" at bounding box center [1188, 406] width 256 height 694
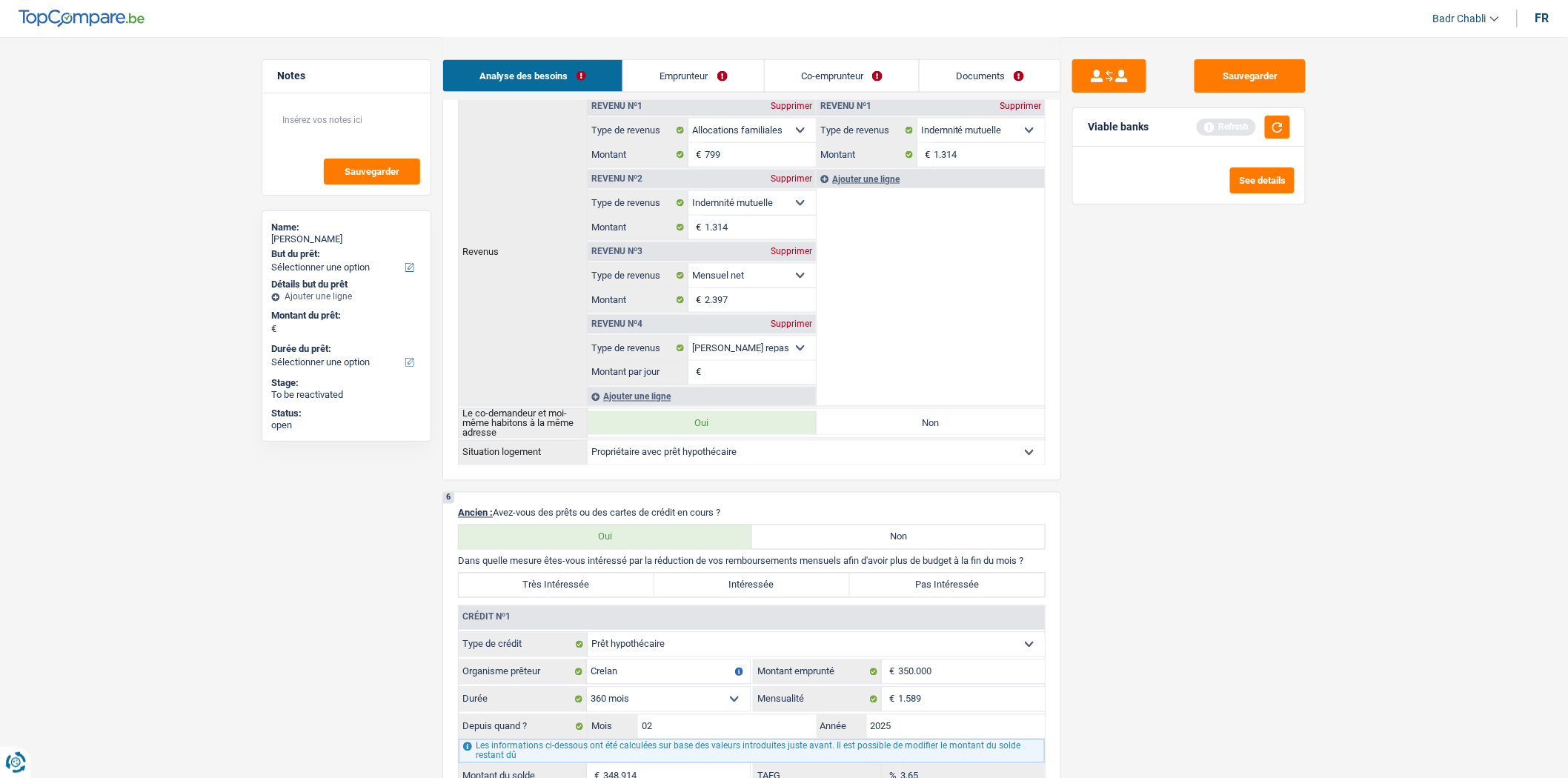
scroll to position [1234, 0]
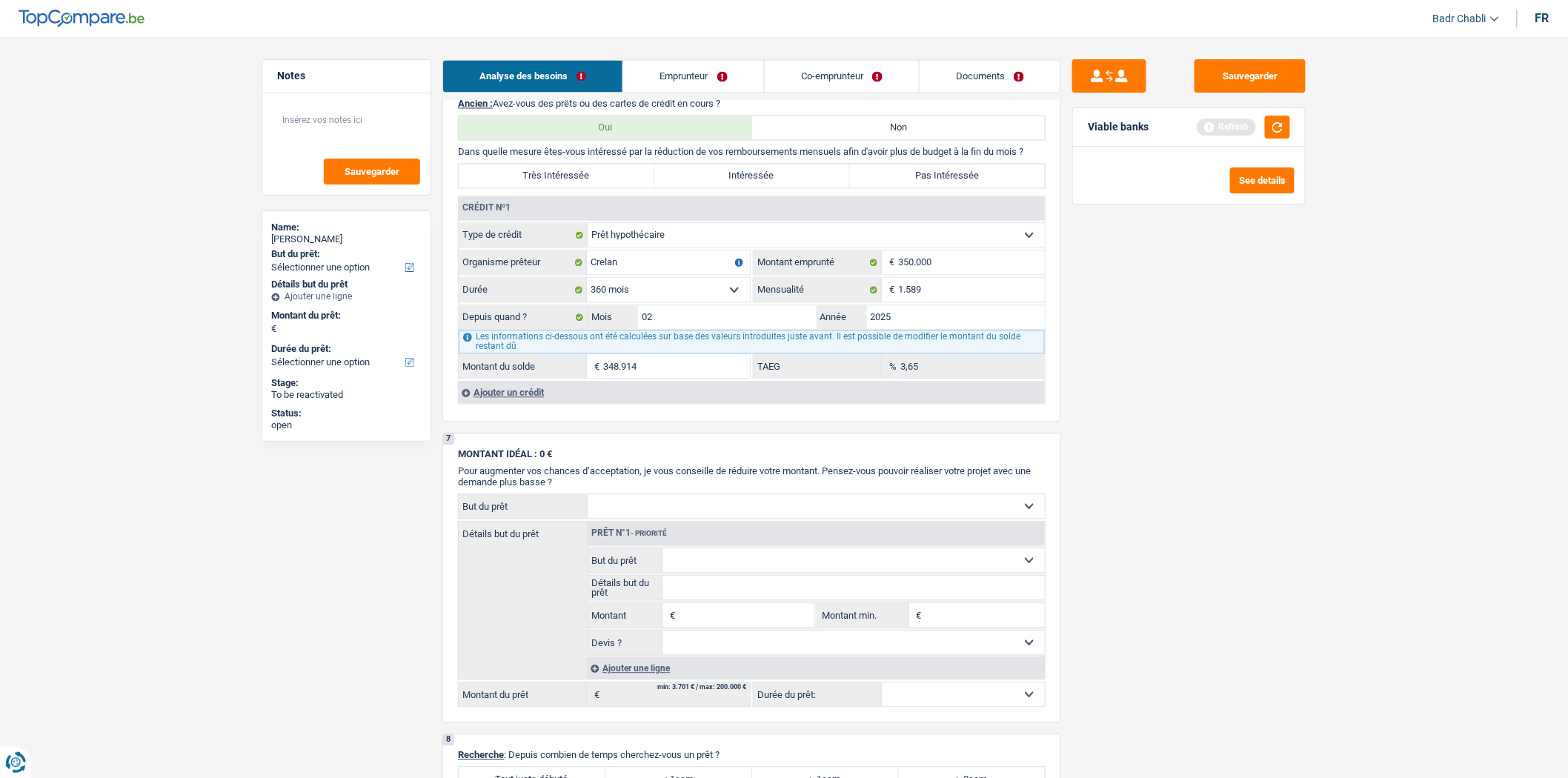
click at [527, 403] on div "Ajouter un crédit" at bounding box center [751, 391] width 586 height 22
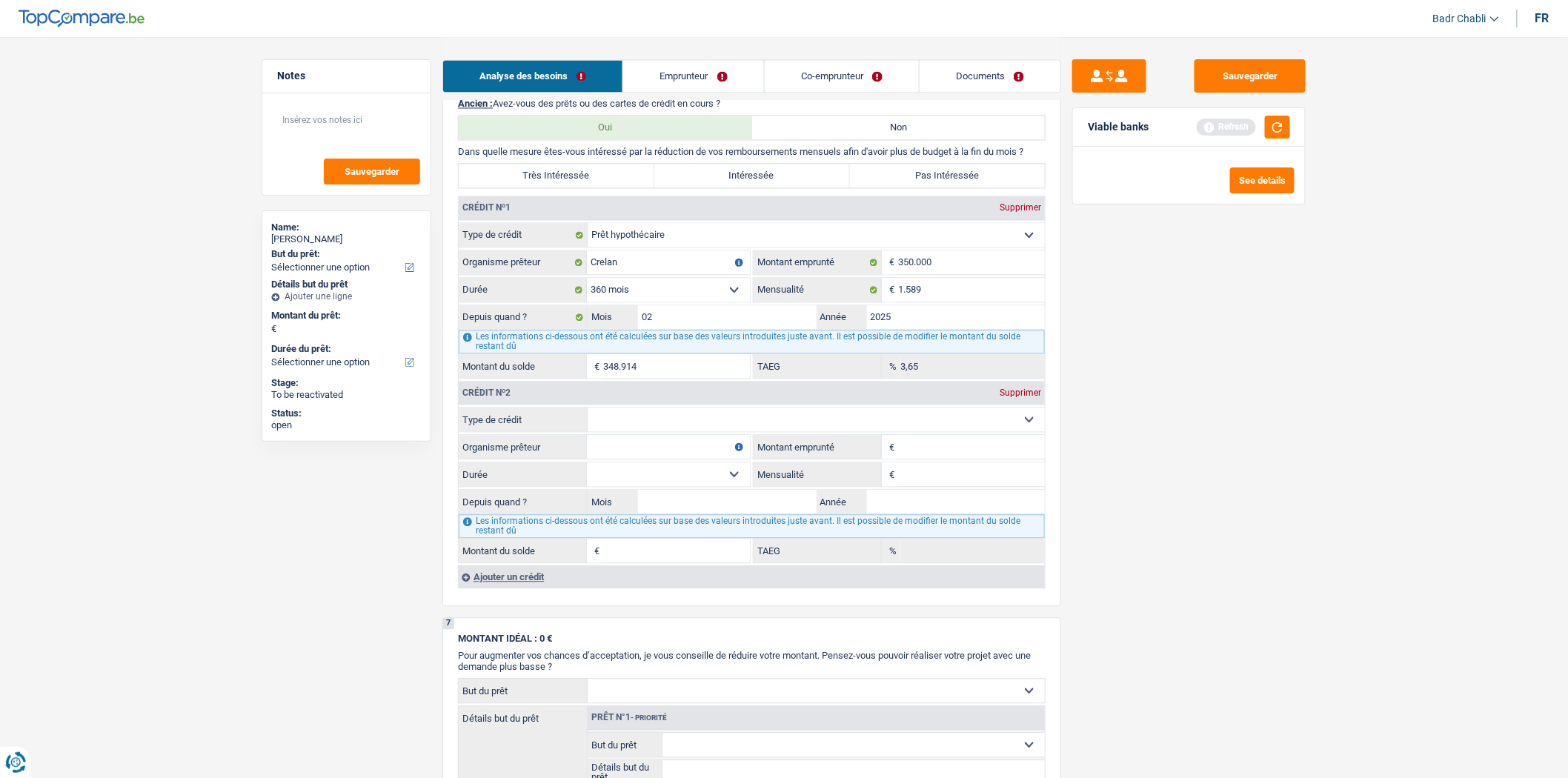
click at [739, 431] on select "Carte ou ouverture de crédit Prêt hypothécaire Vente à tempérament Prêt à tempé…" at bounding box center [815, 419] width 457 height 24
select select "carLoan"
type input "0"
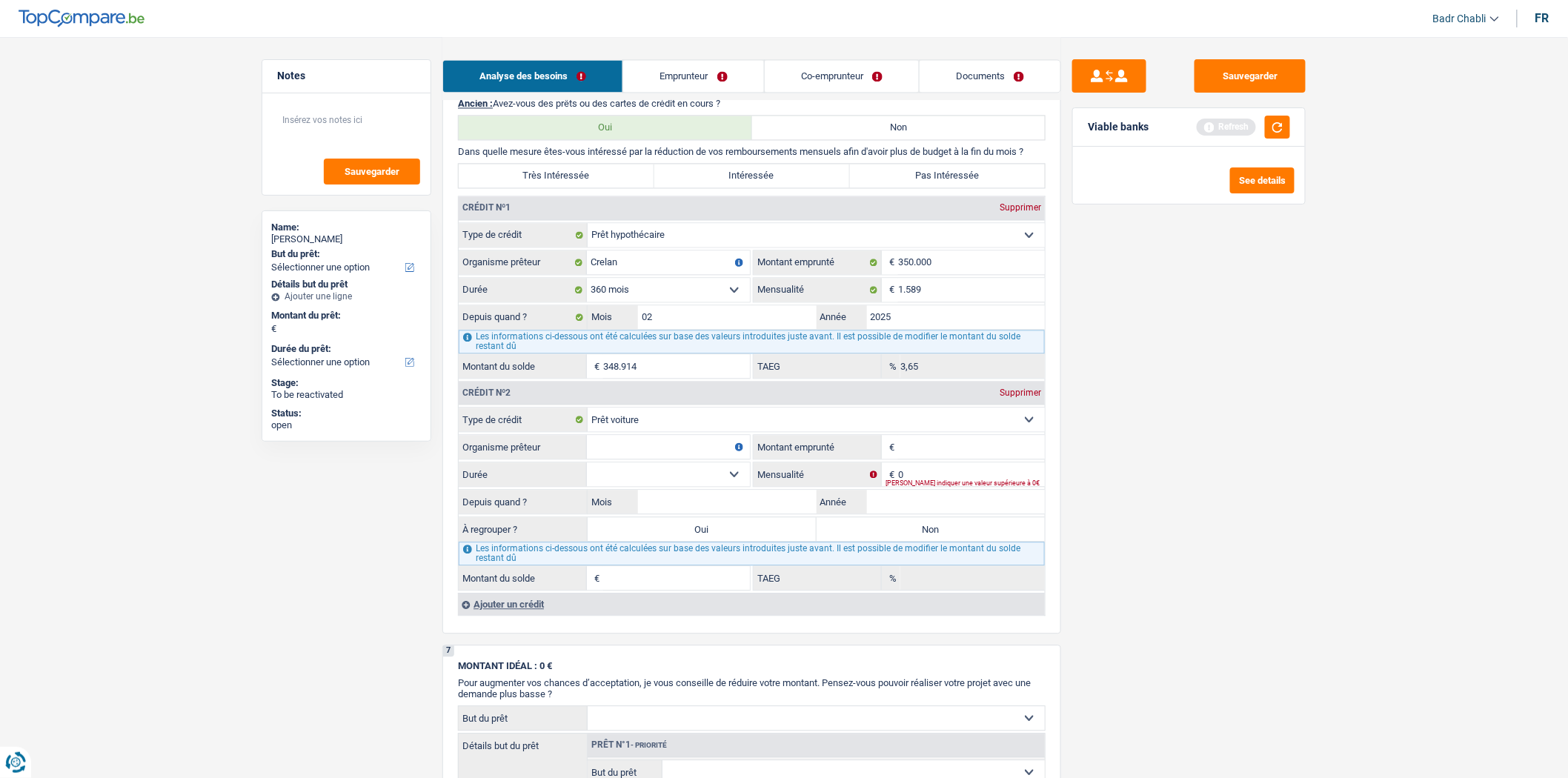
click at [691, 456] on input "Organisme prêteur" at bounding box center [668, 446] width 163 height 24
type input "Crelan"
click at [931, 455] on input "Montant emprunté" at bounding box center [971, 446] width 146 height 24
type input "40.000"
click at [731, 482] on select "12 mois 18 mois 24 mois 30 mois 36 mois 42 mois 48 mois 60 mois 72 mois 84 mois…" at bounding box center [668, 473] width 163 height 24
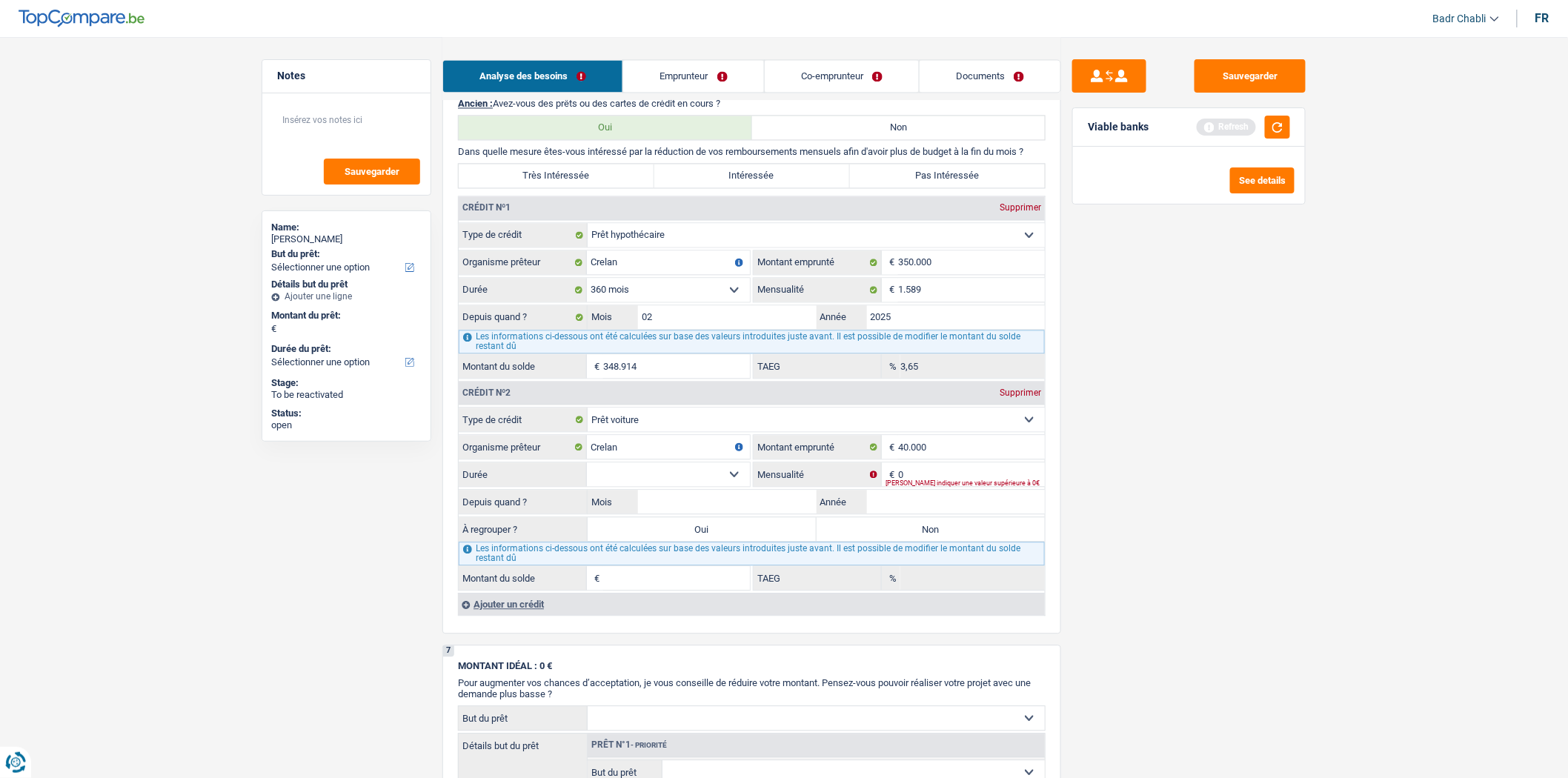
select select "84"
click at [586, 473] on select "12 mois 18 mois 24 mois 30 mois 36 mois 42 mois 48 mois 60 mois 72 mois 84 mois…" at bounding box center [668, 473] width 163 height 24
click at [935, 484] on input "0" at bounding box center [971, 473] width 146 height 24
click at [788, 513] on input "Mois" at bounding box center [727, 501] width 179 height 24
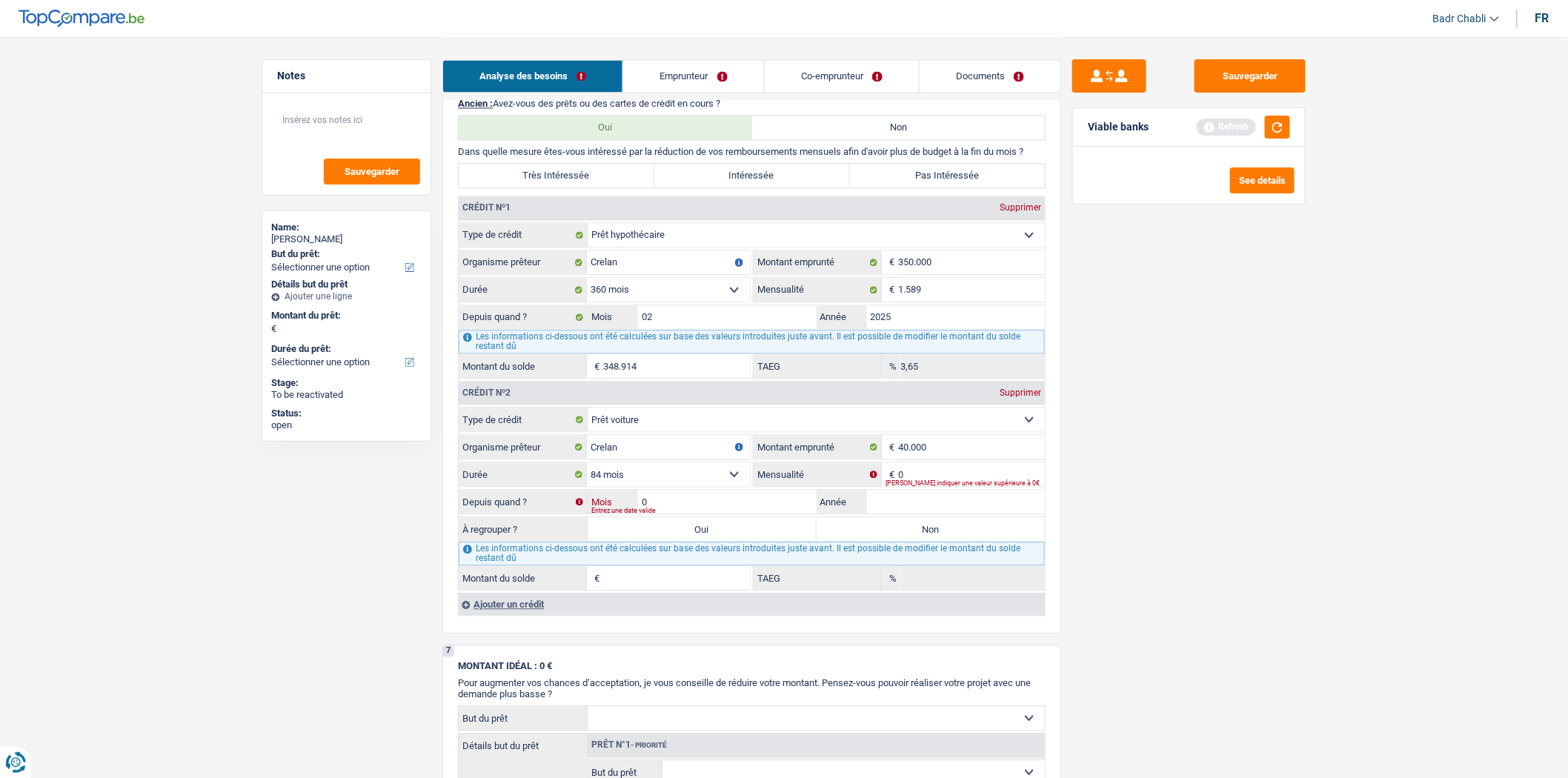
type input "03"
type input "2025"
type input "1"
type input "0,00"
click at [926, 476] on input "0" at bounding box center [971, 473] width 146 height 24
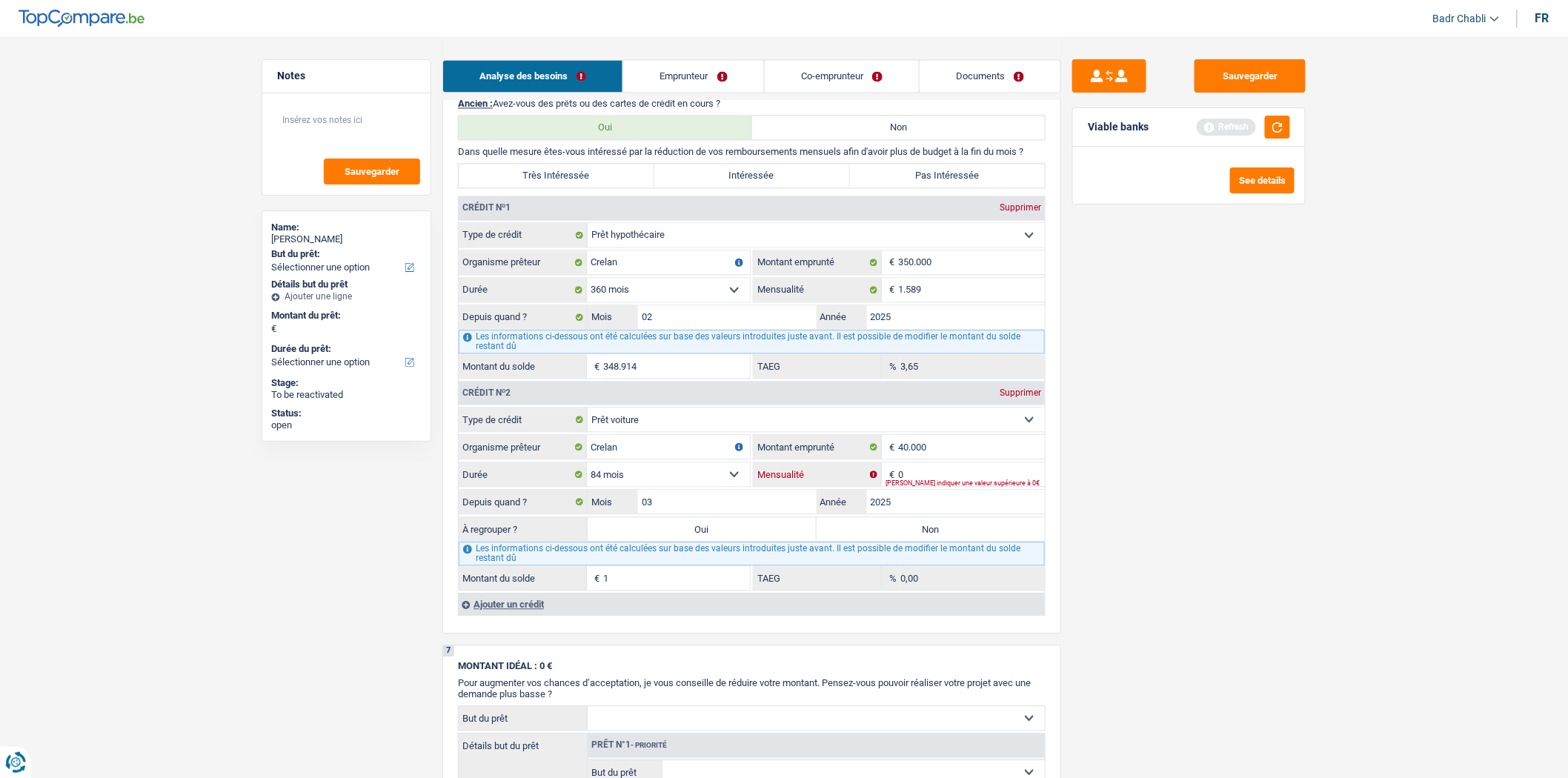
click at [926, 476] on input "0" at bounding box center [971, 473] width 146 height 24
type input "580"
type input "37.647"
type input "5,93"
click at [717, 541] on label "Oui" at bounding box center [701, 528] width 229 height 24
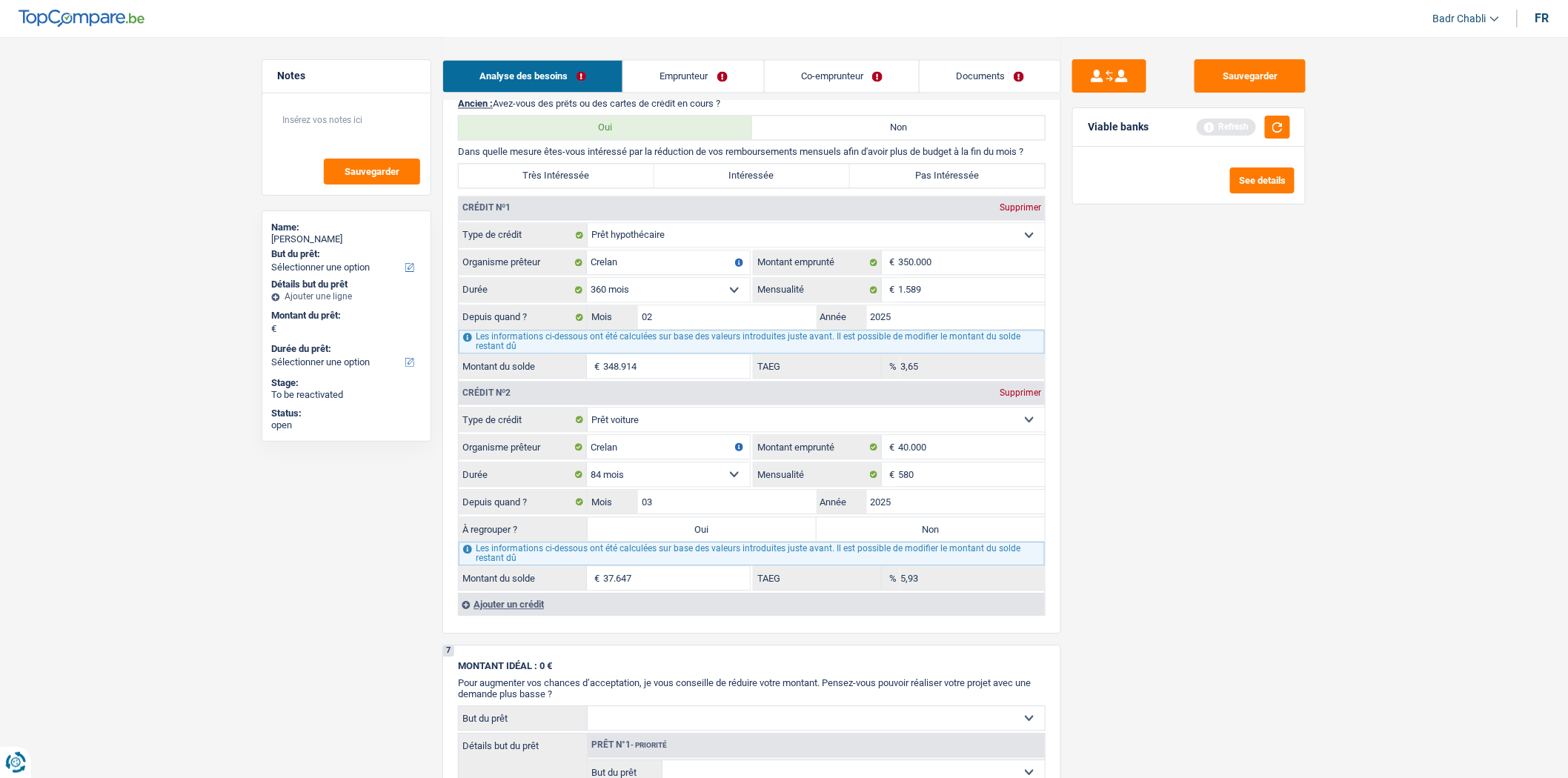
click at [717, 541] on input "Oui" at bounding box center [701, 528] width 229 height 24
radio input "true"
type input "37.647"
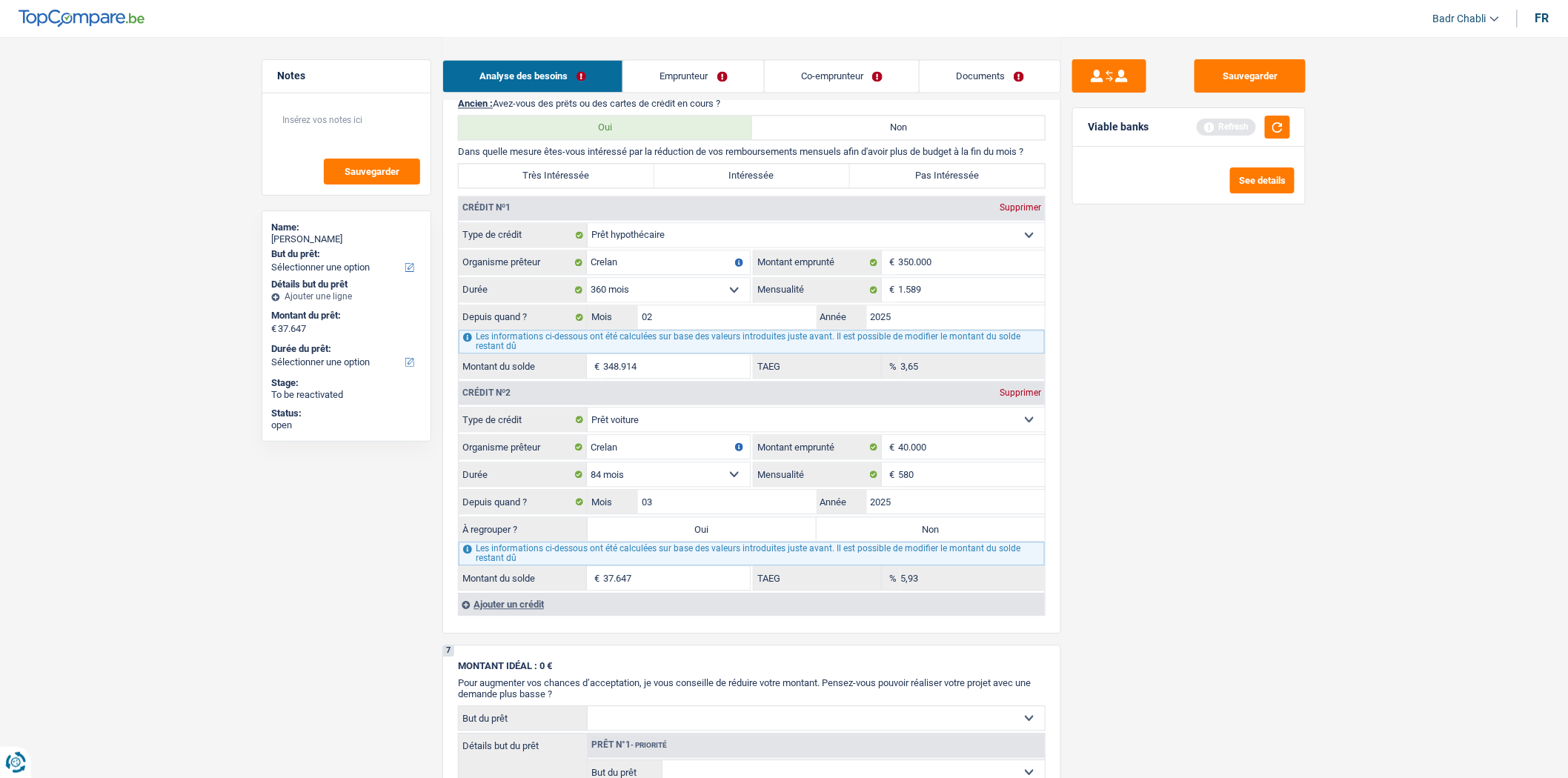
select select "refinancing"
select select "144"
select select "refinancing"
select select "144"
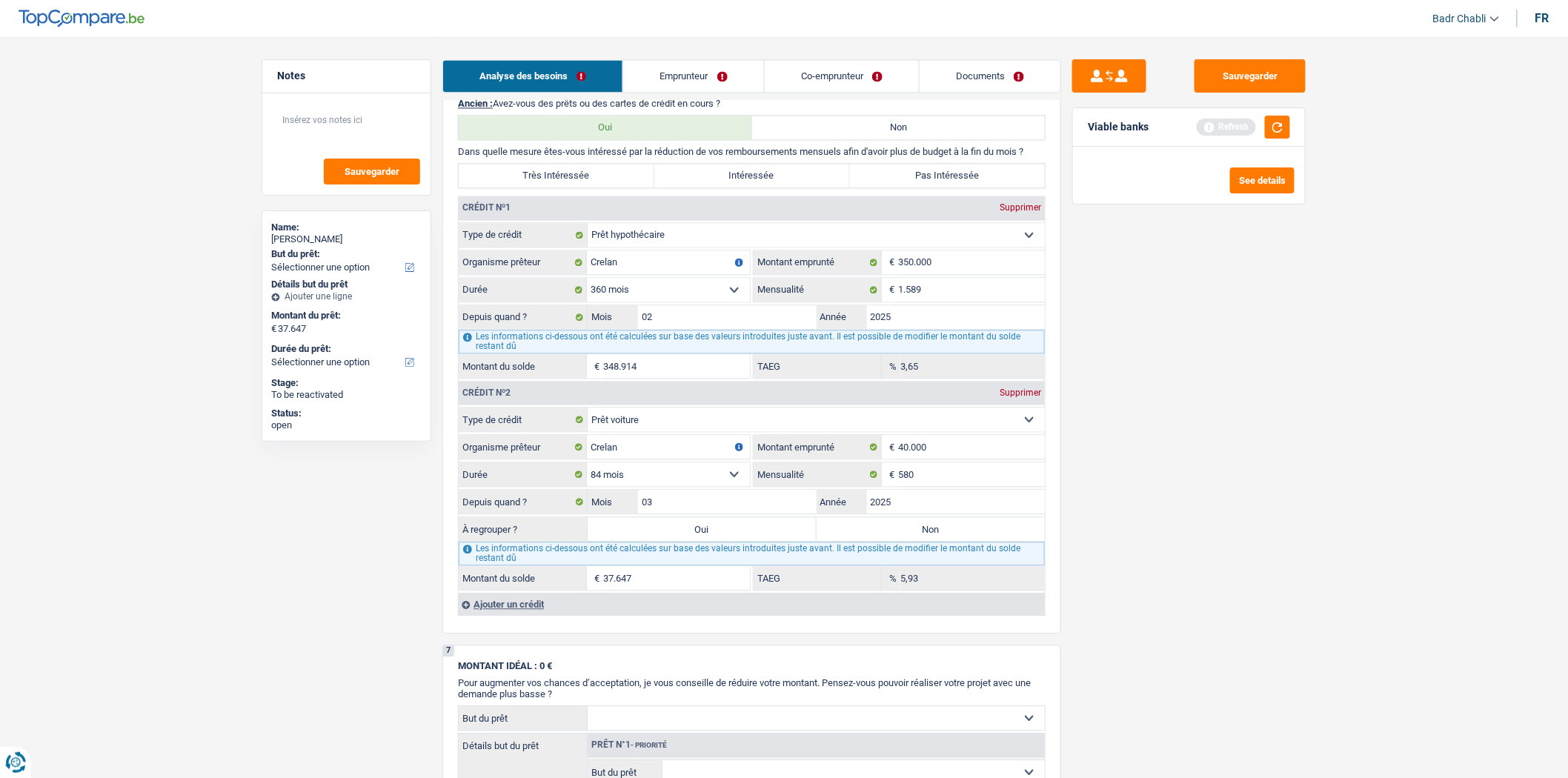
select select "refinancing"
select select "144"
select select "refinancing"
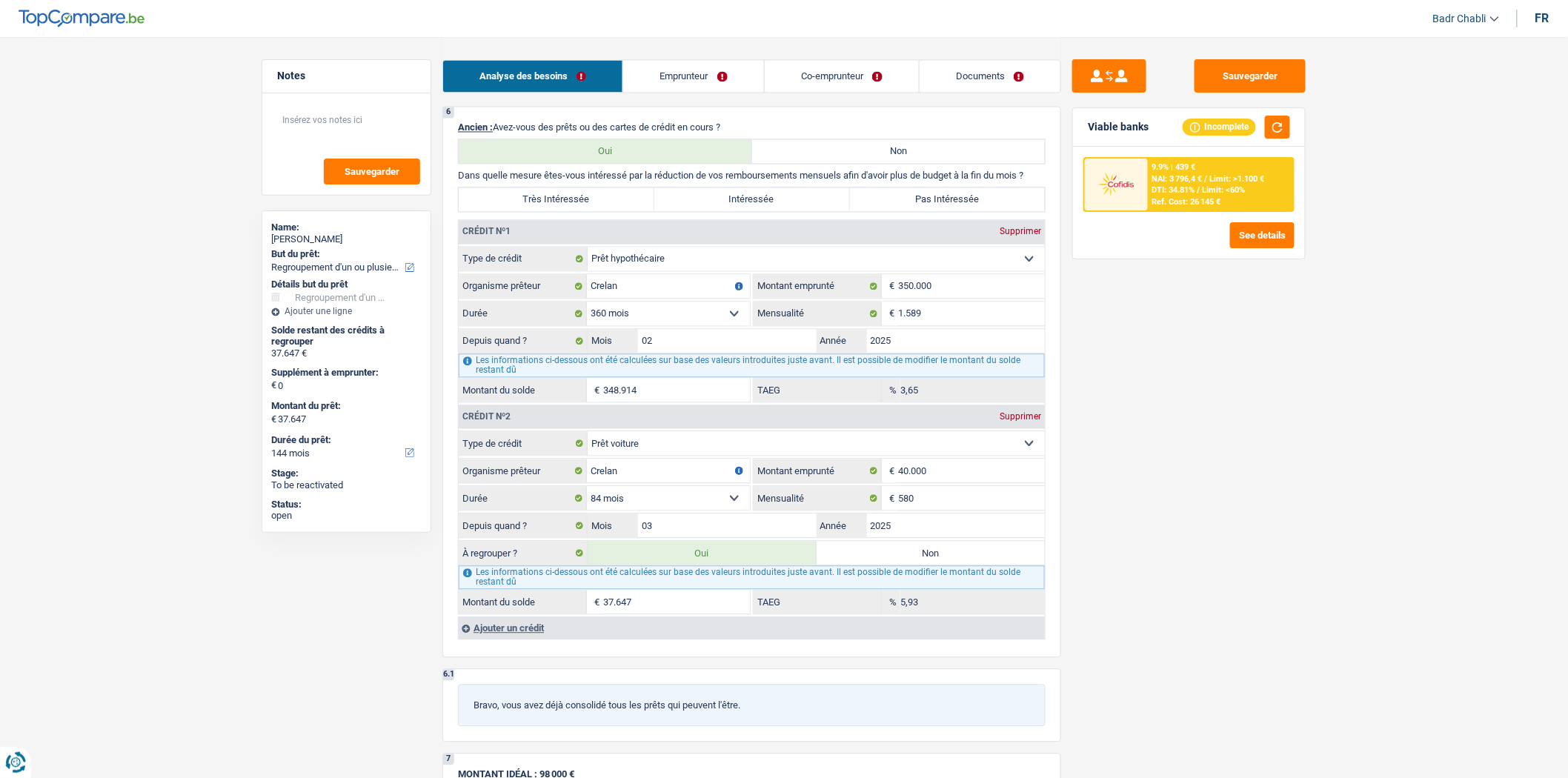
click at [538, 638] on div "Ajouter un crédit" at bounding box center [751, 627] width 586 height 22
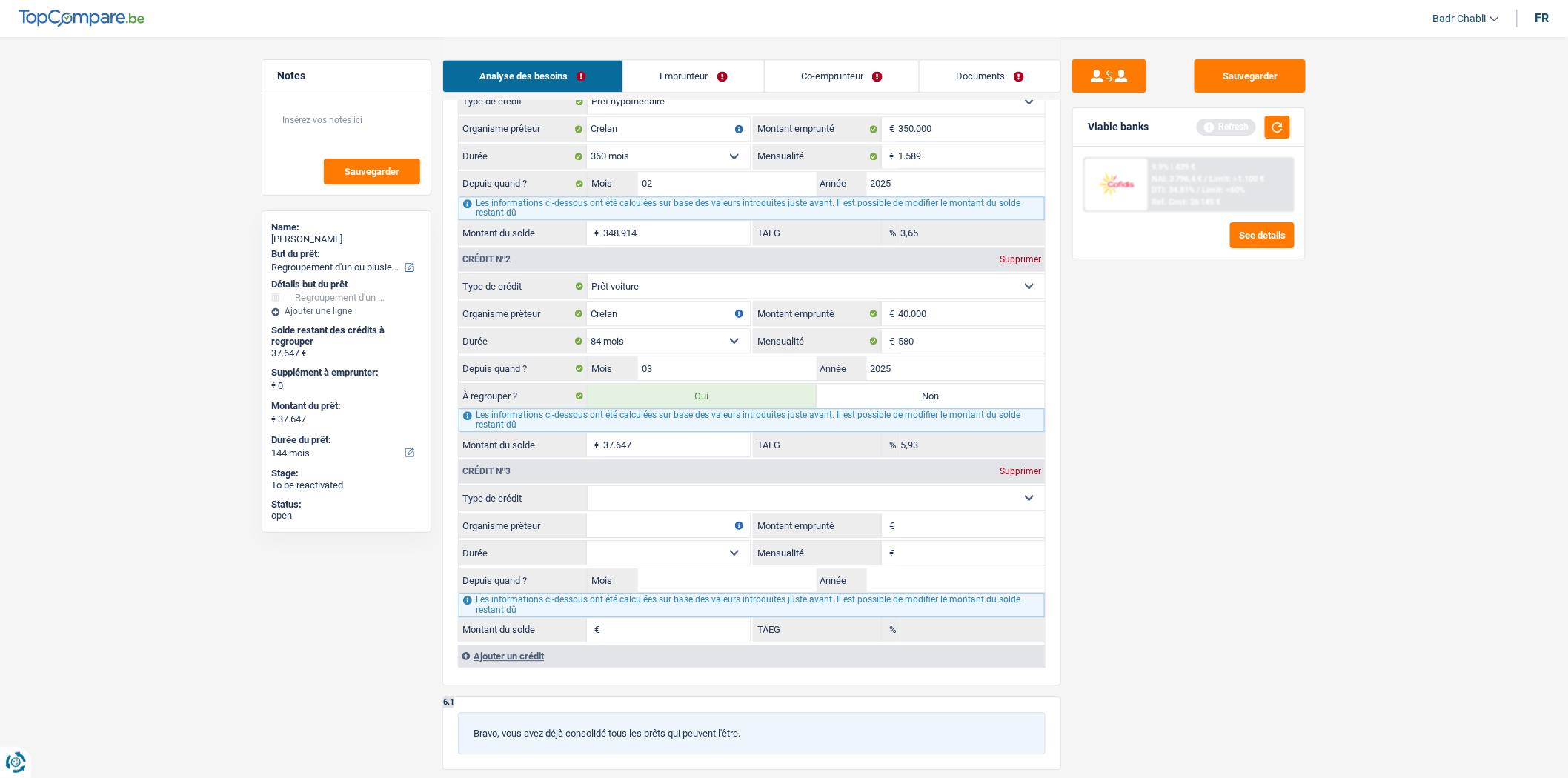
scroll to position [1564, 0]
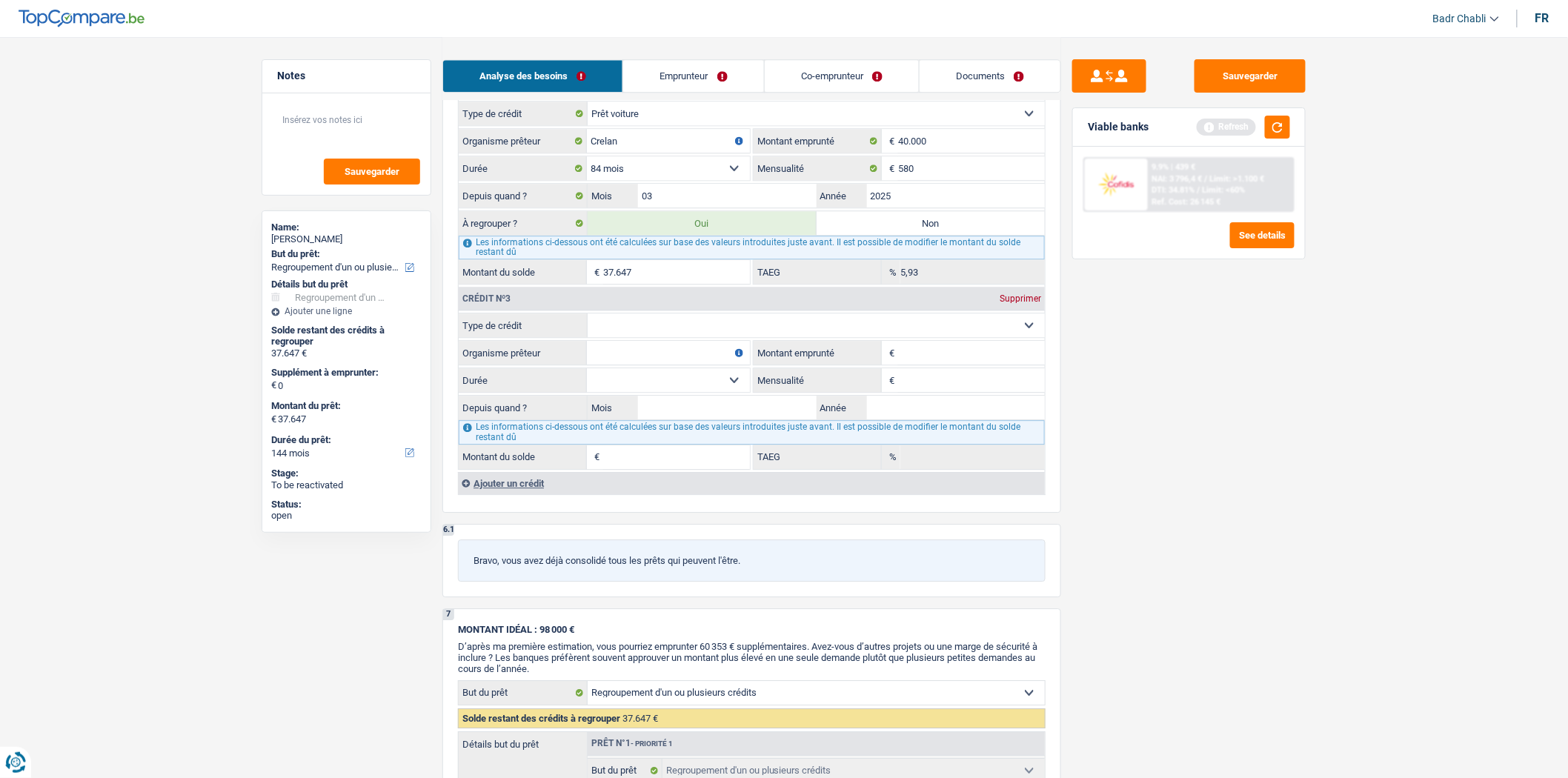
click at [1017, 303] on div "Supprimer" at bounding box center [1020, 297] width 48 height 9
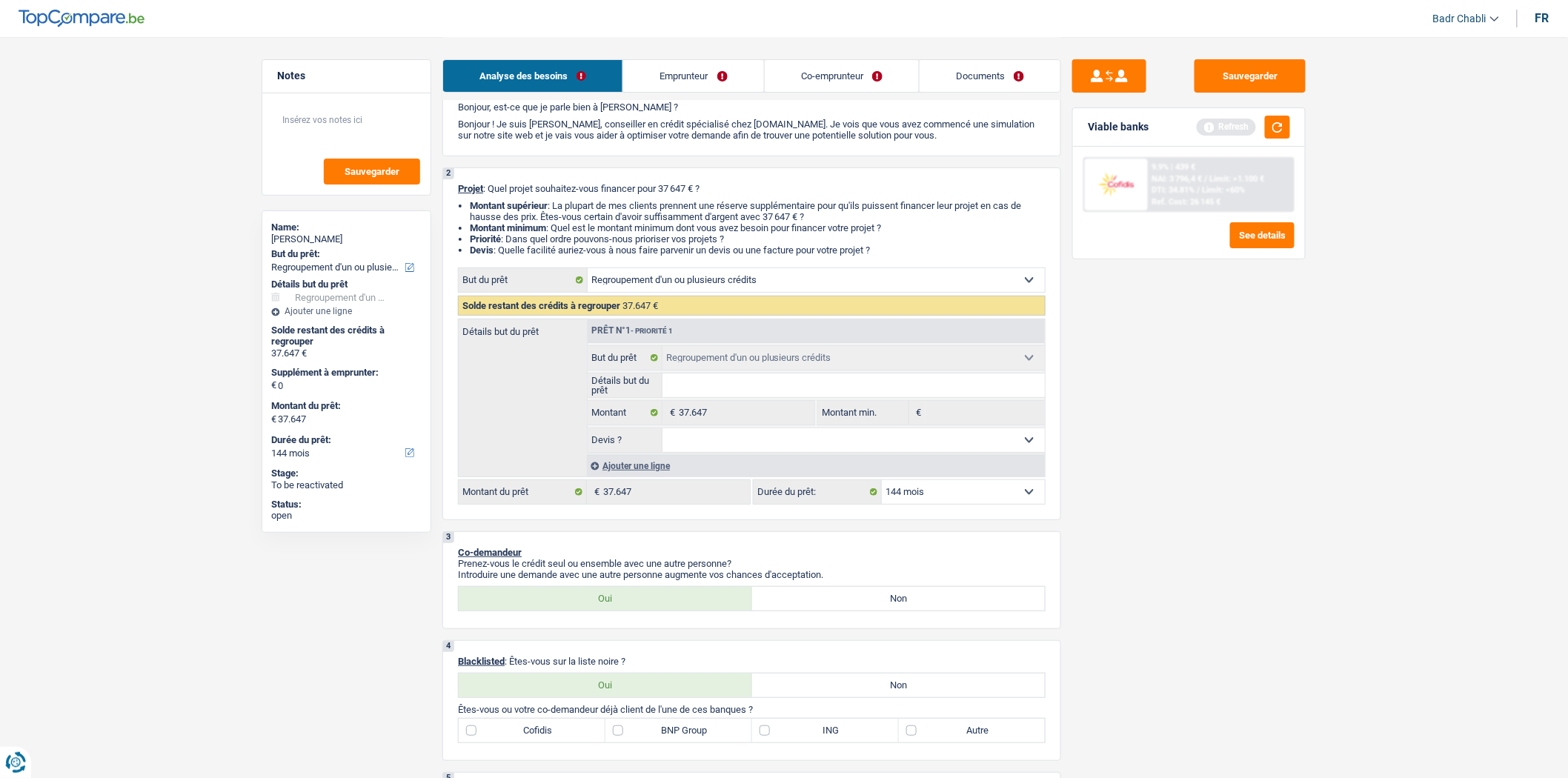
scroll to position [0, 0]
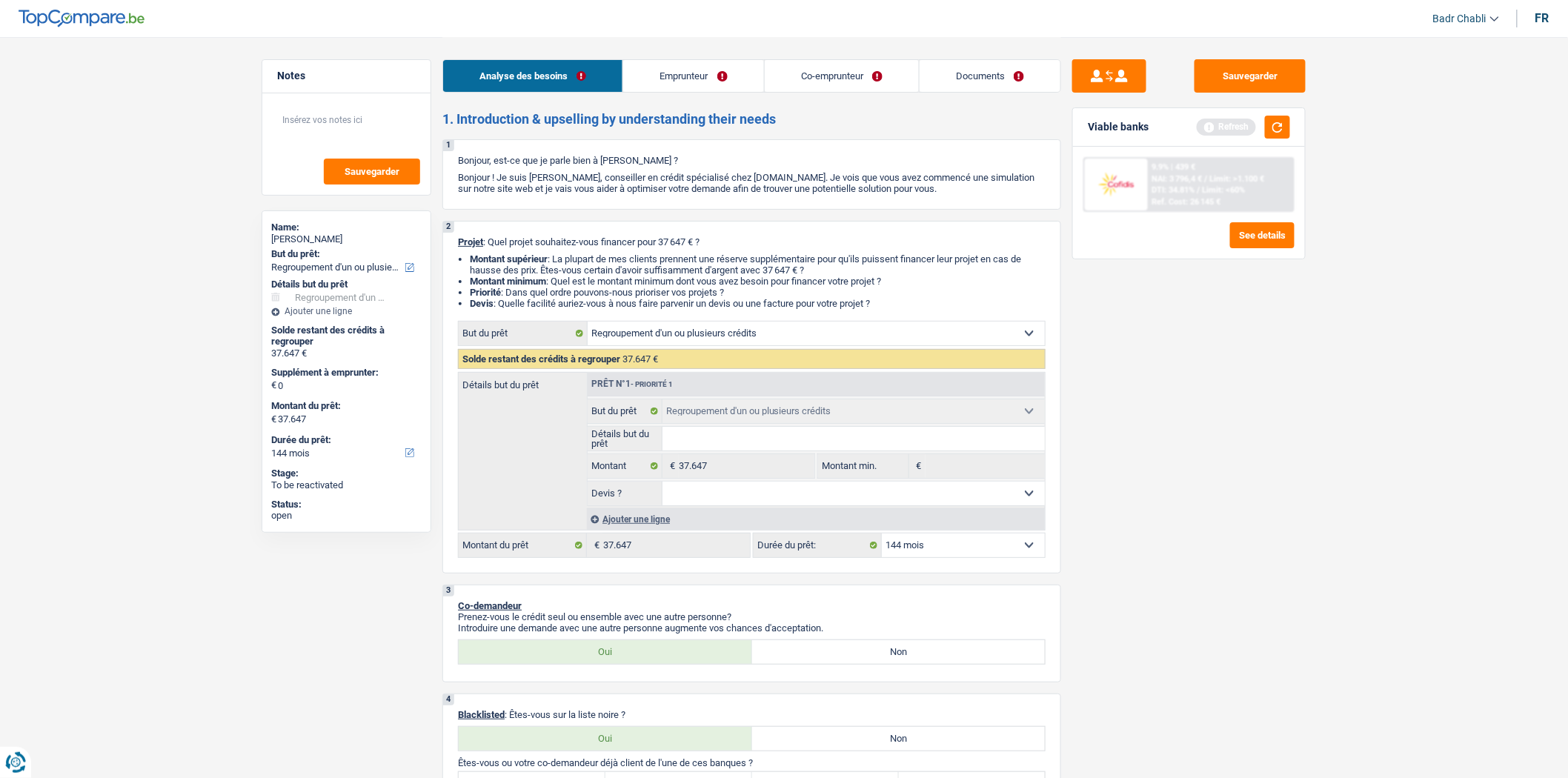
click at [635, 521] on div "Ajouter une ligne" at bounding box center [815, 519] width 458 height 22
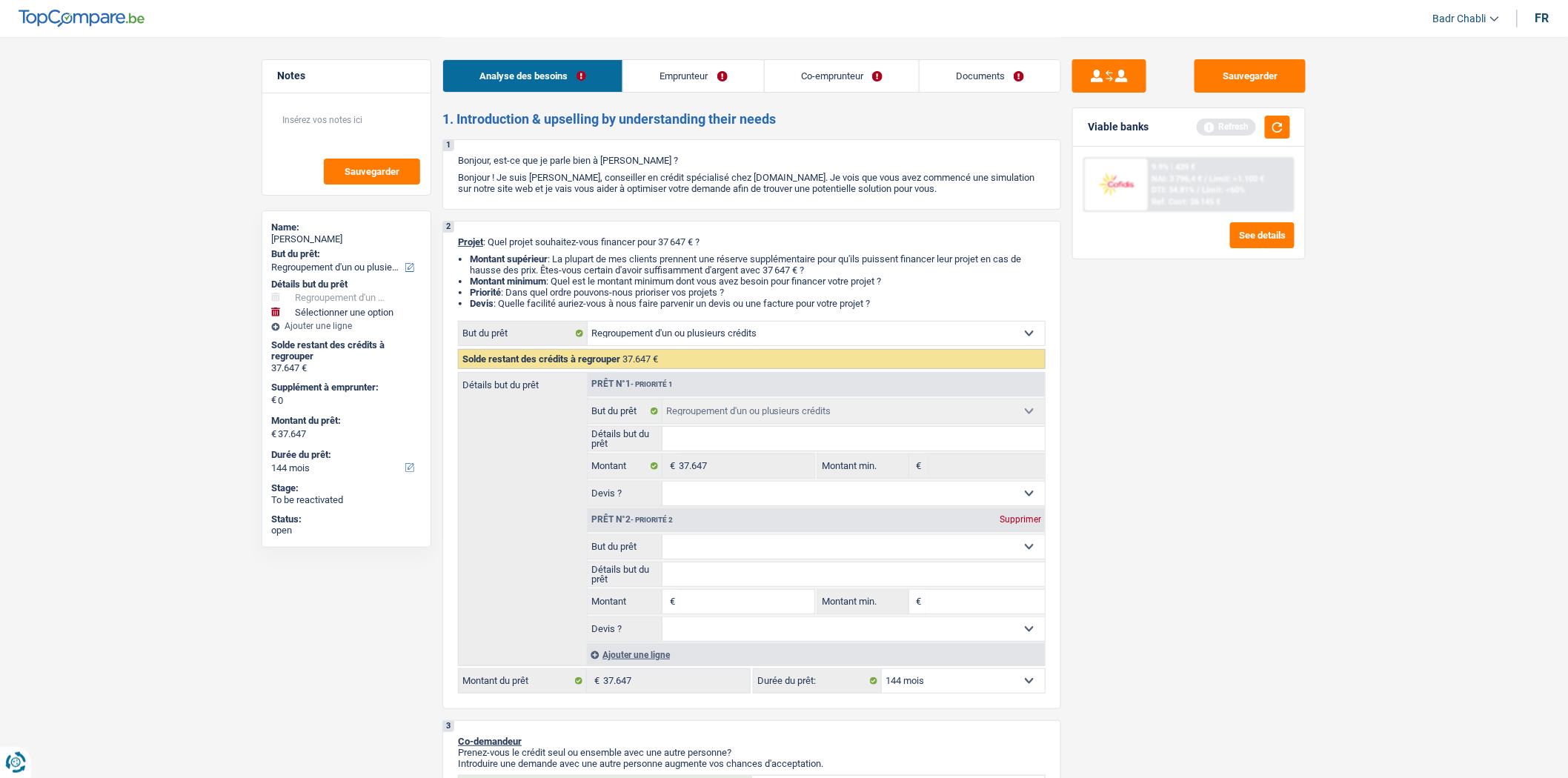
click at [705, 70] on link "Emprunteur" at bounding box center [693, 76] width 140 height 32
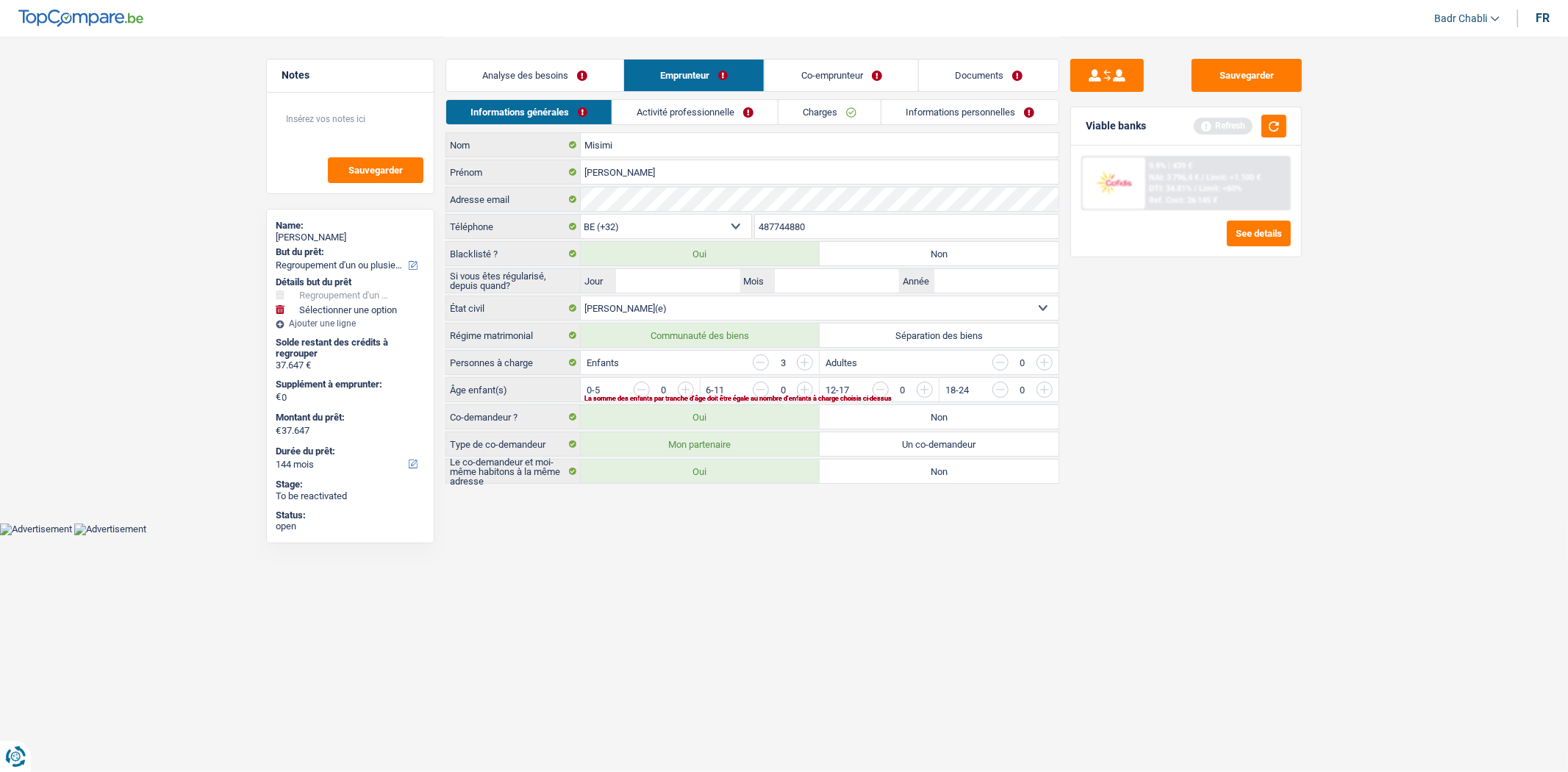
click at [672, 115] on link "Activité professionnelle" at bounding box center [694, 112] width 165 height 25
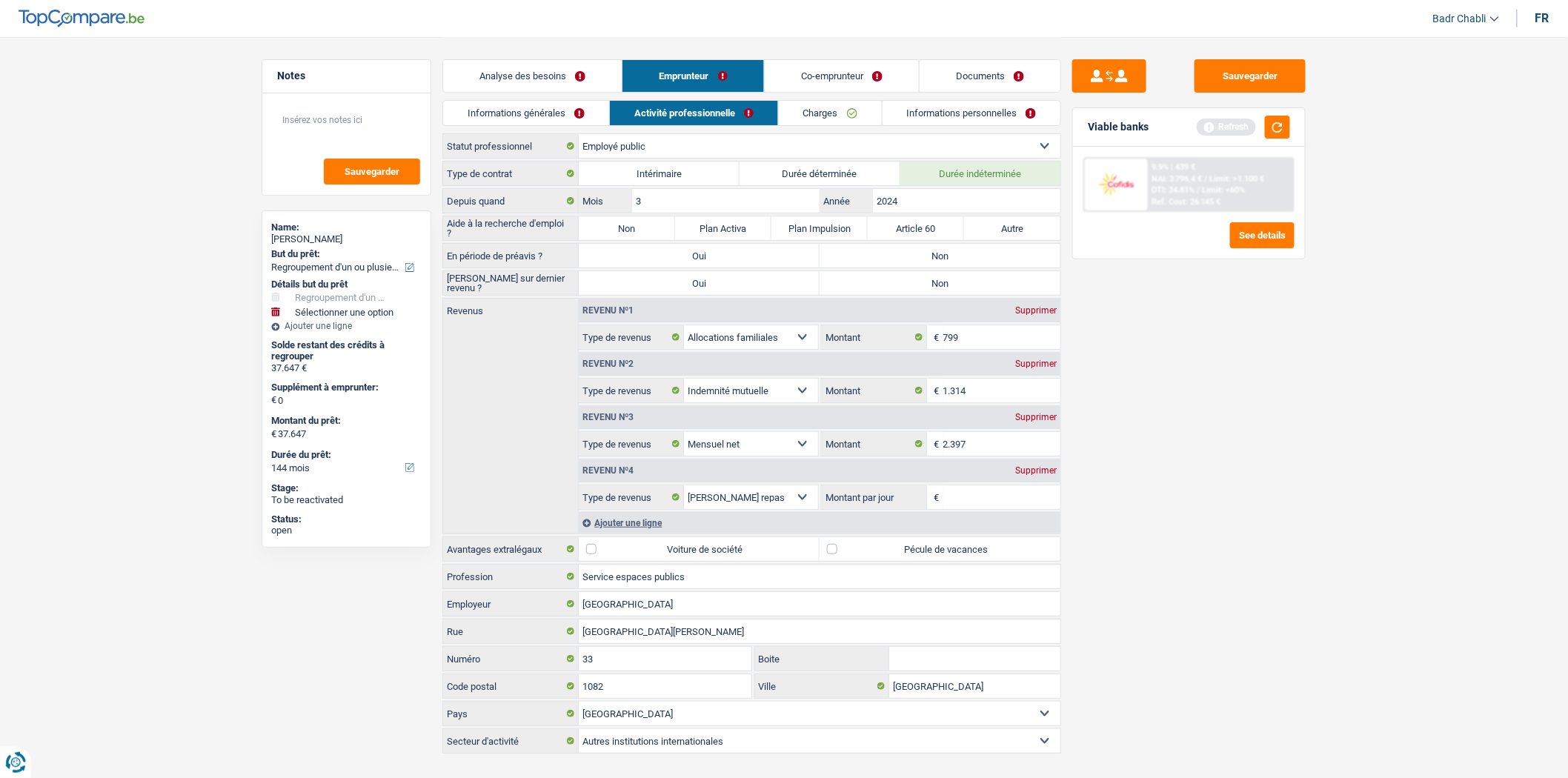
click at [633, 227] on label "Non" at bounding box center [626, 228] width 96 height 24
click at [633, 227] on input "Non" at bounding box center [626, 228] width 96 height 24
radio input "true"
click at [922, 254] on label "Non" at bounding box center [939, 255] width 240 height 24
click at [922, 254] on input "Non" at bounding box center [939, 255] width 240 height 24
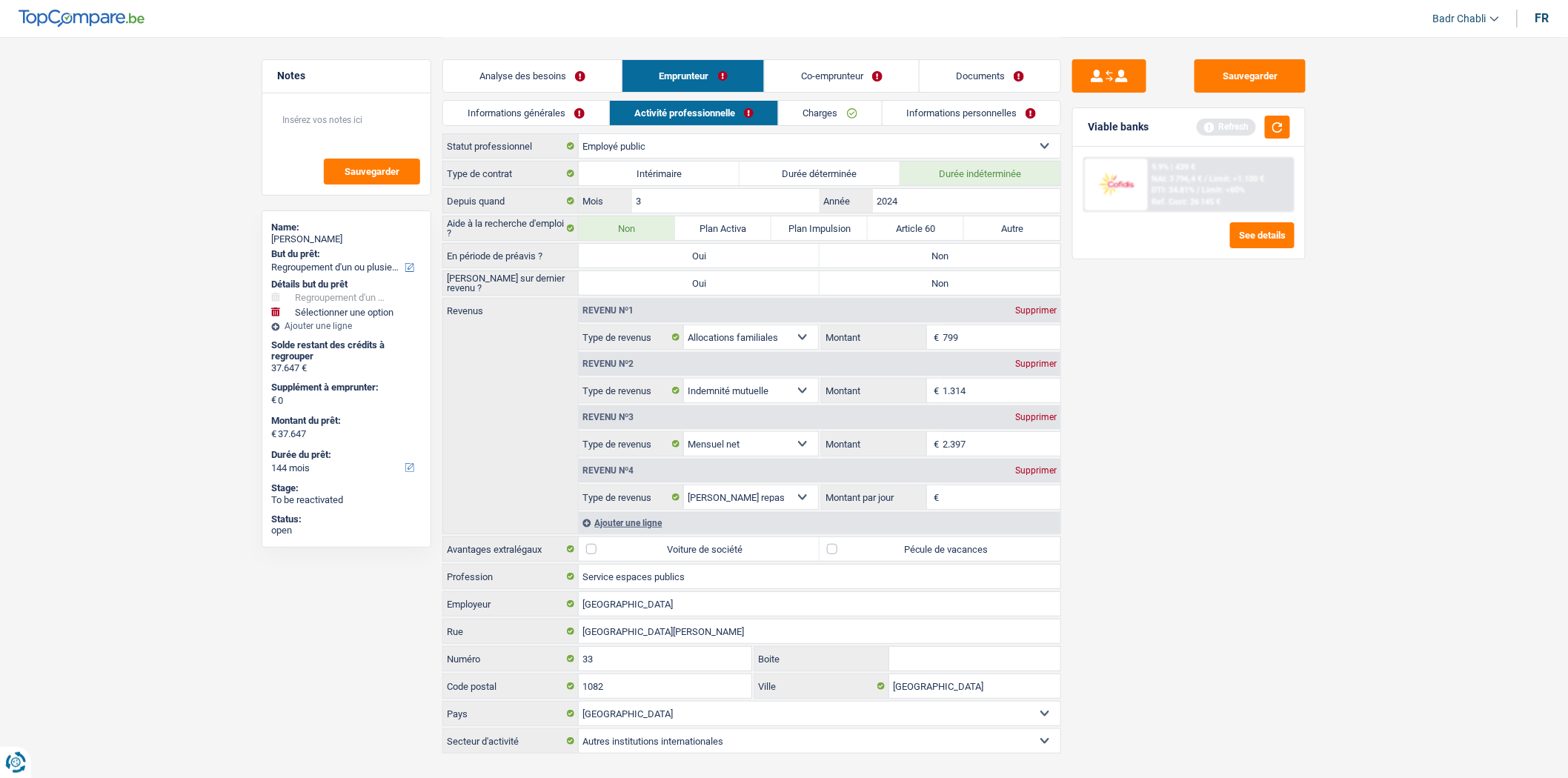
radio input "true"
click at [921, 289] on label "Non" at bounding box center [939, 282] width 240 height 24
click at [921, 289] on input "Non" at bounding box center [939, 282] width 240 height 24
radio input "true"
click at [530, 68] on link "Analyse des besoins" at bounding box center [532, 76] width 179 height 32
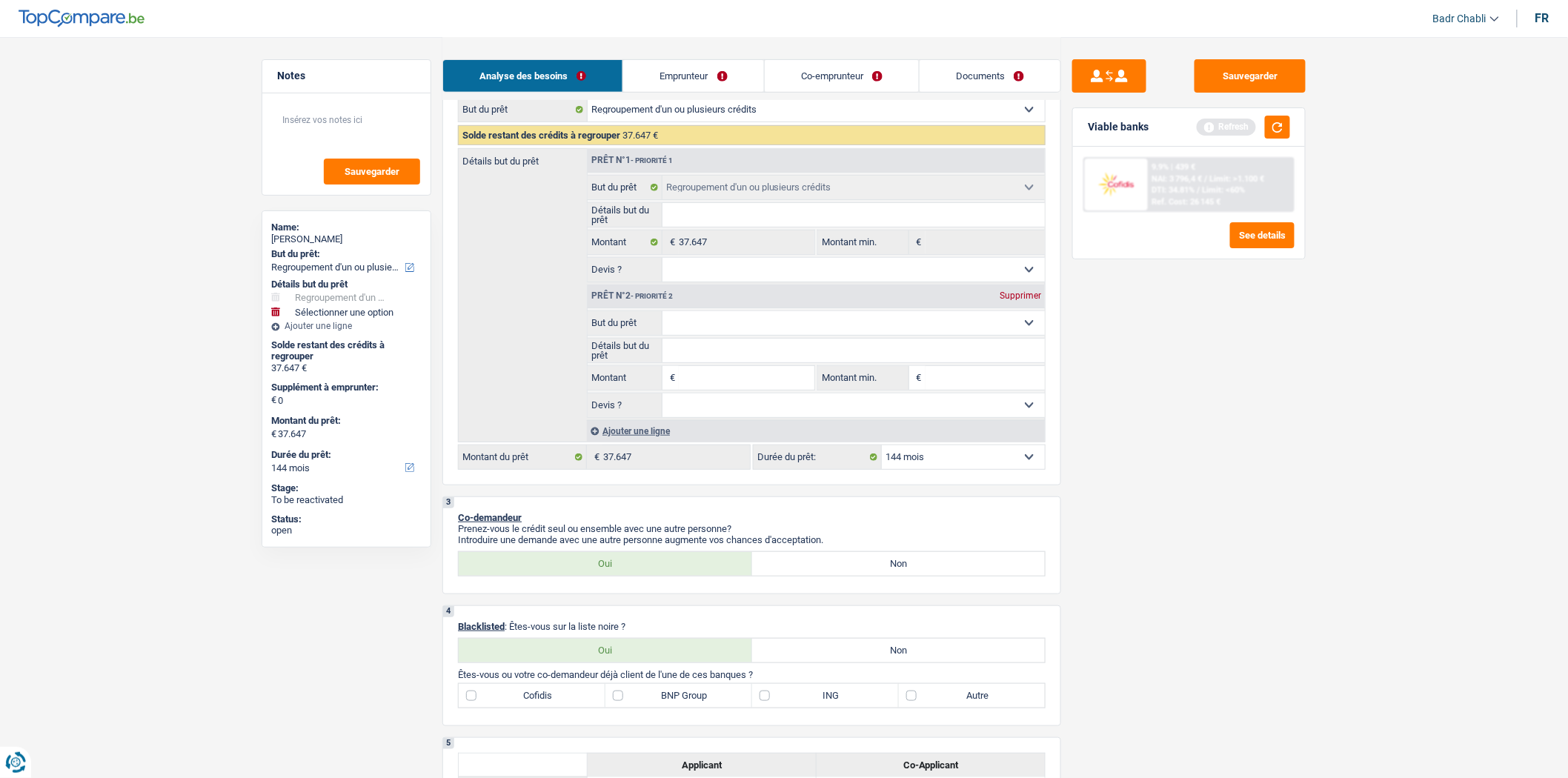
scroll to position [247, 0]
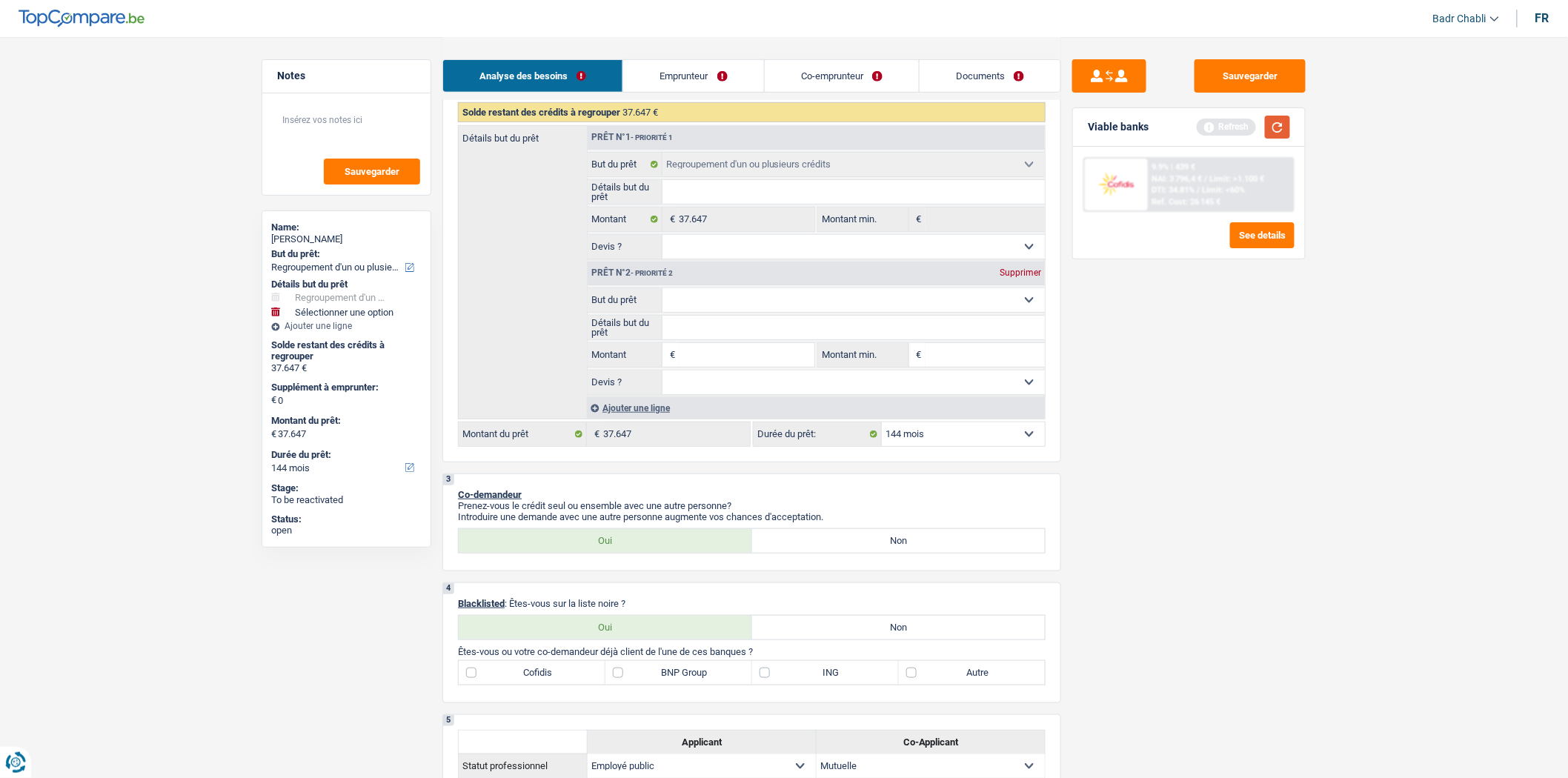
click at [1282, 123] on button "button" at bounding box center [1277, 127] width 26 height 23
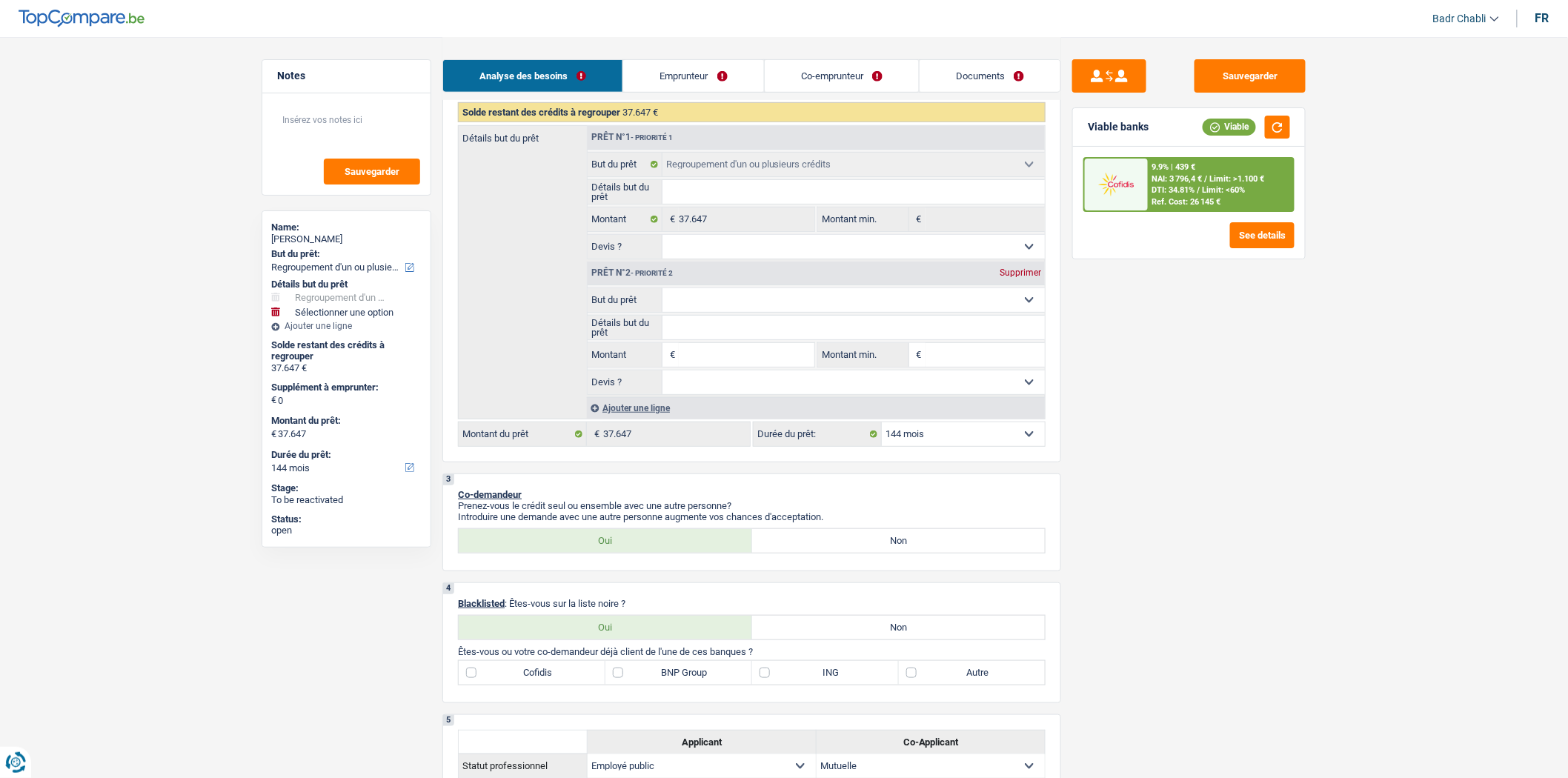
click at [714, 358] on input "Montant" at bounding box center [746, 354] width 136 height 24
type input "1"
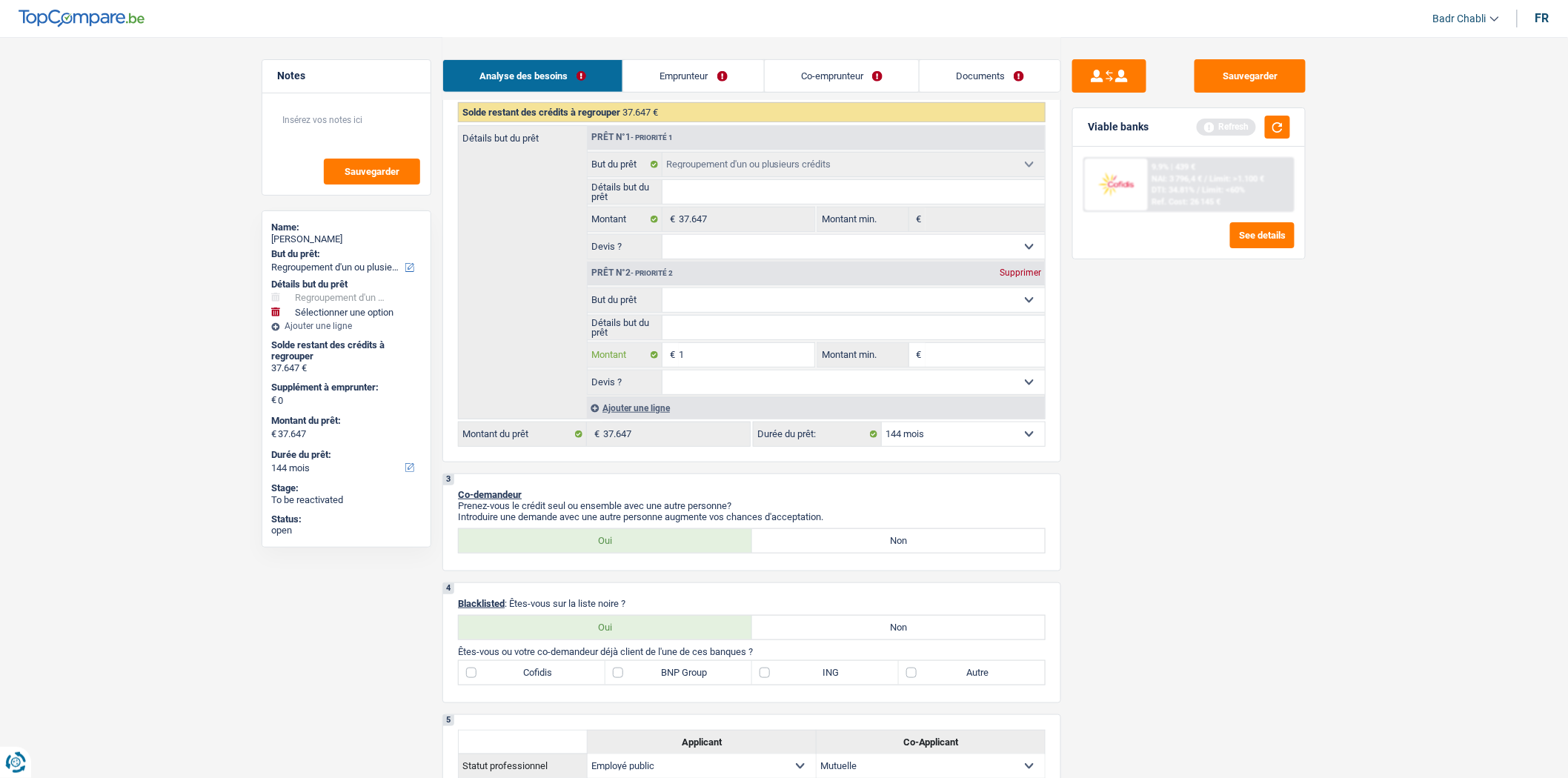
type input "10"
type input "100"
type input "1.000"
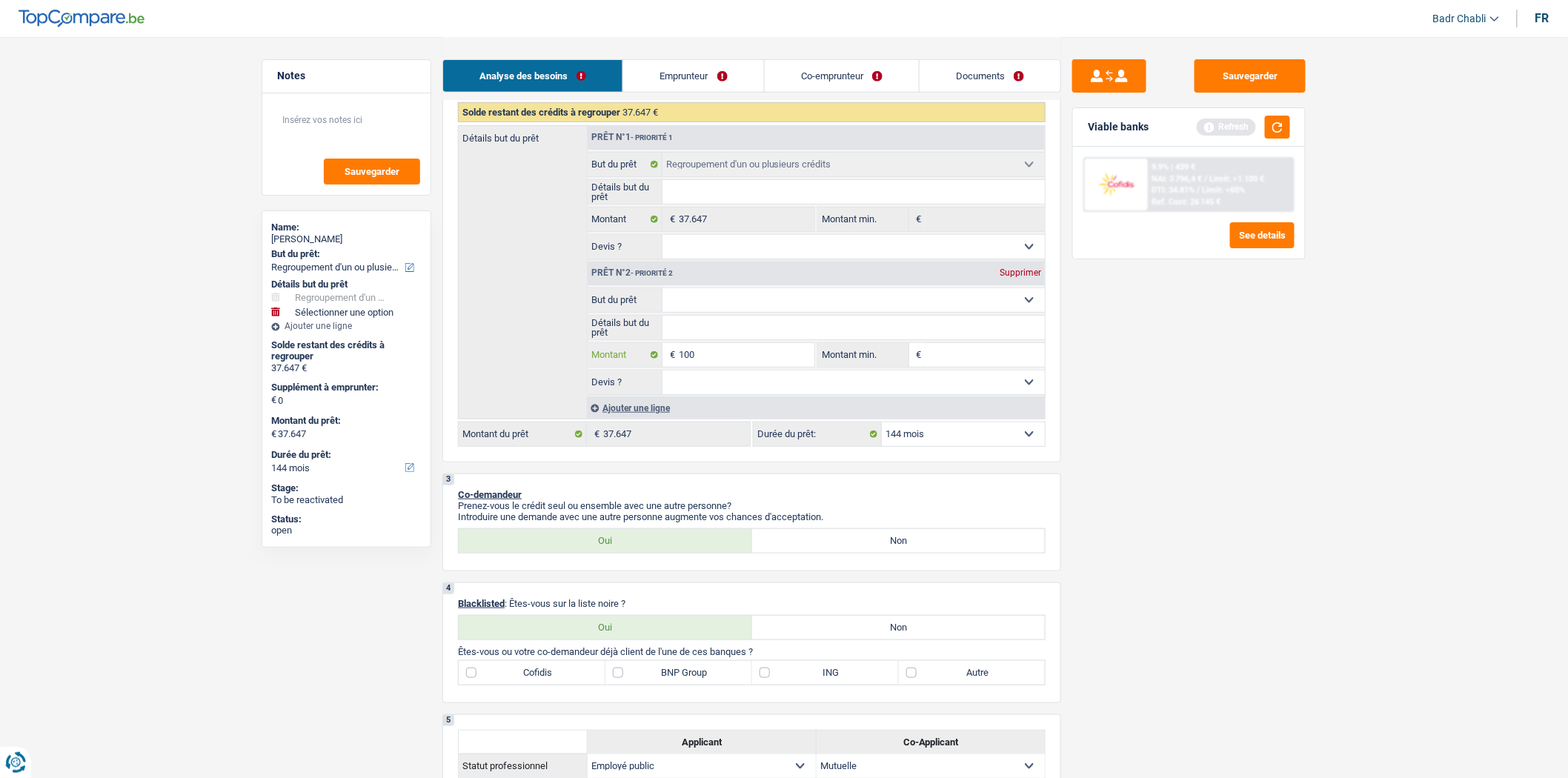
type input "1.000"
type input "10.000"
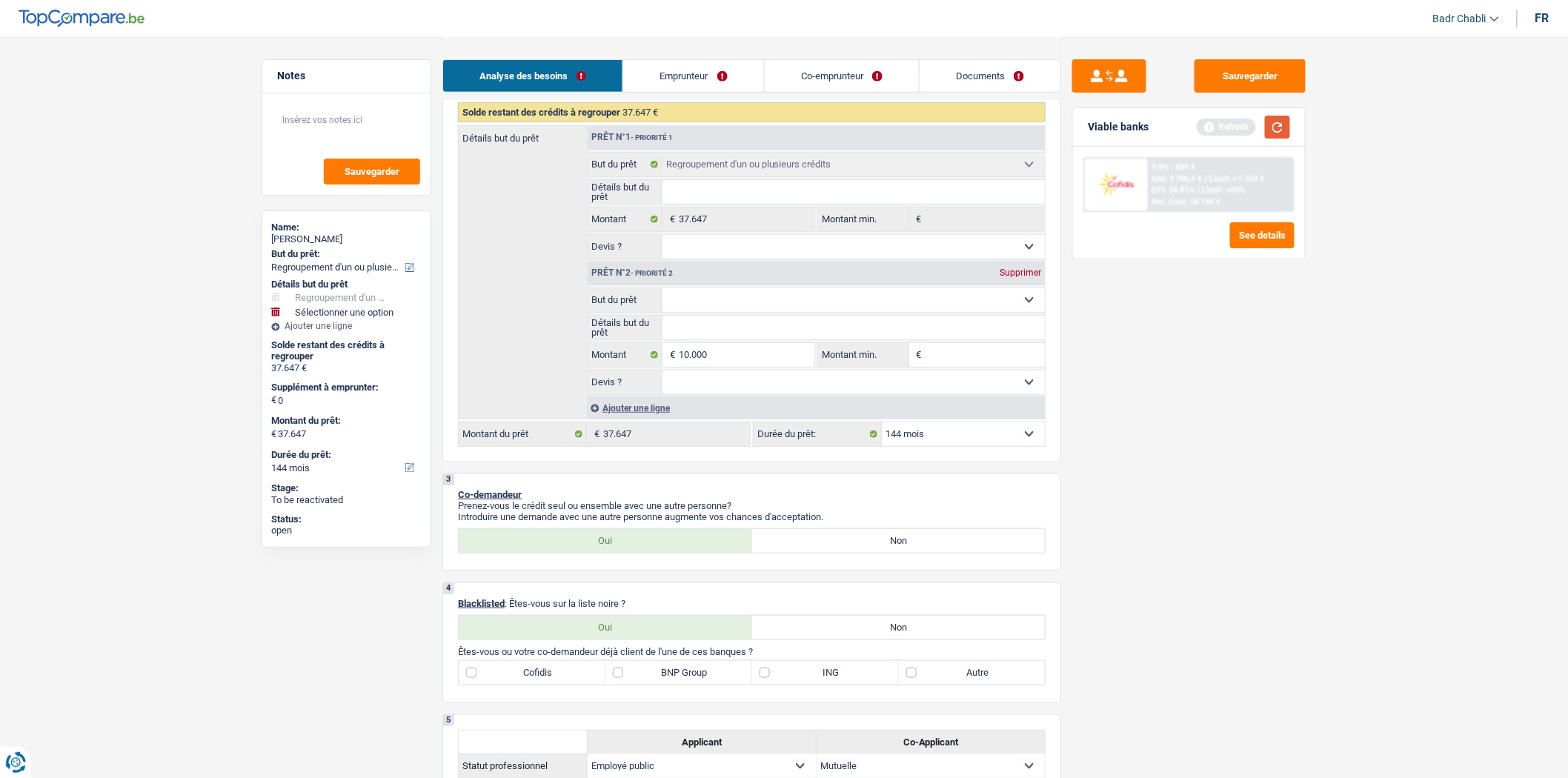
type input "47.647"
click at [1283, 116] on button "button" at bounding box center [1277, 127] width 26 height 23
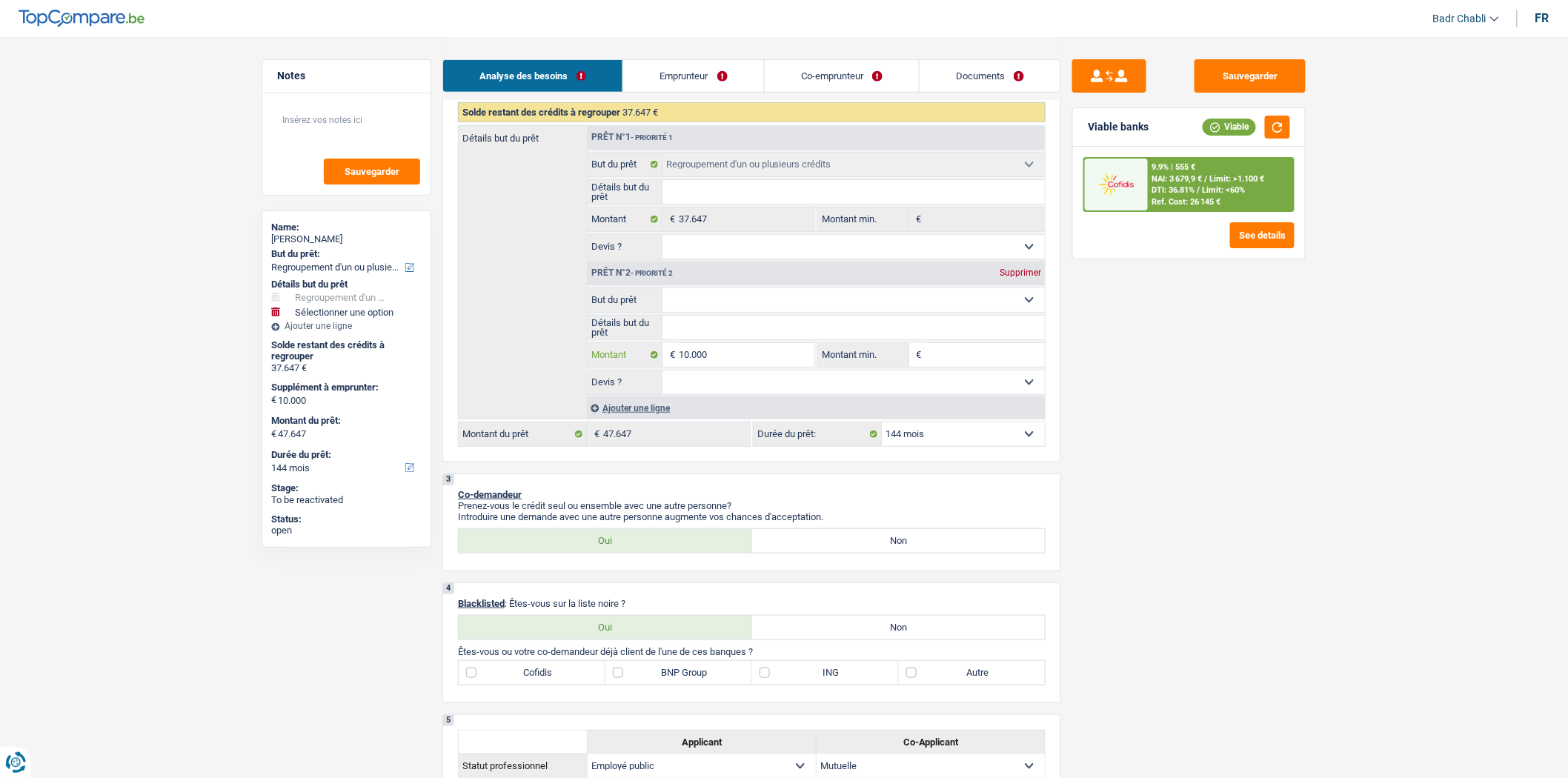
click at [742, 357] on input "10.000" at bounding box center [746, 354] width 136 height 24
type input "3"
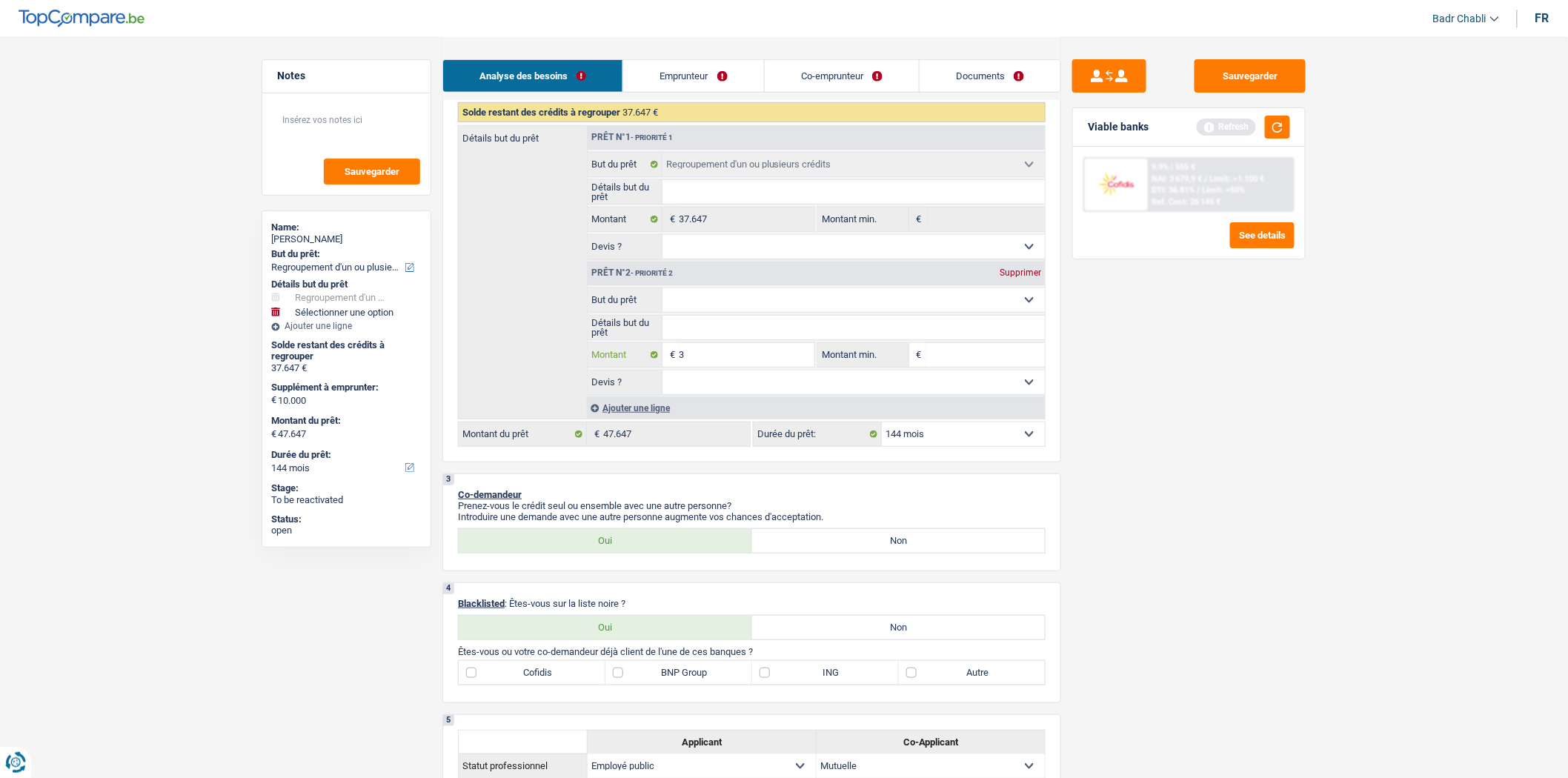
type input "30"
type input "300"
type input "3.000"
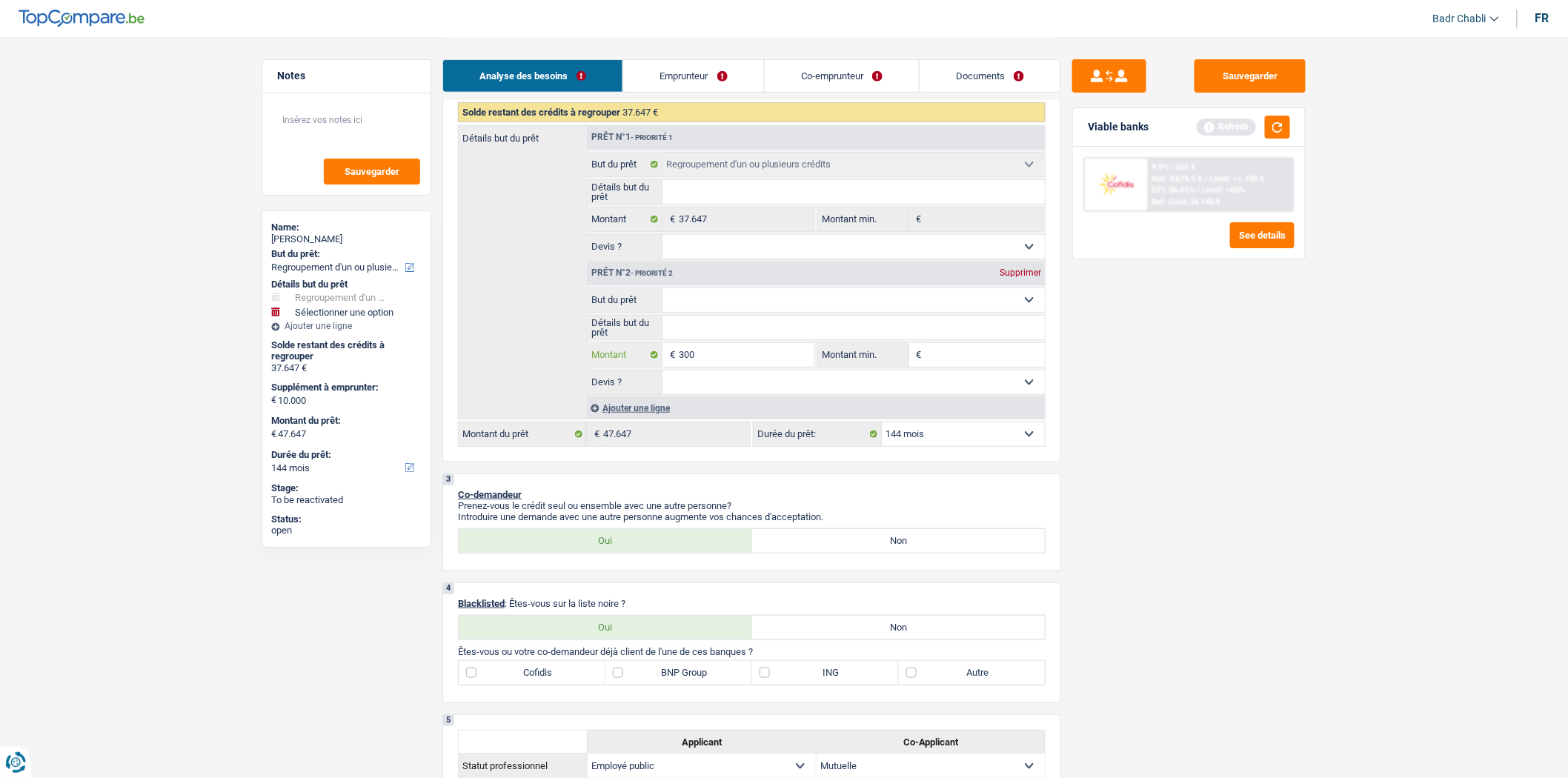
type input "3.000"
type input "30.000"
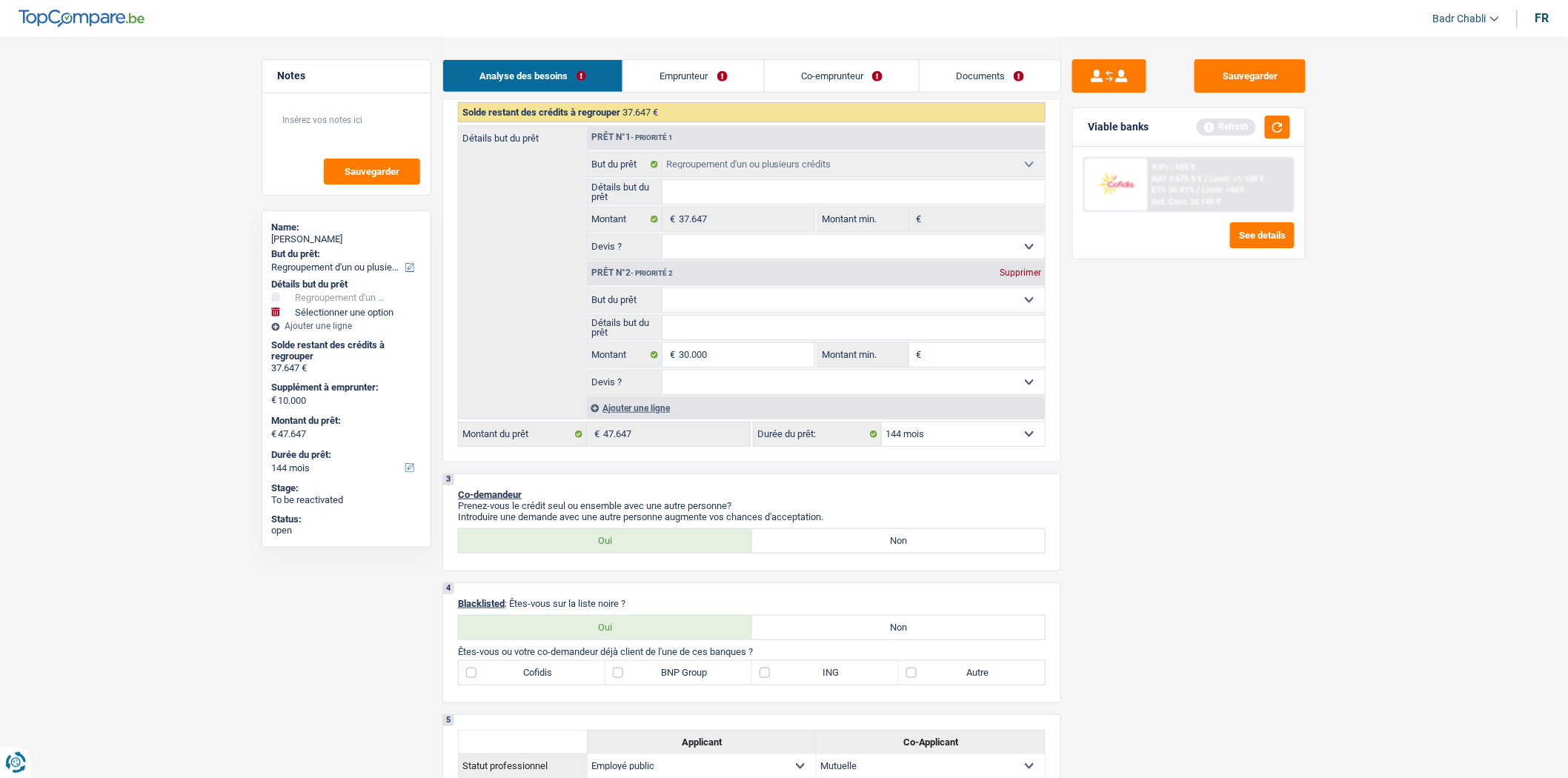
type input "67.647"
click at [978, 354] on input "Montant min." at bounding box center [985, 354] width 120 height 24
type input "1"
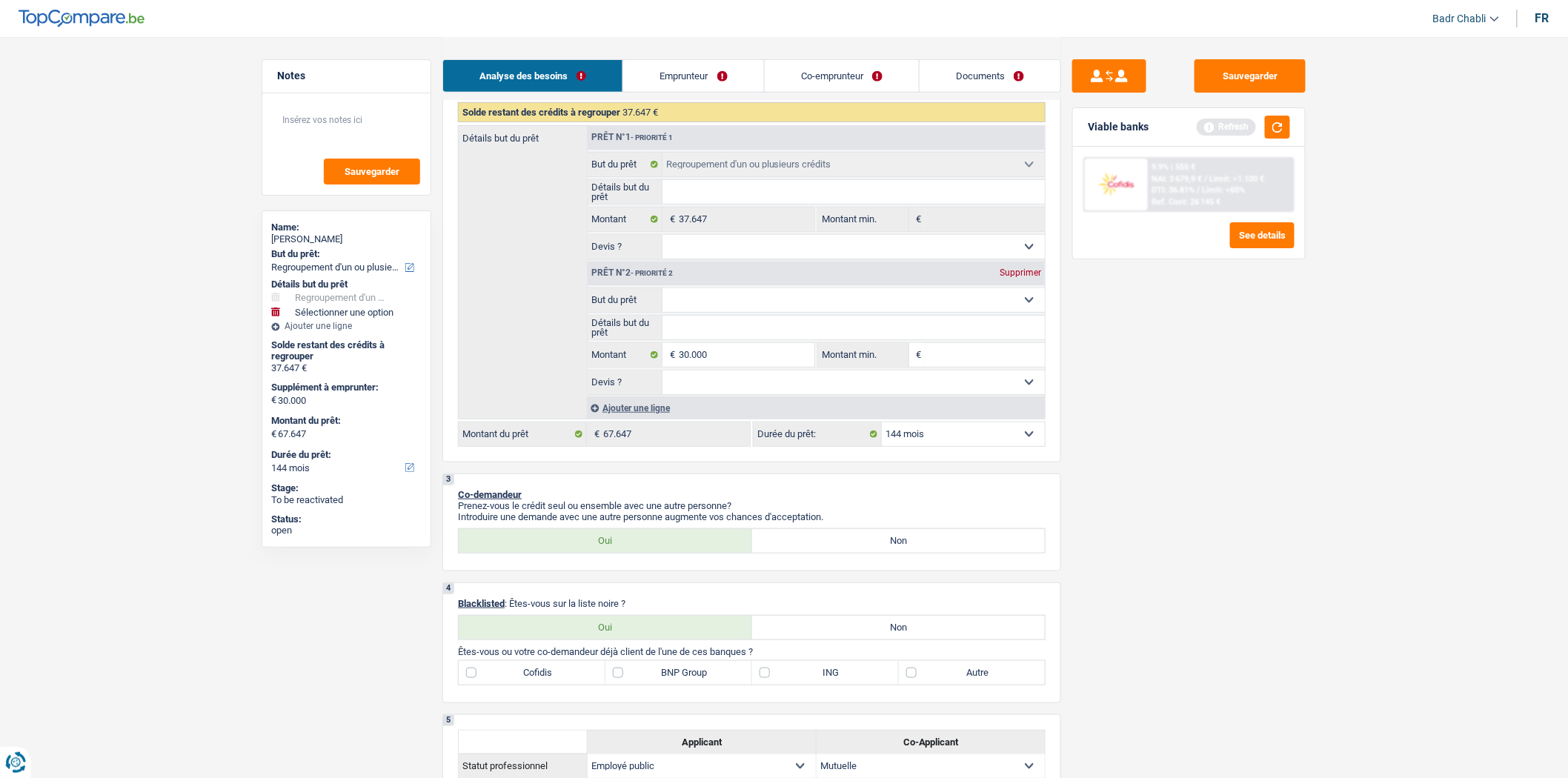
type input "1"
type input "15"
type input "150"
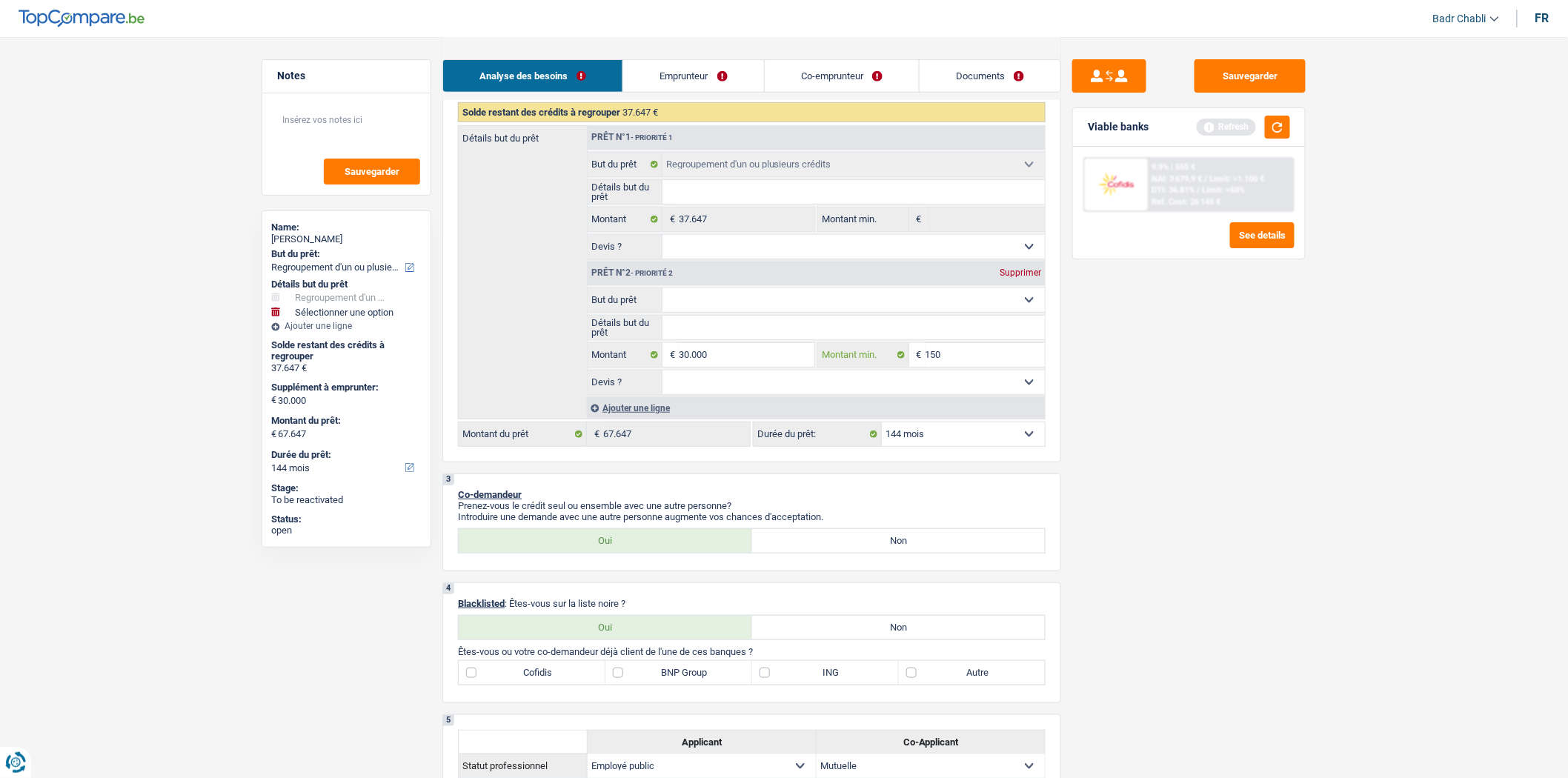
type input "1.500"
type input "15.000"
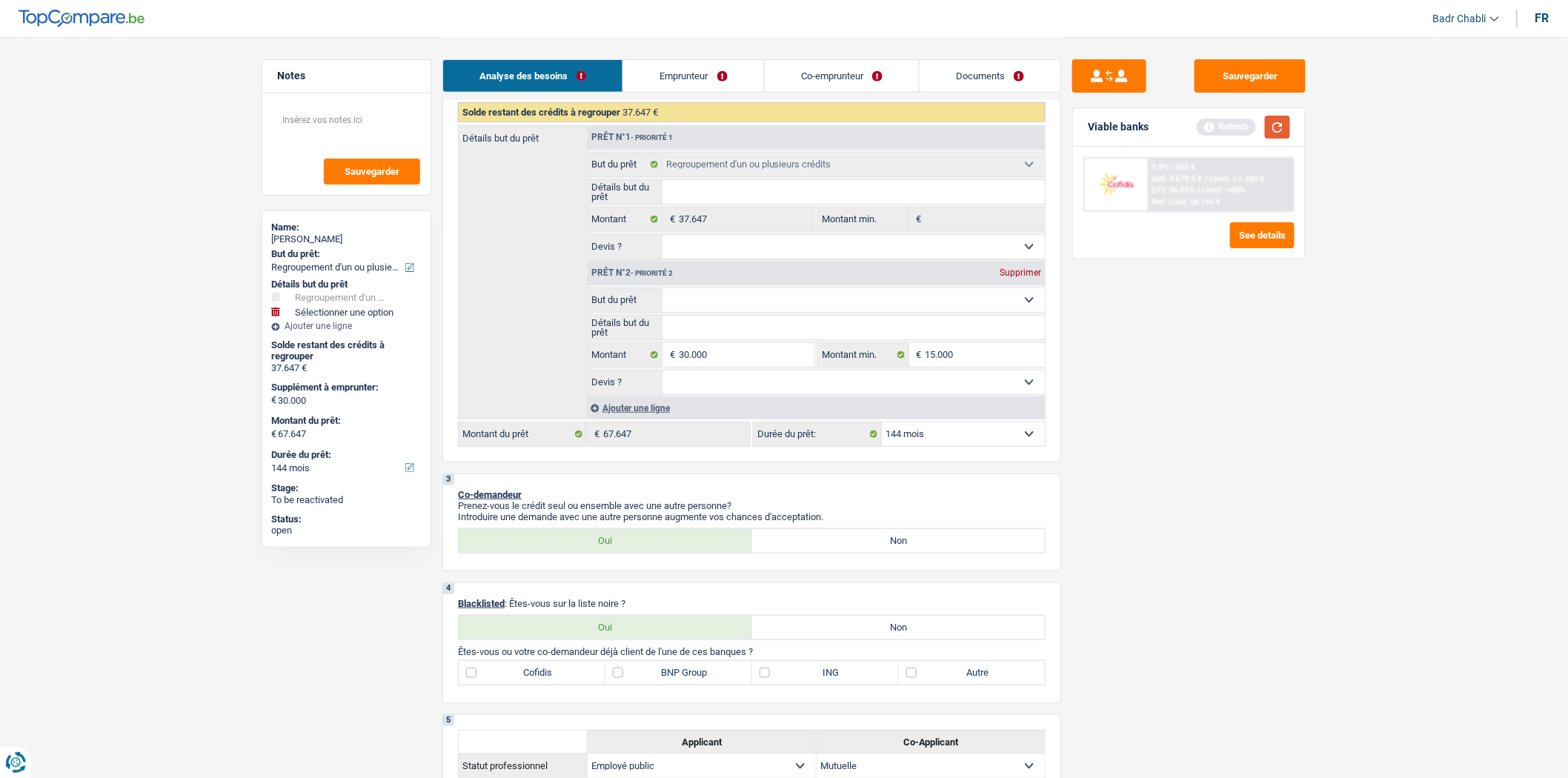
click at [1285, 119] on button "button" at bounding box center [1277, 127] width 26 height 23
click at [736, 384] on select "Oui Non Non répondu Sélectionner une option" at bounding box center [853, 382] width 383 height 24
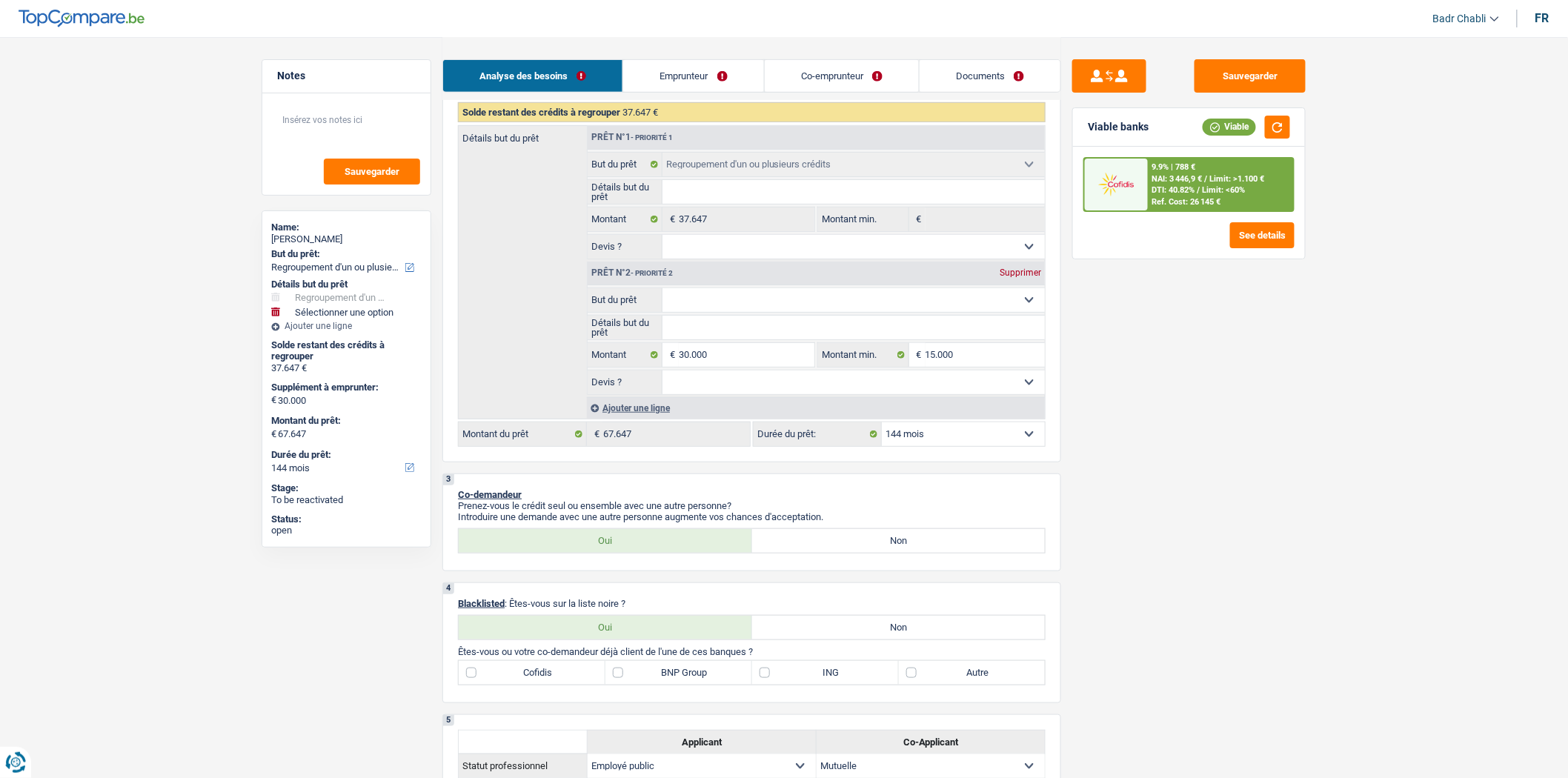
select select "false"
click at [662, 375] on select "Oui Non Non répondu Sélectionner une option" at bounding box center [853, 382] width 383 height 24
select select "false"
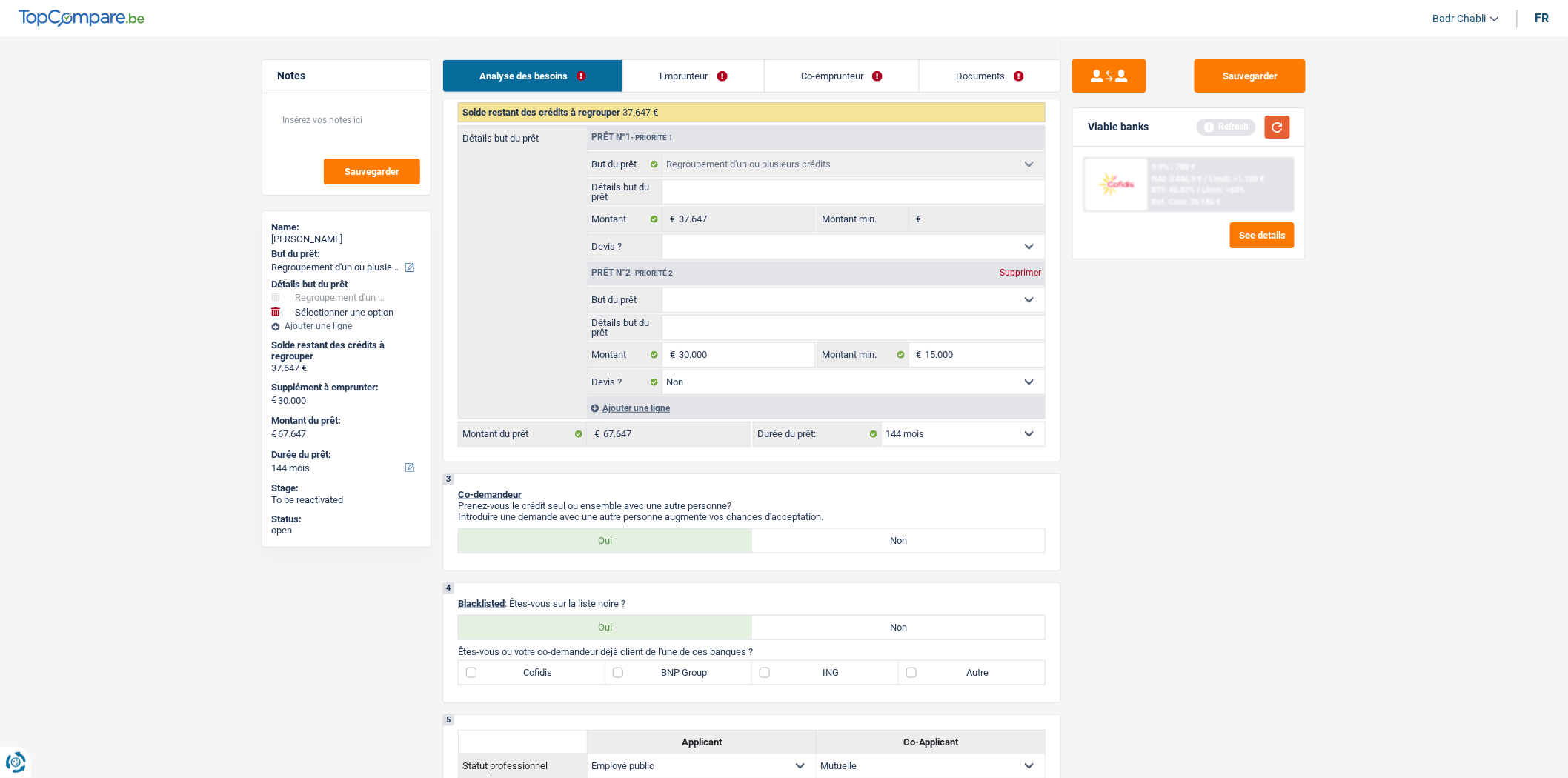
click at [1278, 128] on button "button" at bounding box center [1277, 127] width 26 height 23
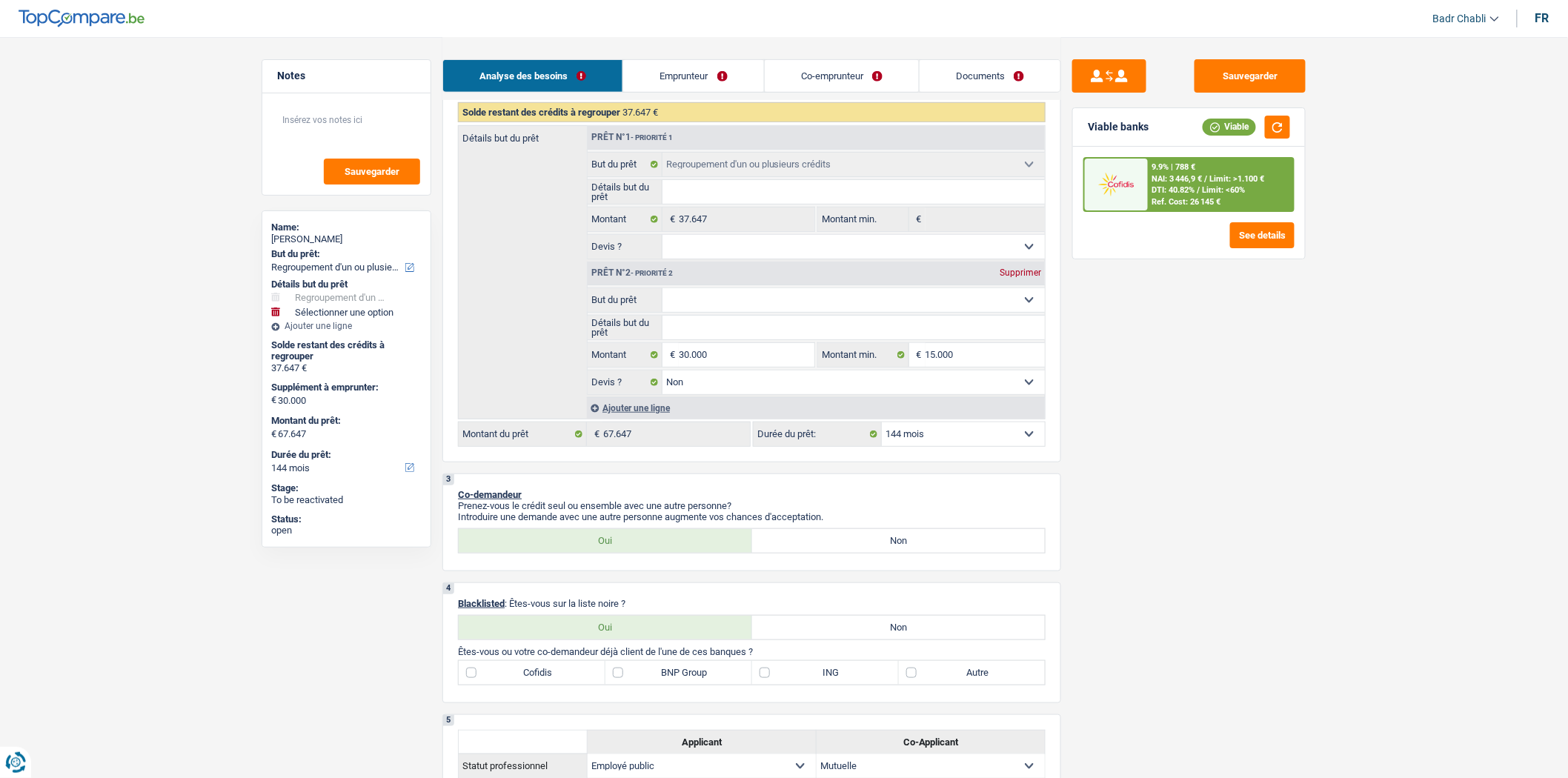
click at [1214, 180] on span "Limit: >1.100 €" at bounding box center [1237, 179] width 55 height 9
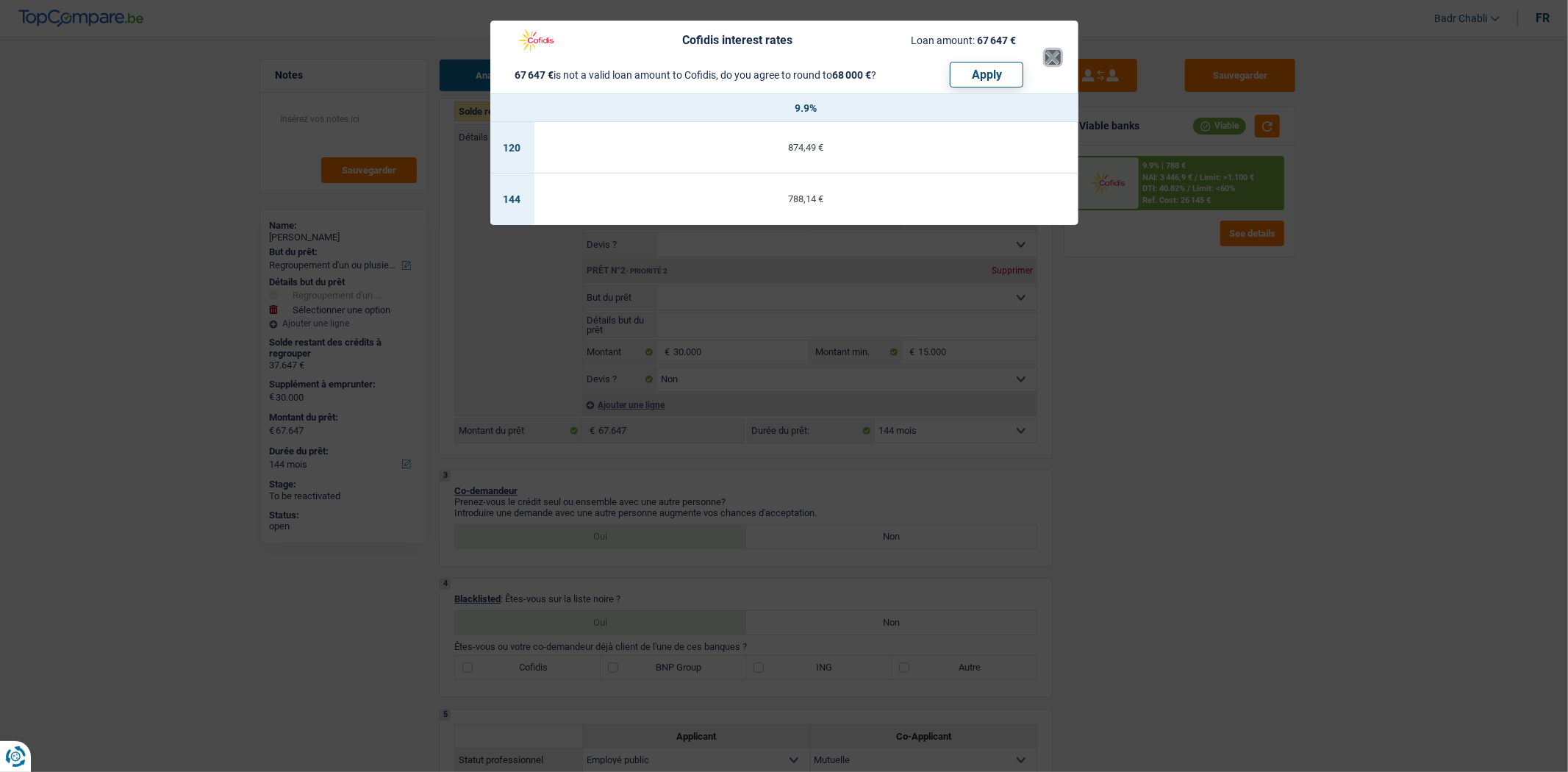
click at [1048, 53] on button "×" at bounding box center [1053, 57] width 15 height 15
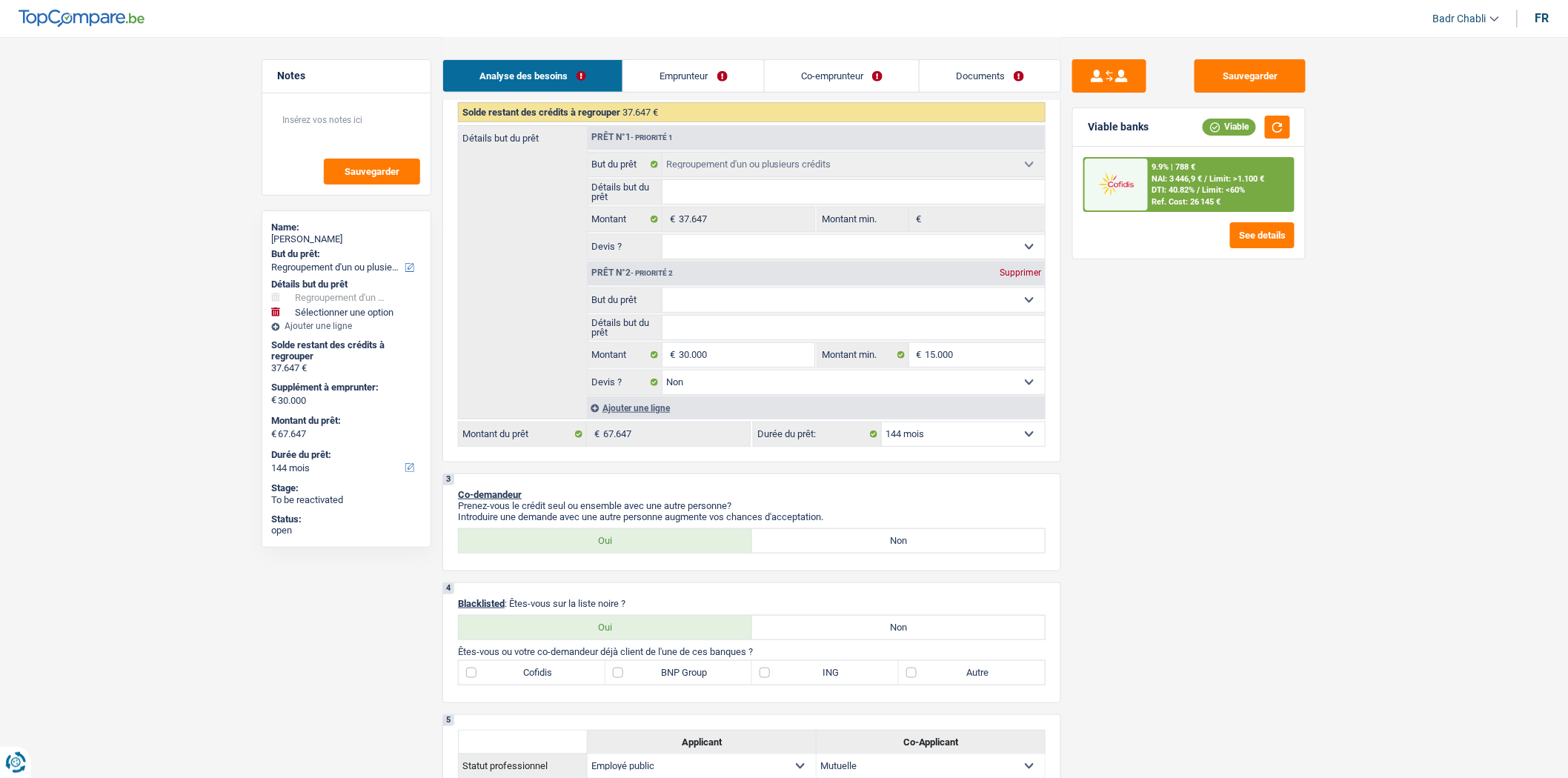
click at [780, 250] on select "Oui Non Non répondu Sélectionner une option" at bounding box center [853, 246] width 383 height 24
select select "false"
click at [662, 239] on select "Oui Non Non répondu Sélectionner une option" at bounding box center [853, 246] width 383 height 24
select select "false"
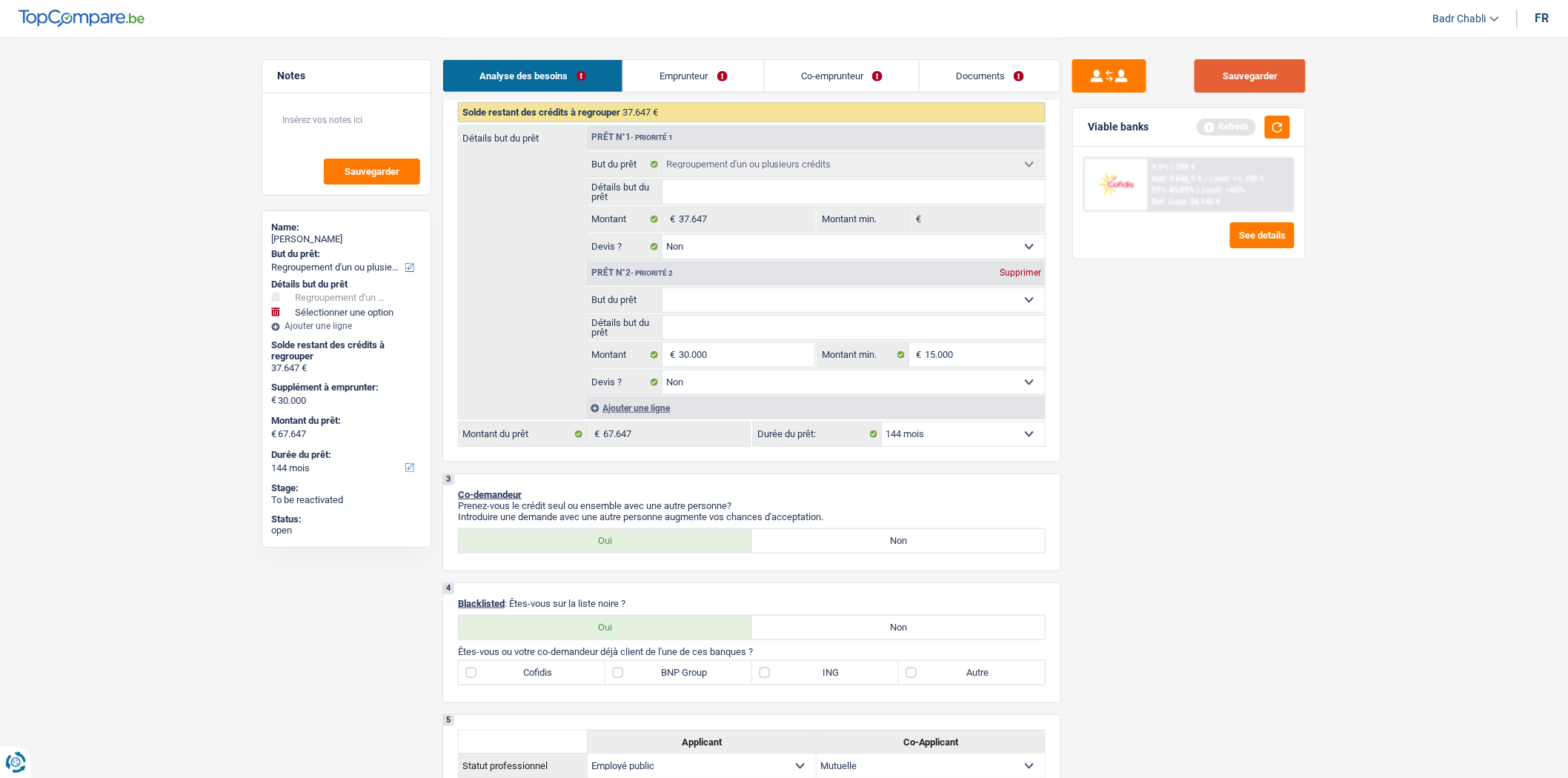
click at [1267, 77] on button "Sauvegarder" at bounding box center [1250, 75] width 111 height 33
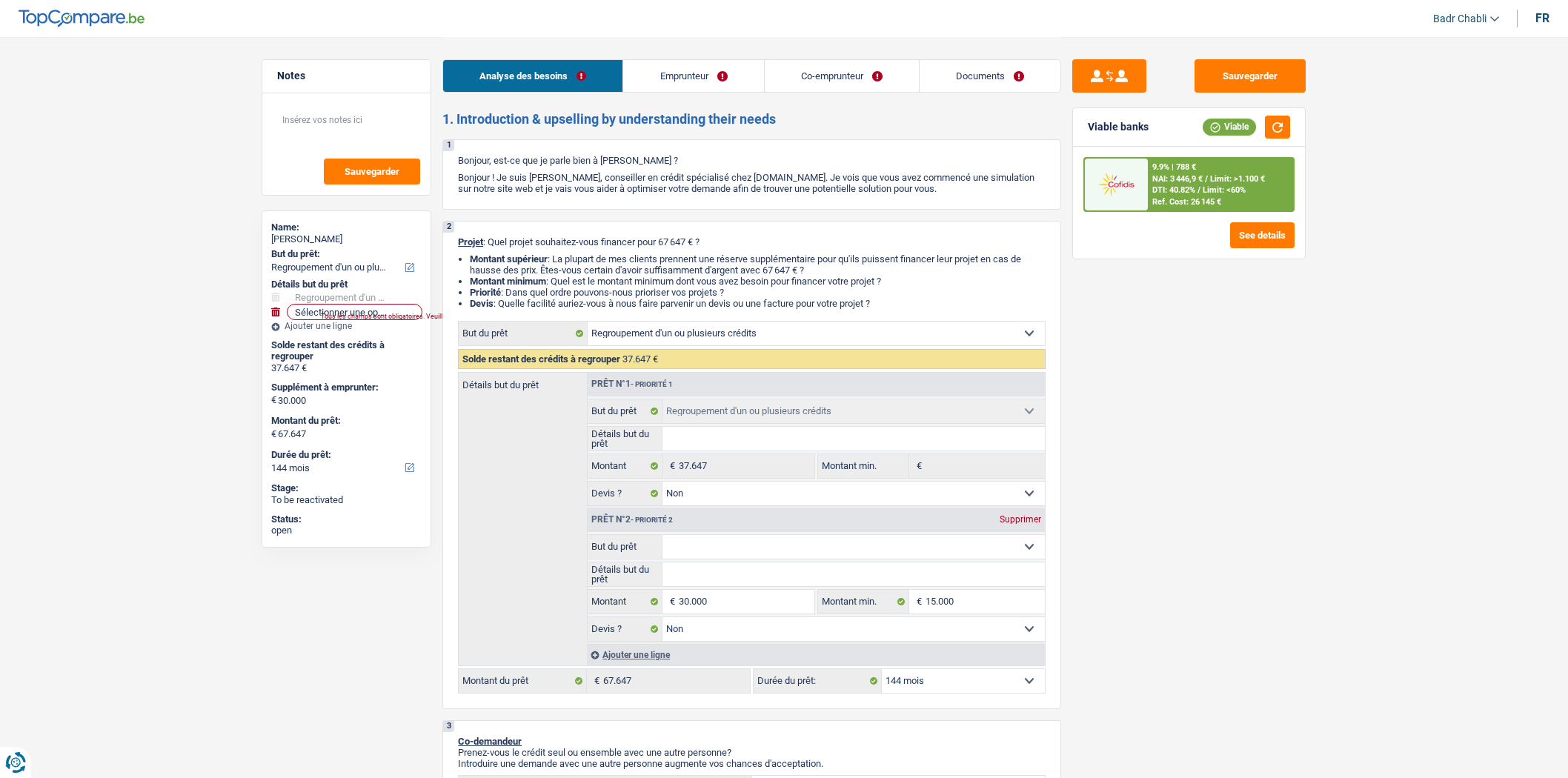
select select "refinancing"
select select "144"
select select "refinancing"
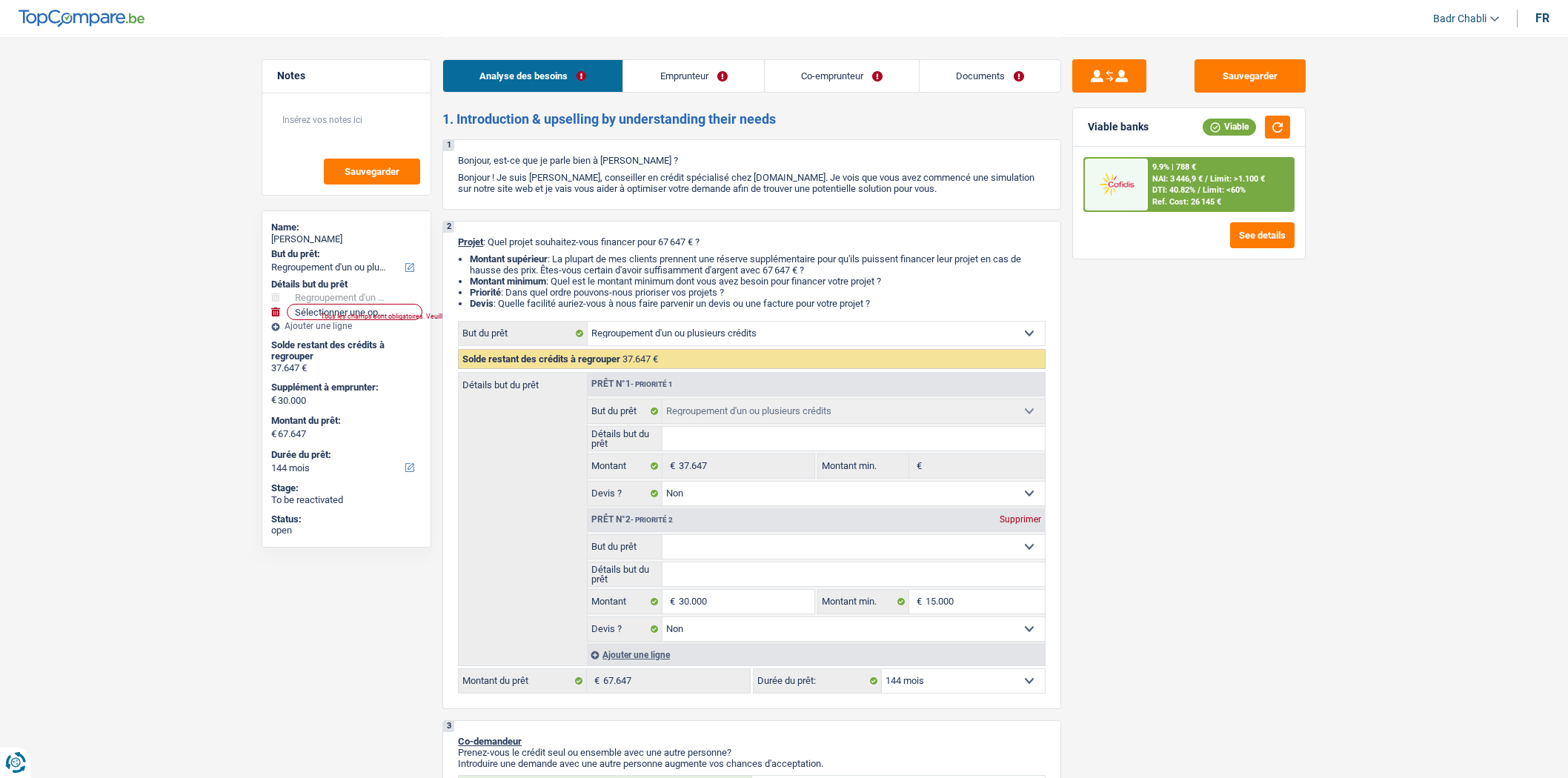
select select "false"
select select "144"
select select "publicEmployee"
select select "mutuality"
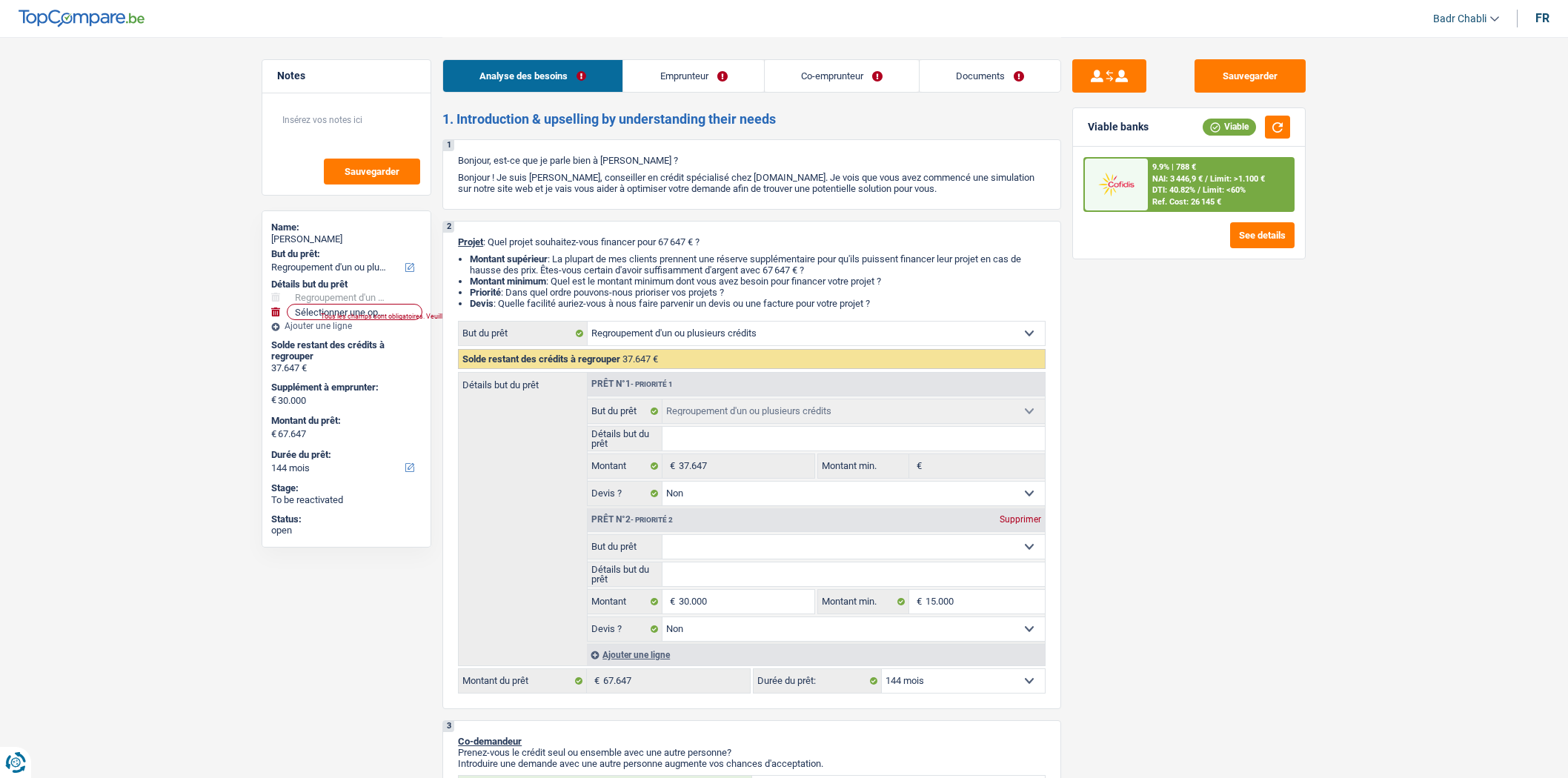
select select "familyAllowances"
select select "mutualityIndemnity"
select select "netSalary"
select select "mealVouchers"
select select "mutualityIndemnity"
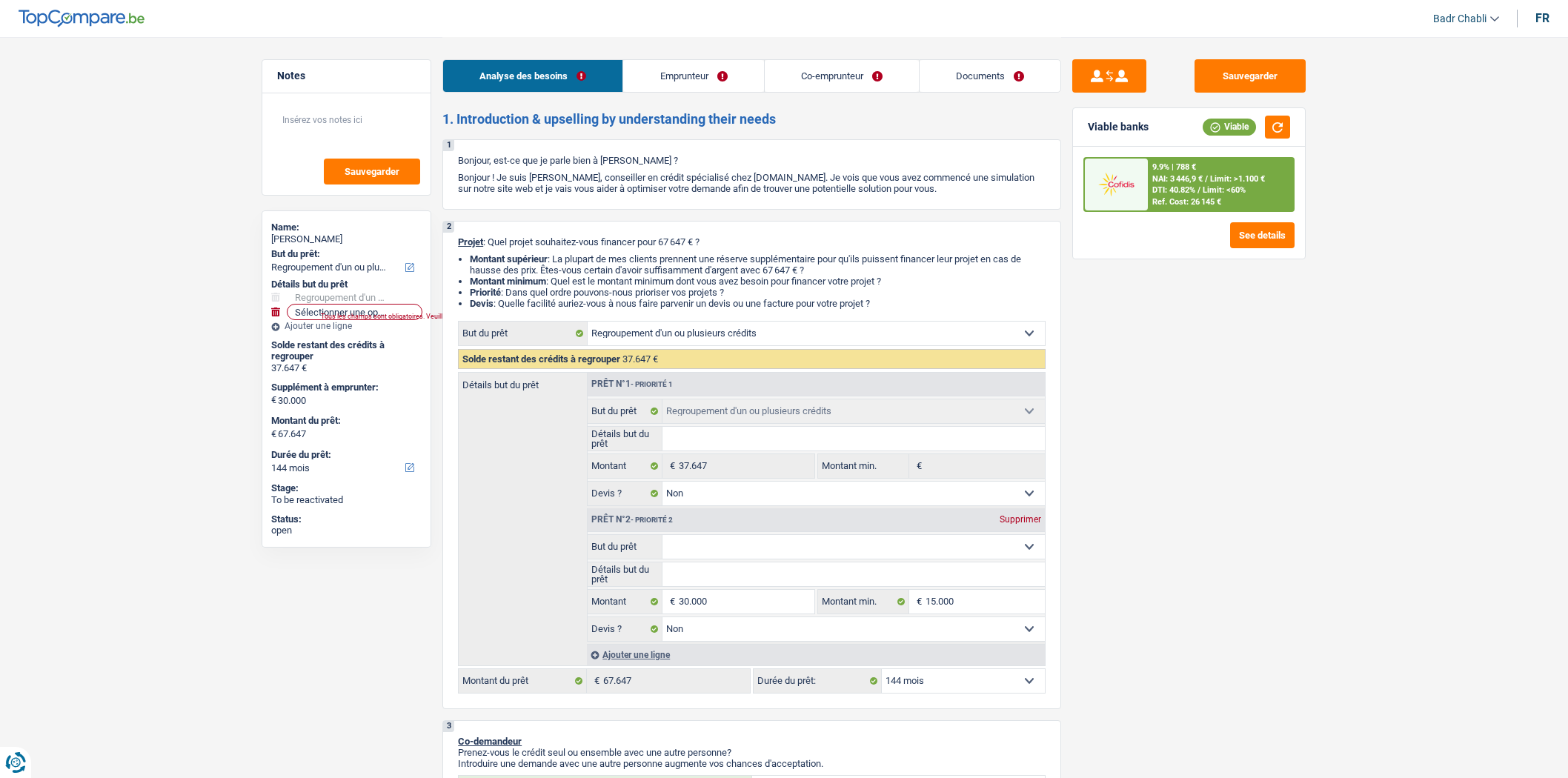
select select "ownerWithMortgage"
select select "mortgage"
select select "360"
select select "carLoan"
select select "84"
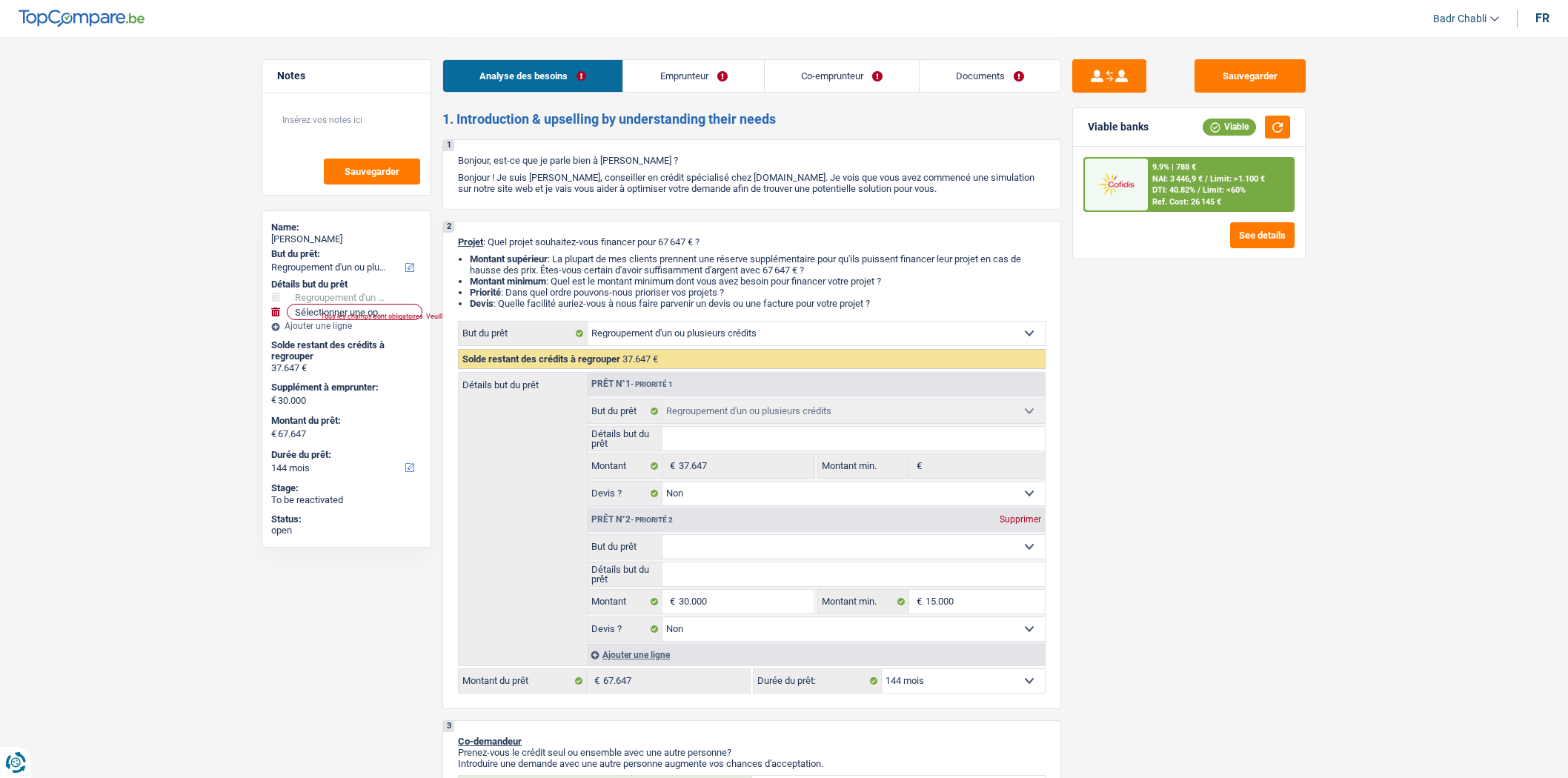
select select "refinancing"
select select "false"
select select "144"
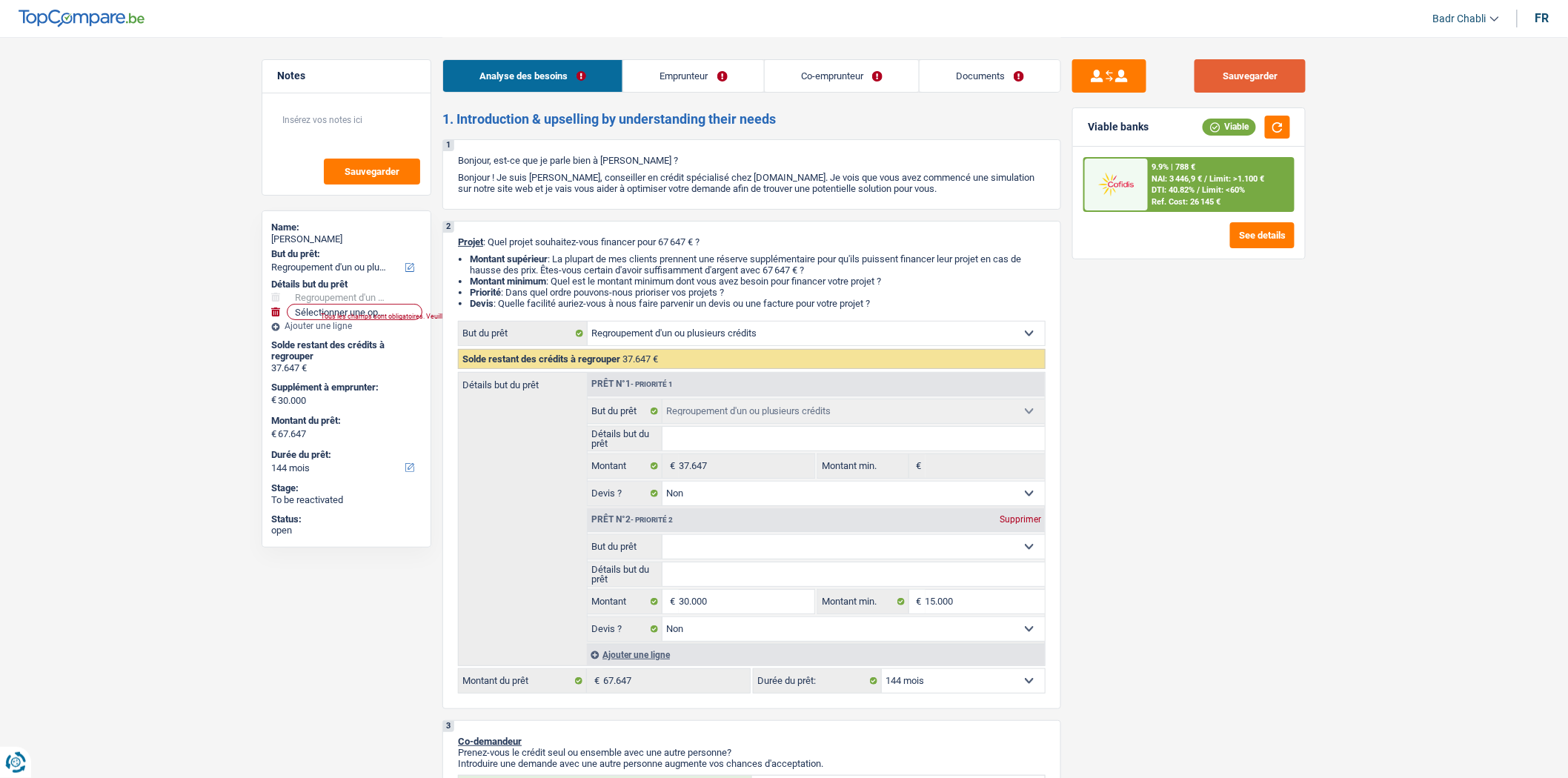
click at [1231, 72] on button "Sauvegarder" at bounding box center [1250, 75] width 111 height 33
